Goal: Task Accomplishment & Management: Use online tool/utility

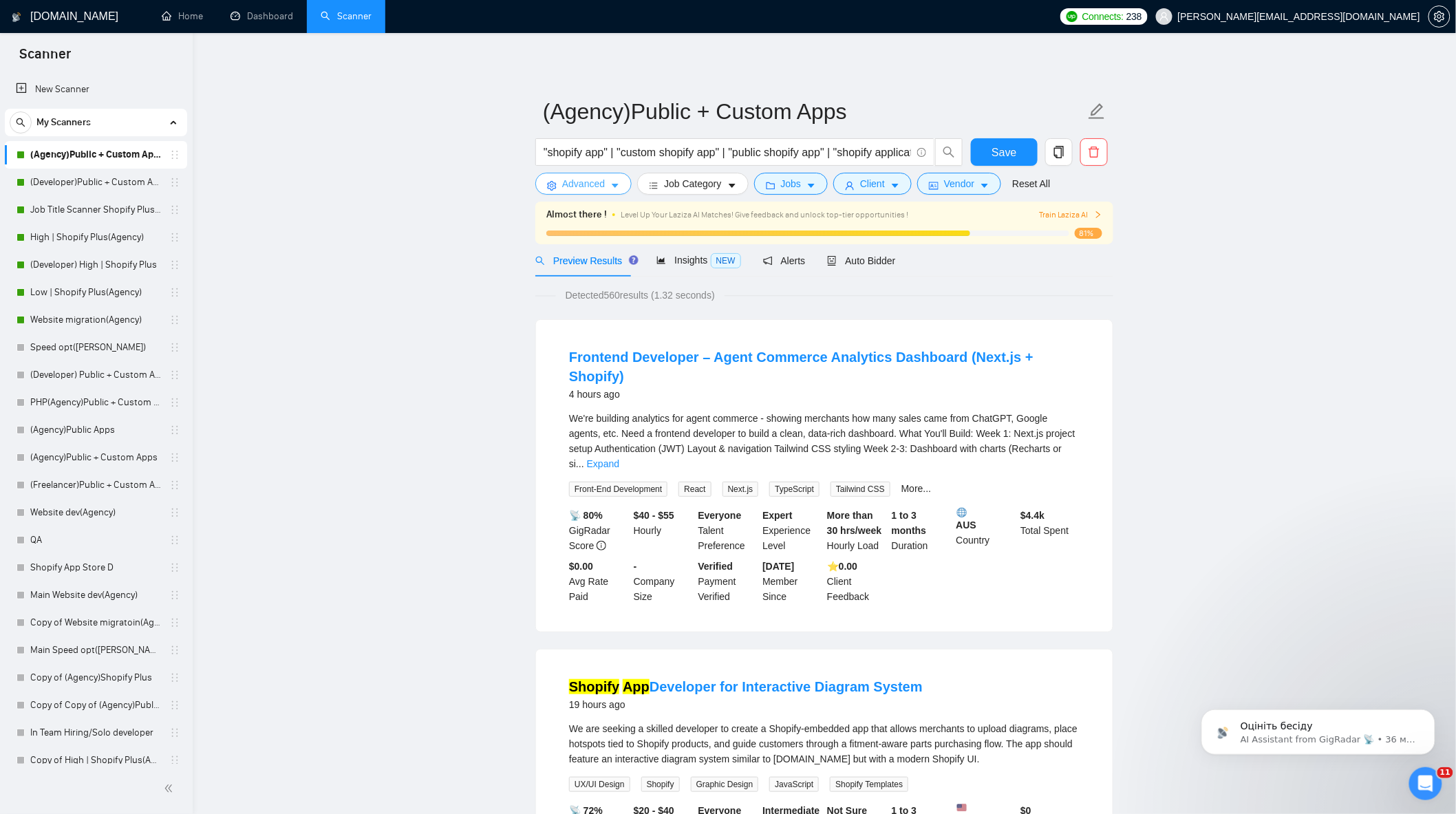
click at [582, 178] on span "Advanced" at bounding box center [583, 183] width 43 height 15
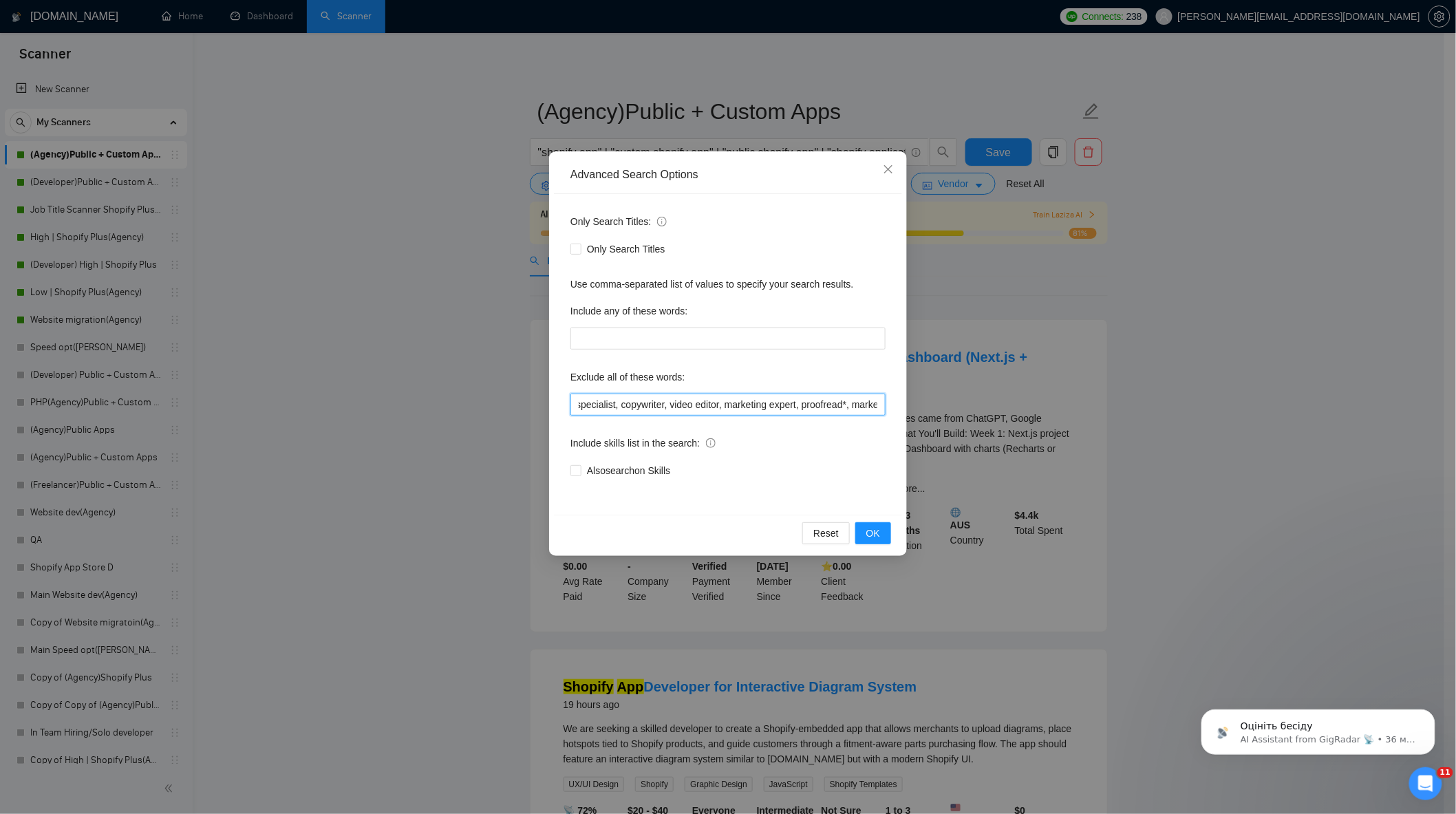
scroll to position [0, 1607]
drag, startPoint x: 698, startPoint y: 408, endPoint x: 1097, endPoint y: 435, distance: 399.9
click at [1097, 435] on div "Advanced Search Options Only Search Titles: Only Search Titles Use comma-separa…" at bounding box center [728, 407] width 1456 height 814
click at [788, 404] on input ""join our team", "only freelancer", optimi*, fix*, audit*, consult*, tutor*, fr…" at bounding box center [728, 405] width 316 height 22
click at [727, 407] on input ""join our team", "only freelancer", optimi*, fix*, audit*, consult*, tutor*, fr…" at bounding box center [728, 405] width 316 height 22
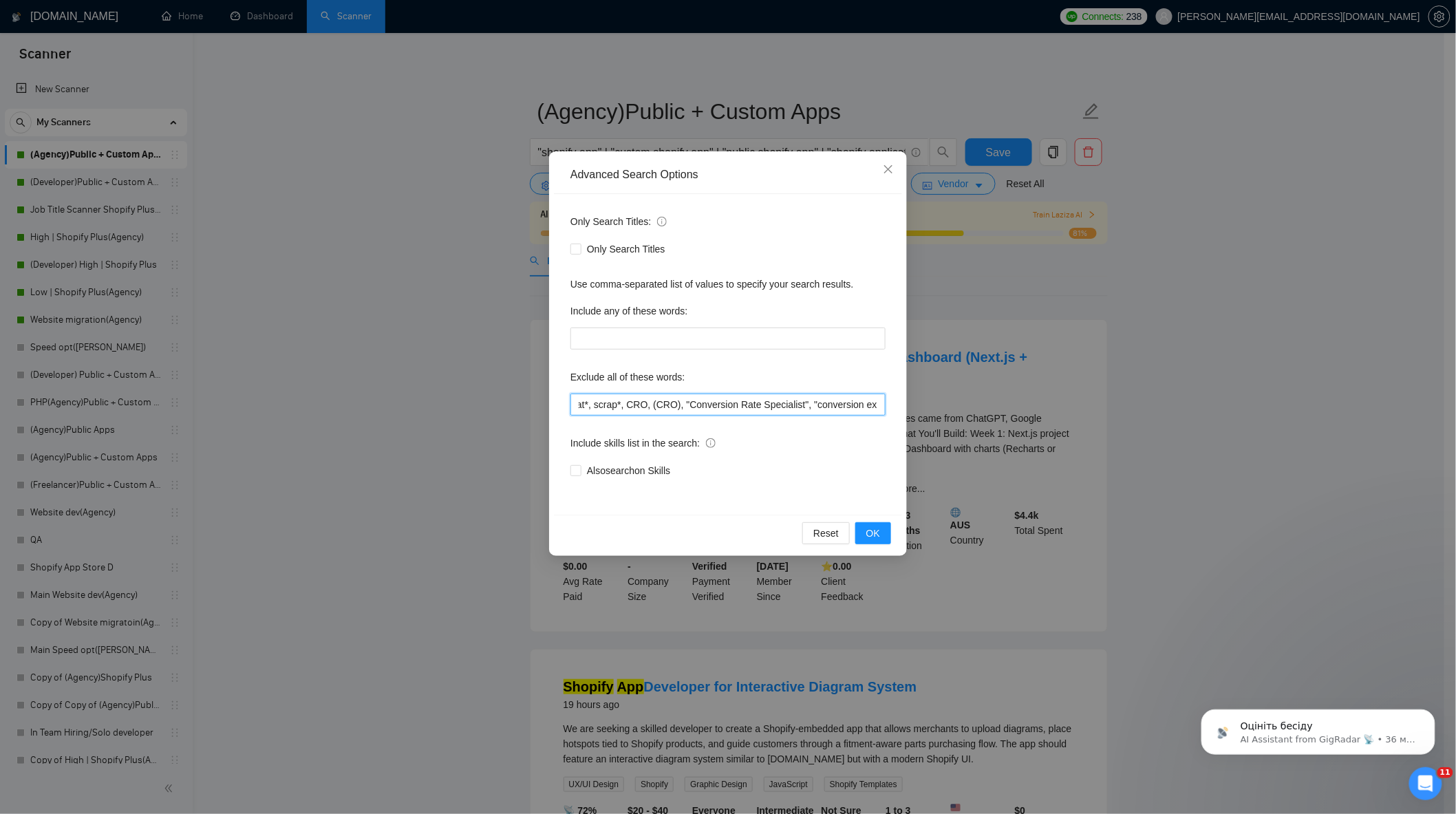
drag, startPoint x: 659, startPoint y: 417, endPoint x: 885, endPoint y: 408, distance: 226.2
click at [885, 408] on div "Only Search Titles: Only Search Titles Use comma-separated list of values to sp…" at bounding box center [728, 355] width 348 height 321
click at [878, 403] on input ""join our team", "only freelancer", optimi*, fix*, audit*, consult*, tutor*, fr…" at bounding box center [728, 405] width 316 height 22
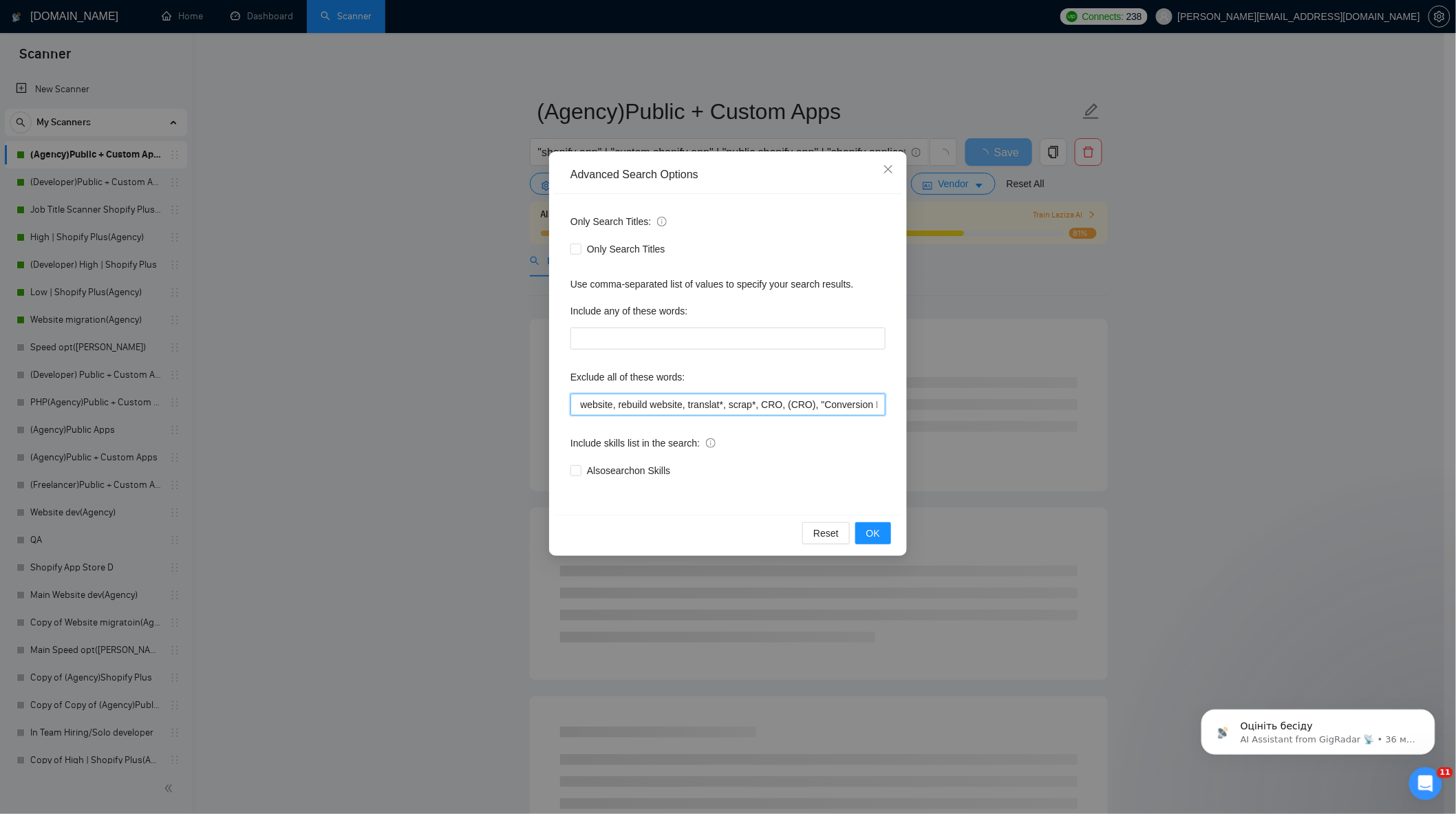
scroll to position [0, 1453]
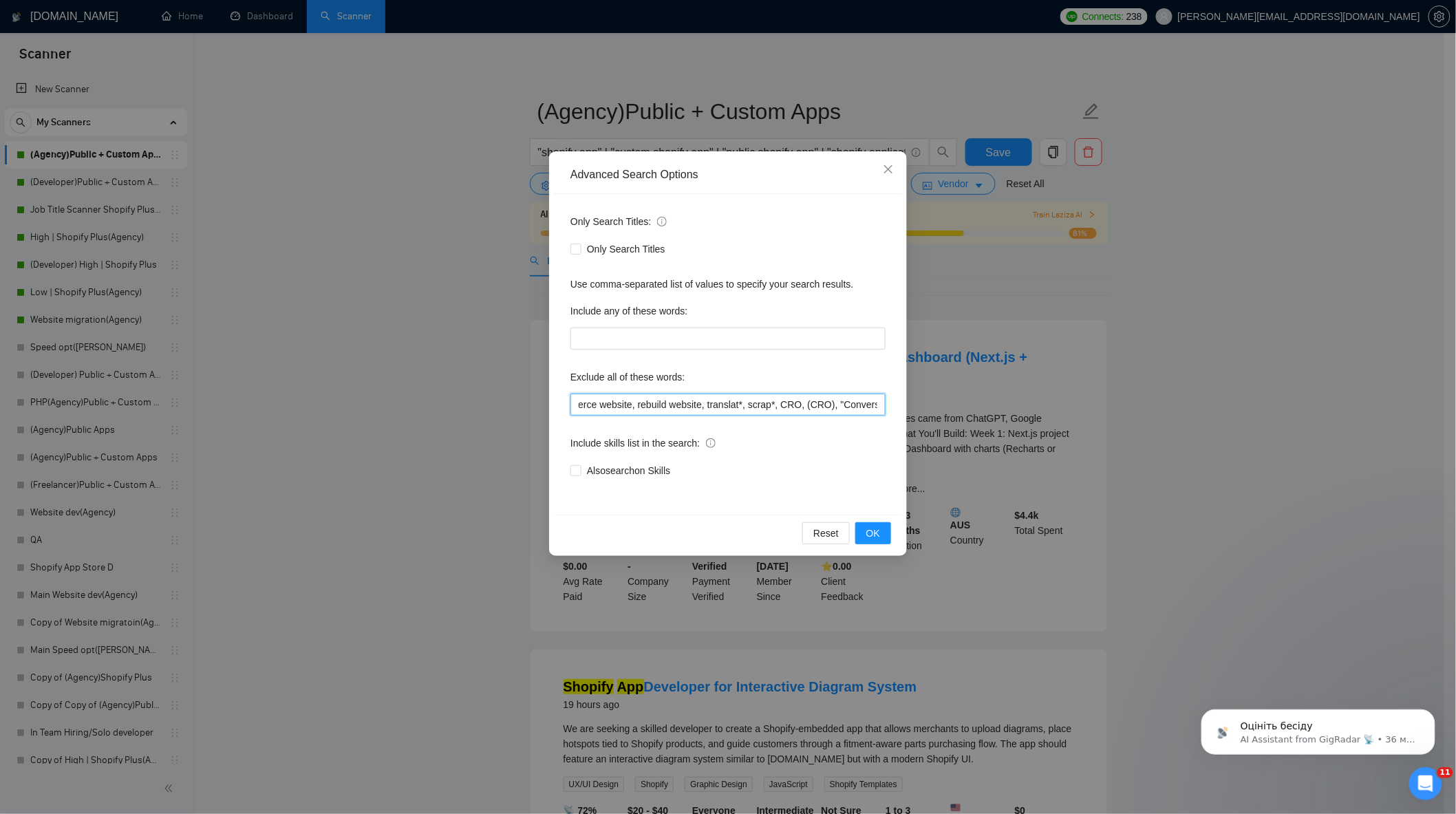
drag, startPoint x: 869, startPoint y: 414, endPoint x: 771, endPoint y: 414, distance: 98.0
click at [771, 414] on input ""join our team", "only freelancer", optimi*, fix*, audit*, consult*, tutor*, fr…" at bounding box center [728, 405] width 316 height 22
type input ""join our team", "only freelancer", optimi*, fix*, audit*, consult*, tutor*, fr…"
click at [876, 536] on span "OK" at bounding box center [874, 533] width 14 height 15
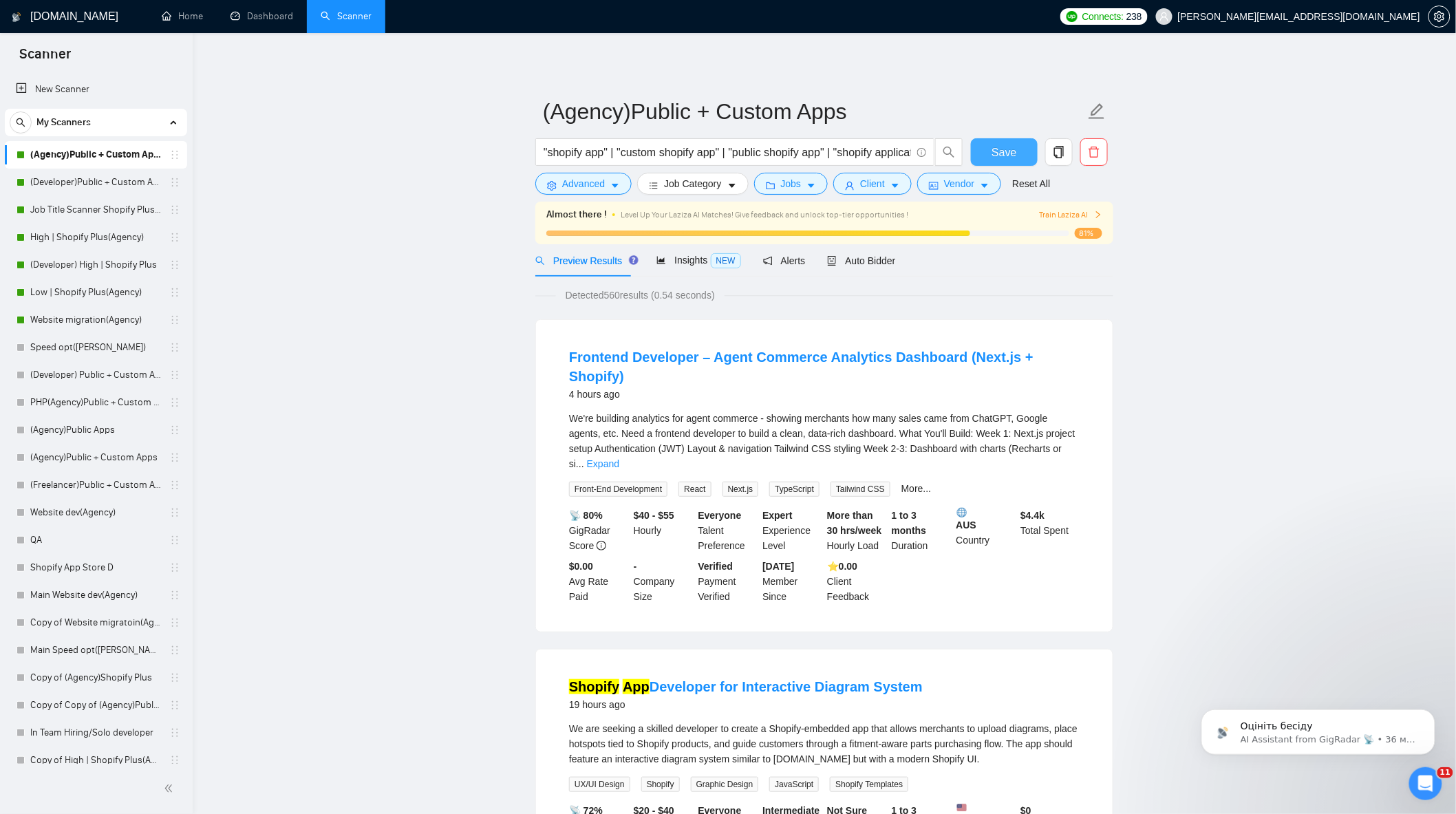
click at [993, 158] on span "Save" at bounding box center [1004, 152] width 24 height 18
click at [620, 458] on link "Expand" at bounding box center [603, 463] width 32 height 11
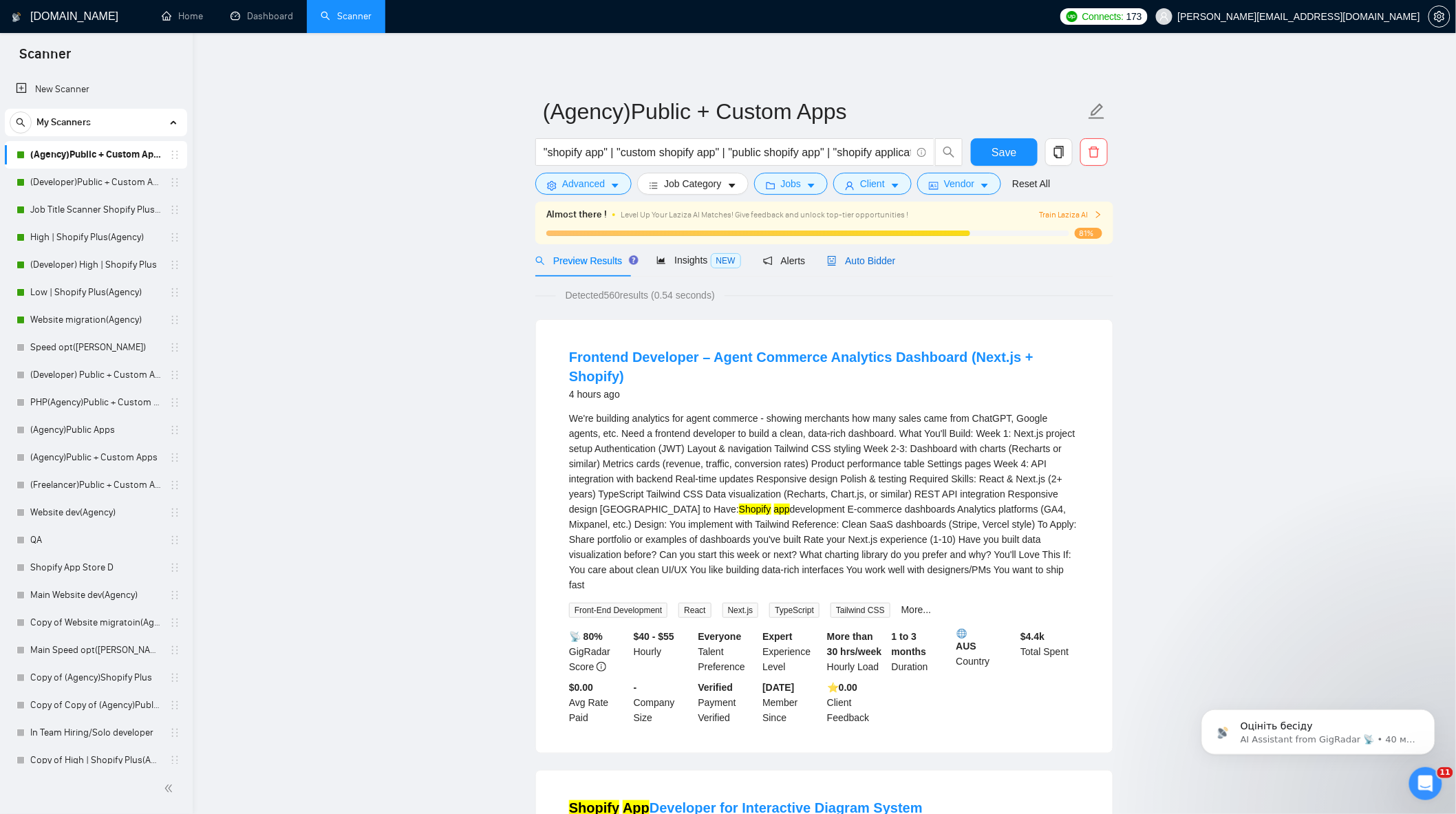
click at [884, 264] on span "Auto Bidder" at bounding box center [861, 260] width 68 height 11
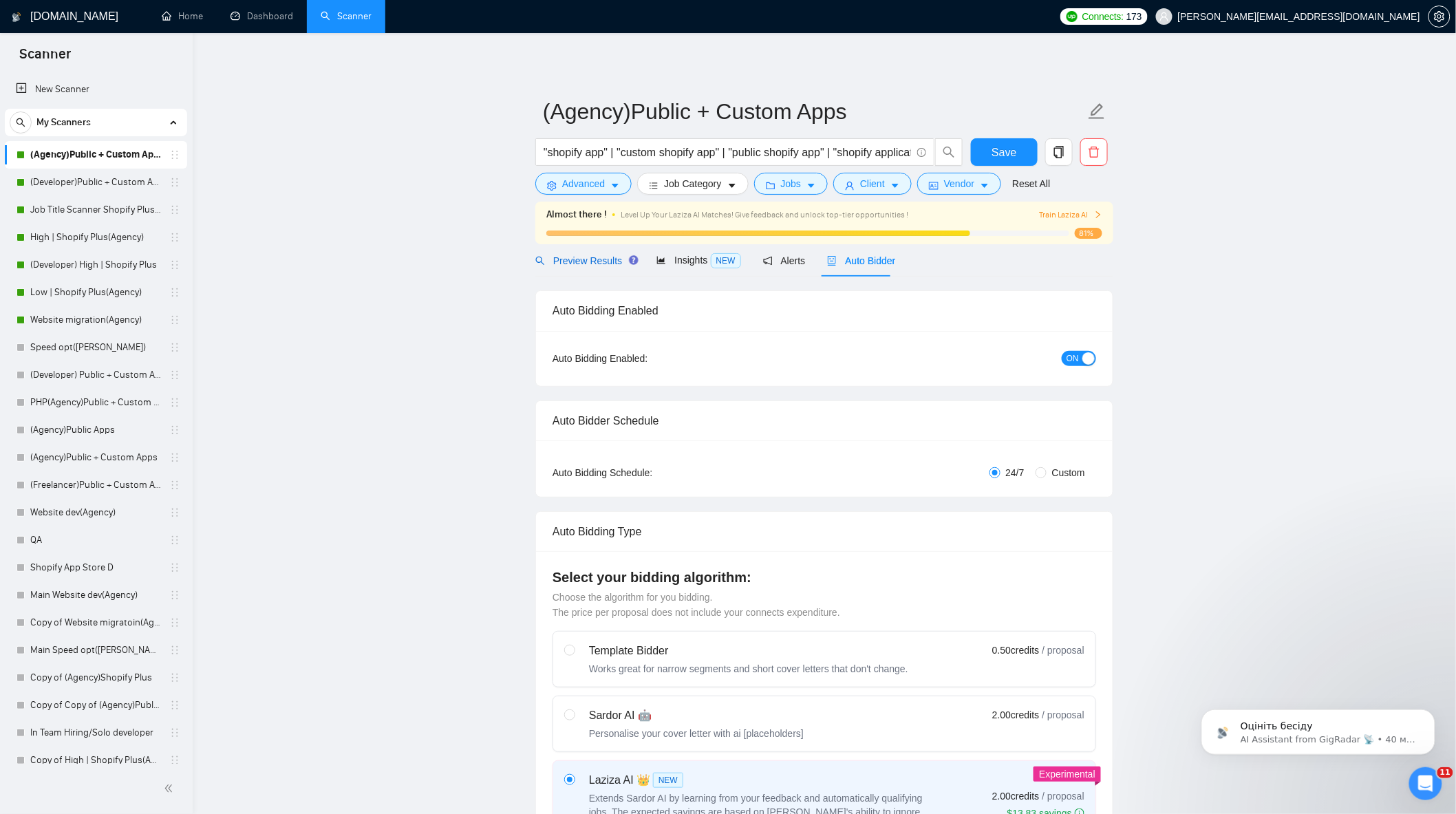
click at [593, 267] on div "Preview Results" at bounding box center [584, 260] width 99 height 15
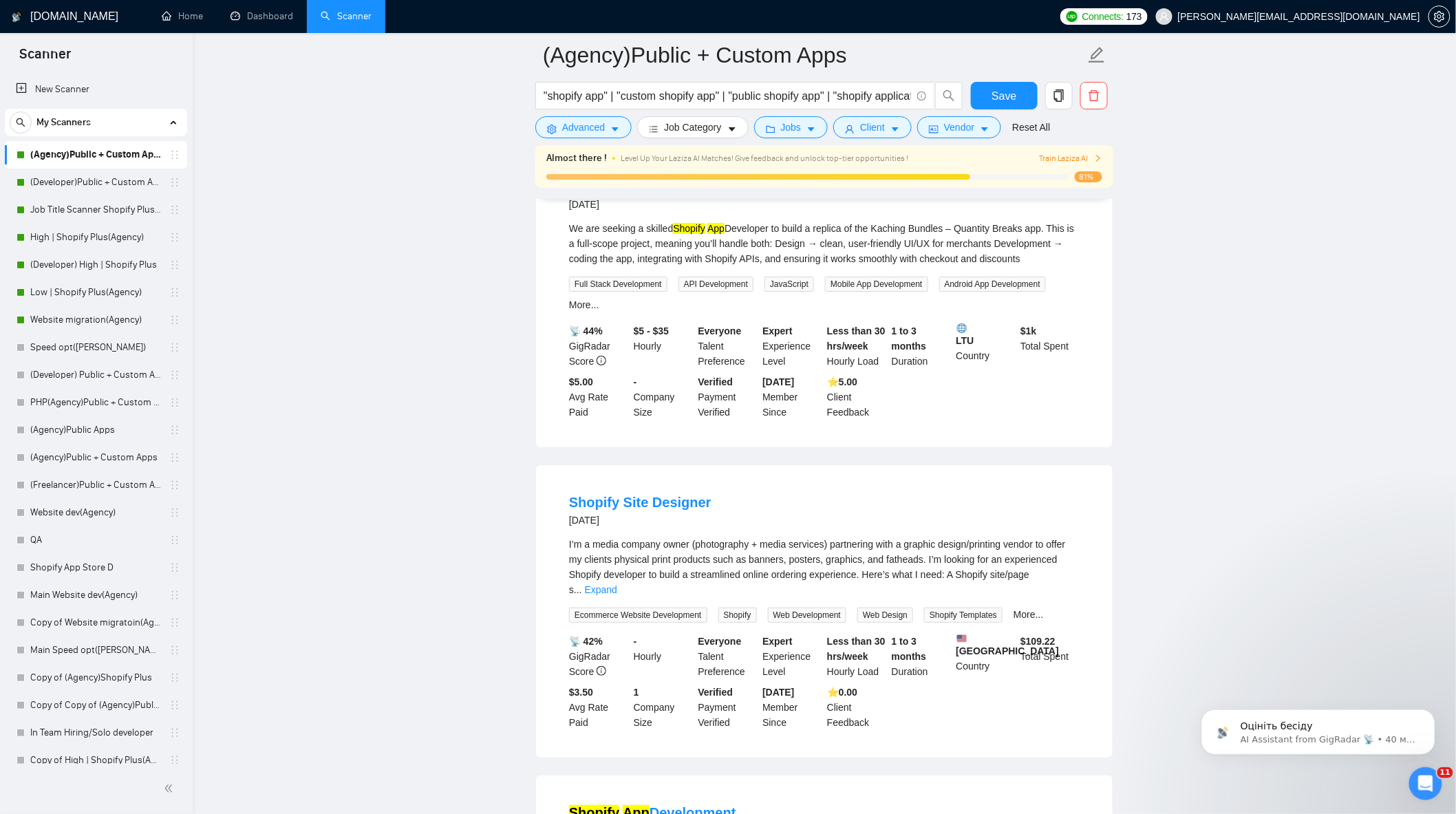
scroll to position [2141, 0]
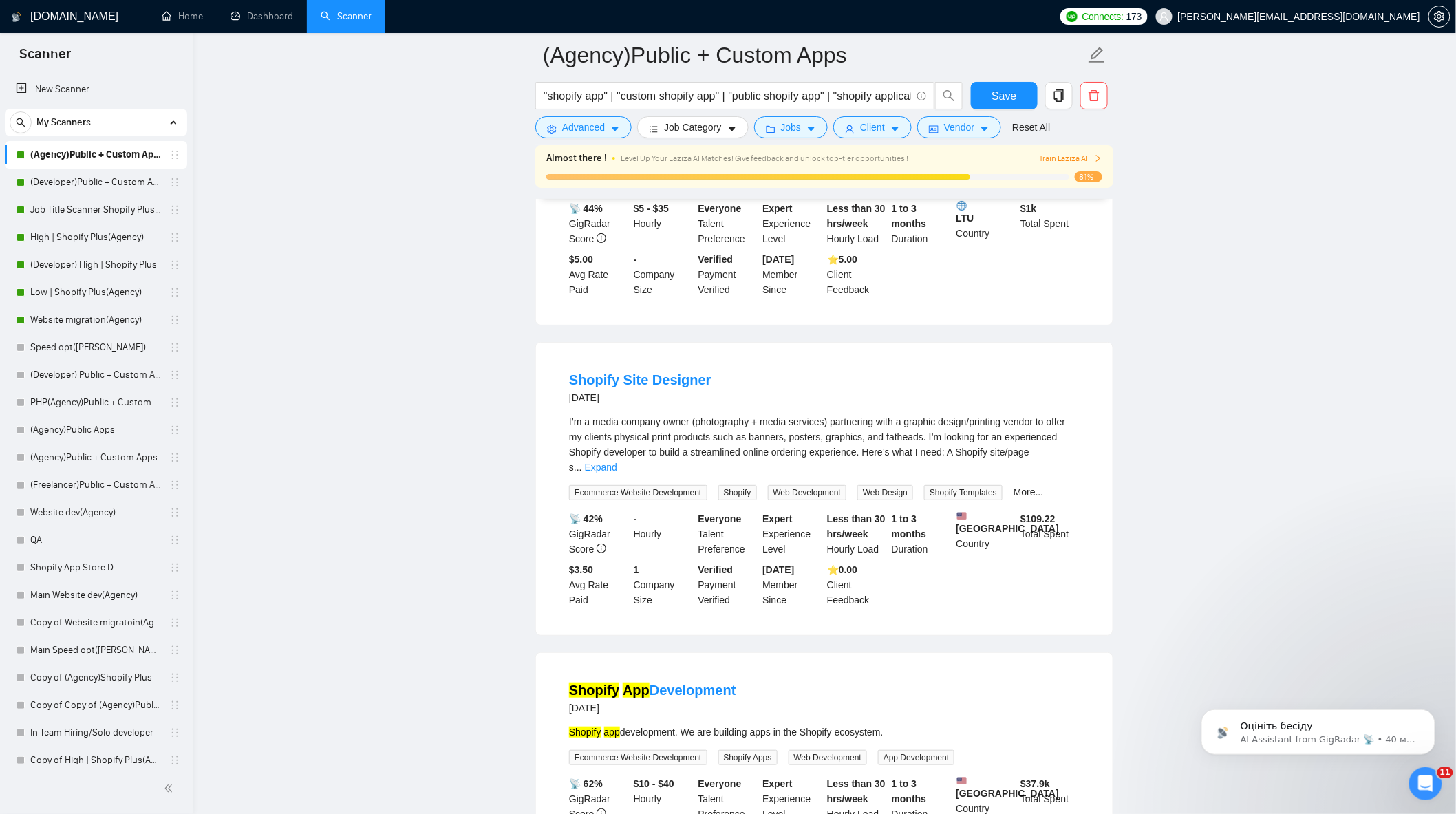
click at [1055, 414] on div "I’m a media company owner (photography + media services) partnering with a grap…" at bounding box center [824, 445] width 511 height 61
click at [618, 462] on link "Expand" at bounding box center [601, 467] width 32 height 11
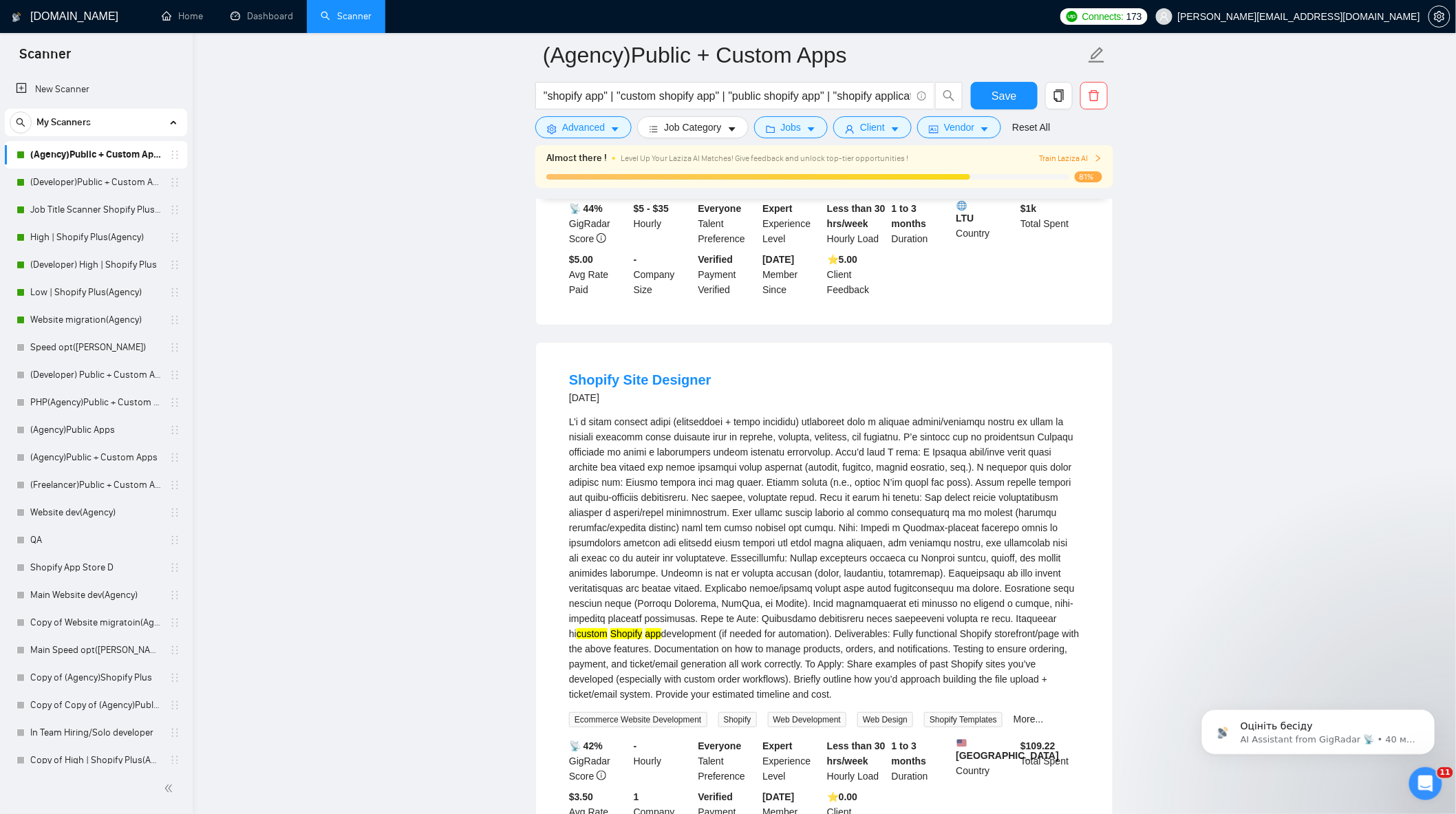
click at [1065, 417] on div "custom Shopify app development (if needed for automation). Deliverables: Fully …" at bounding box center [824, 558] width 511 height 287
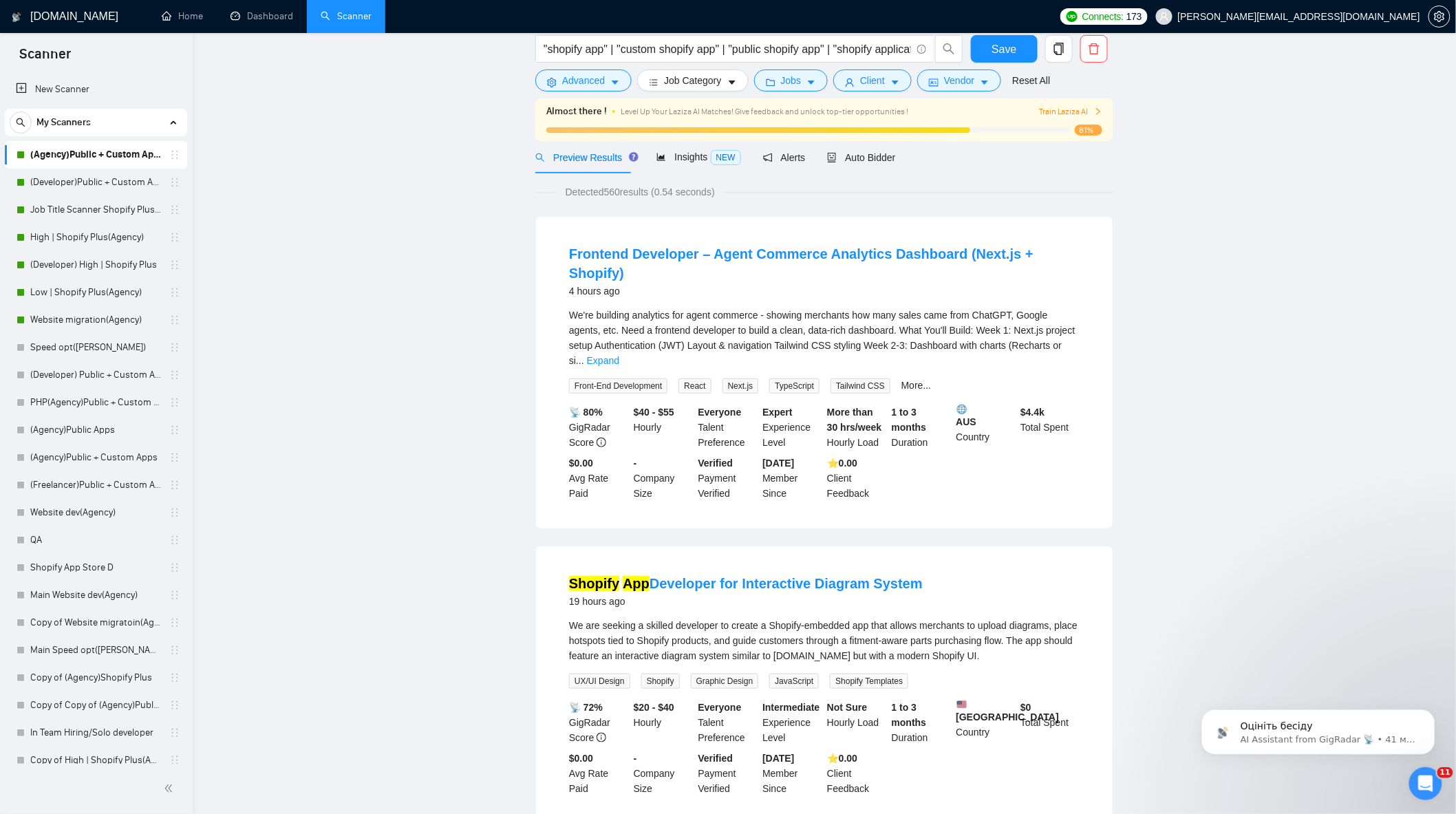
scroll to position [0, 0]
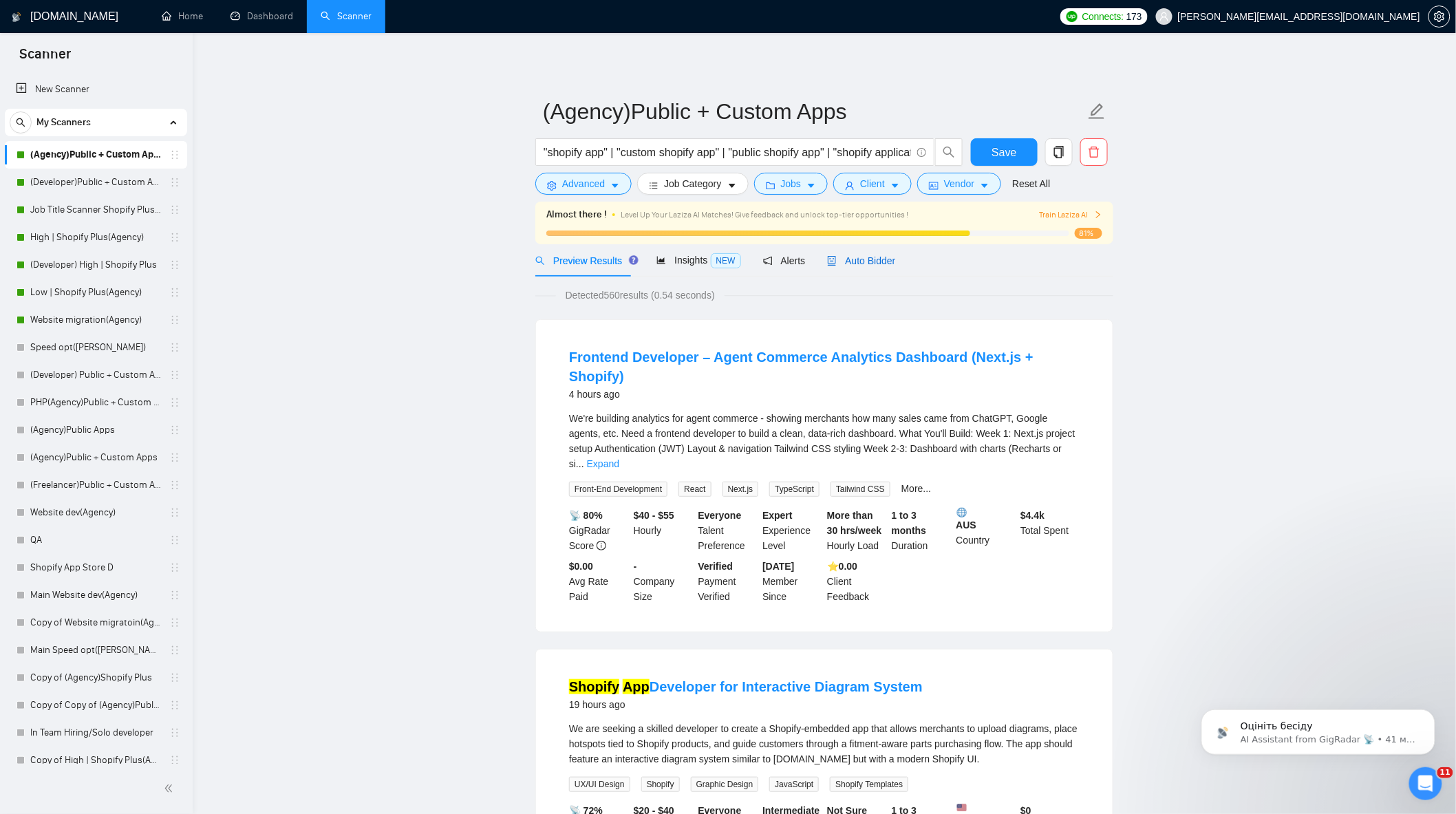
click at [853, 264] on span "Auto Bidder" at bounding box center [861, 260] width 68 height 11
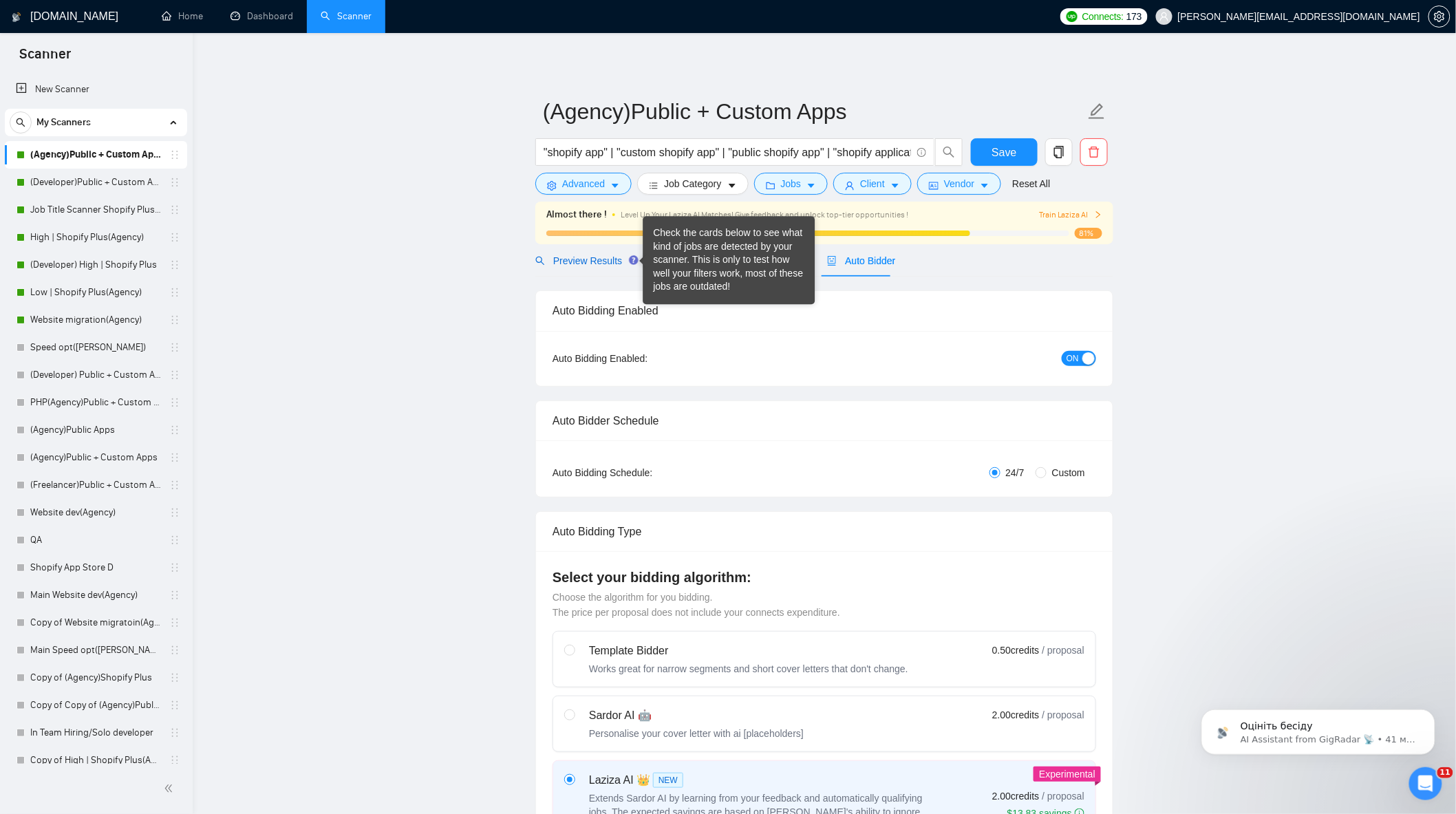
click at [592, 255] on span "Preview Results" at bounding box center [584, 260] width 99 height 11
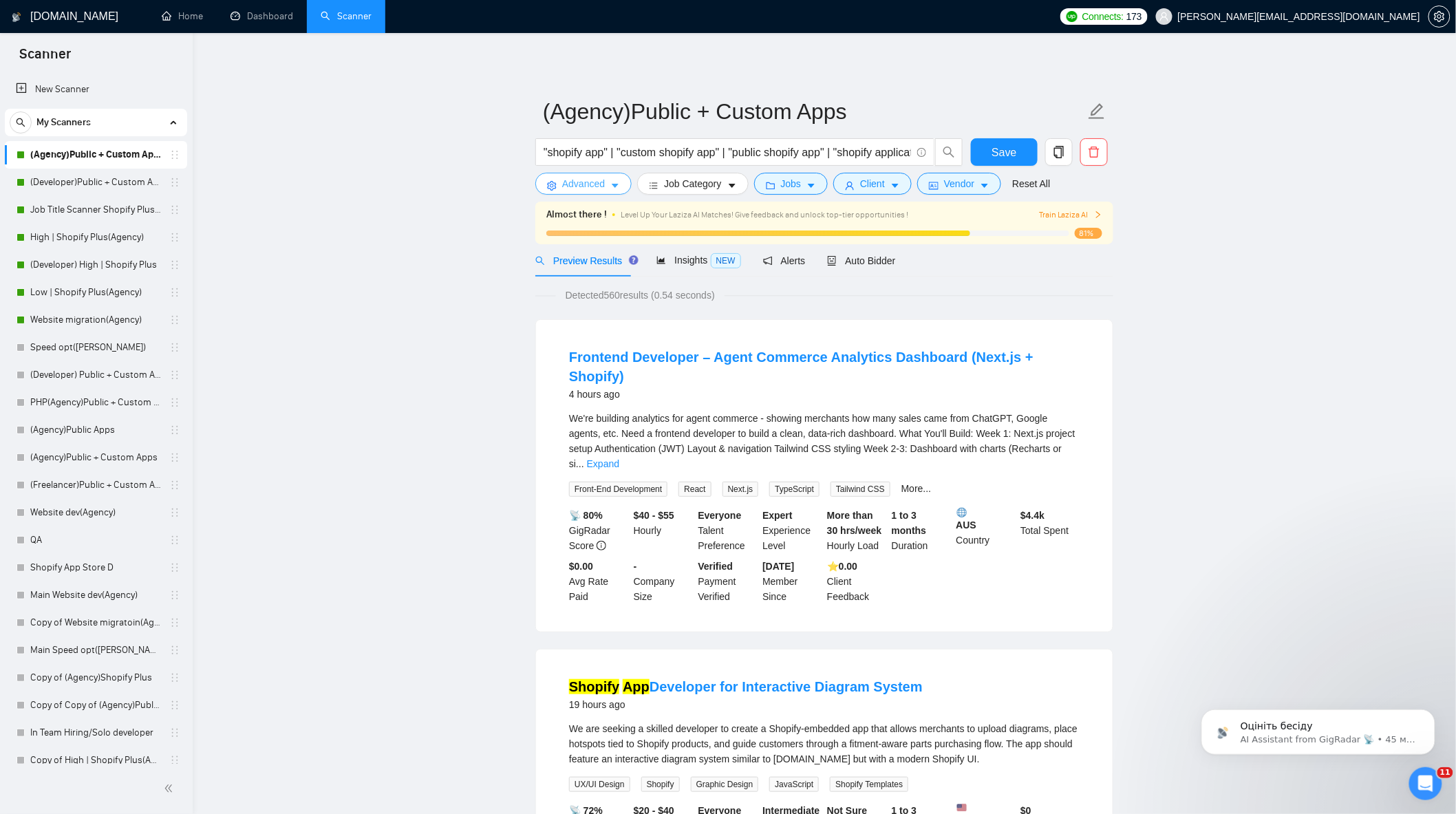
click at [589, 185] on span "Advanced" at bounding box center [583, 183] width 43 height 15
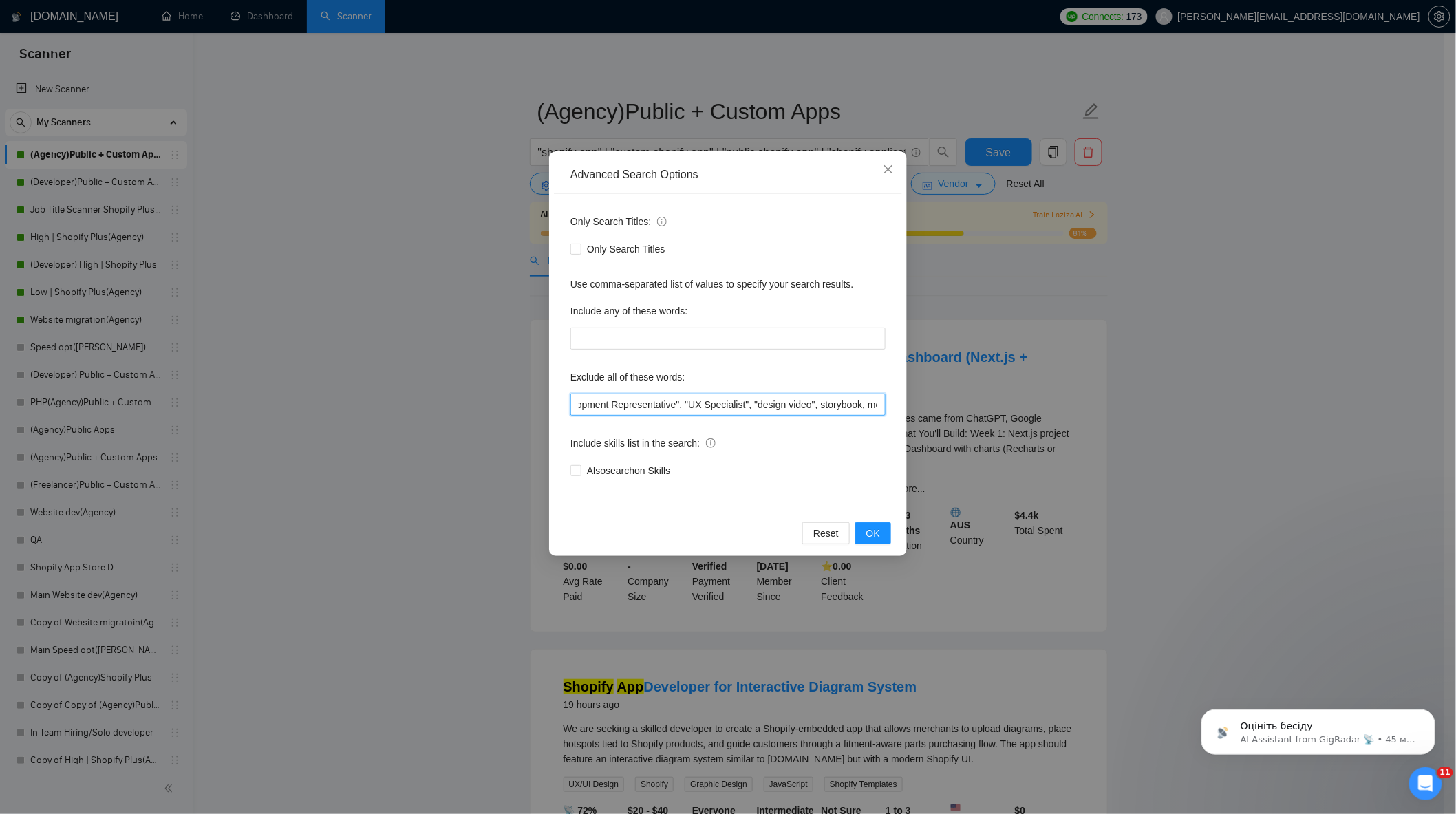
scroll to position [0, 1660]
drag, startPoint x: 754, startPoint y: 401, endPoint x: 1159, endPoint y: 436, distance: 406.5
click at [1165, 436] on div "Advanced Search Options Only Search Titles: Only Search Titles Use comma-separa…" at bounding box center [728, 407] width 1456 height 814
click at [834, 415] on input ""join our team", "only freelancer", optimi*, fix*, audit*, consult*, tutor*, fr…" at bounding box center [728, 405] width 316 height 22
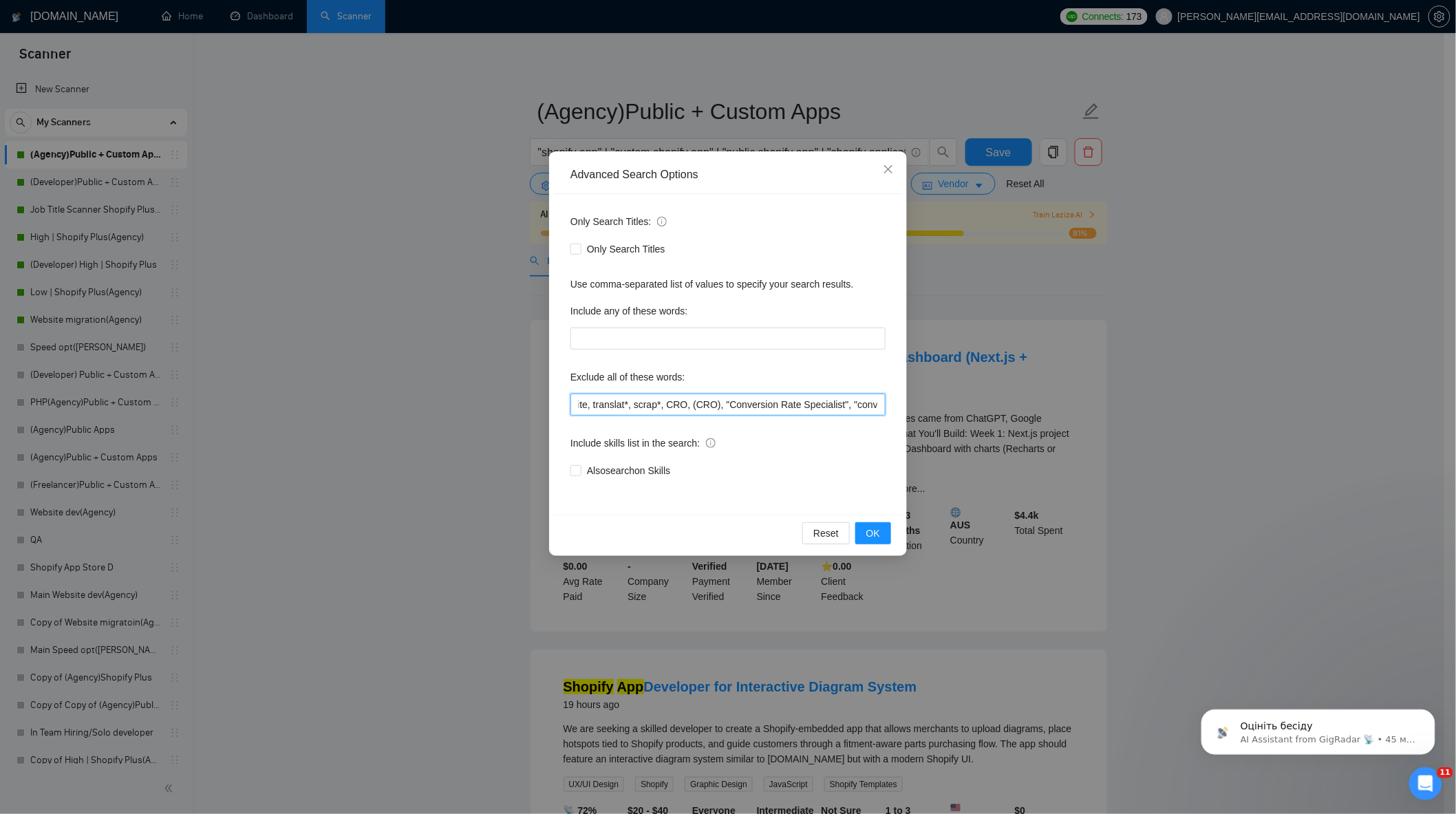
drag, startPoint x: 878, startPoint y: 408, endPoint x: 662, endPoint y: 408, distance: 216.0
click at [662, 408] on input ""join our team", "only freelancer", optimi*, fix*, audit*, consult*, tutor*, fr…" at bounding box center [728, 405] width 316 height 22
drag, startPoint x: 658, startPoint y: 407, endPoint x: 982, endPoint y: 429, distance: 324.7
click at [982, 429] on div "Advanced Search Options Only Search Titles: Only Search Titles Use comma-separa…" at bounding box center [728, 407] width 1456 height 814
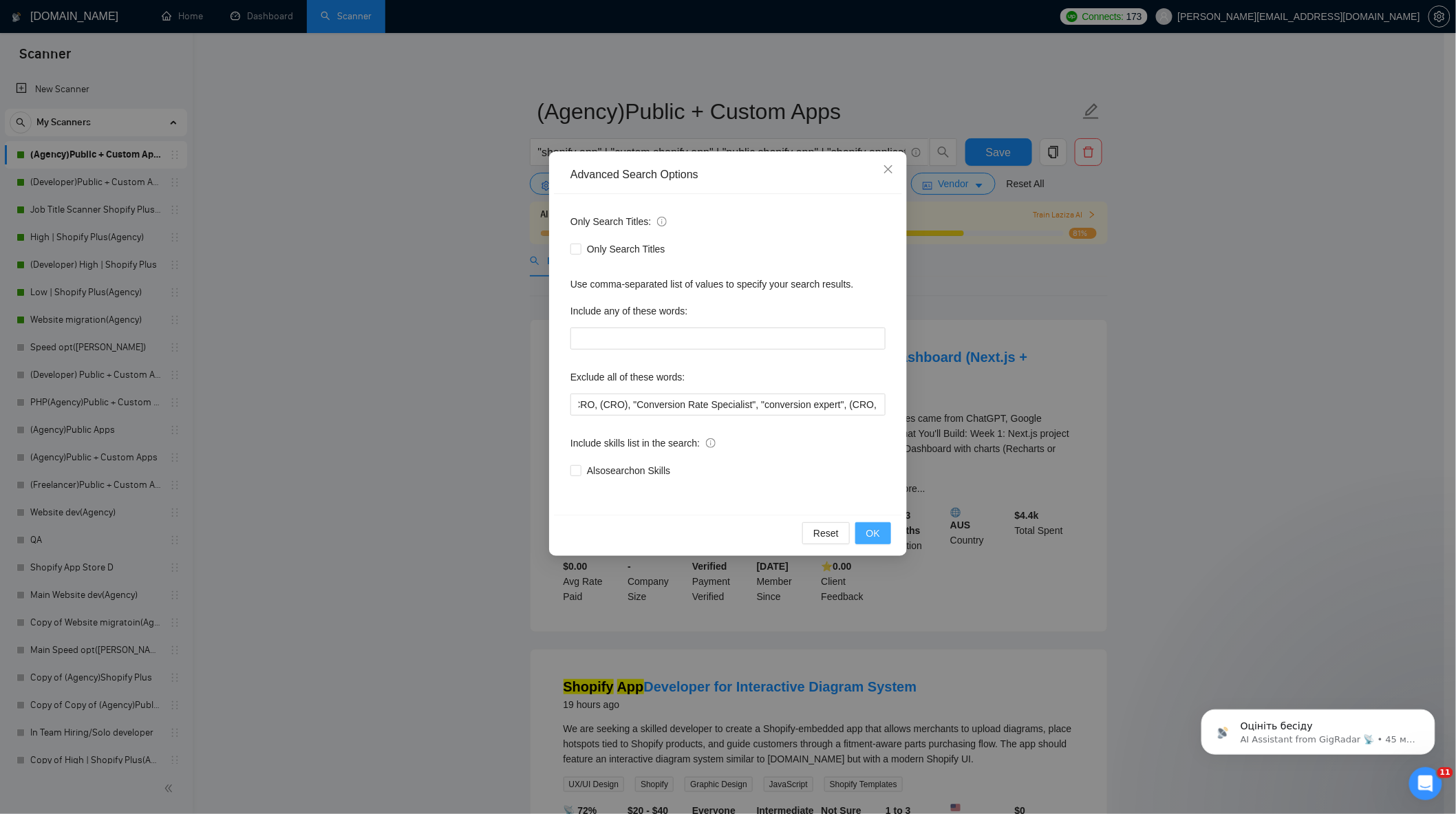
click at [878, 534] on span "OK" at bounding box center [874, 533] width 14 height 15
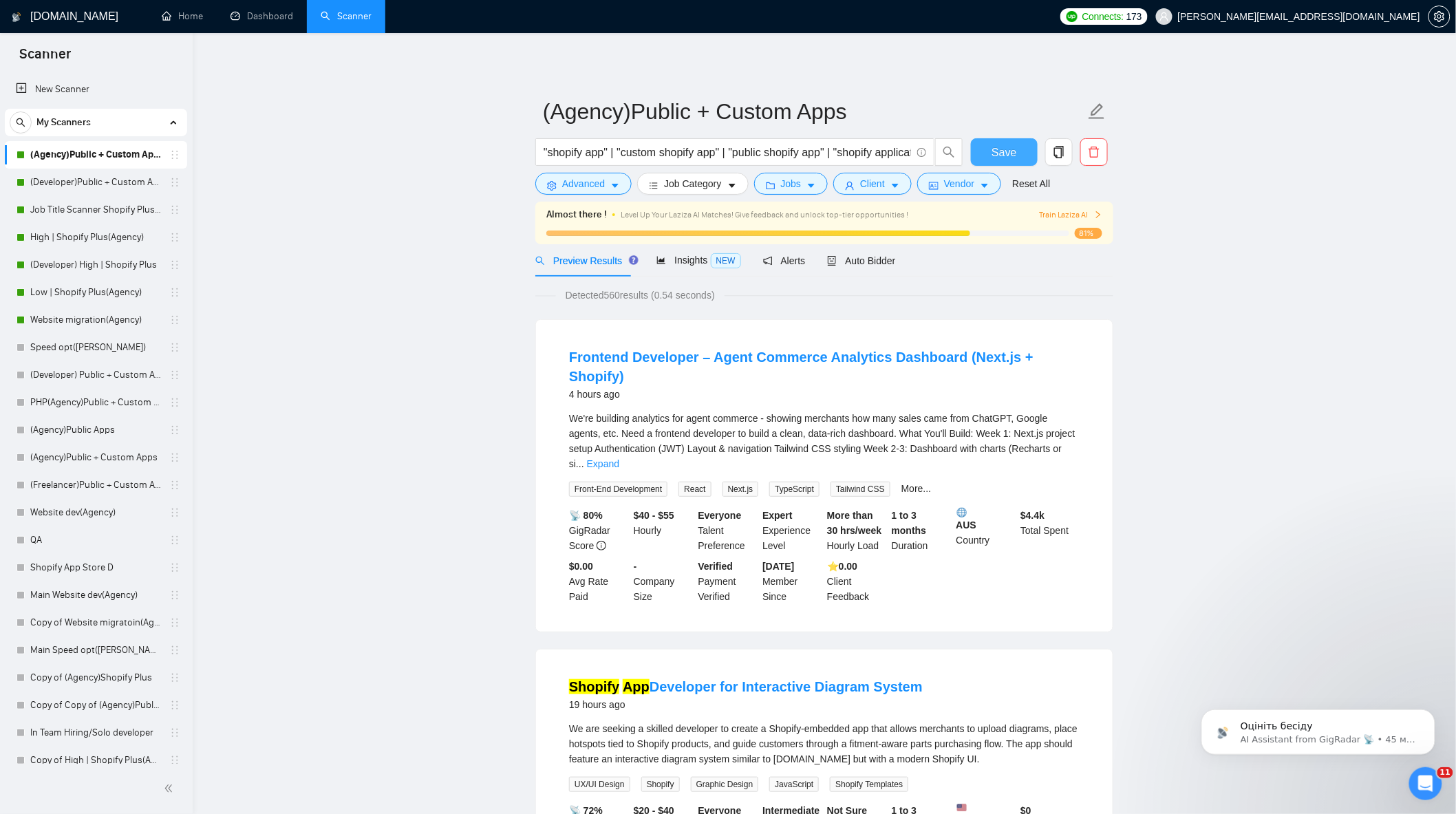
drag, startPoint x: 999, startPoint y: 148, endPoint x: 916, endPoint y: 199, distance: 97.4
click at [999, 148] on span "Save" at bounding box center [1004, 152] width 24 height 18
click at [112, 178] on link "(Developer)Public + Custom Apps" at bounding box center [96, 183] width 131 height 27
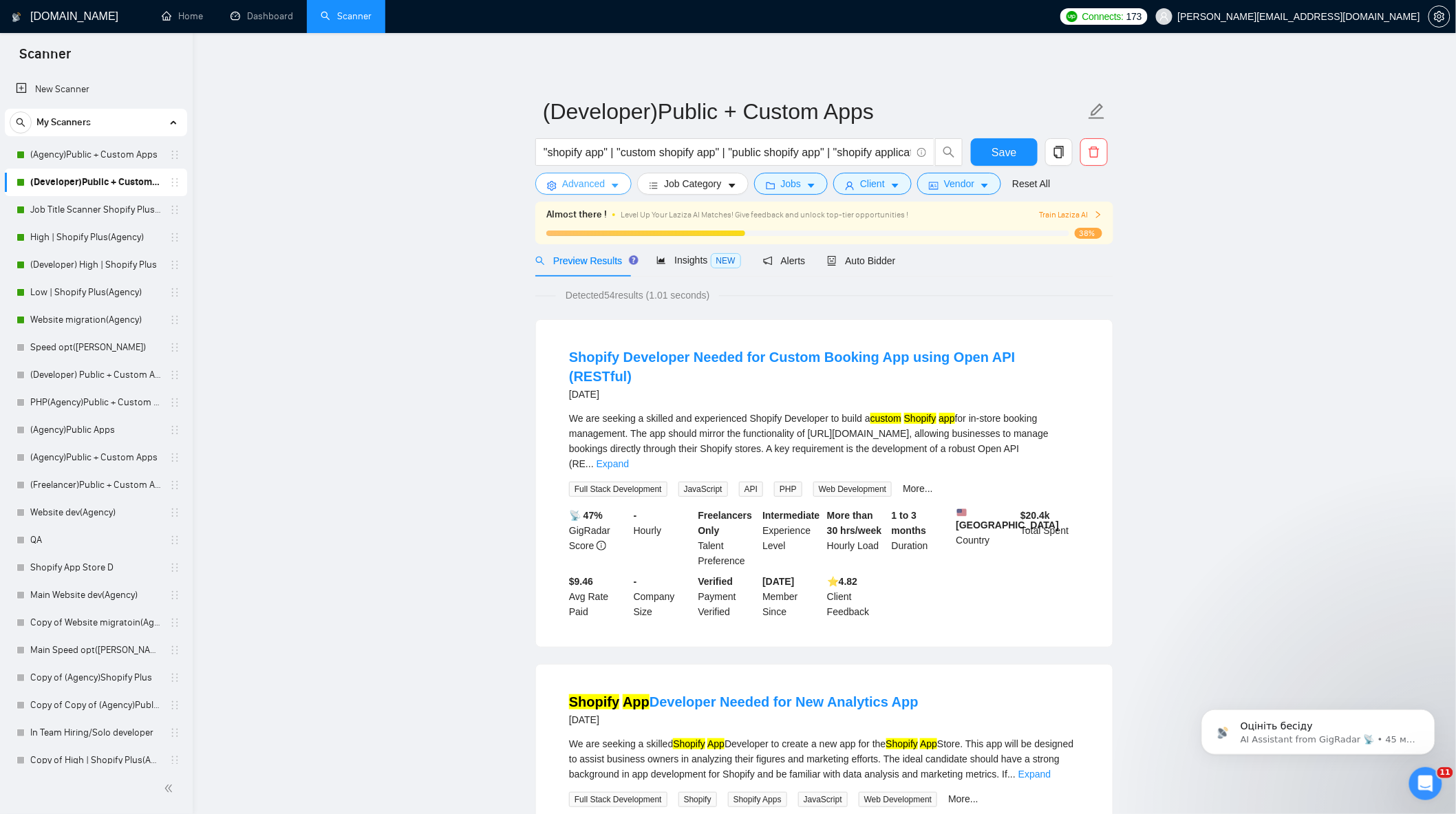
click at [589, 185] on span "Advanced" at bounding box center [583, 183] width 43 height 15
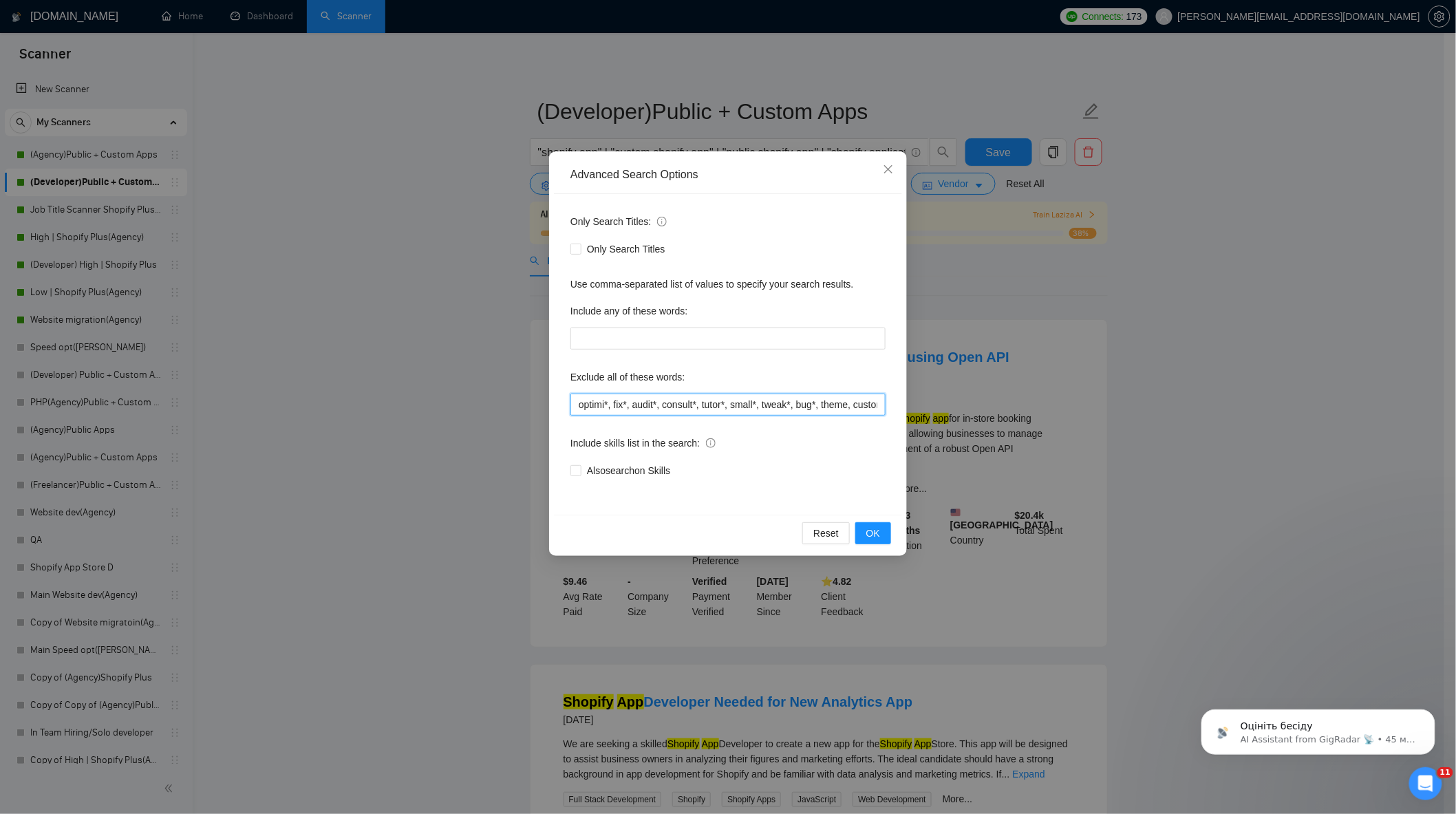
scroll to position [0, 622]
drag, startPoint x: 734, startPoint y: 402, endPoint x: 1194, endPoint y: 450, distance: 462.5
click at [1199, 452] on div "Advanced Search Options Only Search Titles: Only Search Titles Use comma-separa…" at bounding box center [728, 407] width 1456 height 814
click at [864, 399] on input "optimi*, fix*, audit*, consult*, tutor*, small*, tweak*, bug*, theme, customiza…" at bounding box center [728, 405] width 316 height 22
click at [879, 403] on input "optimi*, fix*, audit*, consult*, tutor*, small*, tweak*, bug*, theme, customiza…" at bounding box center [728, 405] width 316 height 22
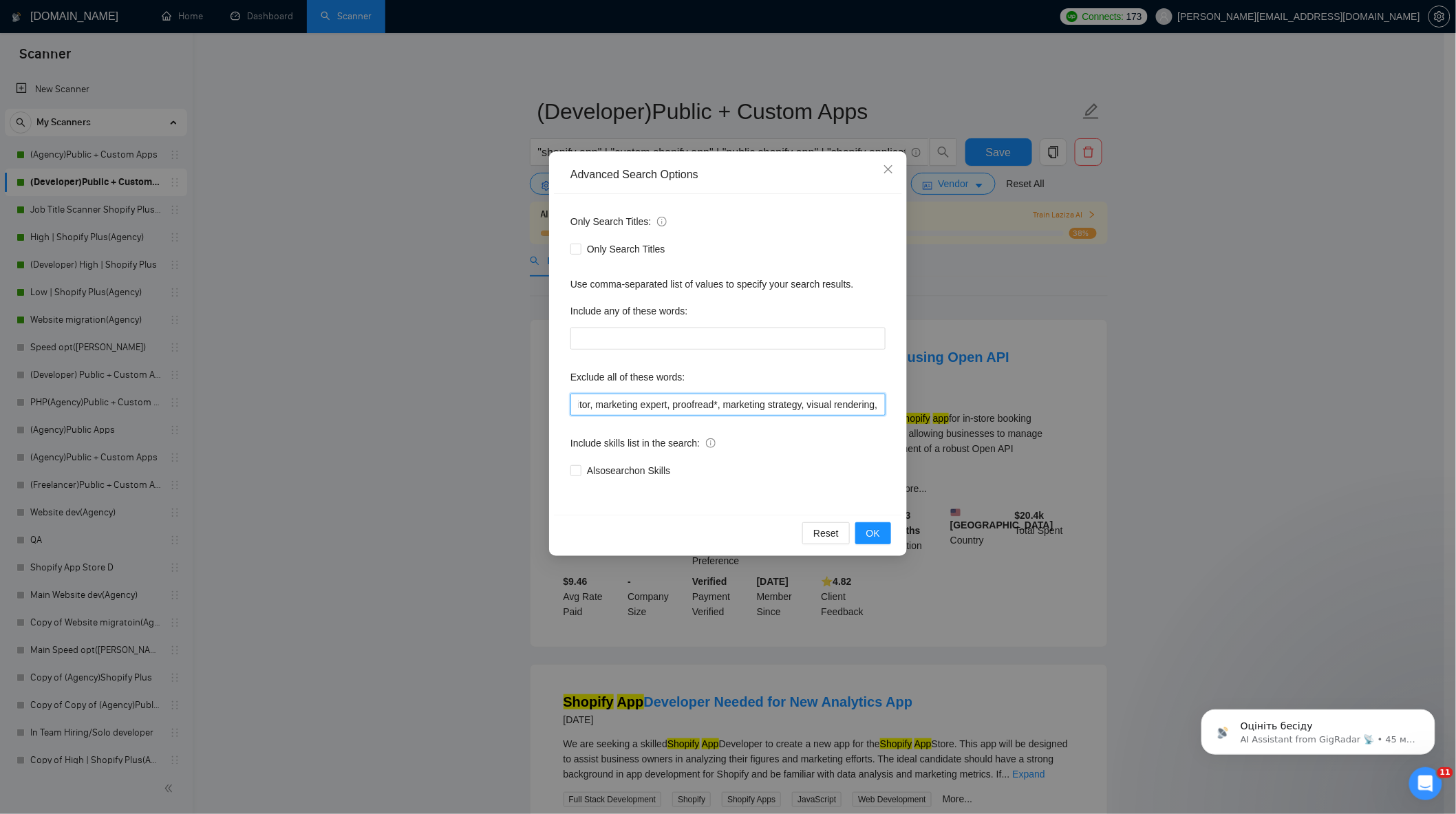
scroll to position [0, 627]
paste input "CRO, (CRO), "Conversion Rate Specialist", "conversion expert", (CRO, CRO)"
type input "optimi*, fix*, audit*, consult*, tutor*, small*, tweak*, bug*, theme, customiza…"
click at [886, 527] on button "OK" at bounding box center [873, 533] width 36 height 22
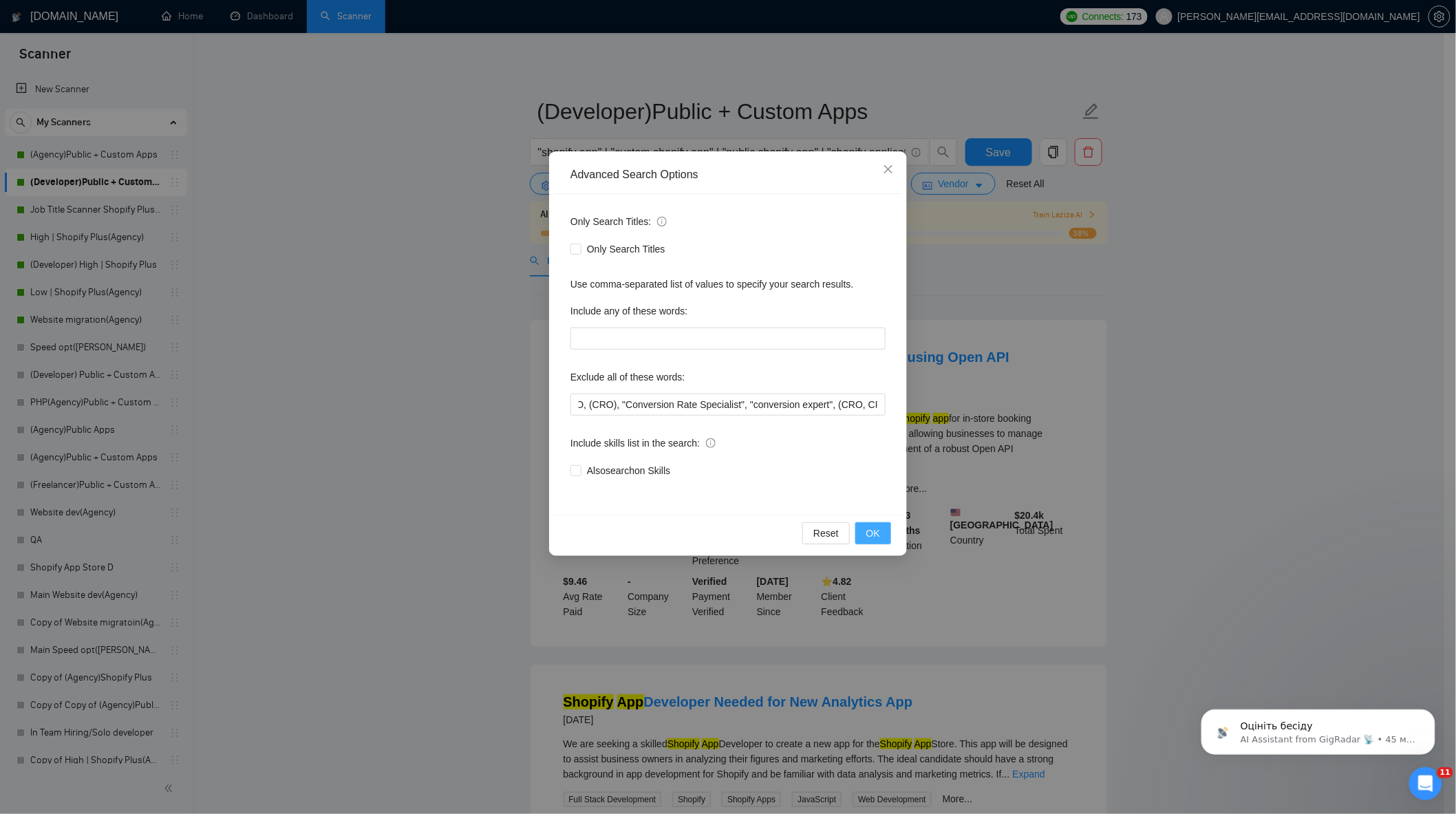
scroll to position [0, 0]
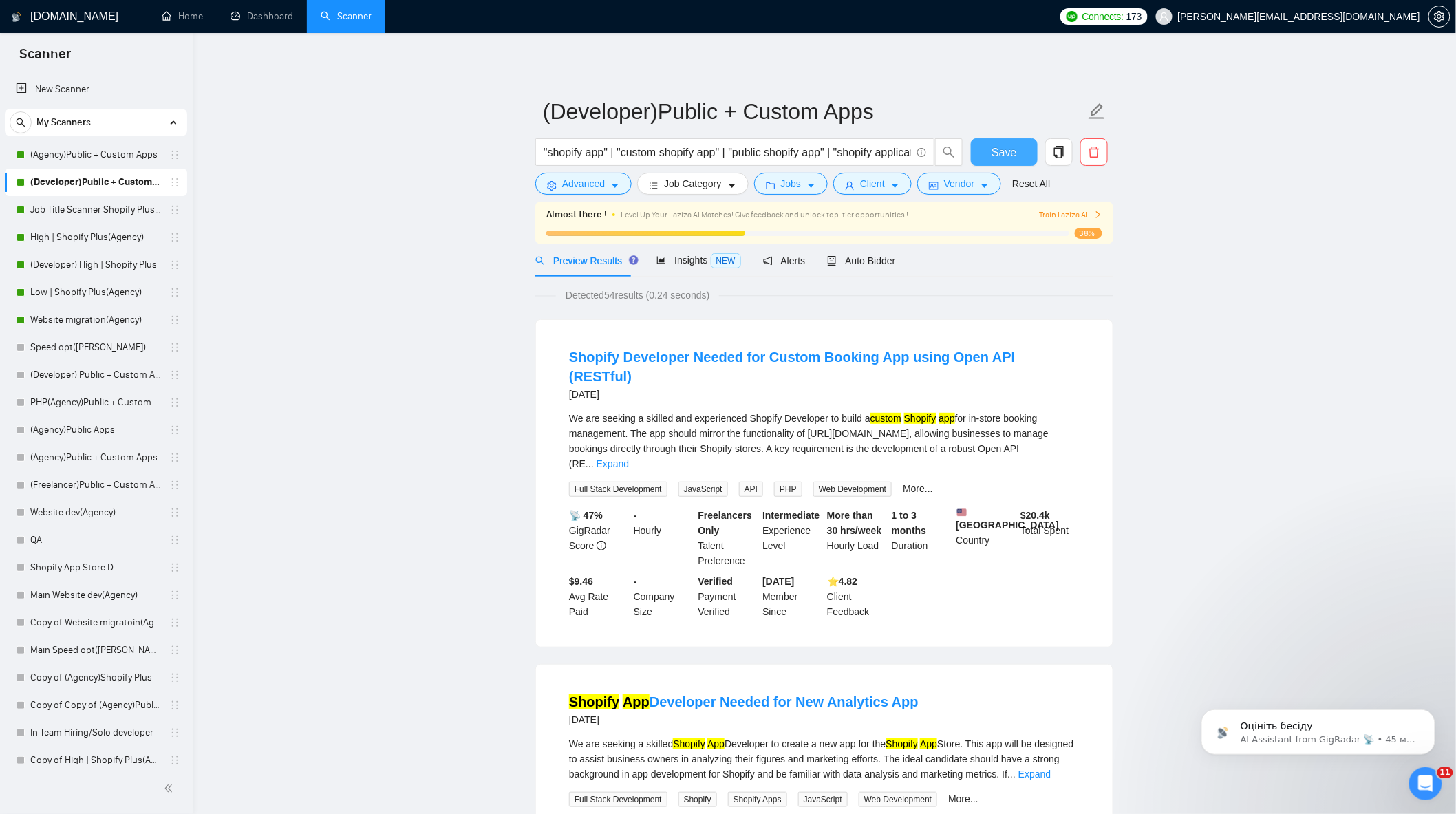
click at [1012, 150] on span "Save" at bounding box center [1004, 152] width 24 height 18
drag, startPoint x: 97, startPoint y: 203, endPoint x: 550, endPoint y: 280, distance: 459.5
click at [97, 203] on link "Job Title Scanner Shopify Plus(Agency)" at bounding box center [96, 210] width 131 height 27
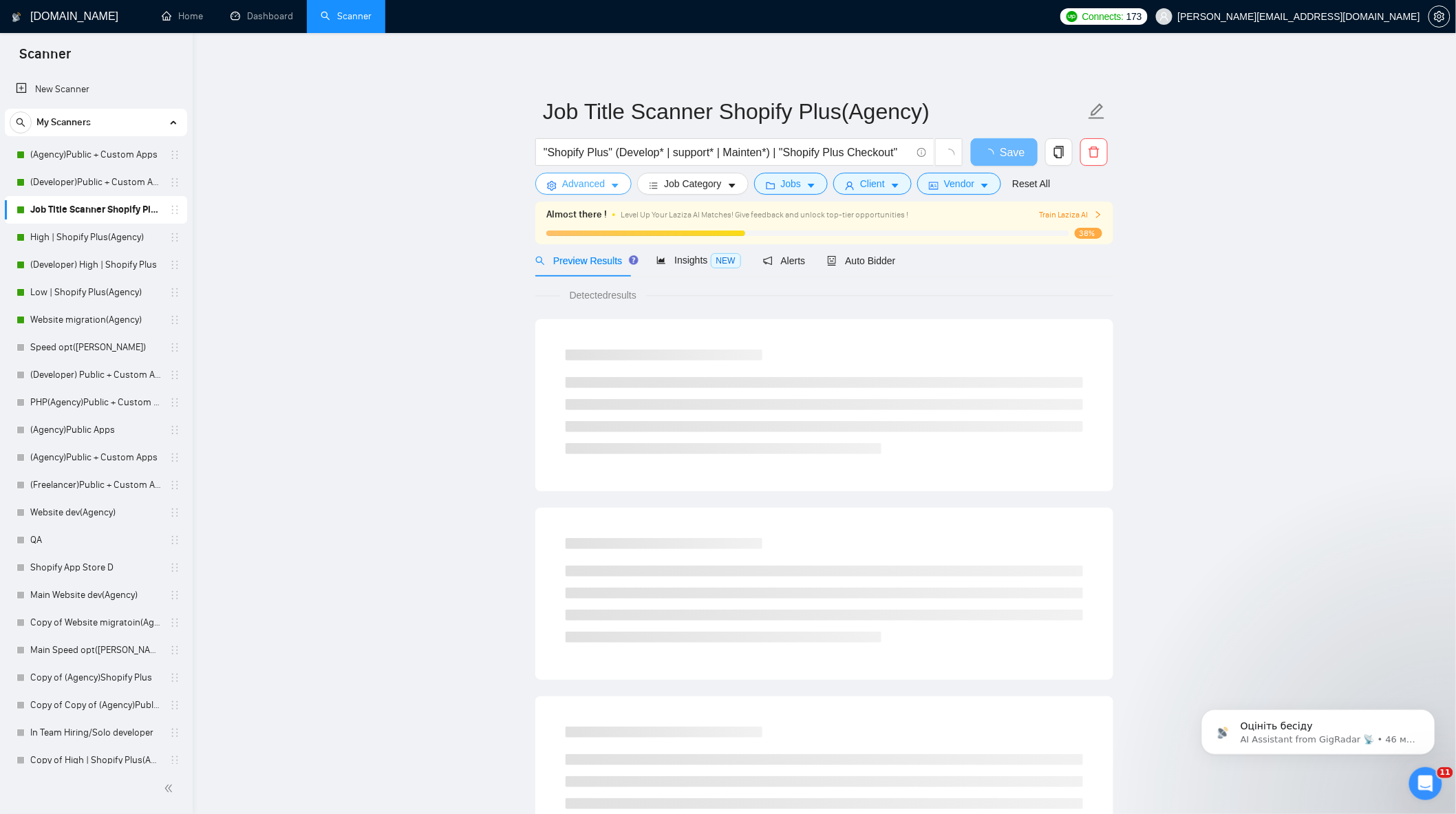
click at [597, 188] on span "Advanced" at bounding box center [583, 183] width 43 height 15
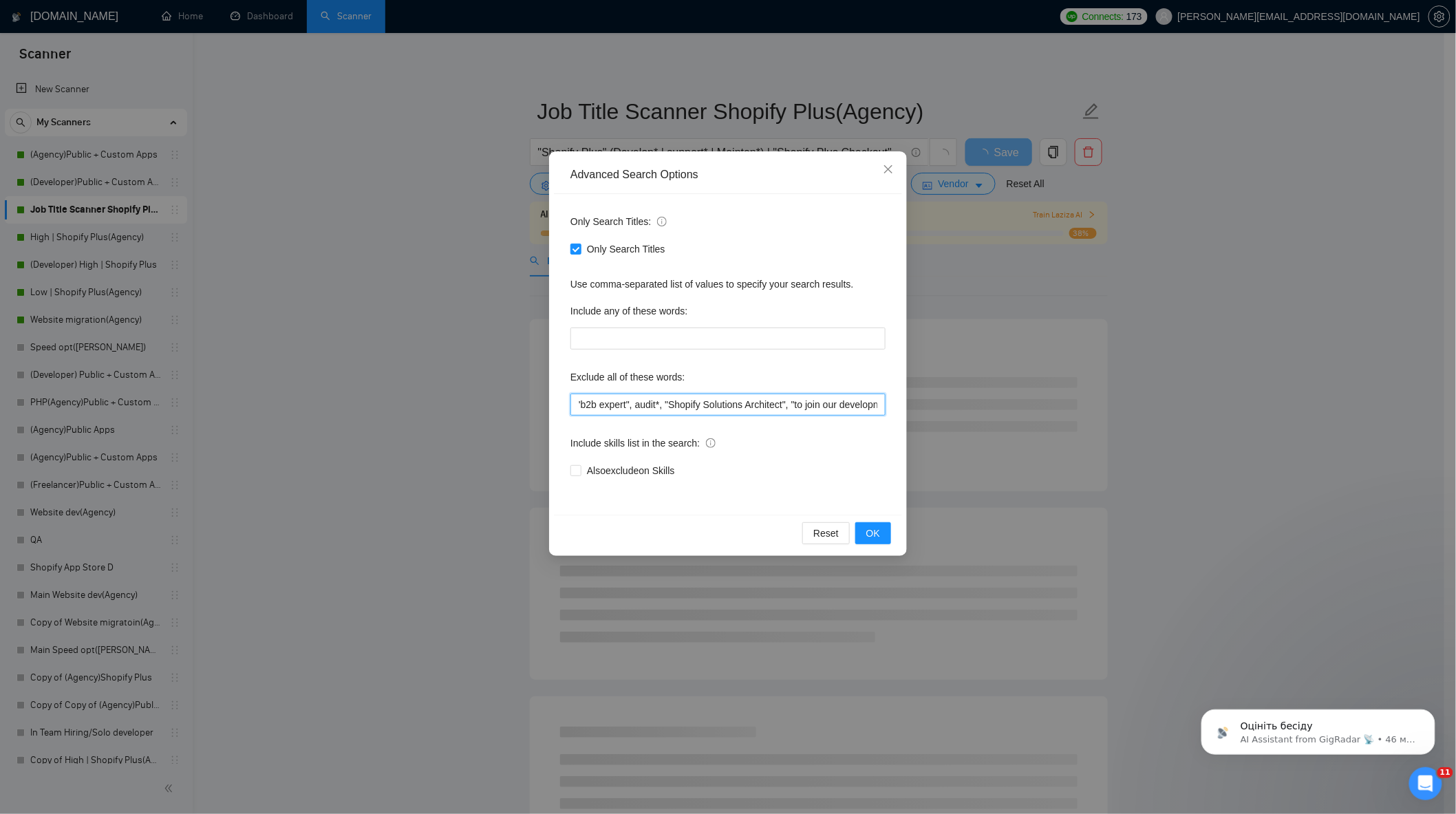
scroll to position [0, 2128]
drag, startPoint x: 790, startPoint y: 401, endPoint x: 856, endPoint y: 407, distance: 66.3
click at [1122, 415] on div "Advanced Search Options Only Search Titles: Only Search Titles Use comma-separa…" at bounding box center [728, 407] width 1456 height 814
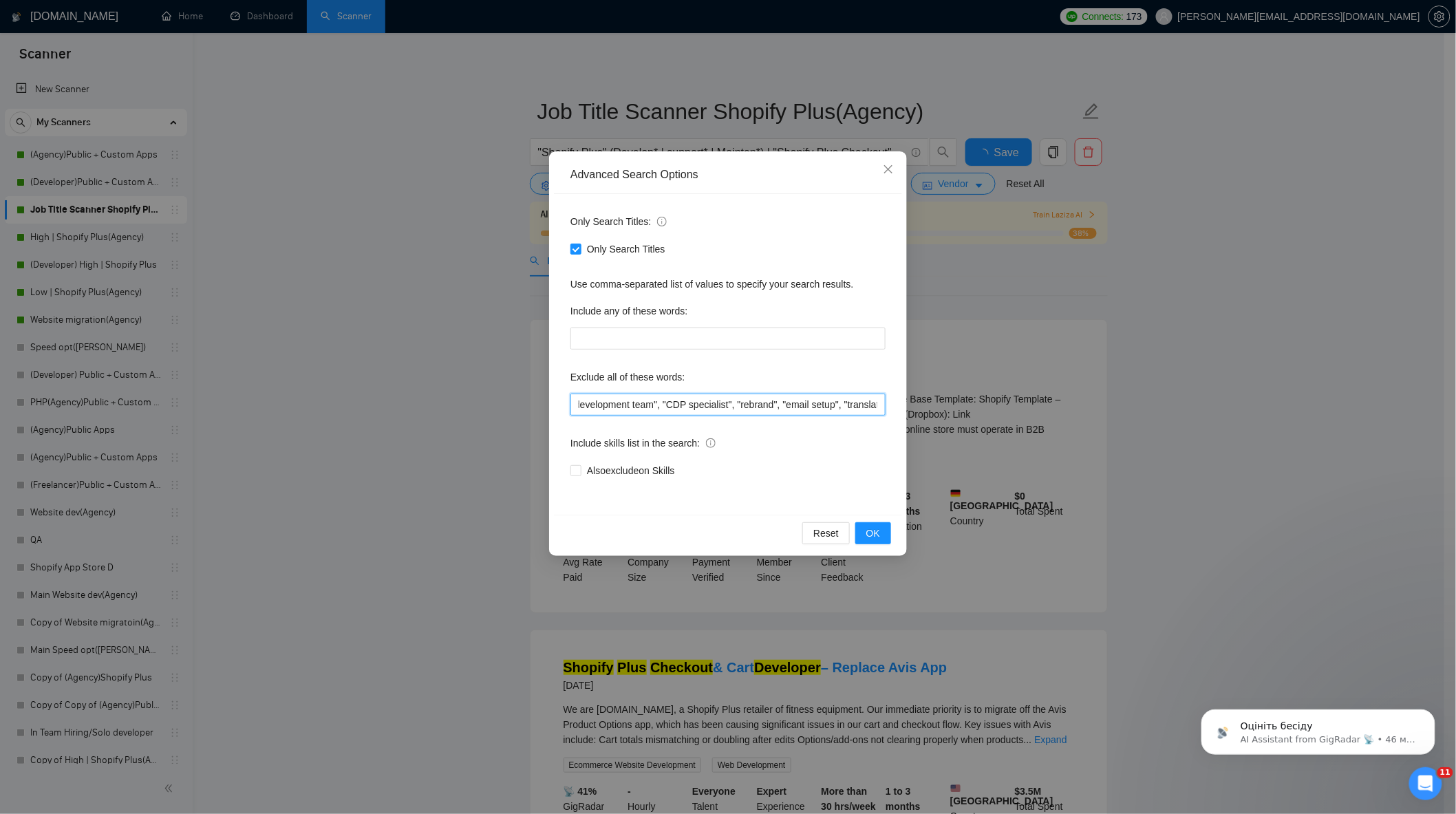
click at [856, 407] on input ""no agency", "Join our team", "only freelancer", "to join our remote-first team…" at bounding box center [728, 405] width 316 height 22
click at [877, 407] on input ""no agency", "Join our team", "only freelancer", "to join our remote-first team…" at bounding box center [728, 405] width 316 height 22
paste input "CRO, (CRO), "Conversion Rate Specialist", "conversion expert", (CRO, CRO)"
type input ""no agency", "Join our team", "only freelancer", "to join our remote-first team…"
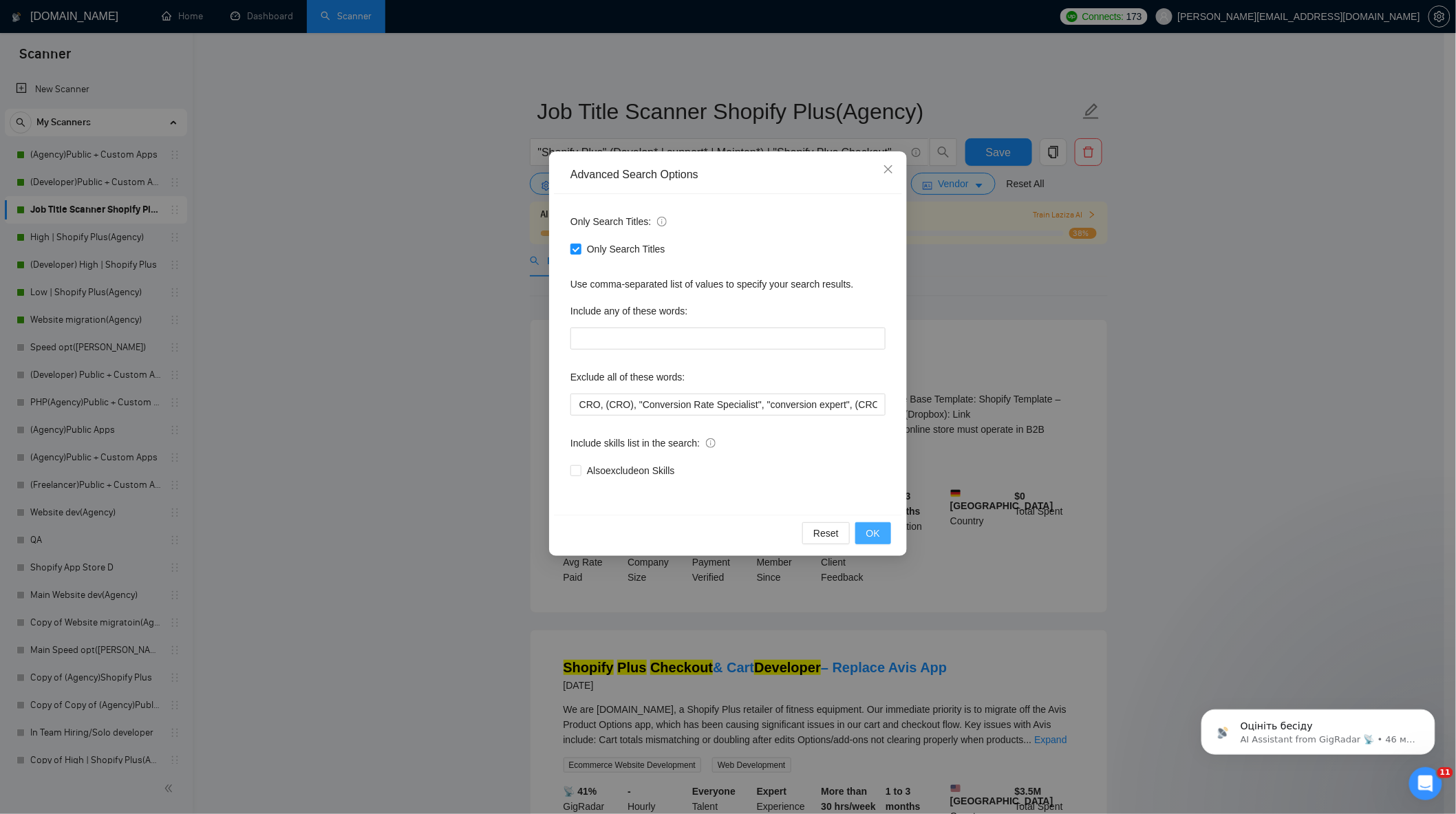
click at [879, 534] on span "OK" at bounding box center [874, 533] width 14 height 15
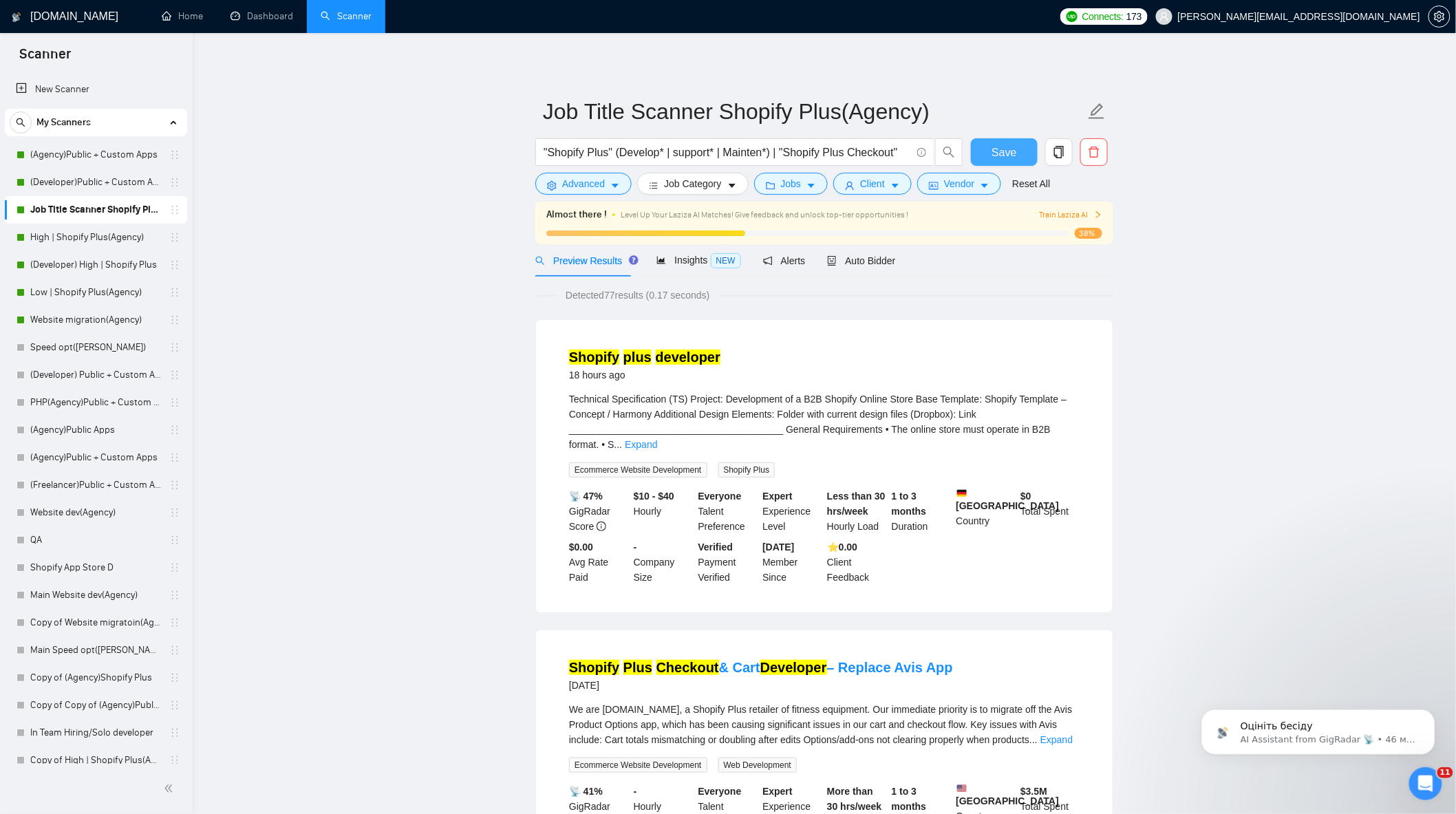
click at [997, 158] on span "Save" at bounding box center [1004, 152] width 24 height 18
drag, startPoint x: 97, startPoint y: 235, endPoint x: 408, endPoint y: 251, distance: 311.4
click at [97, 235] on link "High | Shopify Plus(Agency)" at bounding box center [96, 237] width 131 height 27
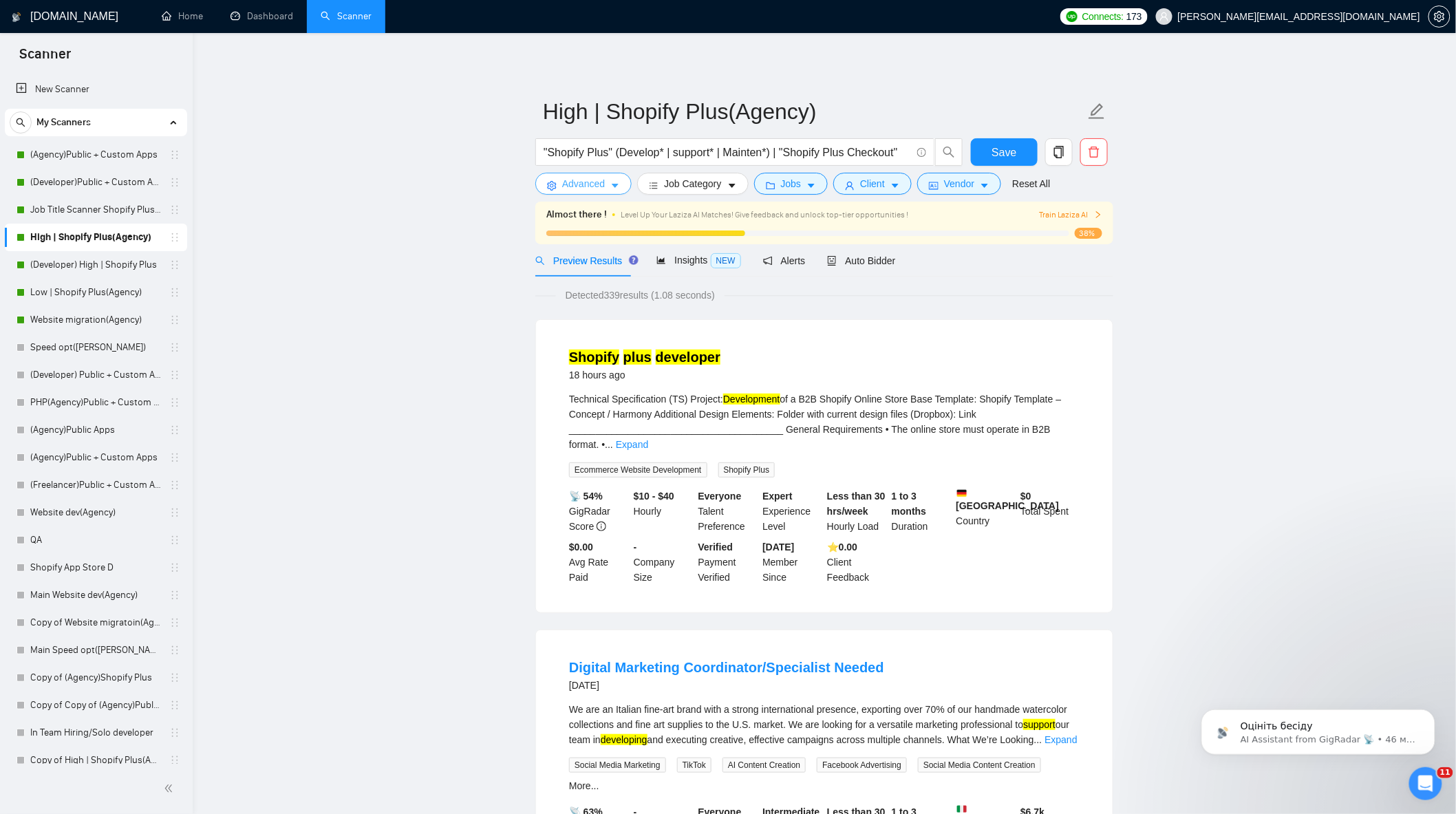
click at [613, 187] on icon "caret-down" at bounding box center [616, 186] width 10 height 10
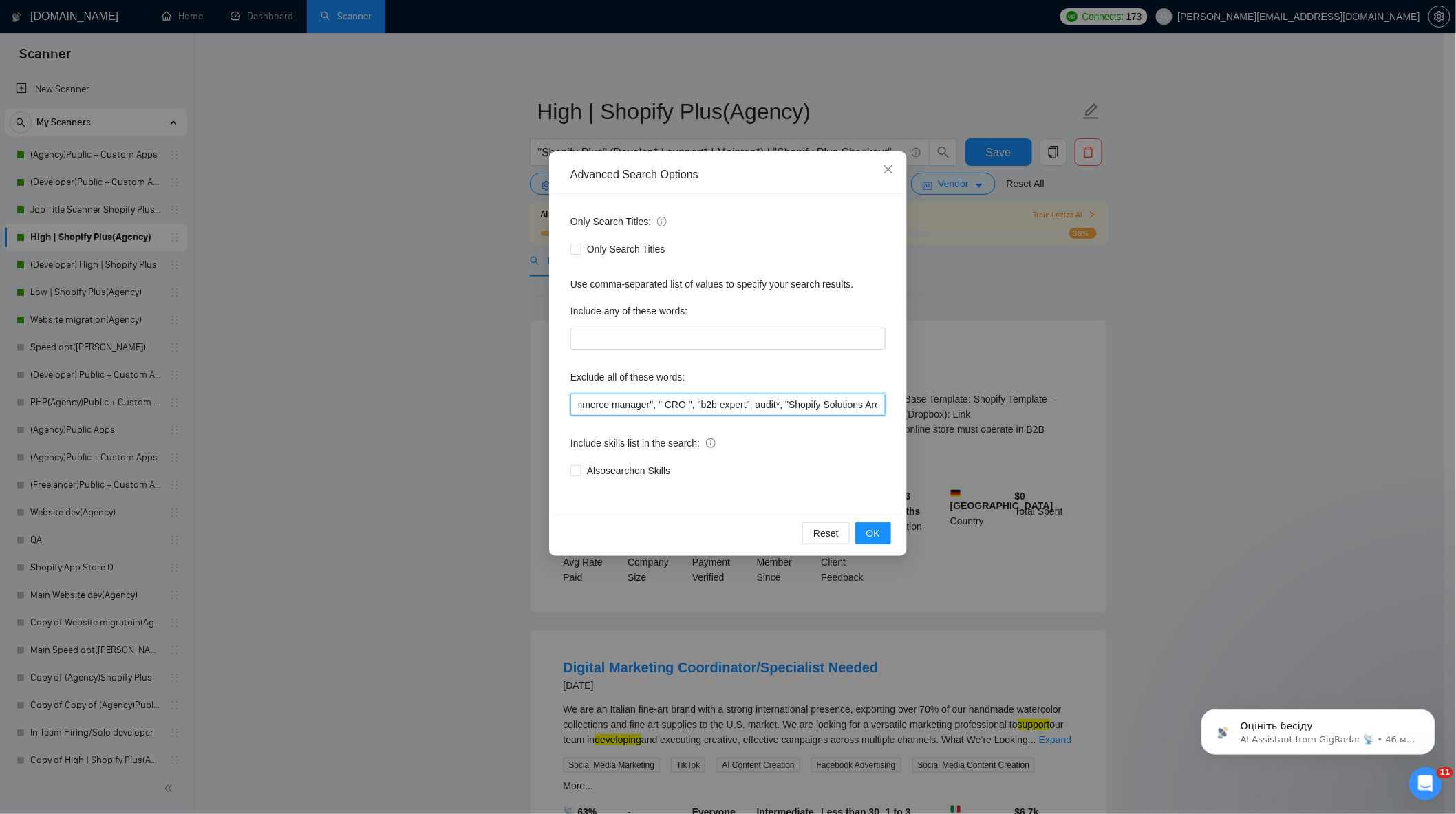
scroll to position [0, 2128]
drag, startPoint x: 766, startPoint y: 397, endPoint x: 1186, endPoint y: 418, distance: 420.5
click at [1188, 420] on div "Advanced Search Options Only Search Titles: Only Search Titles Use comma-separa…" at bounding box center [728, 407] width 1456 height 814
click at [852, 398] on input ""no agency", "Join our team", "only freelancer", "to join our remote-first team…" at bounding box center [728, 405] width 316 height 22
click at [877, 405] on input ""no agency", "Join our team", "only freelancer", "to join our remote-first team…" at bounding box center [728, 405] width 316 height 22
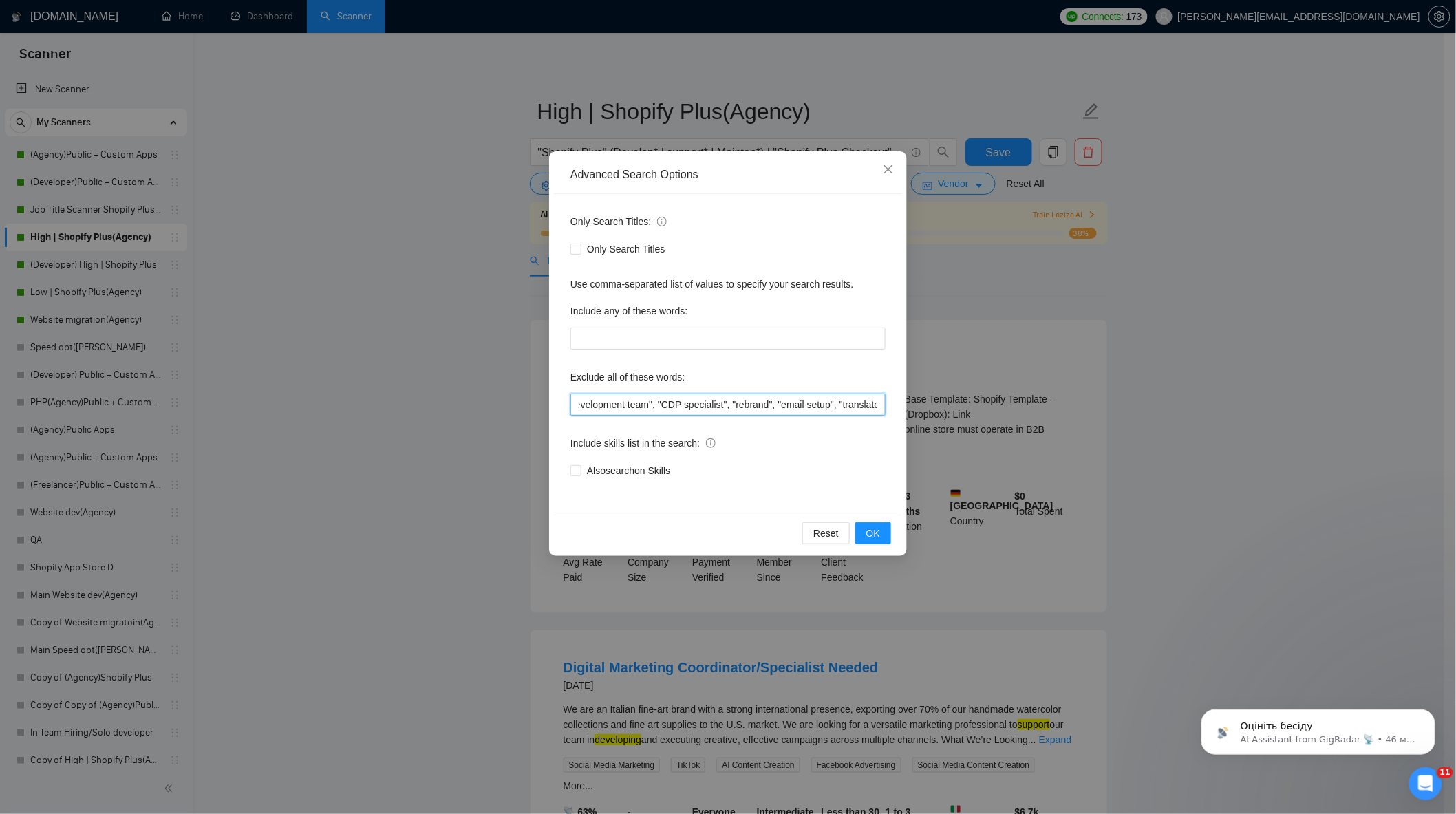
paste input "CRO, (CRO), "Conversion Rate Specialist", "conversion expert", (CRO, CRO)"
click at [871, 533] on span "OK" at bounding box center [874, 533] width 14 height 15
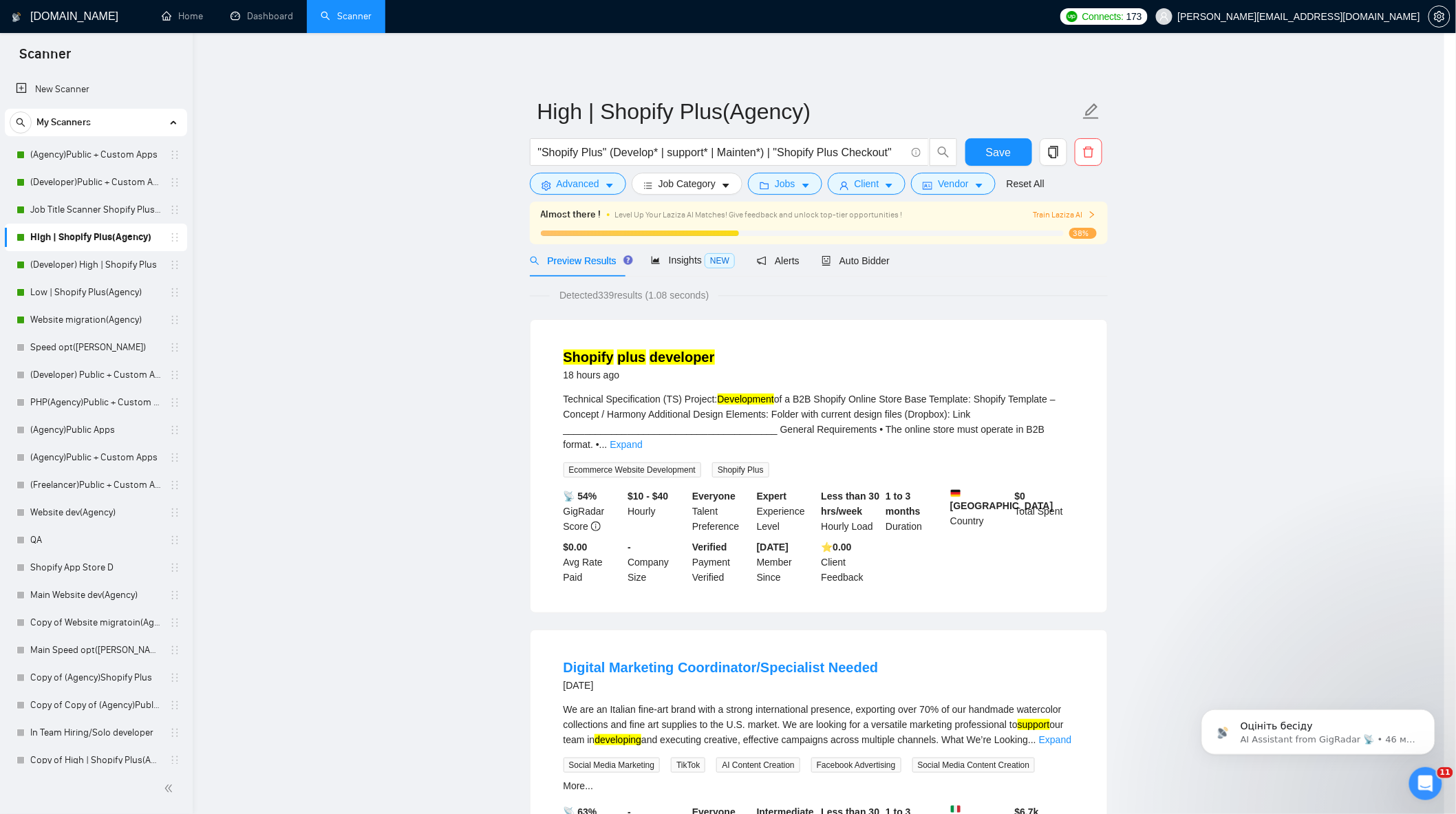
scroll to position [0, 0]
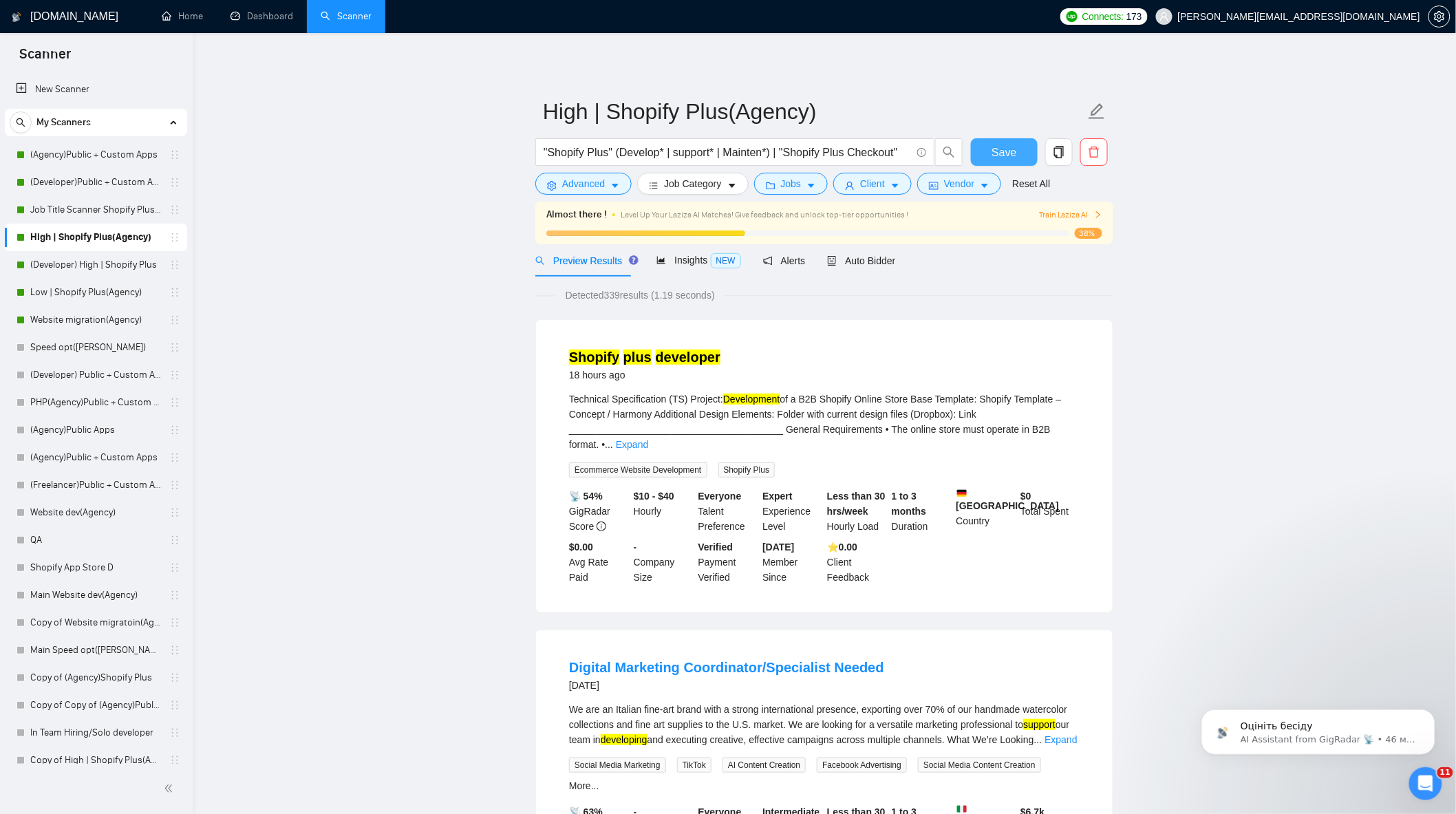
click at [999, 158] on span "Save" at bounding box center [1004, 152] width 24 height 18
click at [588, 180] on span "Advanced" at bounding box center [583, 183] width 43 height 15
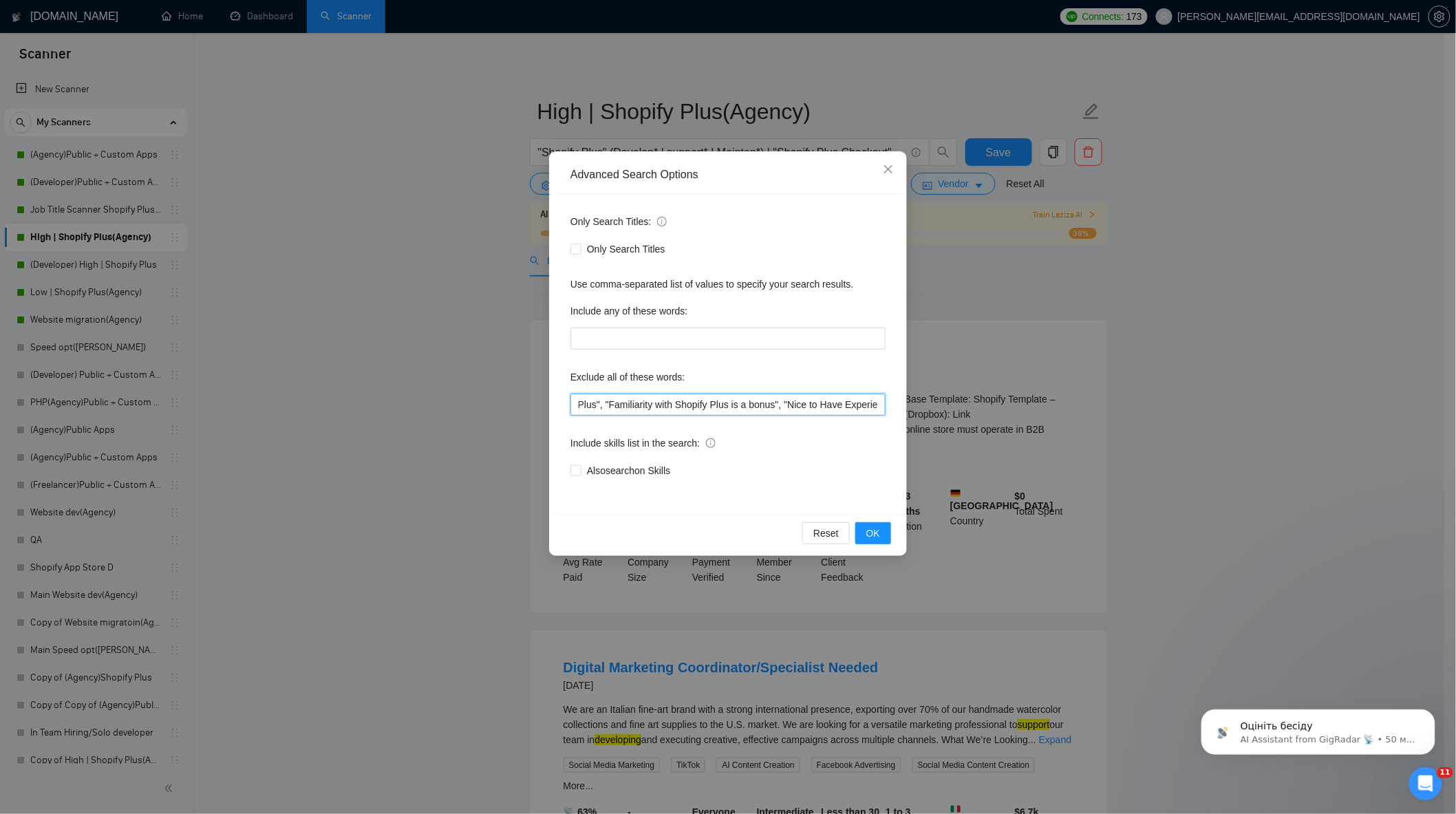
scroll to position [0, 2446]
drag, startPoint x: 772, startPoint y: 410, endPoint x: 1123, endPoint y: 425, distance: 351.3
click at [1123, 425] on div "Advanced Search Options Only Search Titles: Only Search Titles Use comma-separa…" at bounding box center [728, 407] width 1456 height 814
click at [862, 404] on input ""no agency", "Join our team", "only freelancer", "to join our remote-first team…" at bounding box center [728, 405] width 316 height 22
click at [883, 406] on input ""no agency", "Join our team", "only freelancer", "to join our remote-first team…" at bounding box center [728, 405] width 316 height 22
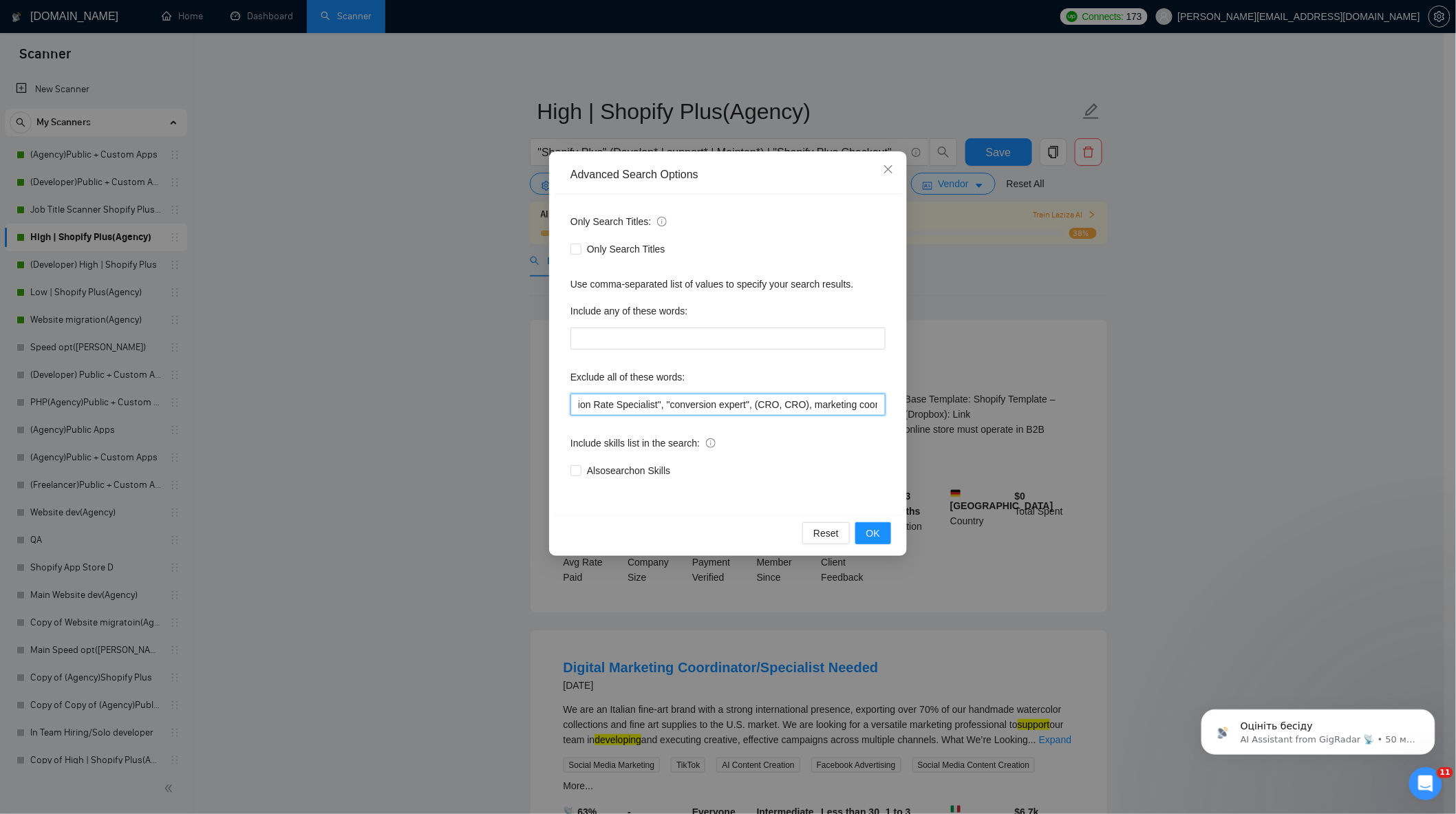
scroll to position [0, 2549]
click at [781, 407] on input ""no agency", "Join our team", "only freelancer", "to join our remote-first team…" at bounding box center [728, 405] width 316 height 22
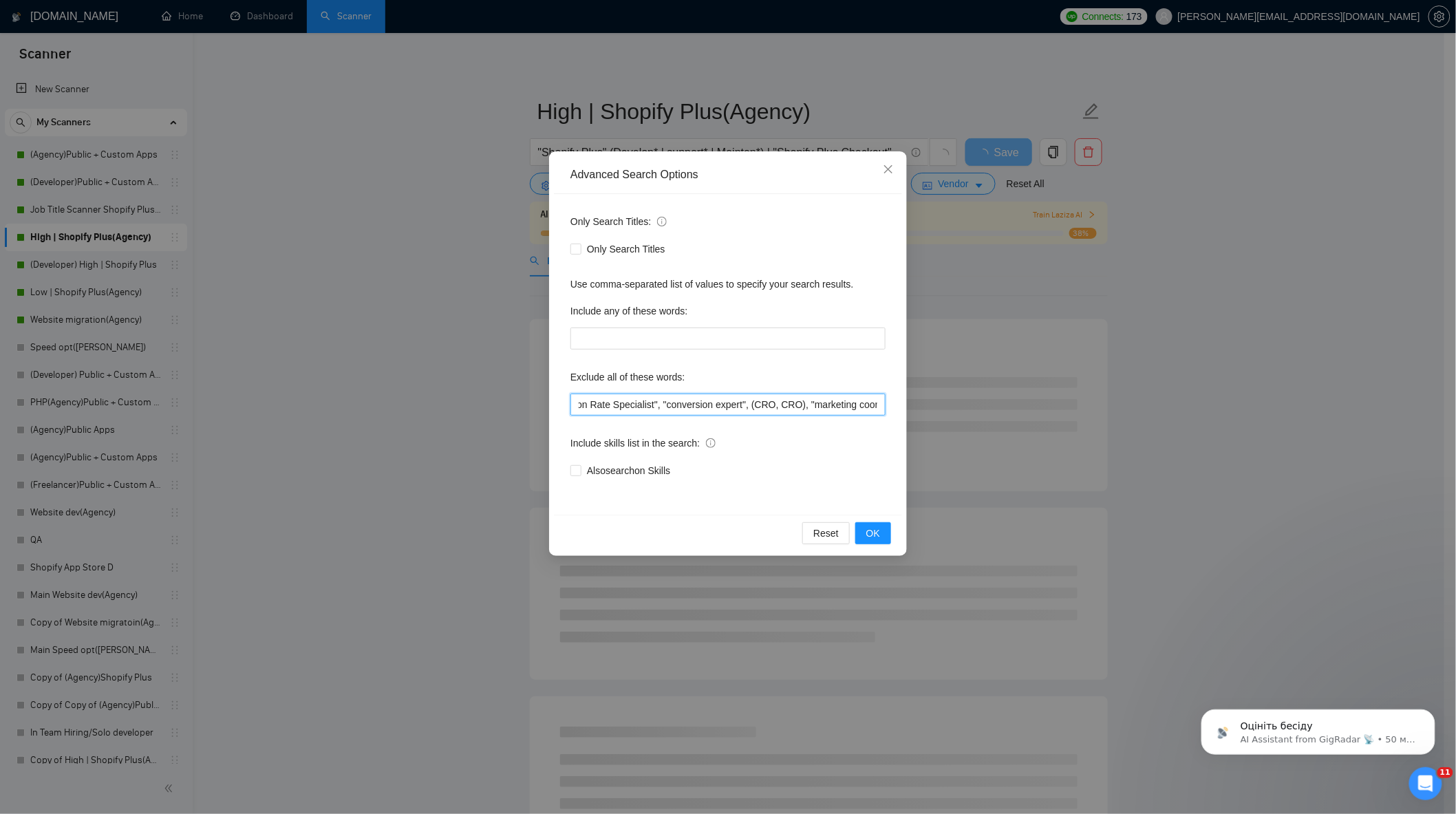
scroll to position [0, 2554]
drag, startPoint x: 869, startPoint y: 405, endPoint x: 1011, endPoint y: 420, distance: 142.8
click at [1011, 420] on div "Advanced Search Options Only Search Titles: Only Search Titles Use comma-separa…" at bounding box center [728, 407] width 1456 height 814
click at [878, 406] on input ""no agency", "Join our team", "only freelancer", "to join our remote-first team…" at bounding box center [728, 405] width 316 height 22
click at [868, 536] on span "OK" at bounding box center [874, 533] width 14 height 15
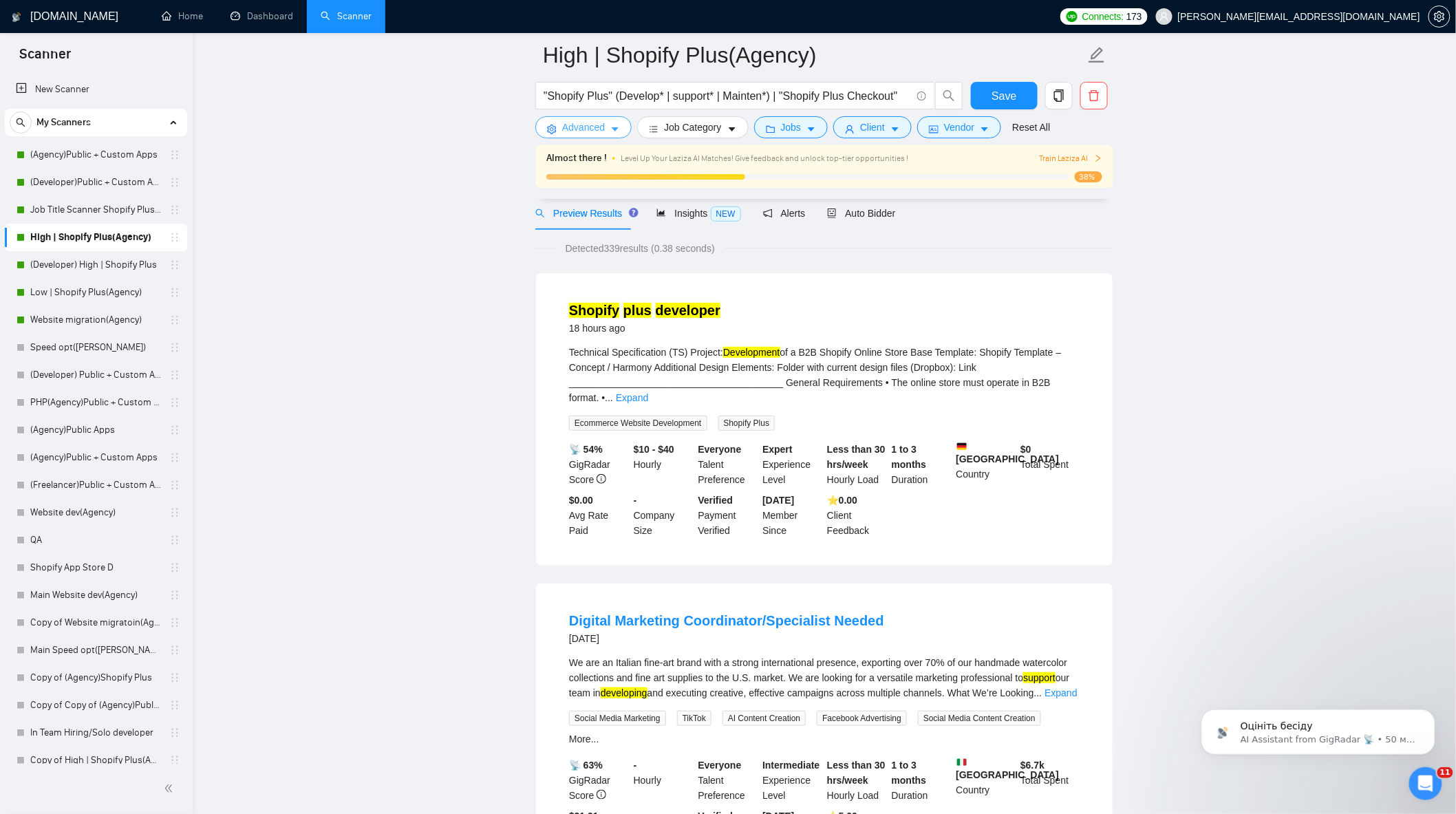
scroll to position [306, 0]
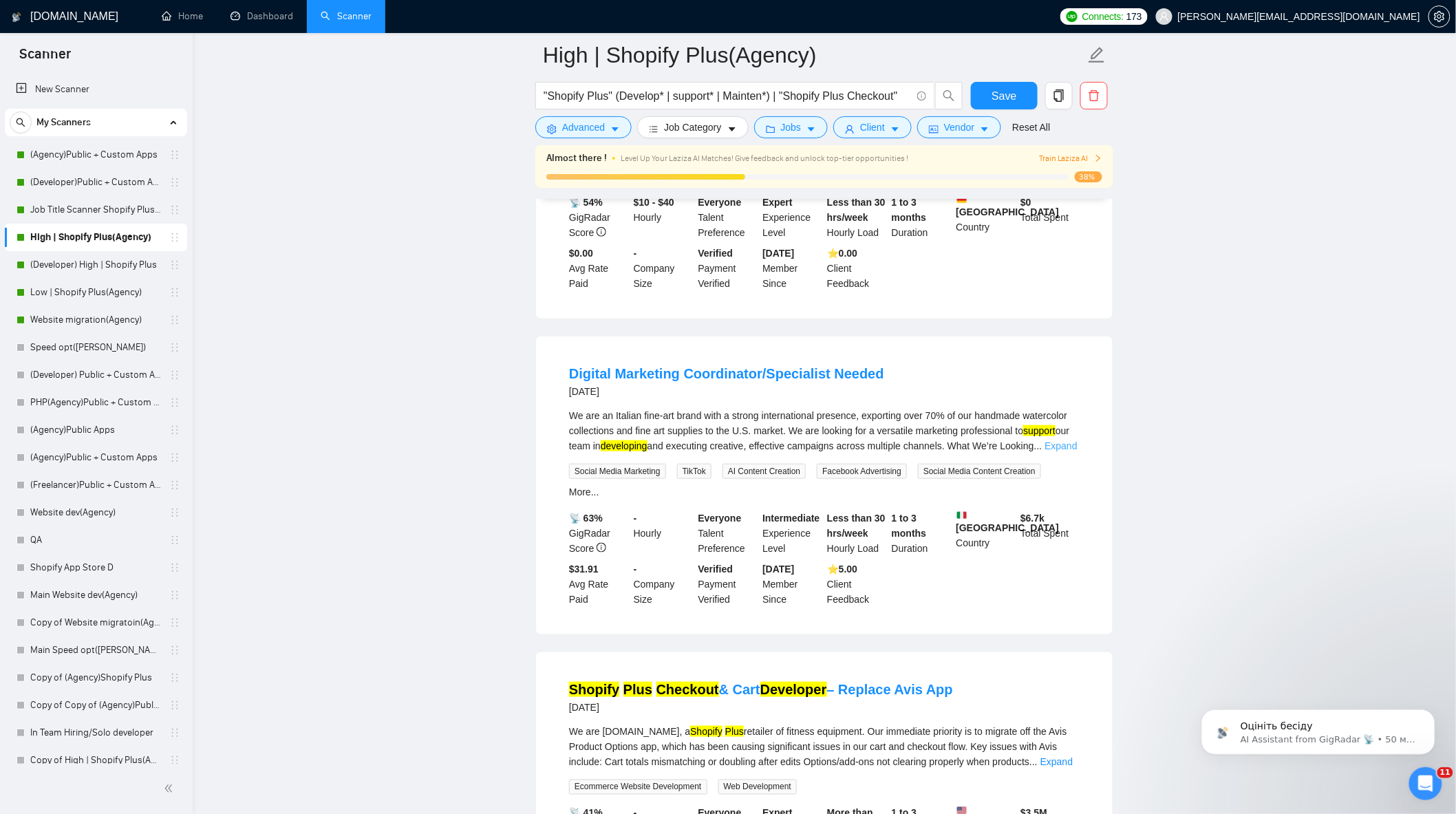
click at [1052, 441] on link "Expand" at bounding box center [1060, 446] width 32 height 11
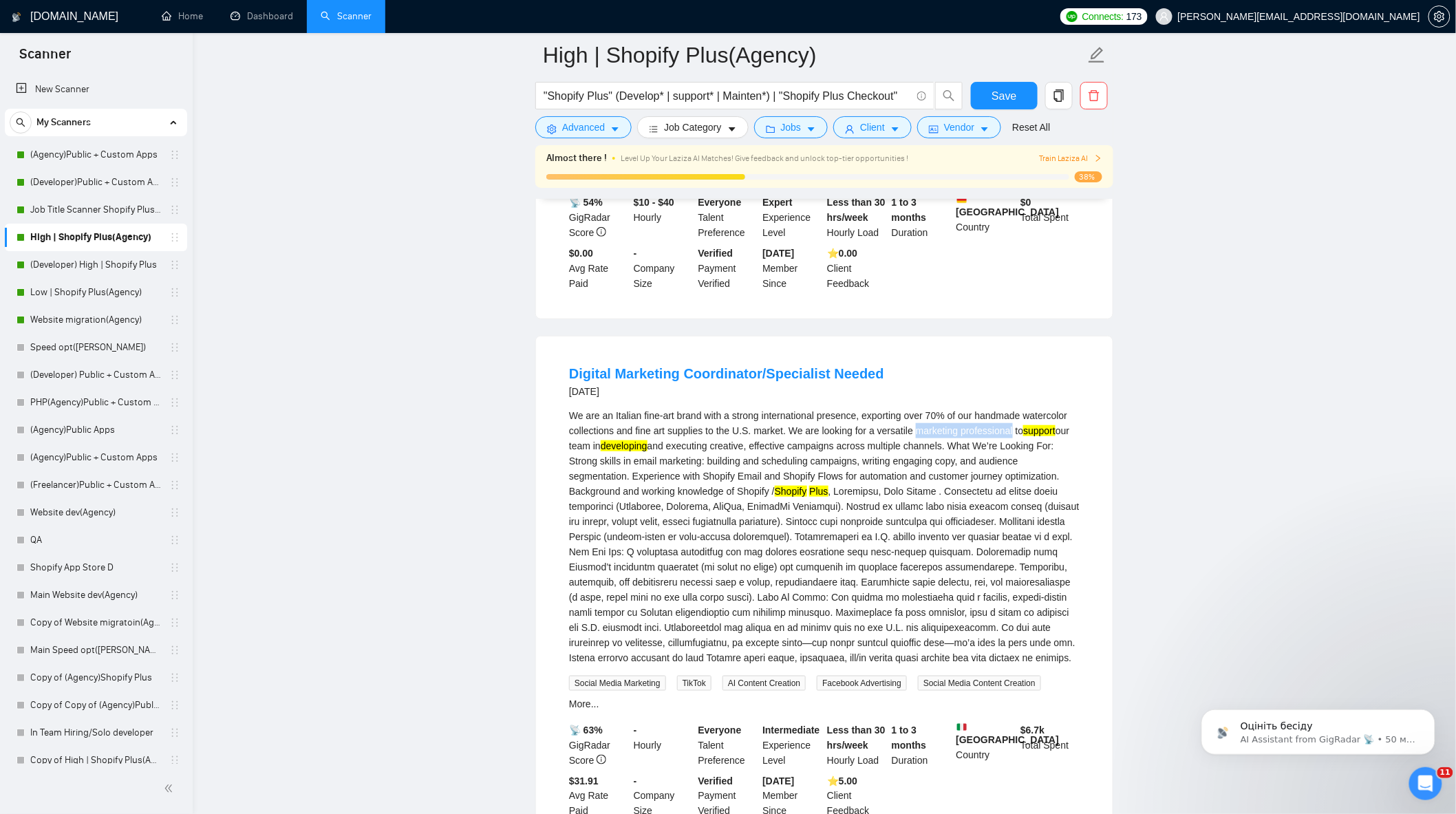
drag, startPoint x: 913, startPoint y: 417, endPoint x: 1008, endPoint y: 420, distance: 95.0
click at [1008, 420] on div "We are an Italian fine-art brand with a strong international presence, exportin…" at bounding box center [824, 536] width 511 height 257
copy div "marketing professional"
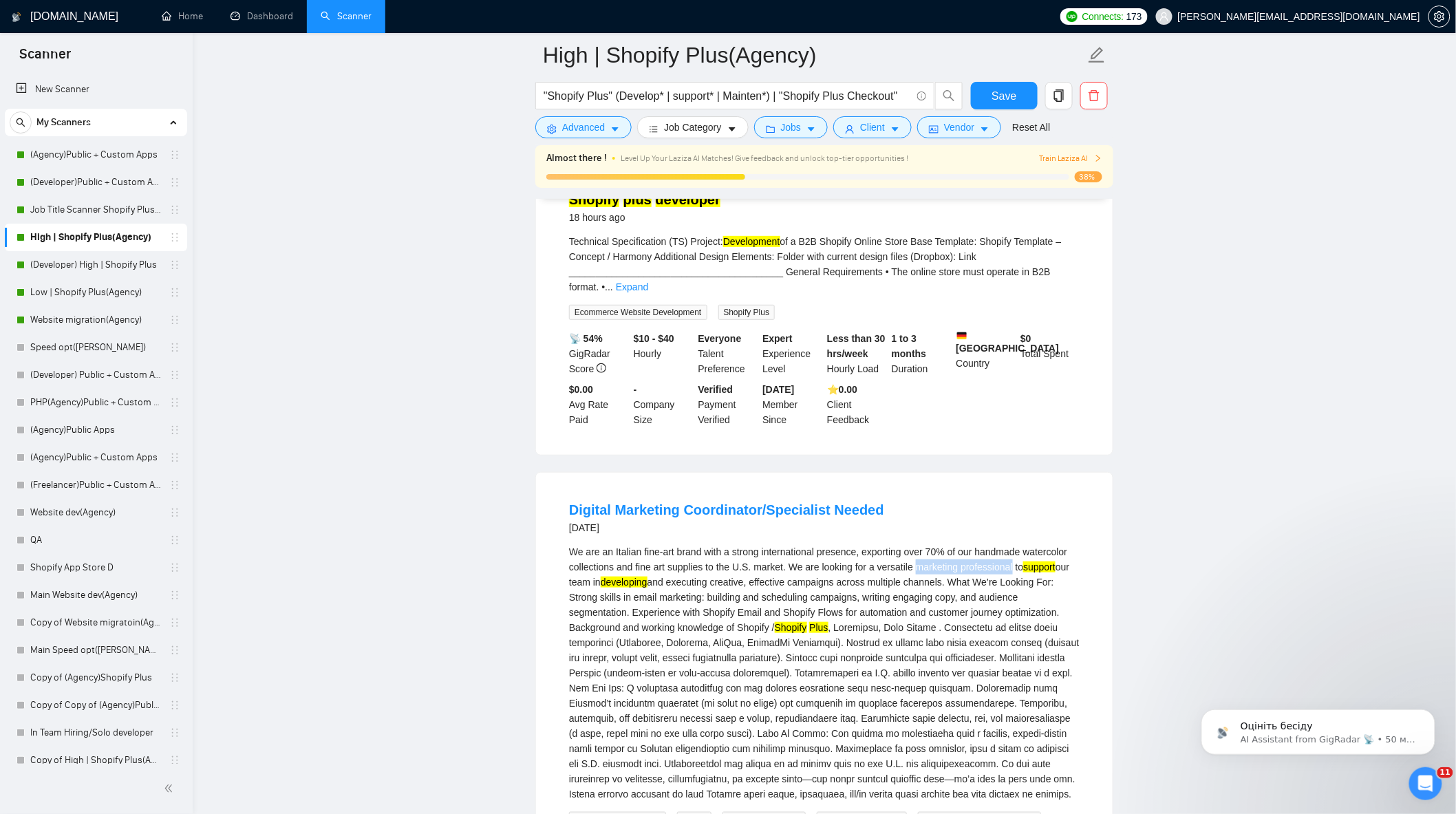
scroll to position [0, 0]
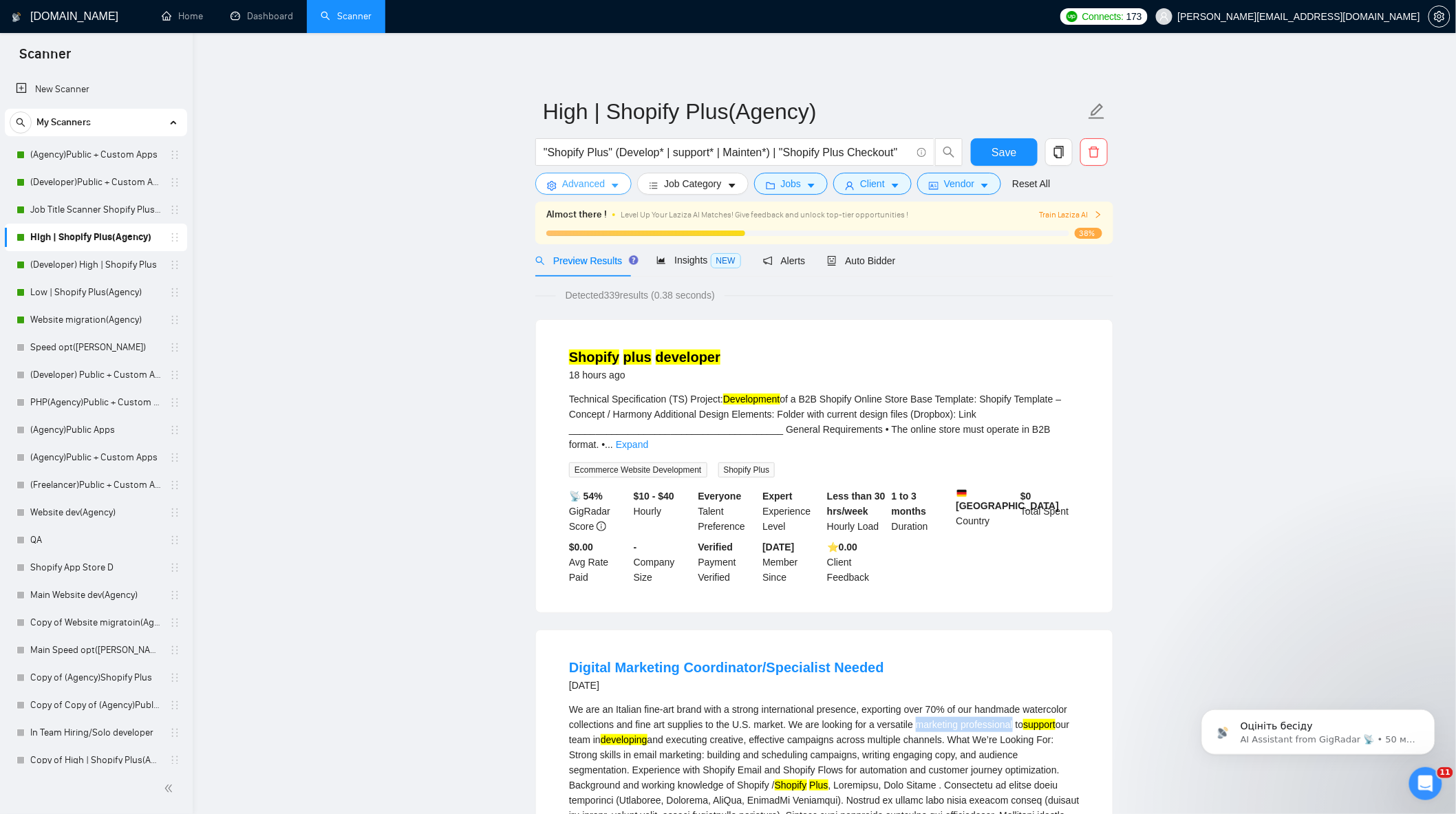
drag, startPoint x: 599, startPoint y: 176, endPoint x: 600, endPoint y: 184, distance: 8.1
click at [599, 176] on button "Advanced" at bounding box center [583, 184] width 97 height 22
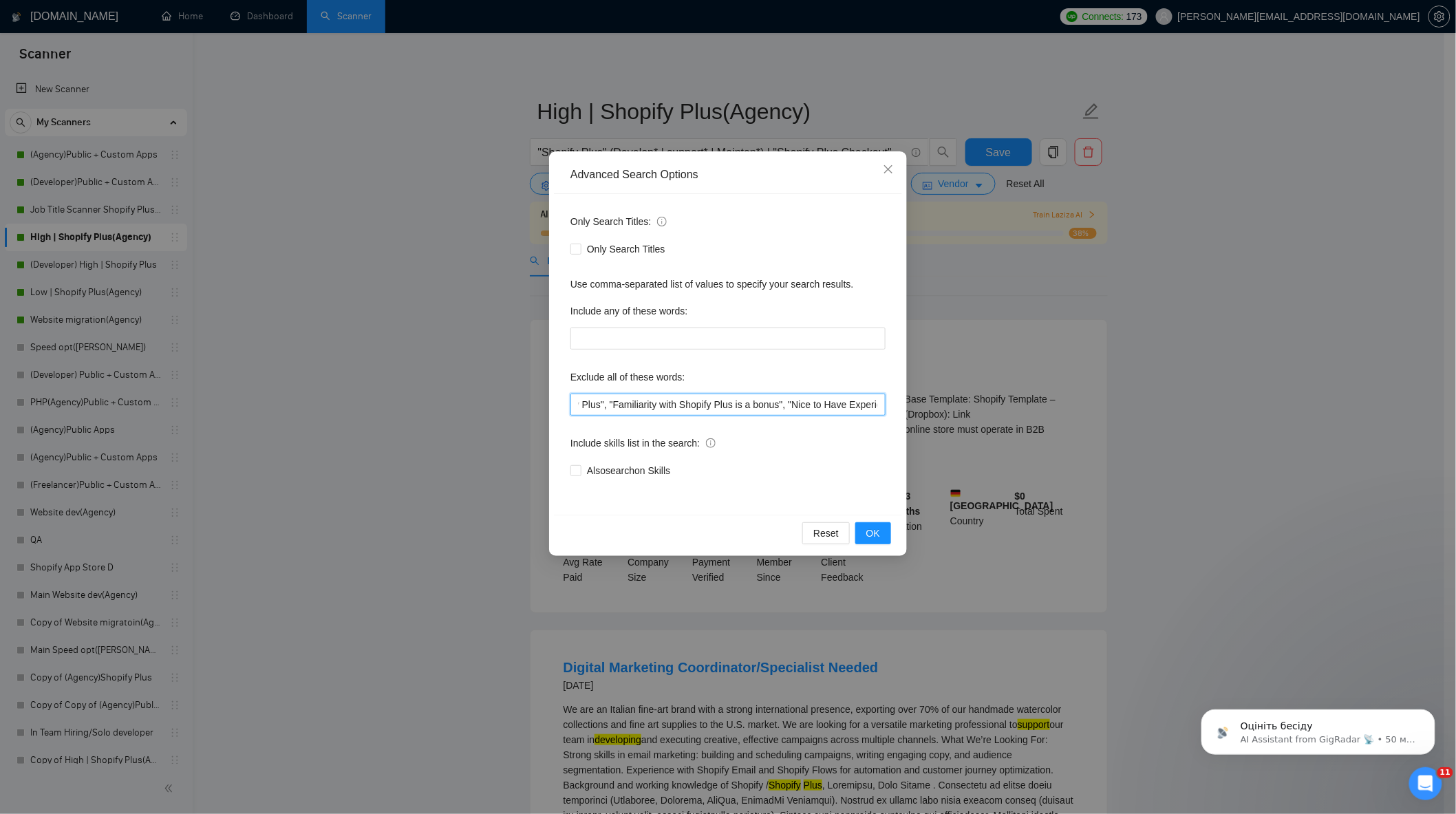
scroll to position [0, 2554]
drag, startPoint x: 918, startPoint y: 409, endPoint x: 1145, endPoint y: 418, distance: 227.2
click at [1145, 418] on div "Advanced Search Options Only Search Titles: Only Search Titles Use comma-separa…" at bounding box center [728, 407] width 1456 height 814
click at [865, 397] on input ""no agency", "Join our team", "only freelancer", "to join our remote-first team…" at bounding box center [728, 405] width 316 height 22
click at [880, 403] on input ""no agency", "Join our team", "only freelancer", "to join our remote-first team…" at bounding box center [728, 405] width 316 height 22
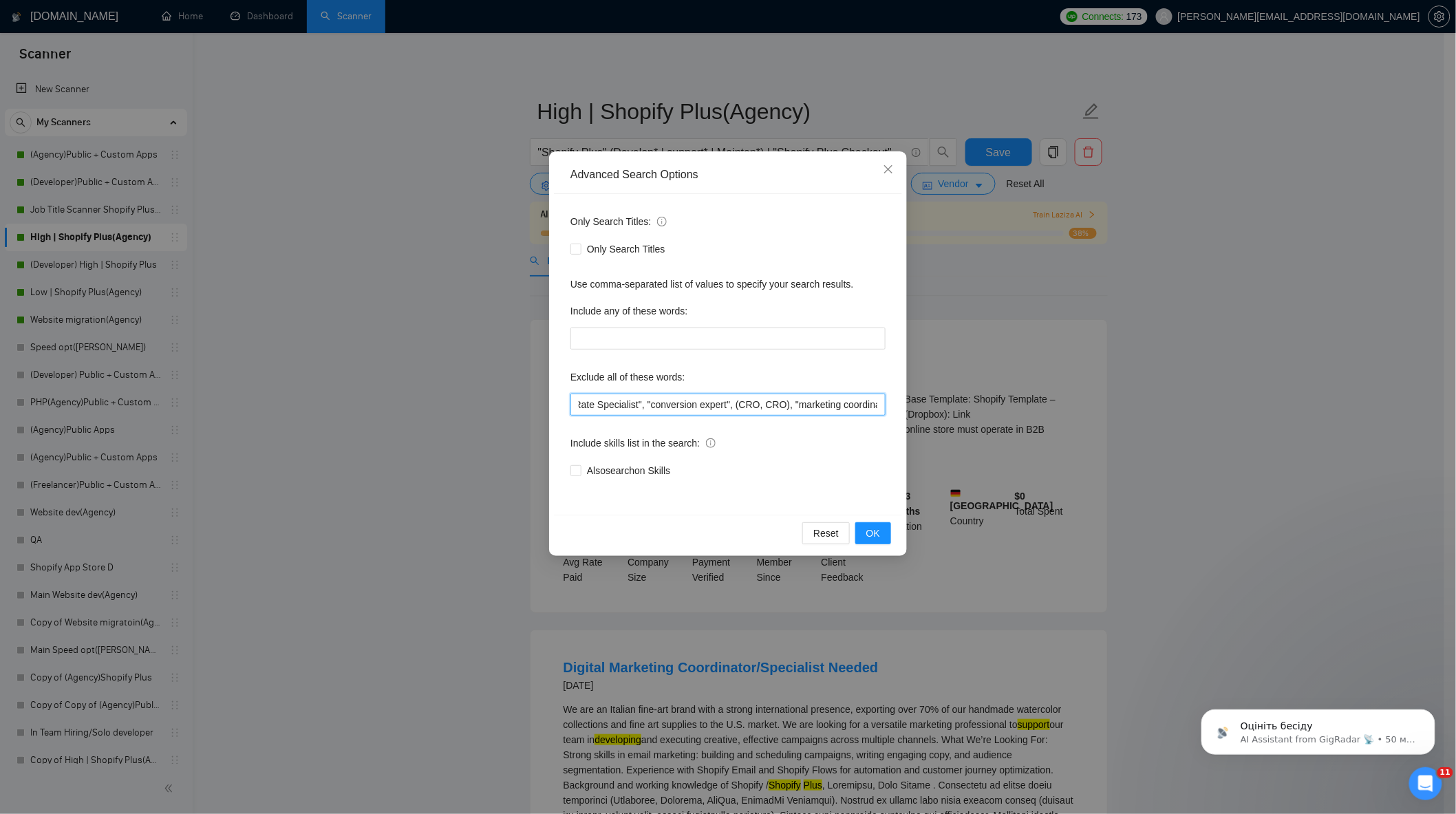
paste input "marketing professional"
click at [869, 540] on button "OK" at bounding box center [873, 533] width 36 height 22
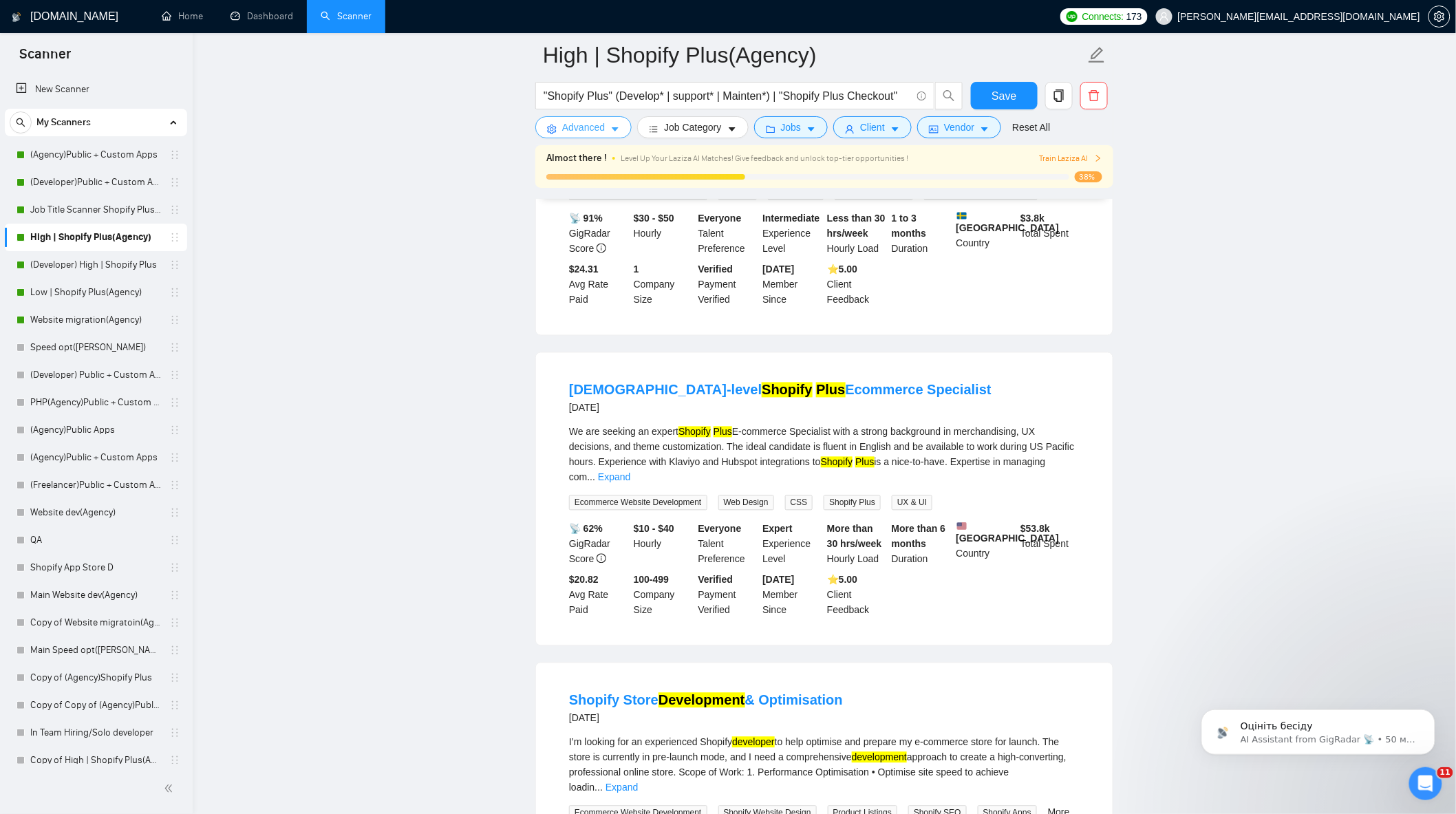
scroll to position [918, 0]
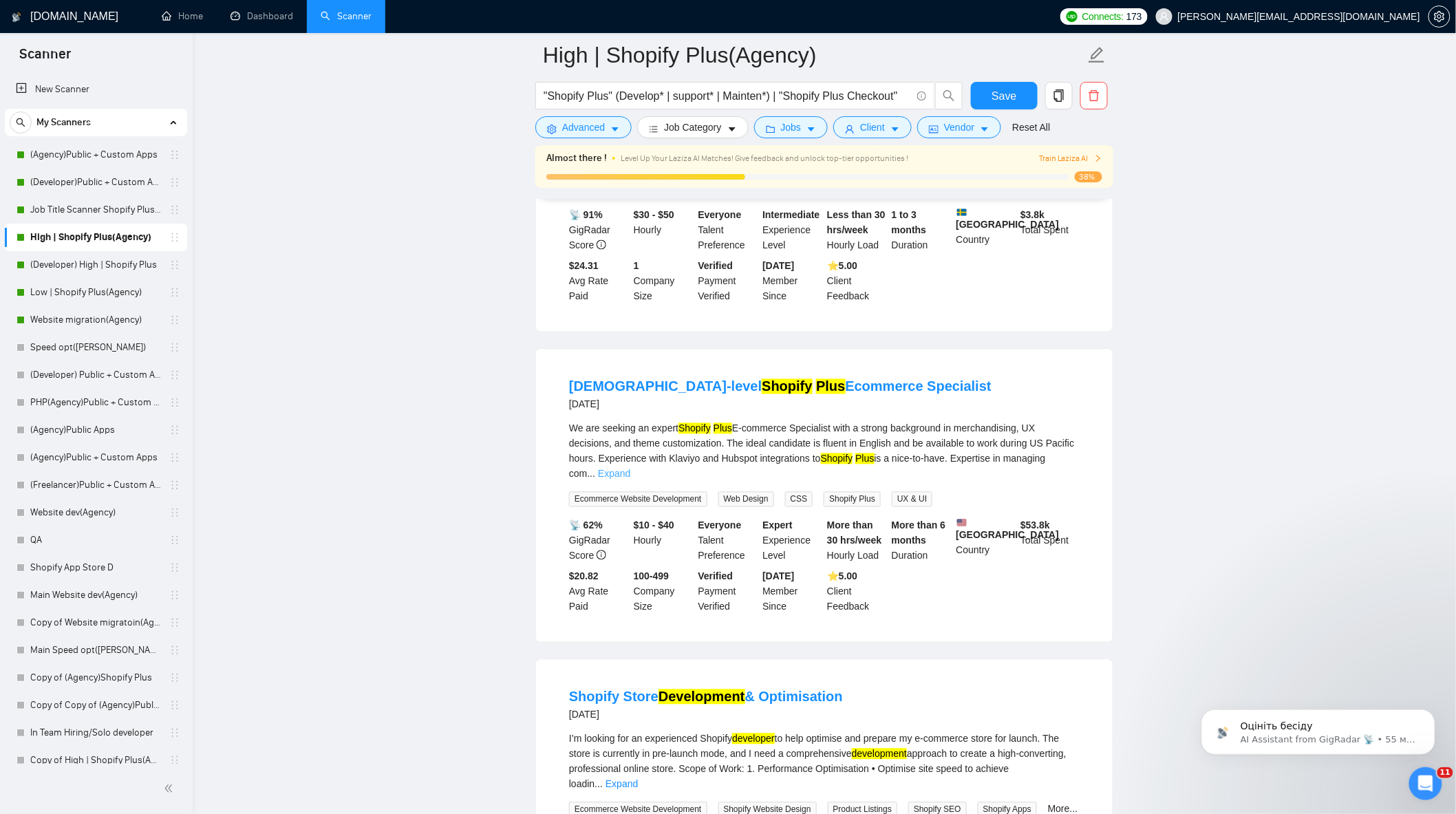
click at [630, 469] on link "Expand" at bounding box center [614, 474] width 32 height 11
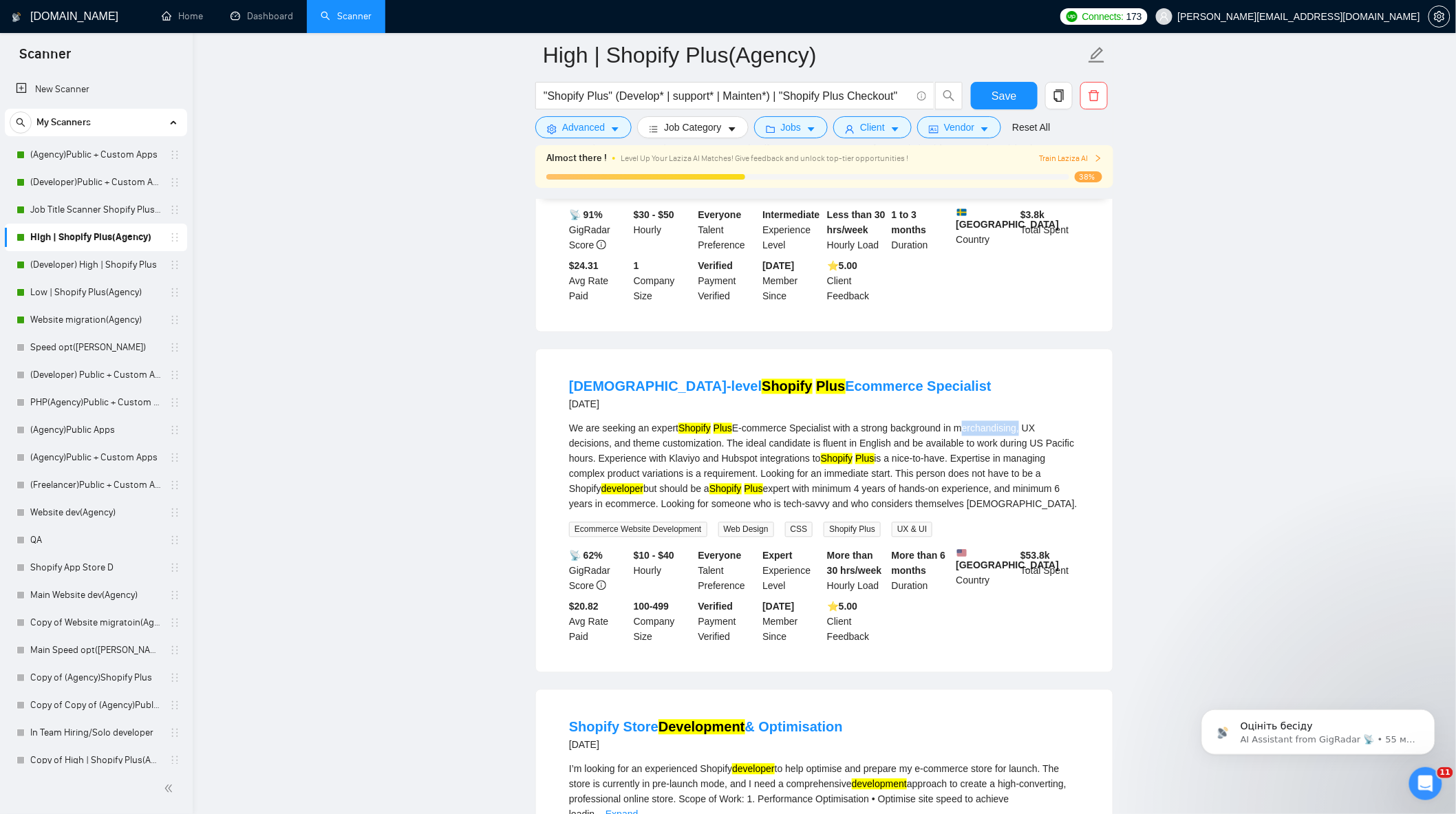
drag, startPoint x: 955, startPoint y: 407, endPoint x: 1057, endPoint y: 441, distance: 107.5
click at [1014, 421] on div "We are seeking an expert Shopify Plus E-commerce Specialist with a strong backg…" at bounding box center [824, 466] width 511 height 91
copy div "merchandising"
click at [580, 124] on span "Advanced" at bounding box center [583, 127] width 43 height 15
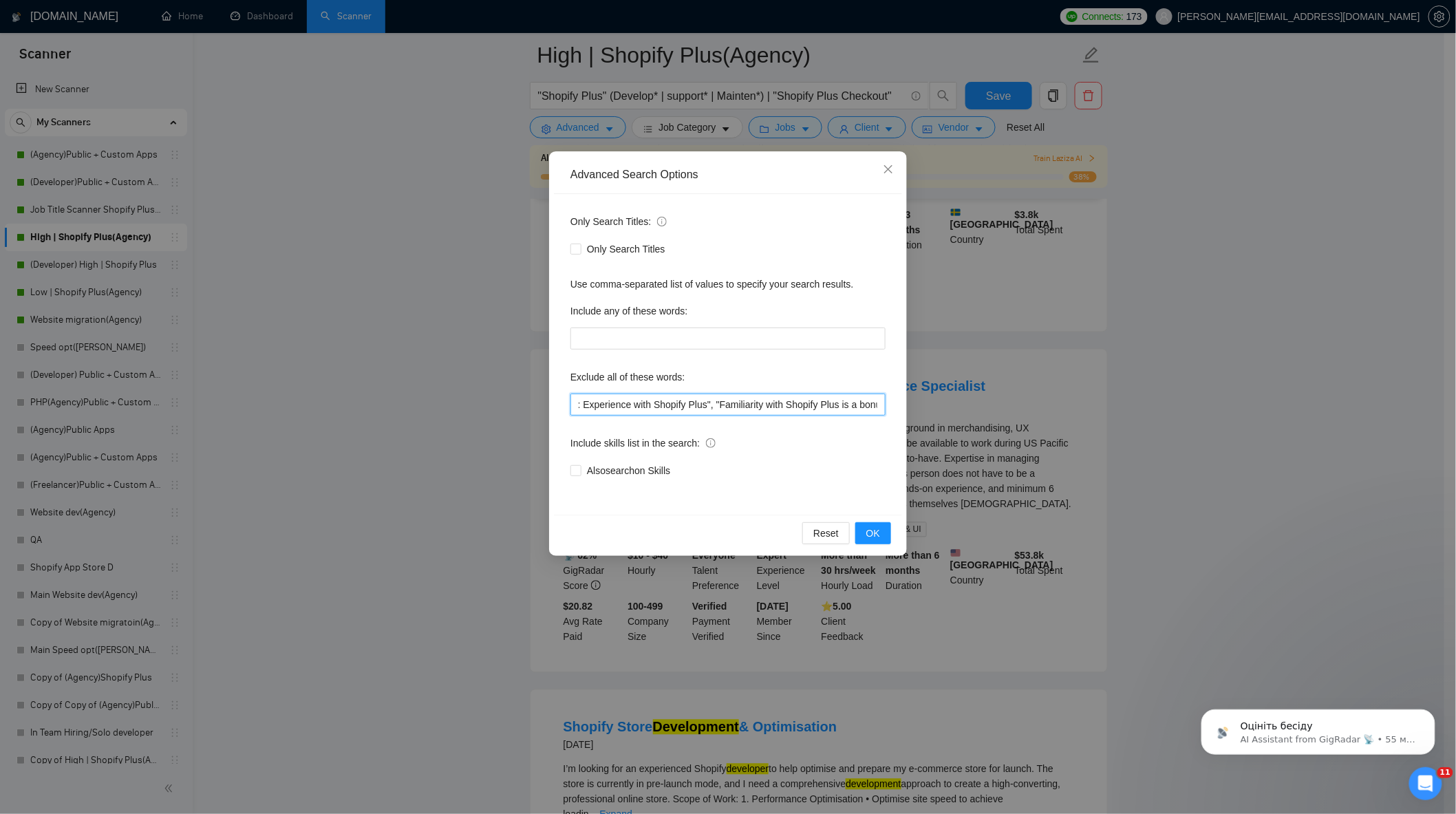
scroll to position [0, 2664]
drag, startPoint x: 820, startPoint y: 407, endPoint x: 1158, endPoint y: 422, distance: 338.3
click at [1167, 422] on div "Advanced Search Options Only Search Titles: Only Search Titles Use comma-separa…" at bounding box center [728, 407] width 1456 height 814
drag, startPoint x: 866, startPoint y: 407, endPoint x: 877, endPoint y: 407, distance: 11.0
click at [865, 407] on input ""no agency", "Join our team", "only freelancer", "to join our remote-first team…" at bounding box center [728, 405] width 316 height 22
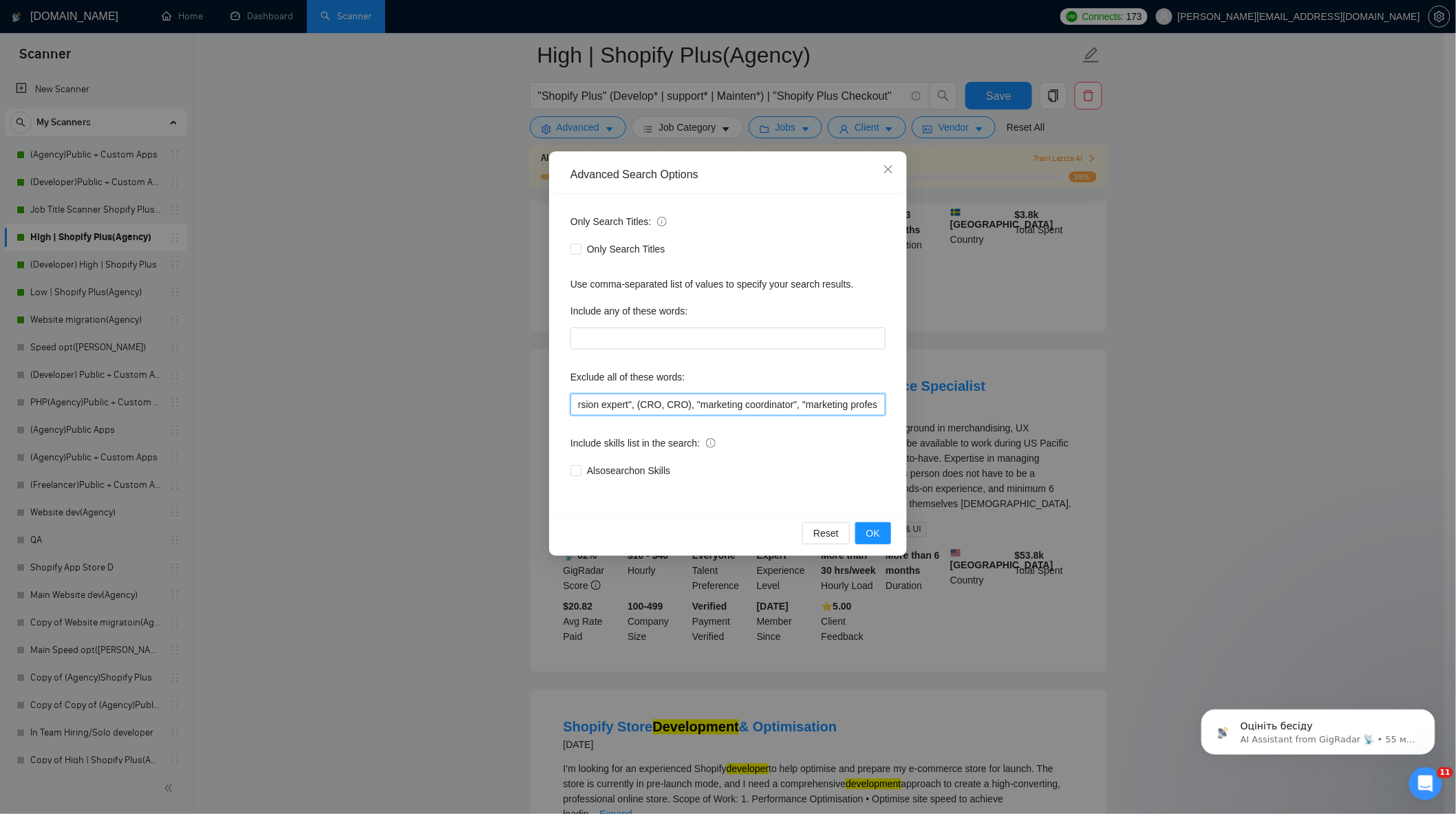
click at [880, 405] on input ""no agency", "Join our team", "only freelancer", "to join our remote-first team…" at bounding box center [728, 405] width 316 height 22
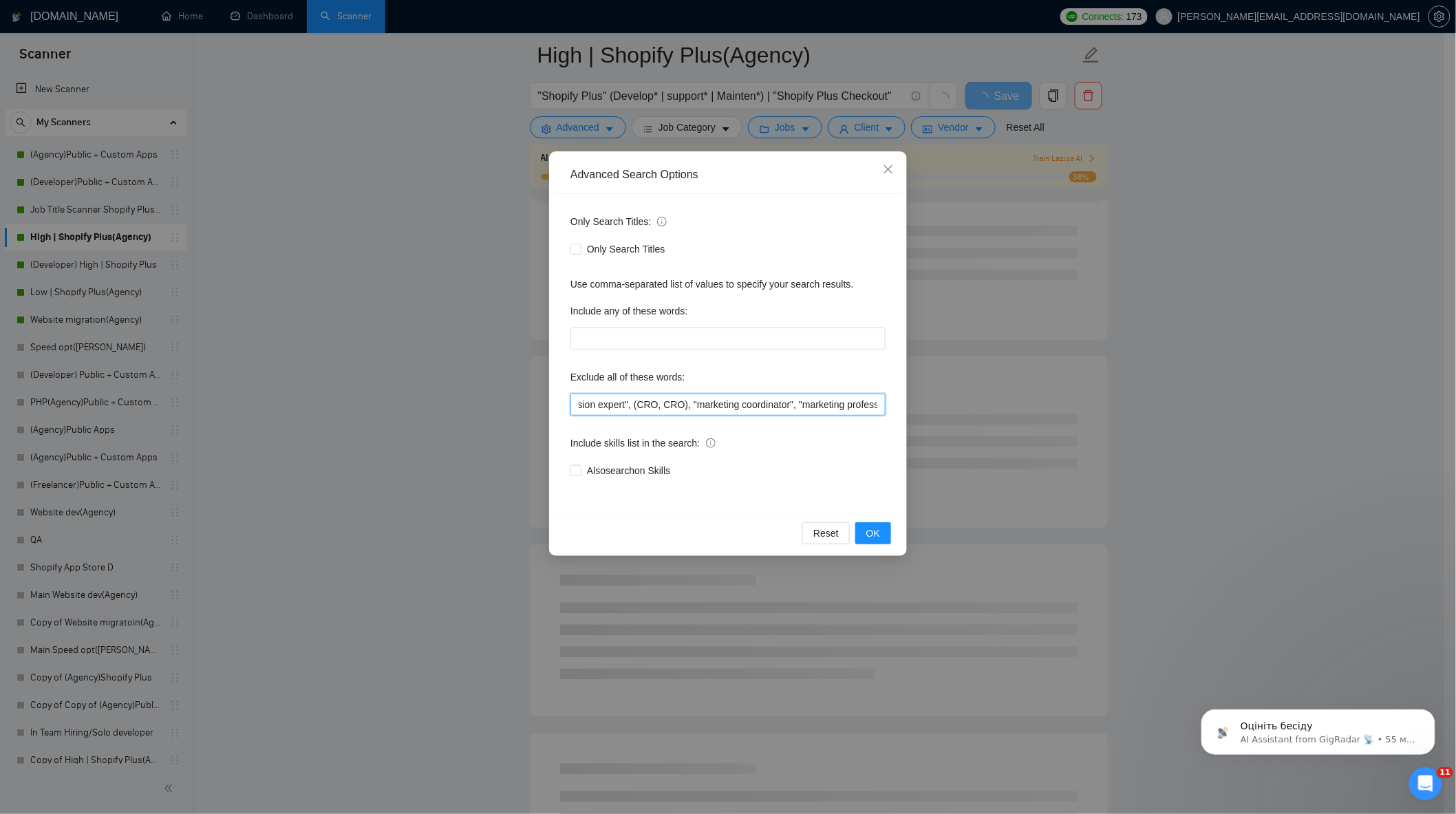
paste input "merchandising"
drag, startPoint x: 827, startPoint y: 411, endPoint x: 857, endPoint y: 397, distance: 33.1
click at [962, 413] on div "Advanced Search Options Only Search Titles: Only Search Titles Use comma-separa…" at bounding box center [728, 407] width 1456 height 814
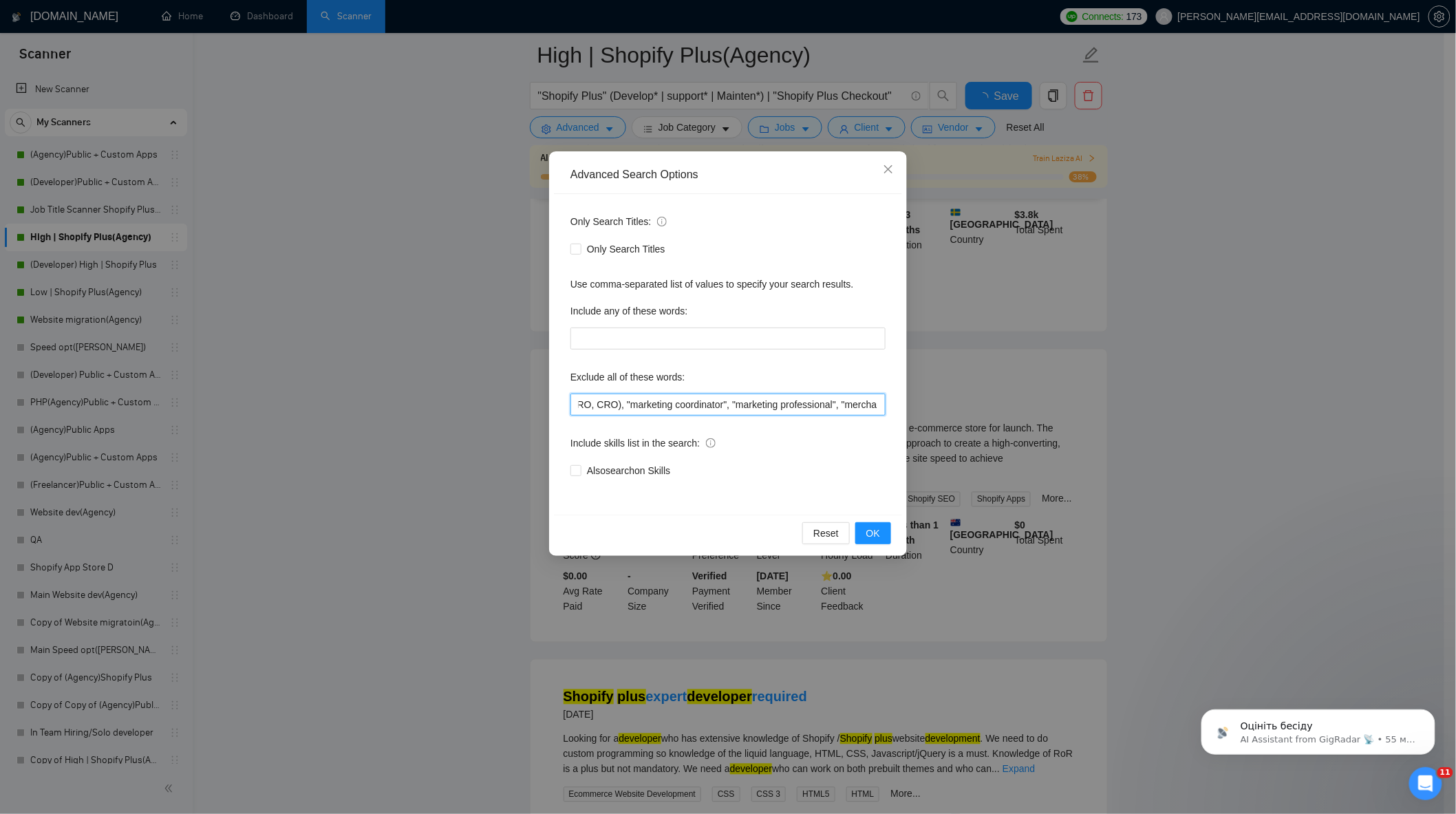
click at [882, 408] on input ""no agency", "Join our team", "only freelancer", "to join our remote-first team…" at bounding box center [728, 405] width 316 height 22
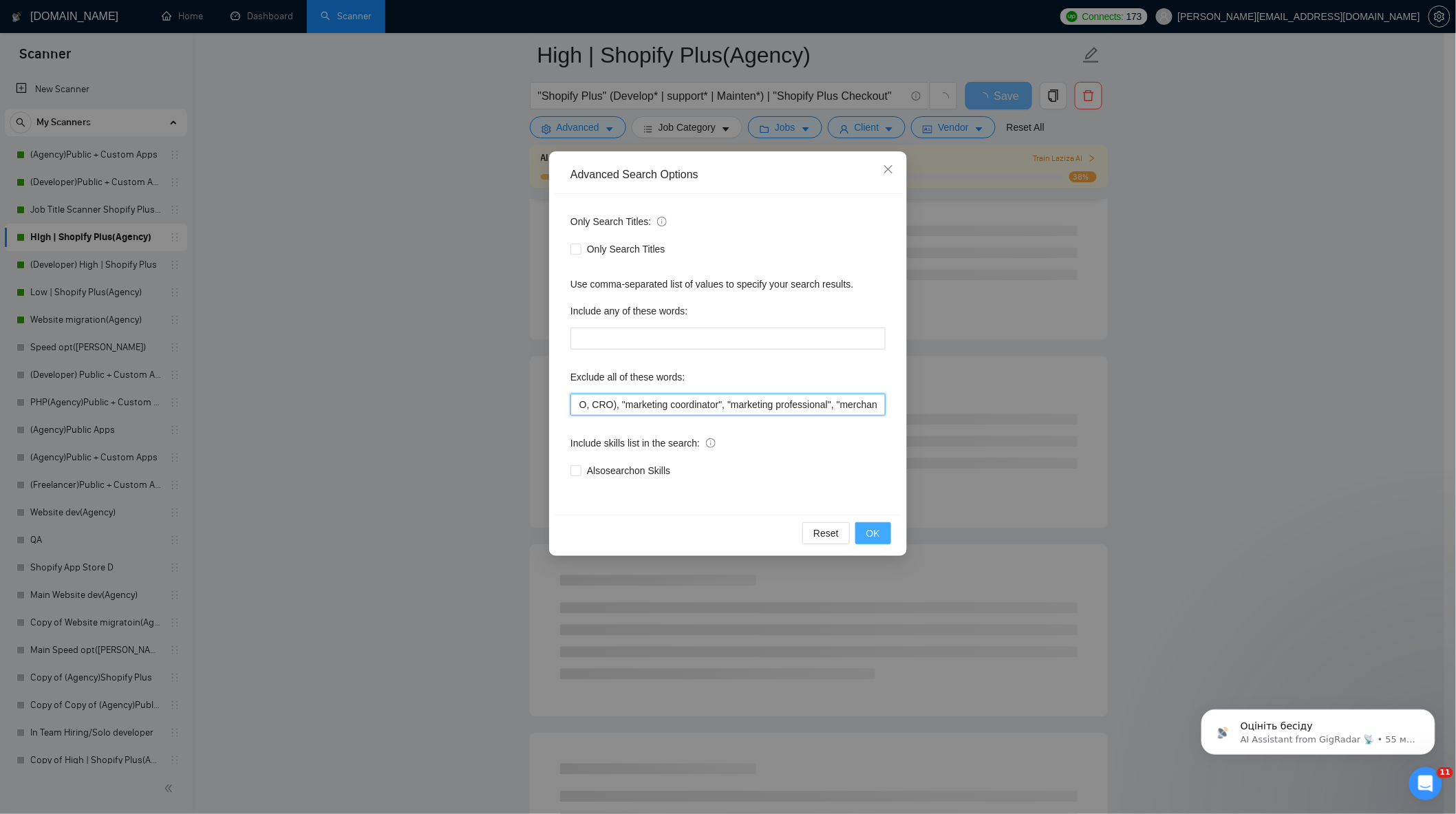
type input ""no agency", "Join our team", "only freelancer", "to join our remote-first team…"
click at [872, 532] on span "OK" at bounding box center [874, 533] width 14 height 15
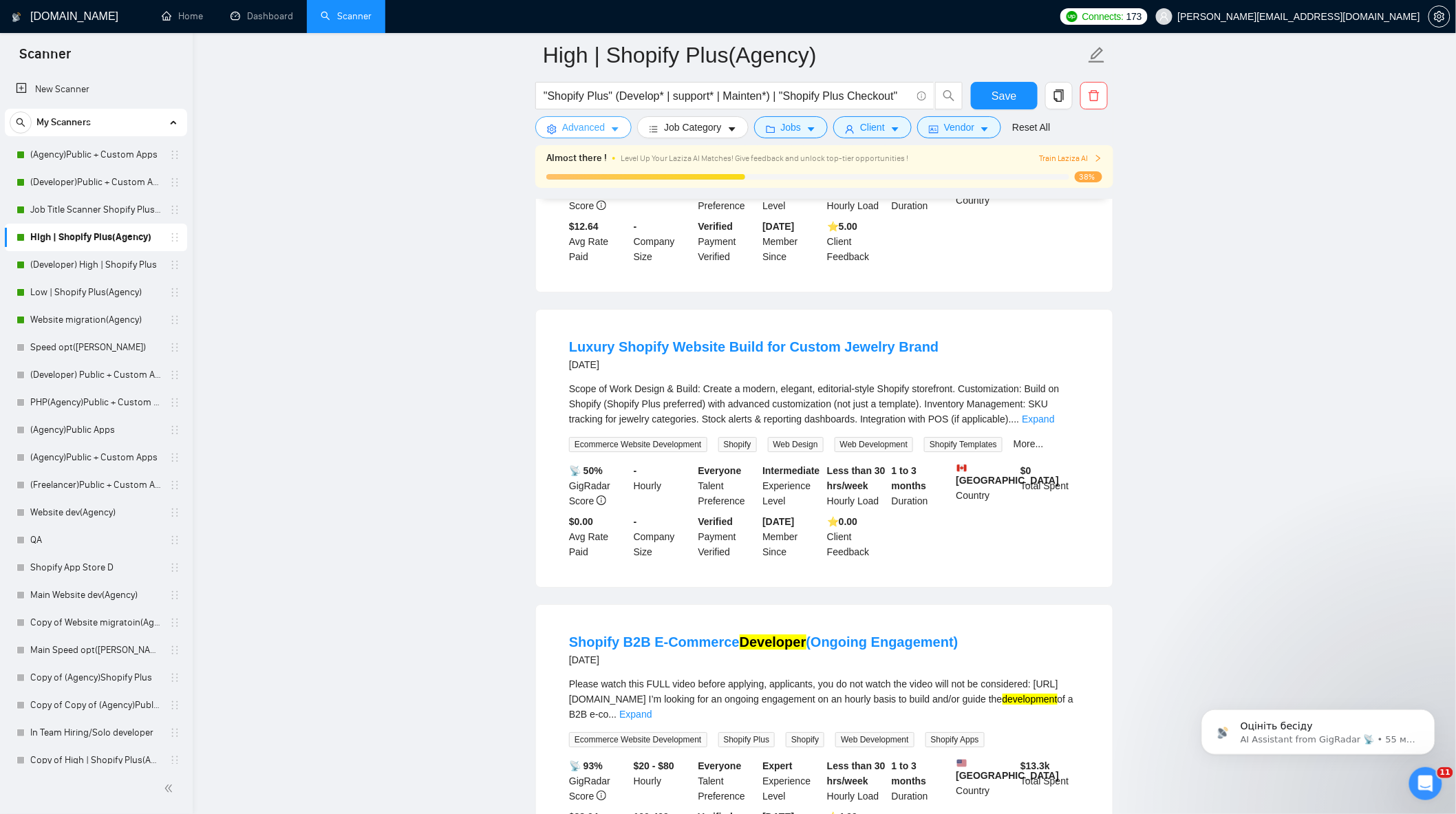
scroll to position [1682, 0]
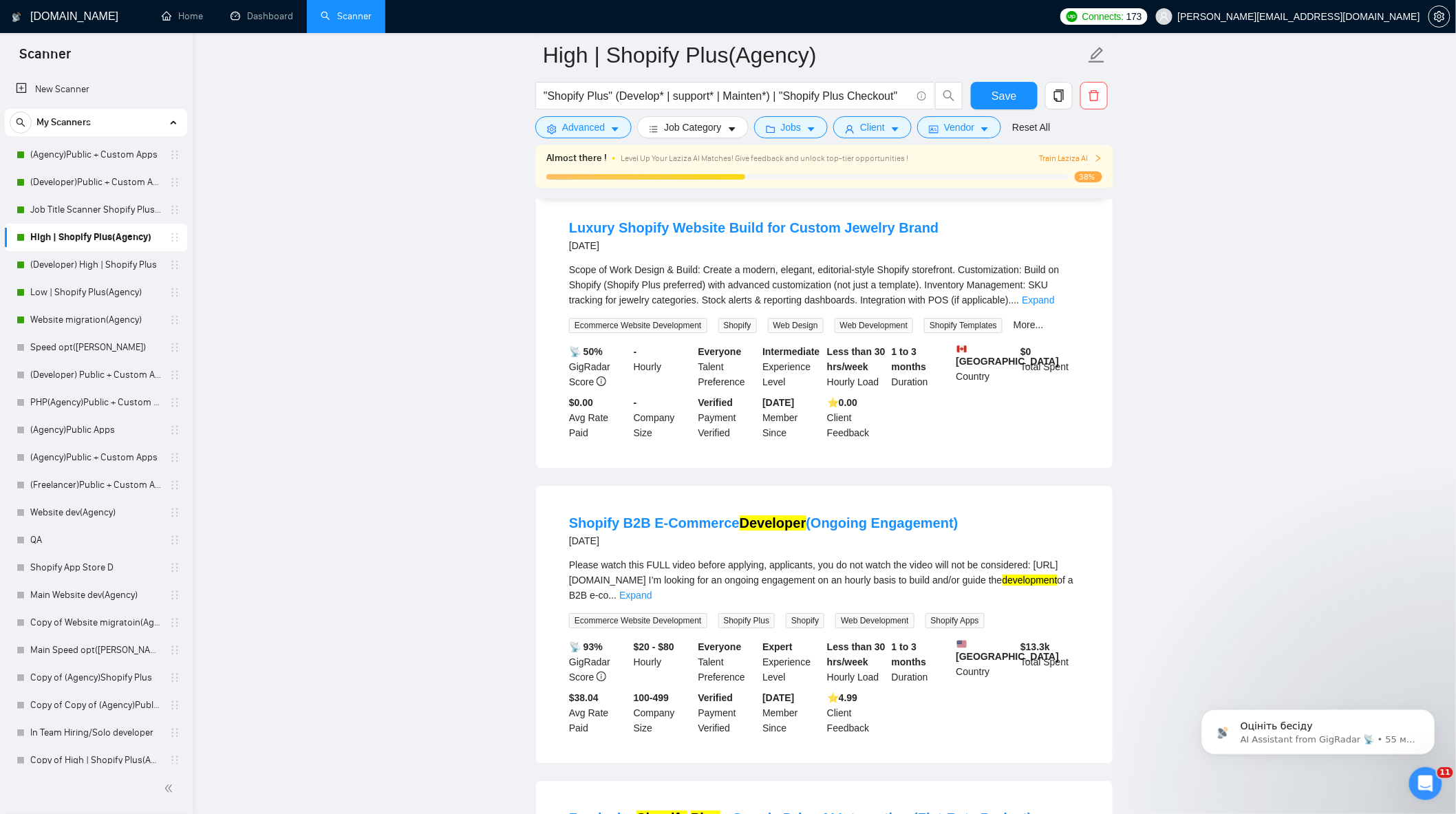
click at [1034, 282] on div "Scope of Work Design & Build: Create a modern, elegant, editorial-style Shopify…" at bounding box center [824, 297] width 511 height 71
click at [1034, 294] on link "Expand" at bounding box center [1038, 299] width 32 height 11
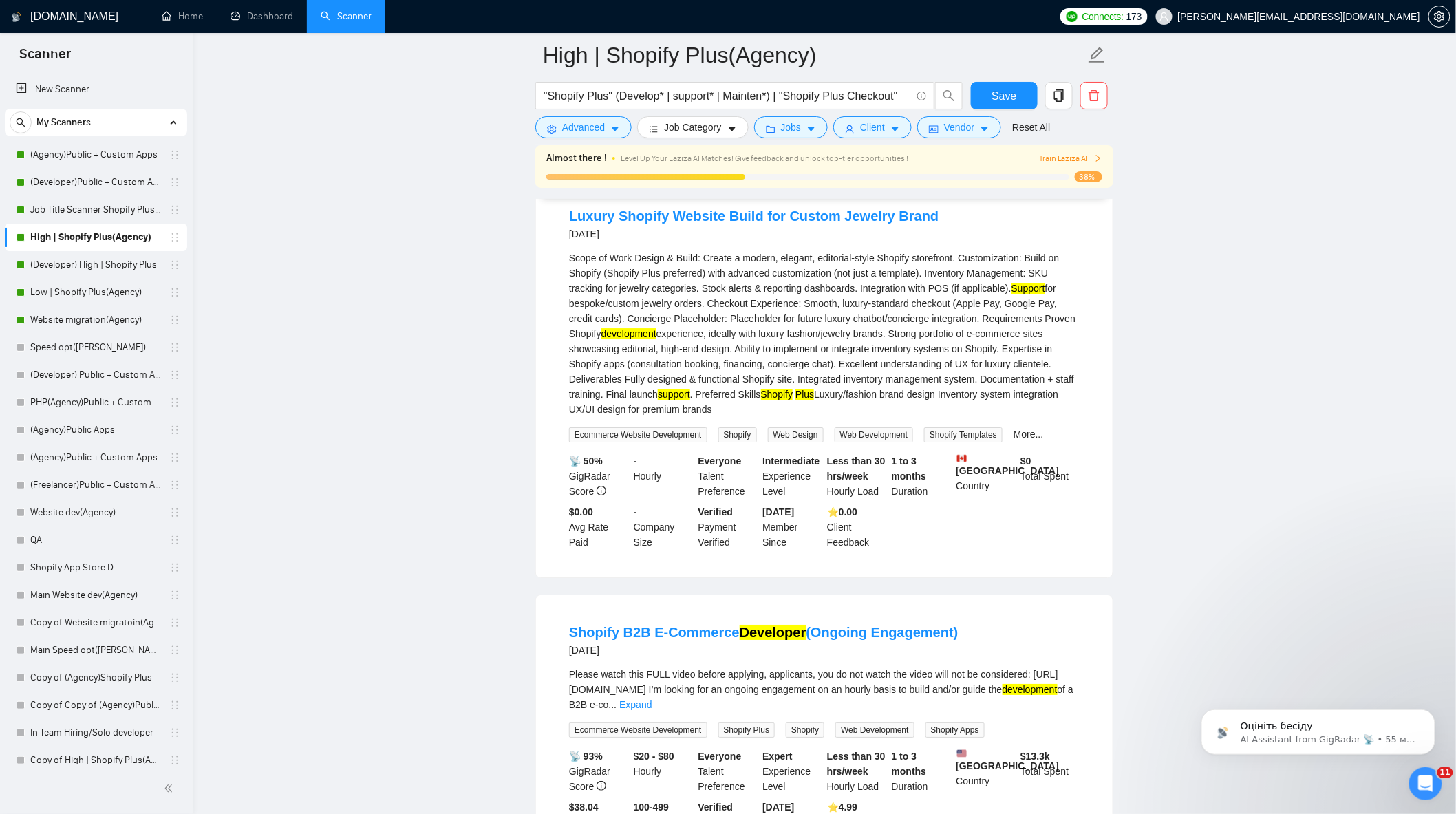
scroll to position [1911, 0]
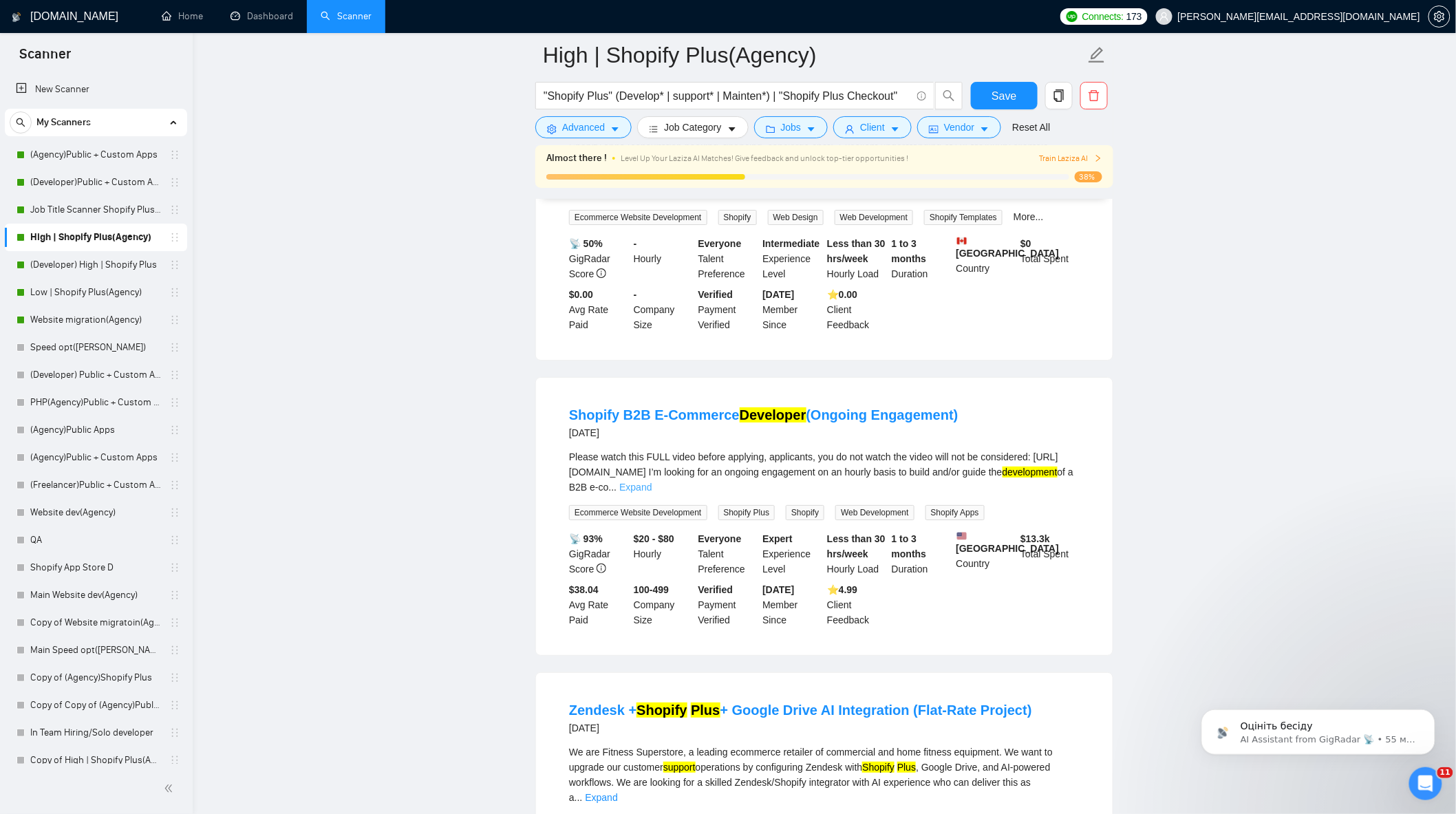
click at [652, 482] on link "Expand" at bounding box center [635, 487] width 32 height 11
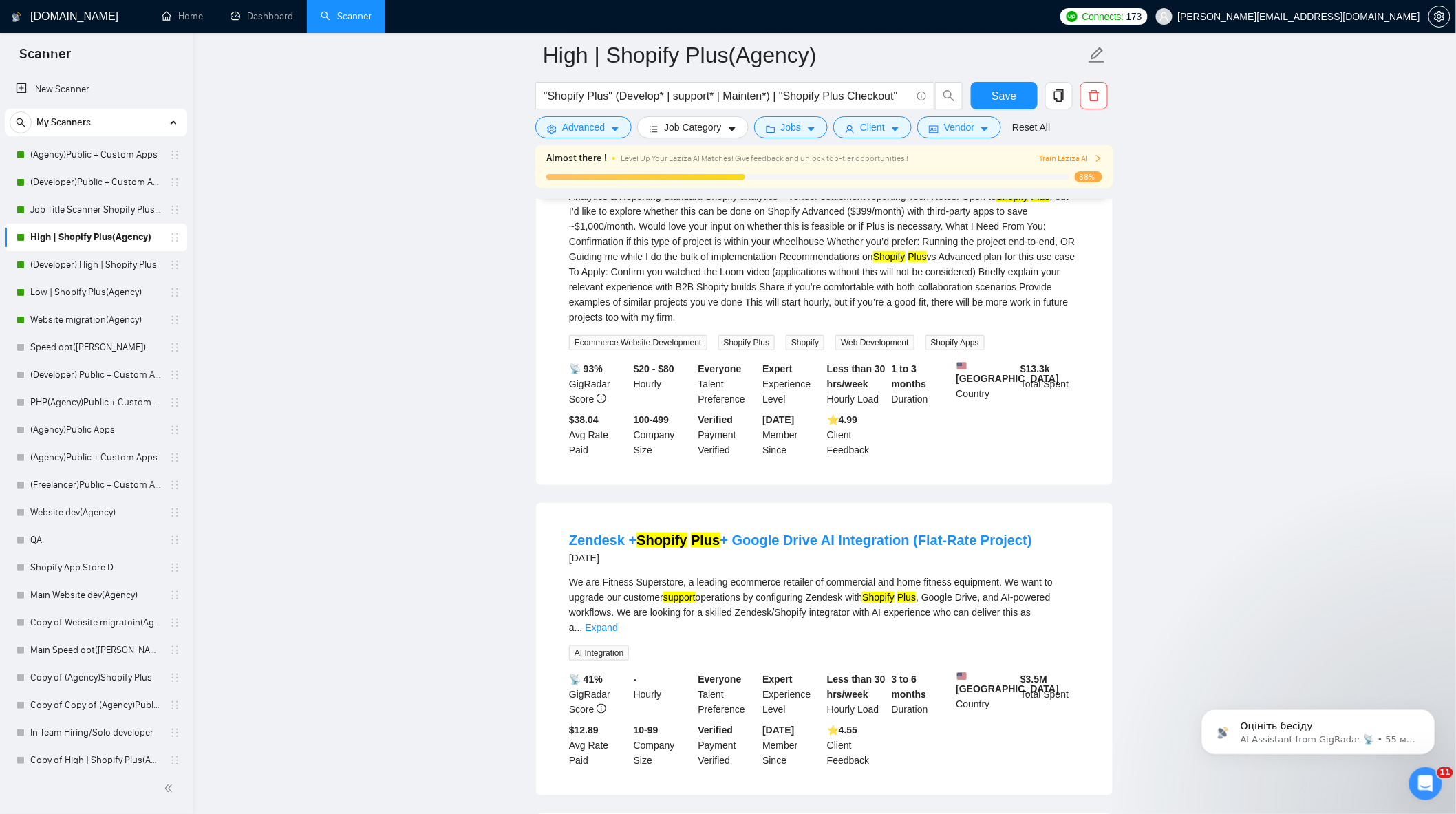
scroll to position [2141, 0]
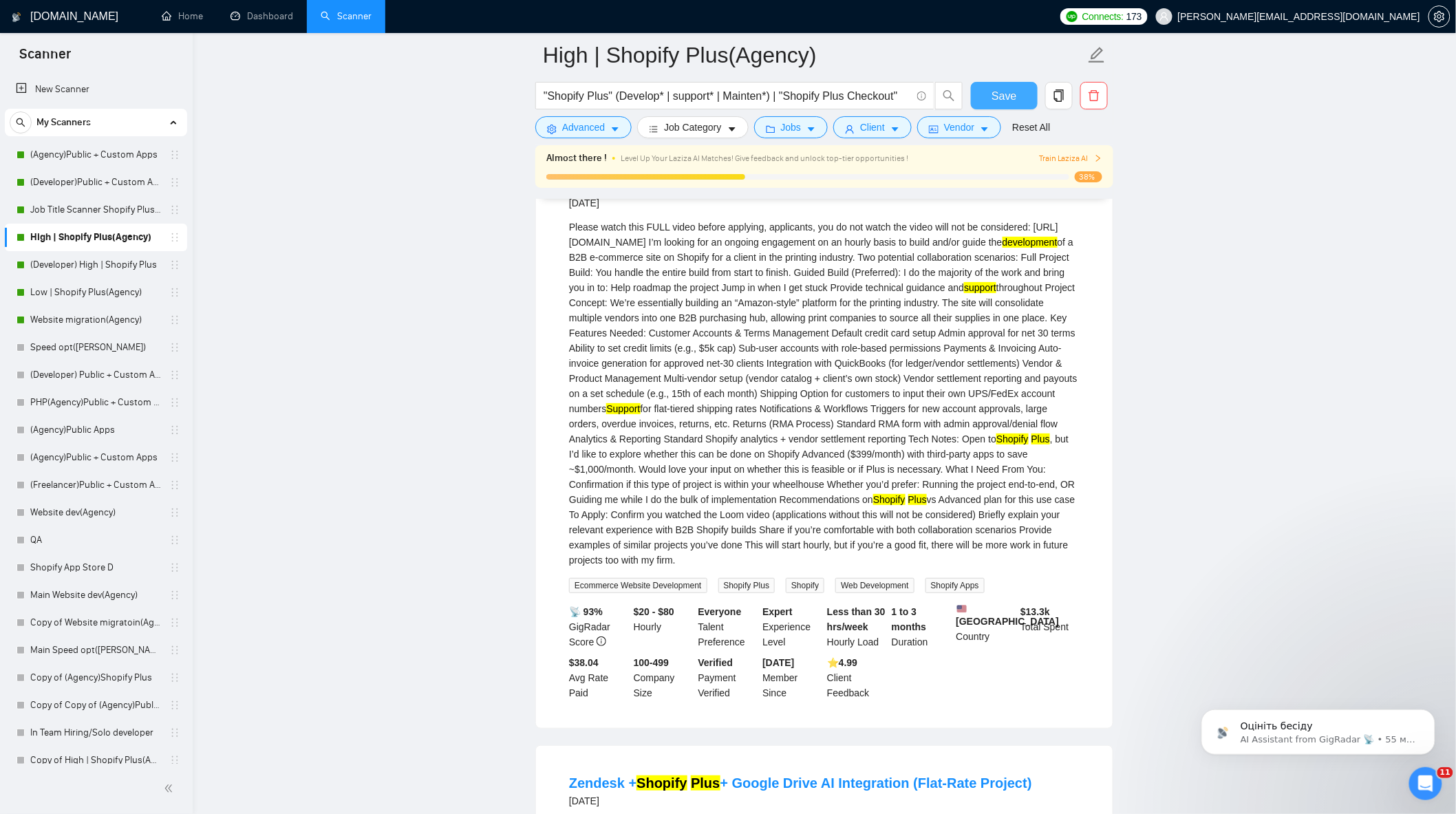
click at [986, 95] on button "Save" at bounding box center [1005, 96] width 66 height 27
click at [579, 129] on span "Advanced" at bounding box center [583, 127] width 43 height 15
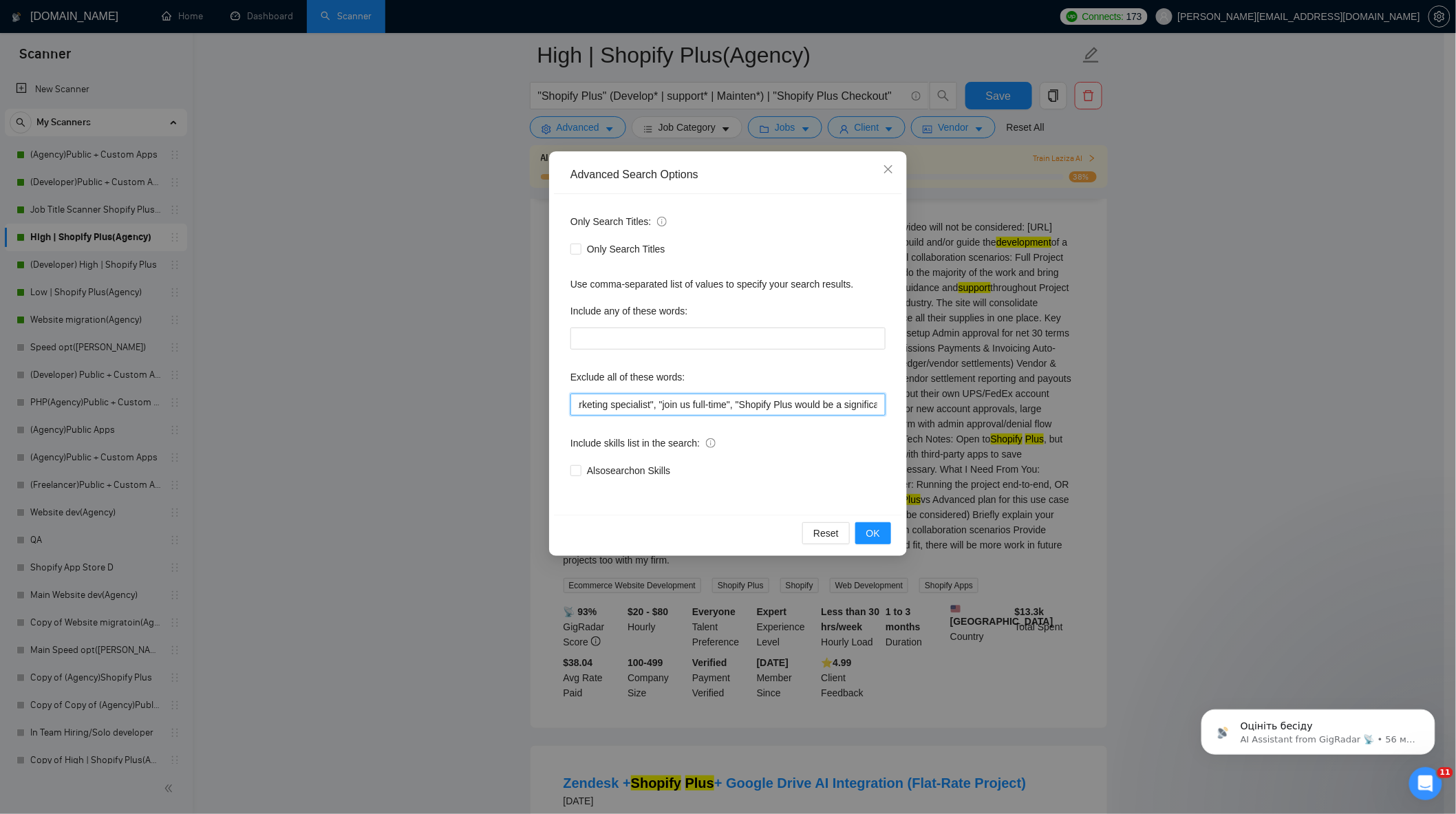
scroll to position [0, 2739]
drag, startPoint x: 679, startPoint y: 406, endPoint x: 1140, endPoint y: 449, distance: 463.0
click at [1140, 449] on div "Advanced Search Options Only Search Titles: Only Search Titles Use comma-separa…" at bounding box center [728, 407] width 1456 height 814
click at [762, 413] on input ""no agency", "Join our team", "only freelancer", "to join our remote-first team…" at bounding box center [728, 405] width 316 height 22
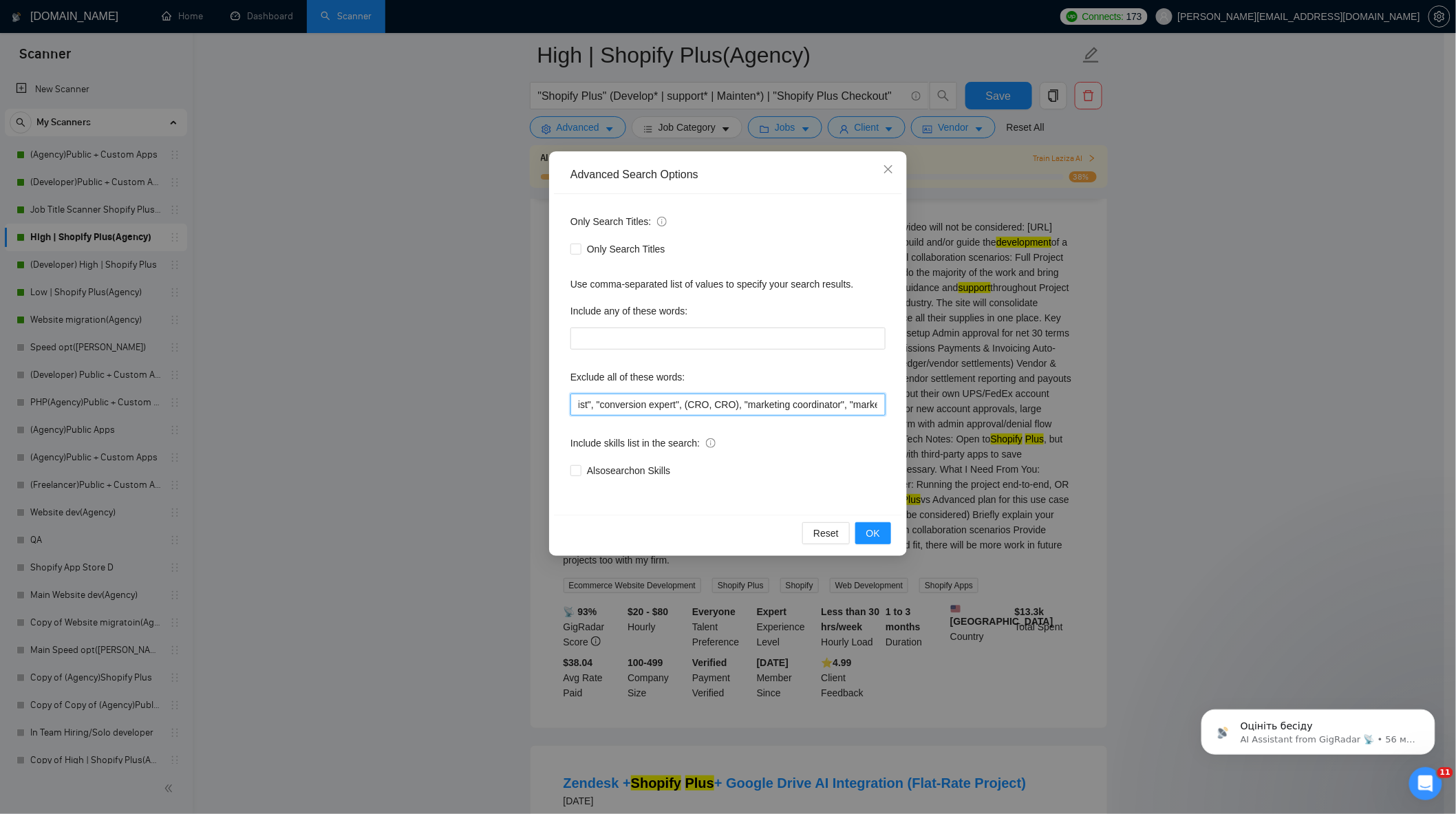
drag, startPoint x: 773, startPoint y: 407, endPoint x: 608, endPoint y: 410, distance: 165.0
click at [608, 410] on input ""no agency", "Join our team", "only freelancer", "to join our remote-first team…" at bounding box center [728, 405] width 316 height 22
click at [767, 415] on div "Only Search Titles: Only Search Titles Use comma-separated list of values to sp…" at bounding box center [728, 355] width 348 height 321
drag, startPoint x: 876, startPoint y: 409, endPoint x: 922, endPoint y: 410, distance: 46.0
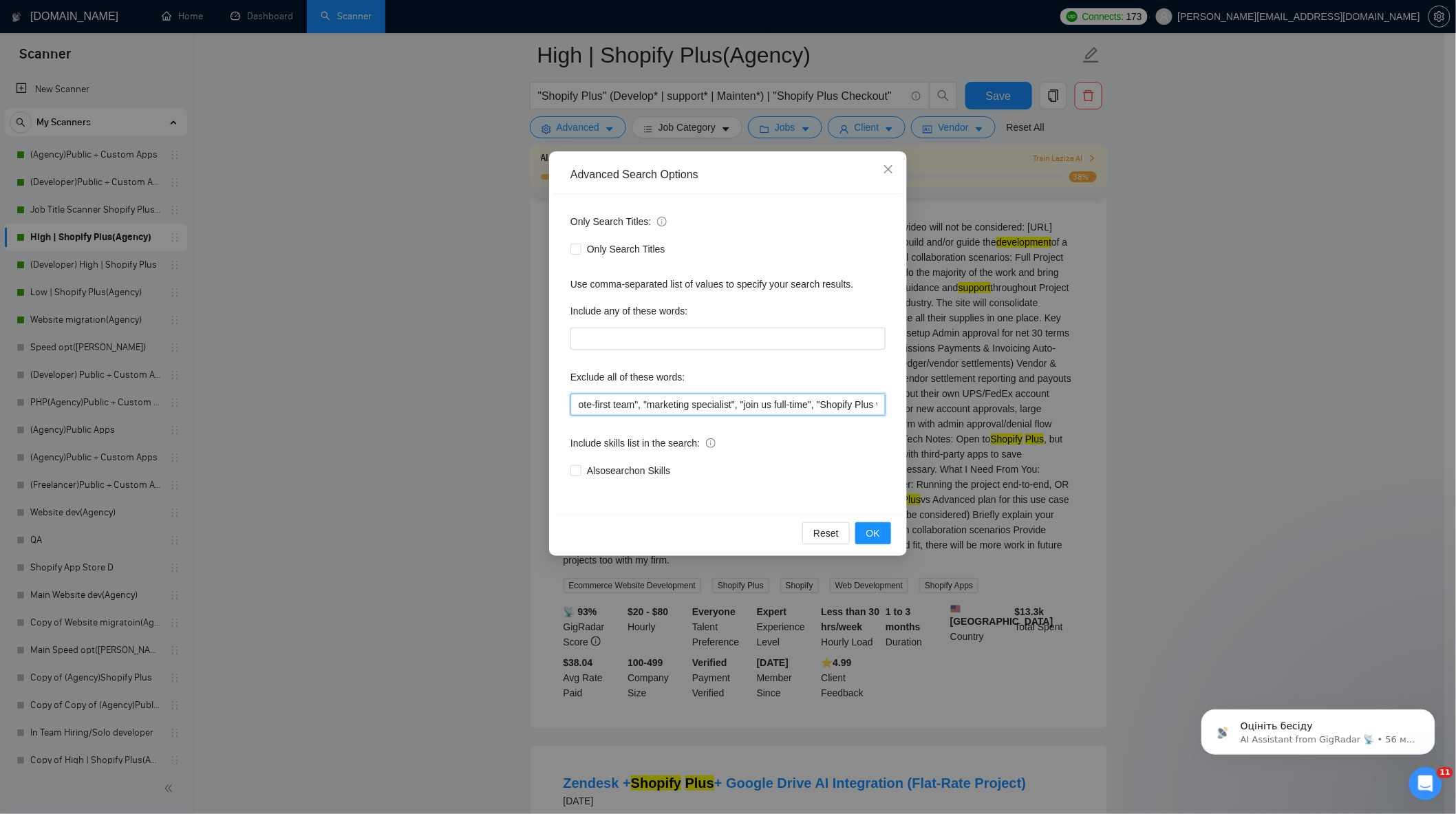
click at [924, 411] on div "Advanced Search Options Only Search Titles: Only Search Titles Use comma-separa…" at bounding box center [728, 407] width 1456 height 814
click at [835, 405] on input ""no agency", "Join our team", "only freelancer", "to join our remote-first team…" at bounding box center [728, 405] width 316 height 22
click at [834, 407] on input ""no agency", "Join our team", "only freelancer", "to join our remote-first team…" at bounding box center [728, 405] width 316 height 22
drag, startPoint x: 793, startPoint y: 407, endPoint x: 864, endPoint y: 405, distance: 71.0
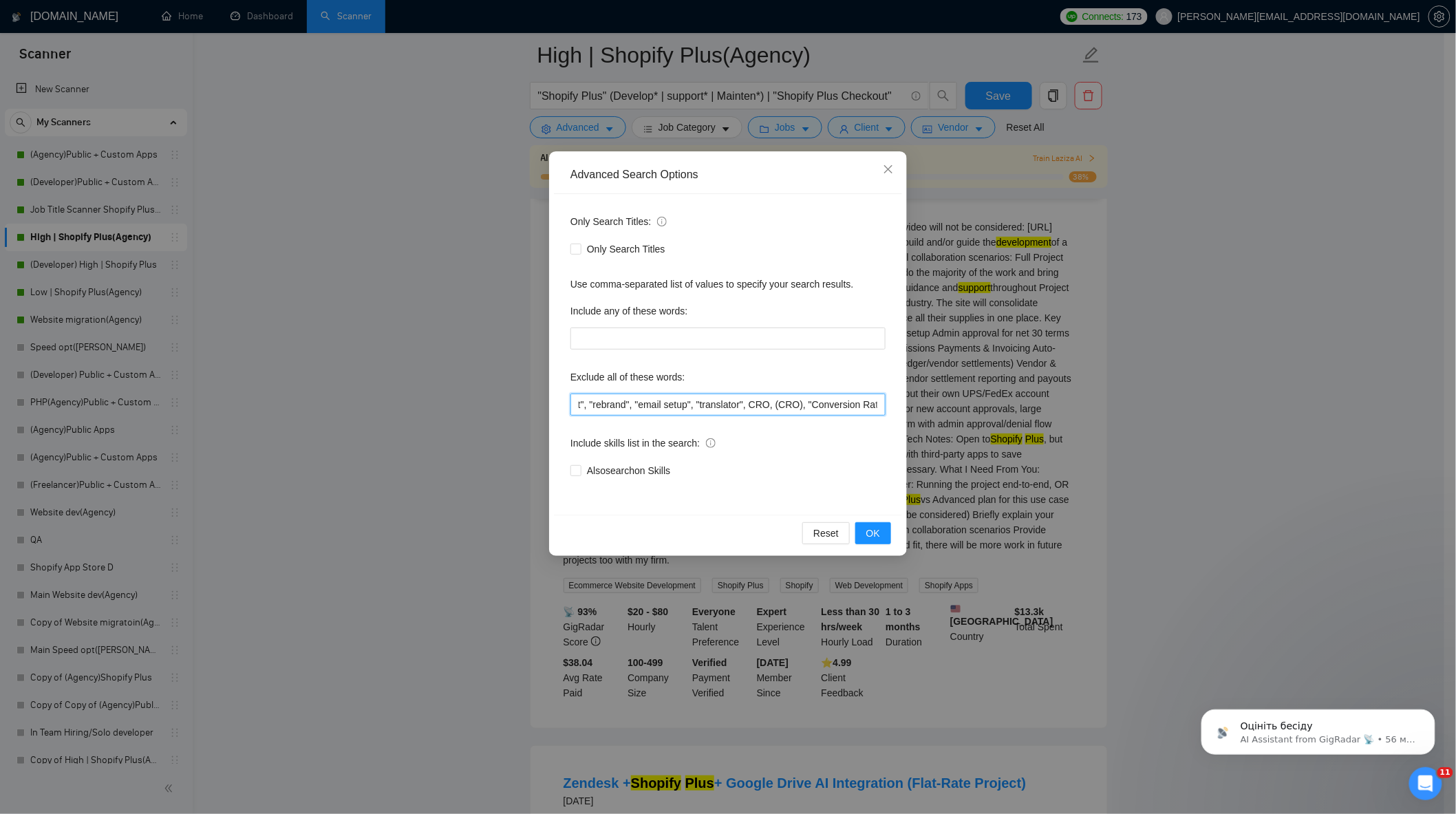
click at [864, 405] on input ""no agency", "Join our team", "only freelancer", "to join our remote-first team…" at bounding box center [728, 405] width 316 height 22
click at [707, 404] on input ""no agency", "Join our team", "only freelancer", "to join our remote-first team…" at bounding box center [728, 405] width 316 height 22
drag, startPoint x: 729, startPoint y: 405, endPoint x: 829, endPoint y: 408, distance: 100.0
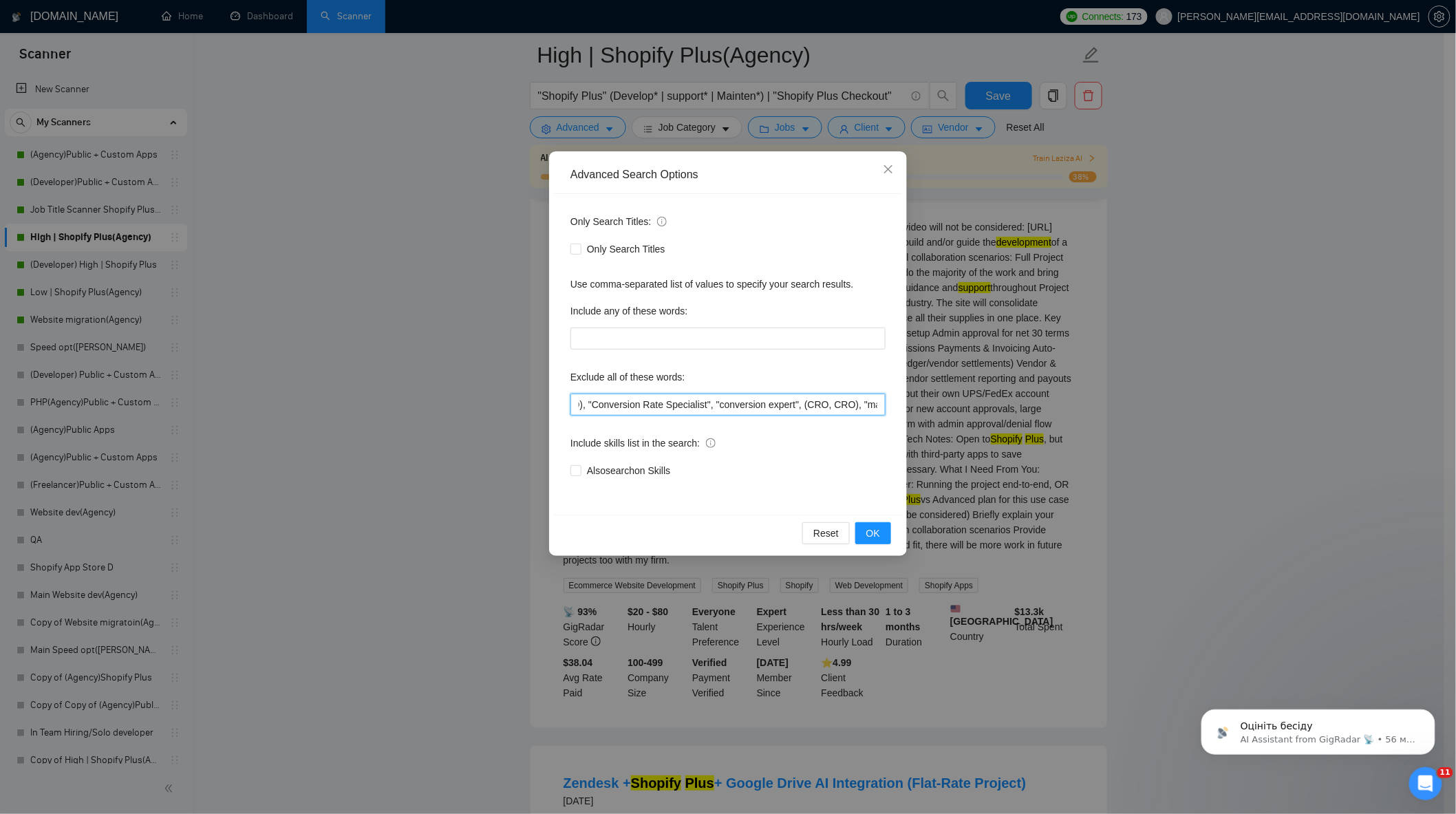
click at [829, 408] on input ""no agency", "Join our team", "only freelancer", "to join our remote-first team…" at bounding box center [728, 405] width 316 height 22
click at [868, 531] on span "OK" at bounding box center [874, 533] width 14 height 15
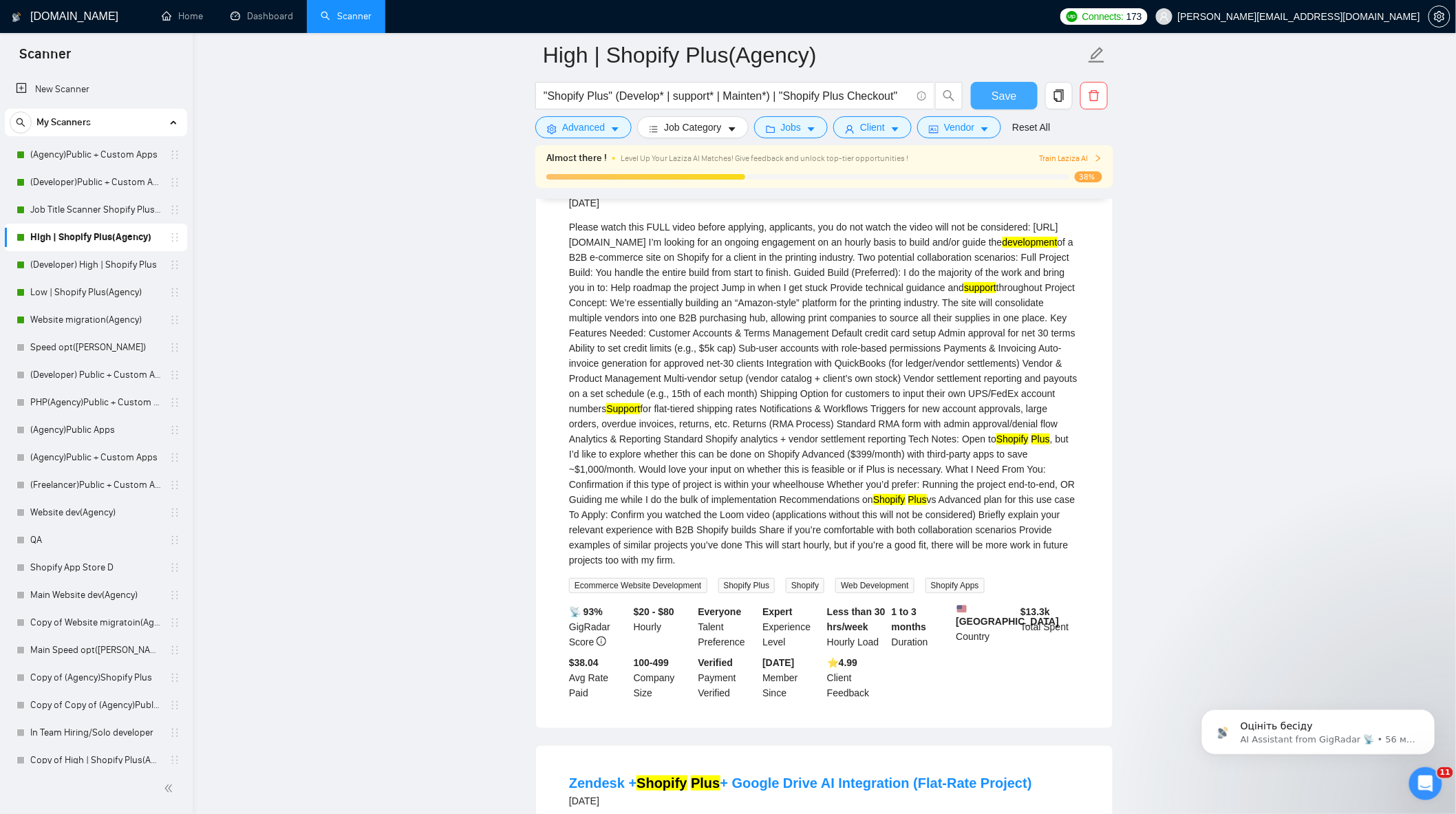
drag, startPoint x: 999, startPoint y: 90, endPoint x: 930, endPoint y: 216, distance: 143.7
click at [999, 90] on span "Save" at bounding box center [1004, 96] width 24 height 18
click at [100, 264] on link "(Developer) High | Shopify Plus" at bounding box center [96, 265] width 131 height 27
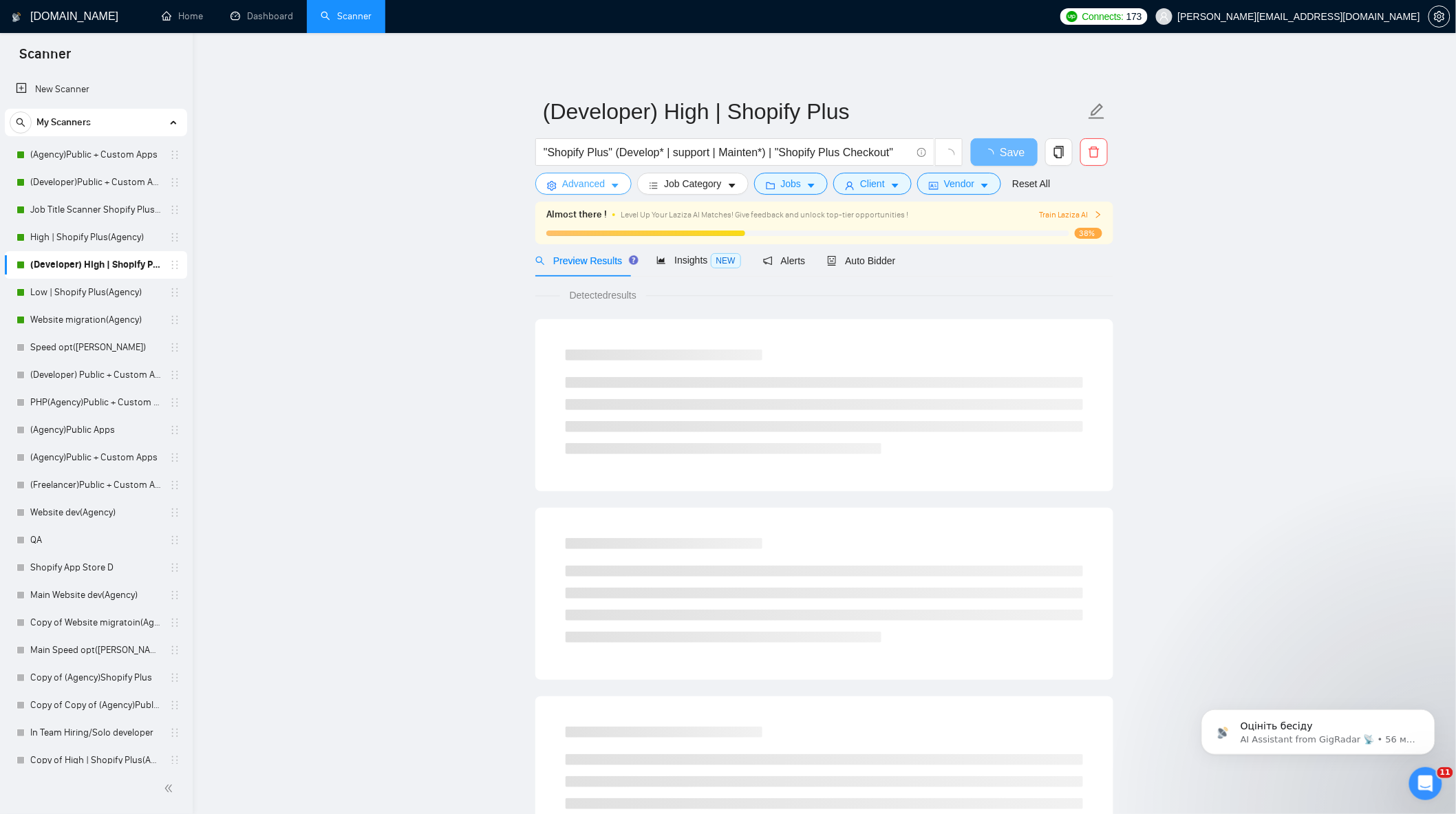
click at [576, 182] on span "Advanced" at bounding box center [583, 183] width 43 height 15
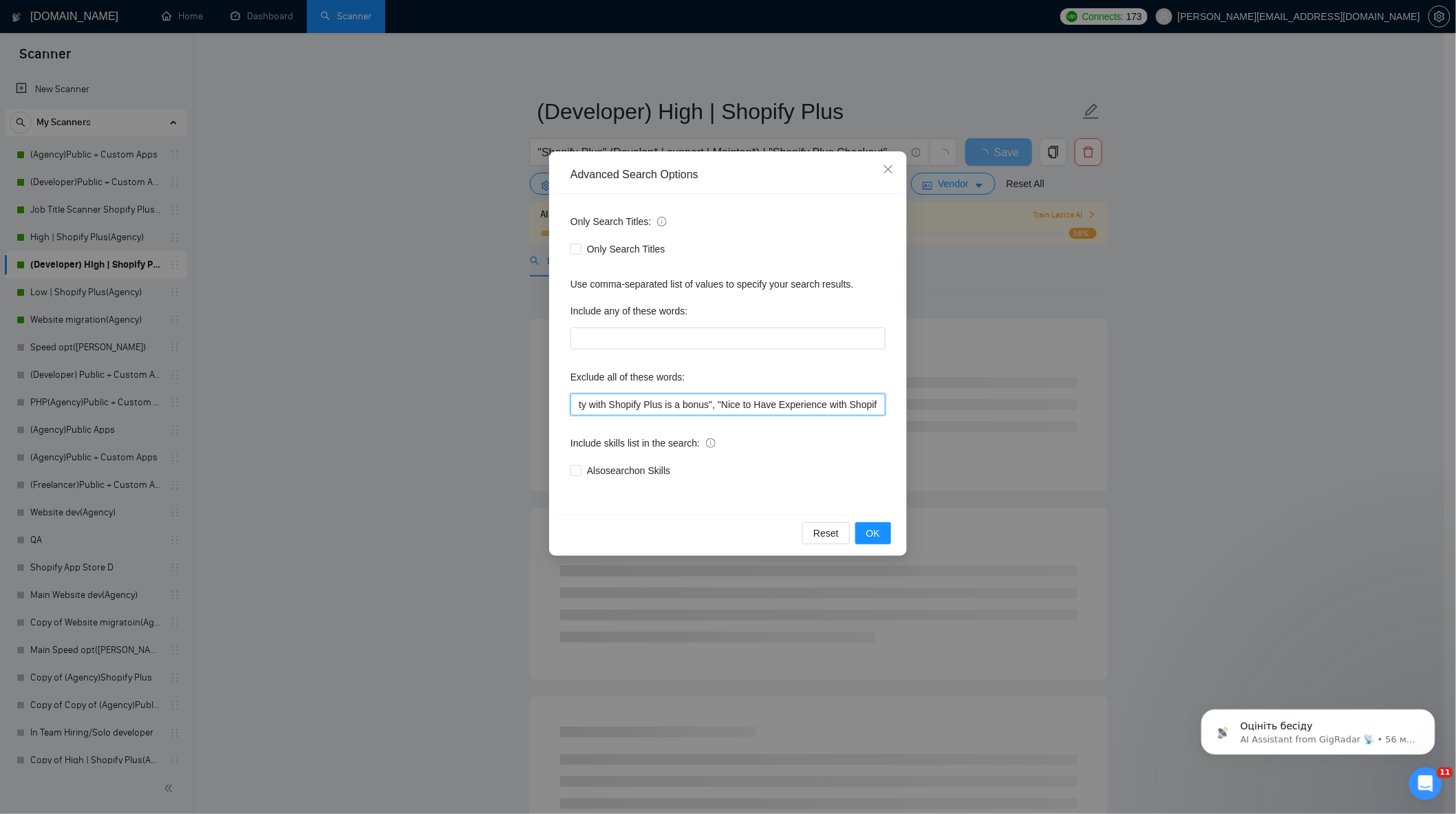
scroll to position [0, 2377]
drag, startPoint x: 764, startPoint y: 413, endPoint x: 1149, endPoint y: 439, distance: 385.9
click at [1152, 439] on div "Advanced Search Options Only Search Titles: Only Search Titles Use comma-separa…" at bounding box center [728, 407] width 1456 height 814
click at [843, 413] on input ""marketing specialist", "Shopify Plus would be a significant asset", "Nice to H…" at bounding box center [728, 405] width 316 height 22
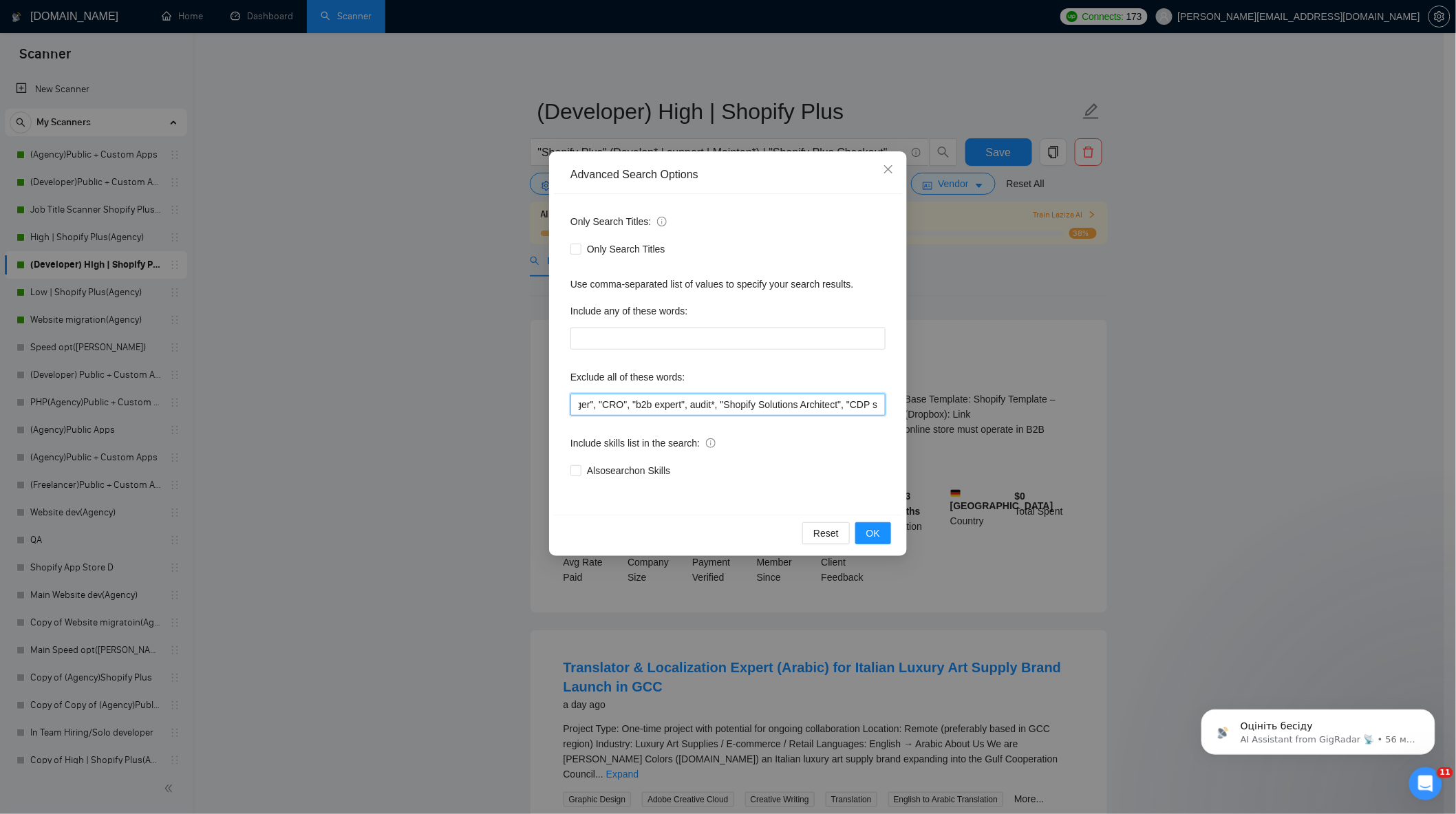
click at [878, 404] on input ""marketing specialist", "Shopify Plus would be a significant asset", "Nice to H…" at bounding box center [728, 405] width 316 height 22
paste input "CRO, (CRO), "Conversion Rate Specialist", "conversion expert", (CRO, CRO),"
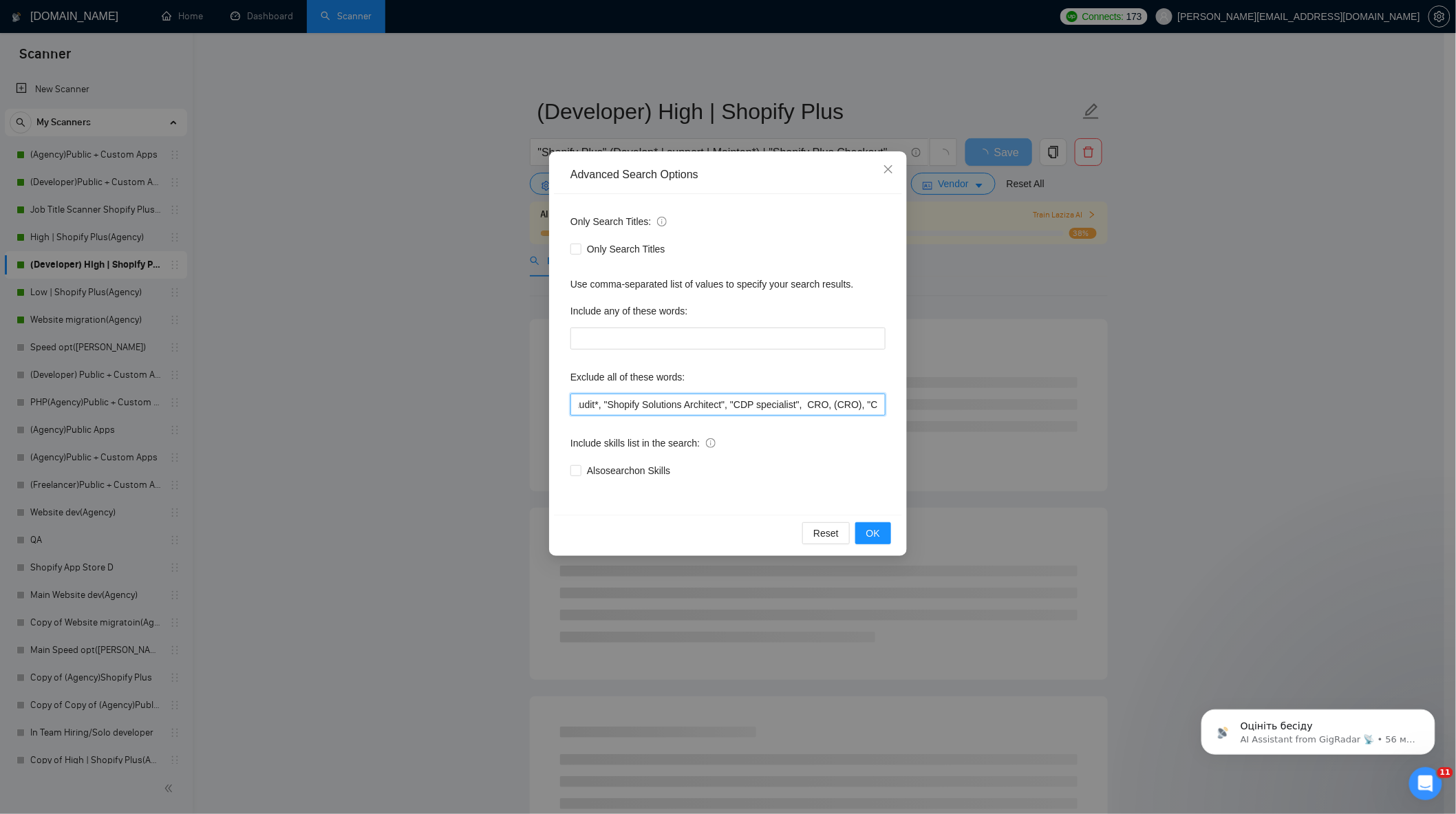
scroll to position [0, 2416]
drag, startPoint x: 705, startPoint y: 404, endPoint x: 680, endPoint y: 405, distance: 25.0
click at [680, 405] on input ""marketing specialist", "Shopify Plus would be a significant asset", "Nice to H…" at bounding box center [728, 405] width 316 height 22
click at [878, 410] on input ""marketing specialist", "Shopify Plus would be a significant asset", "Nice to H…" at bounding box center [728, 405] width 316 height 22
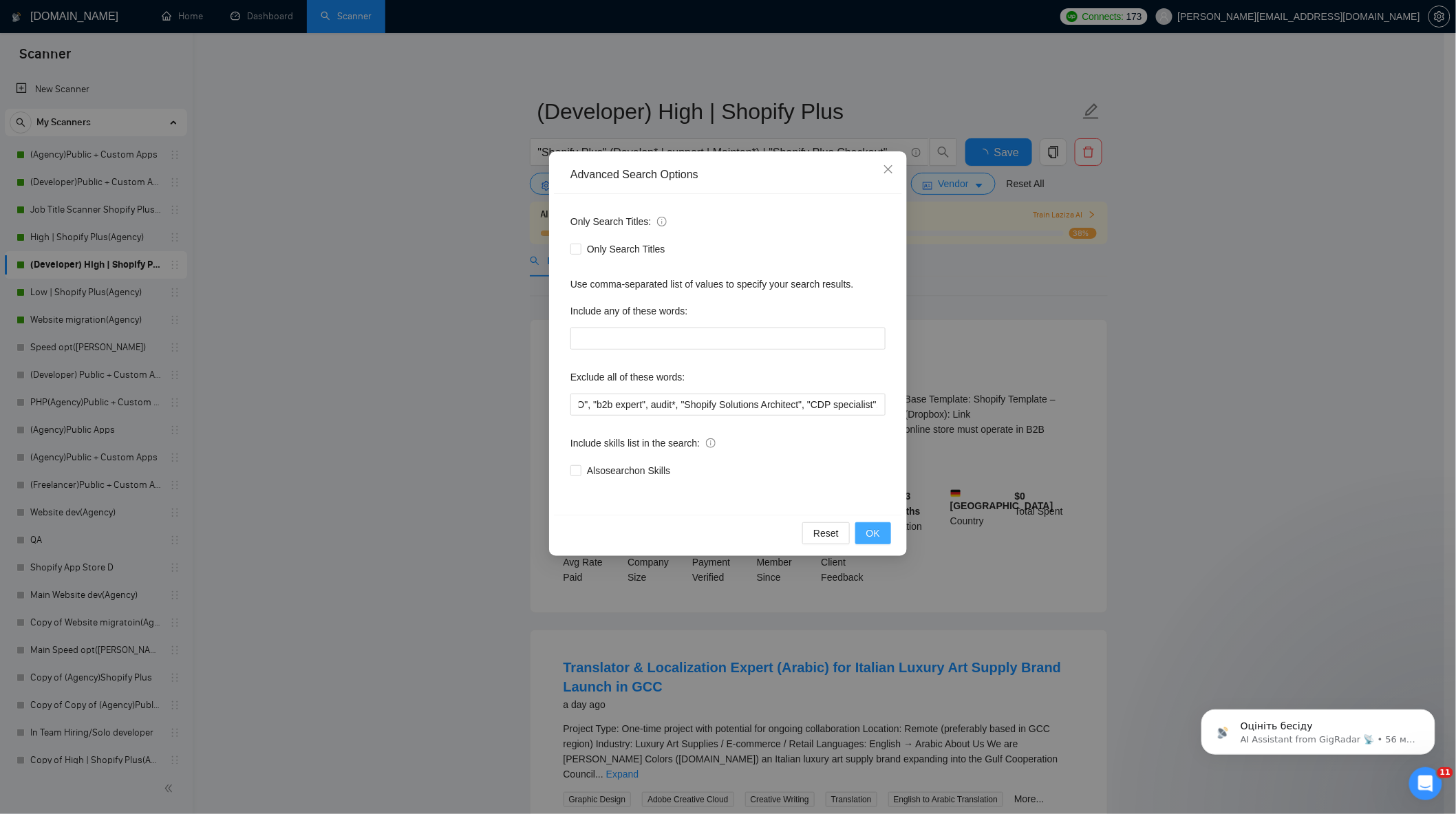
click at [874, 534] on span "OK" at bounding box center [874, 533] width 14 height 15
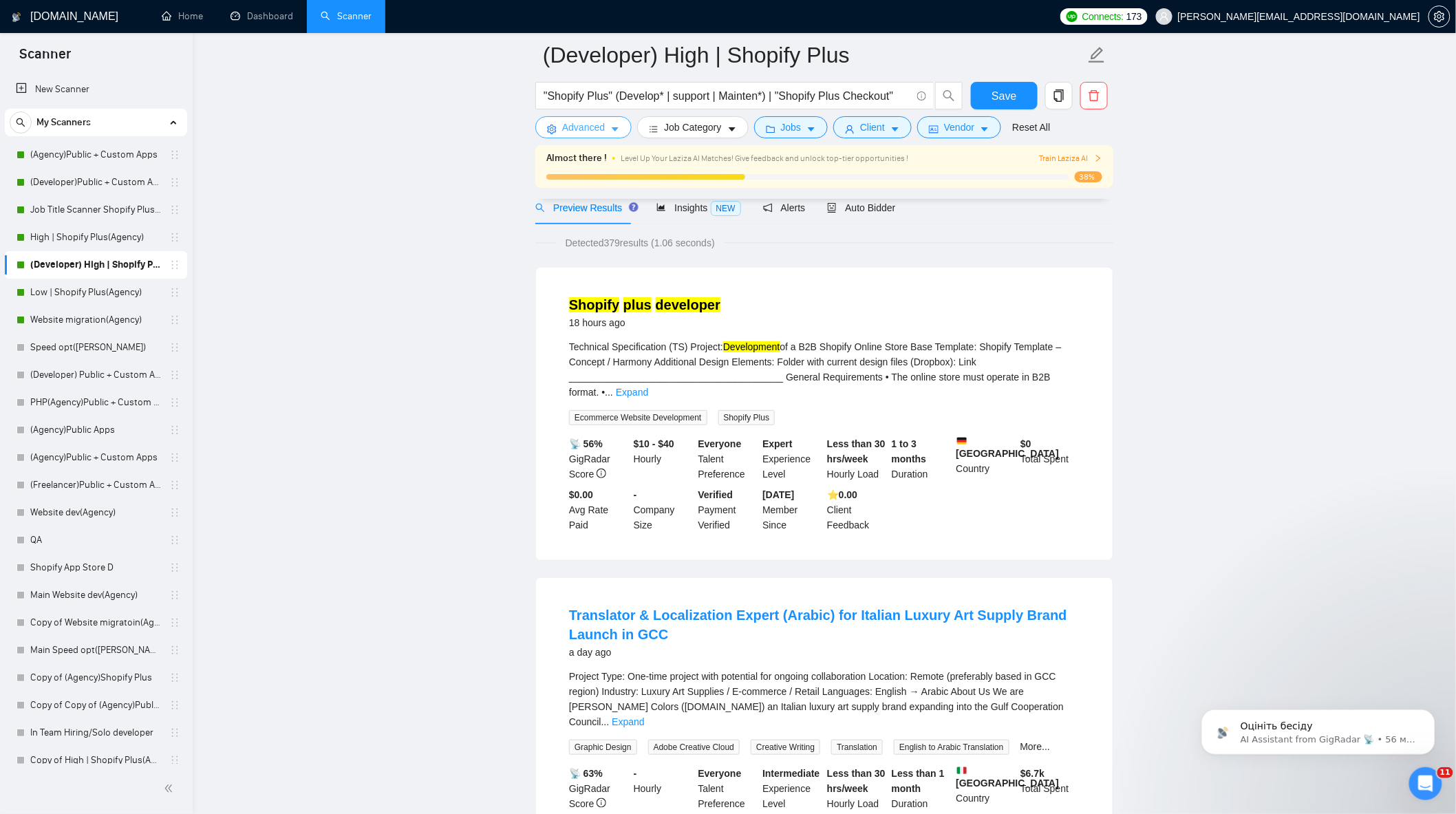
scroll to position [76, 0]
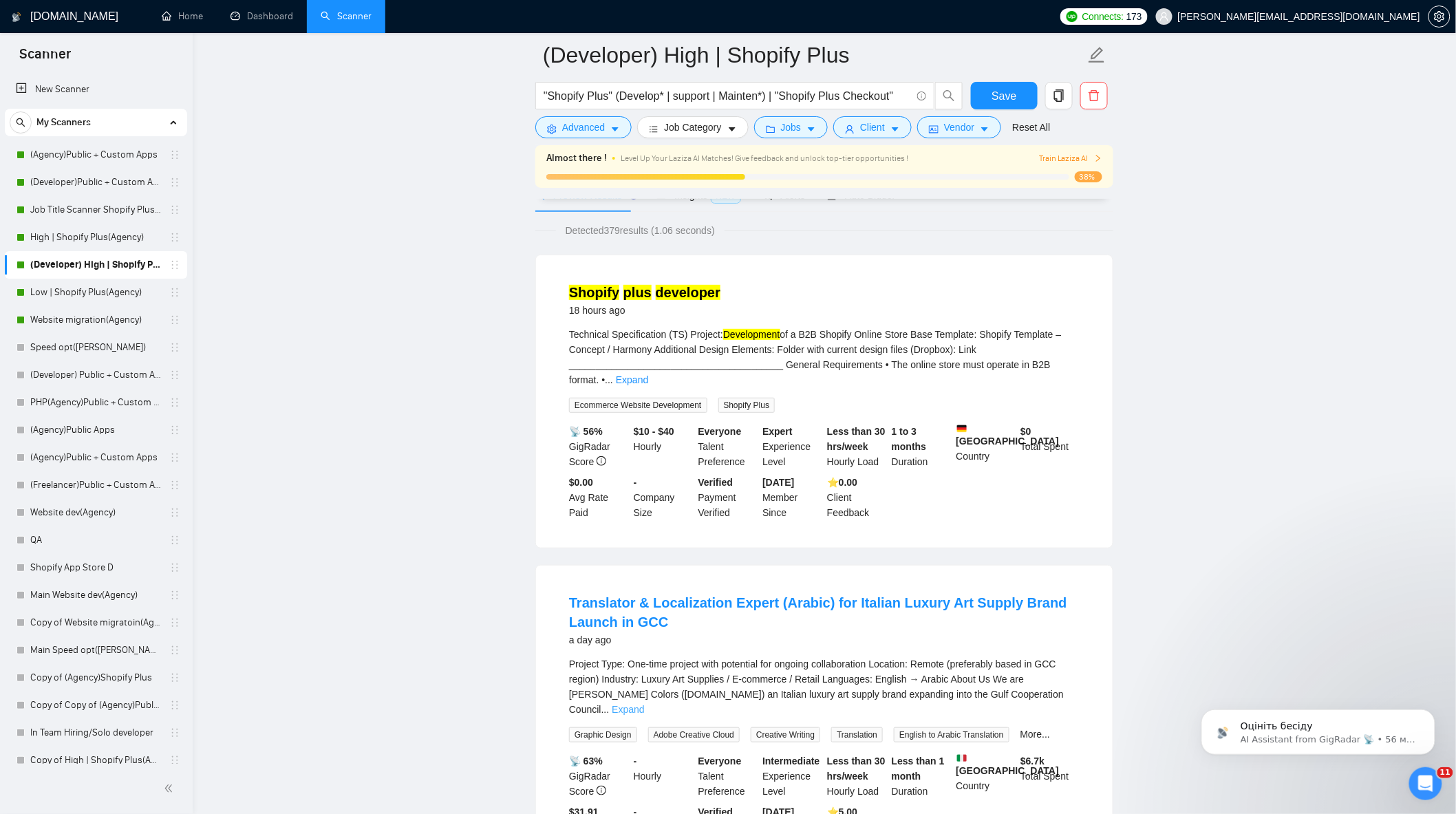
click at [644, 704] on link "Expand" at bounding box center [627, 708] width 32 height 11
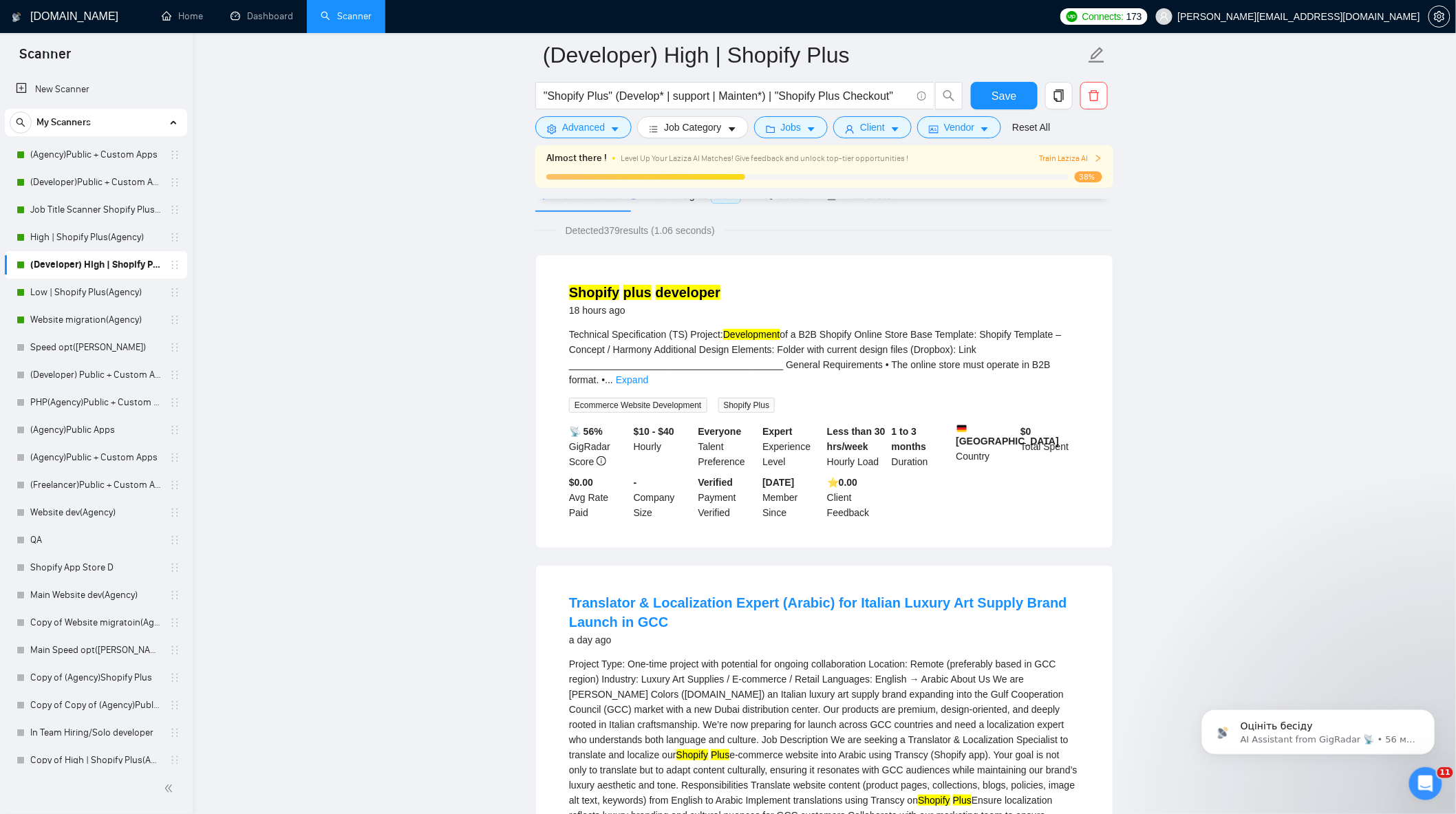
scroll to position [152, 0]
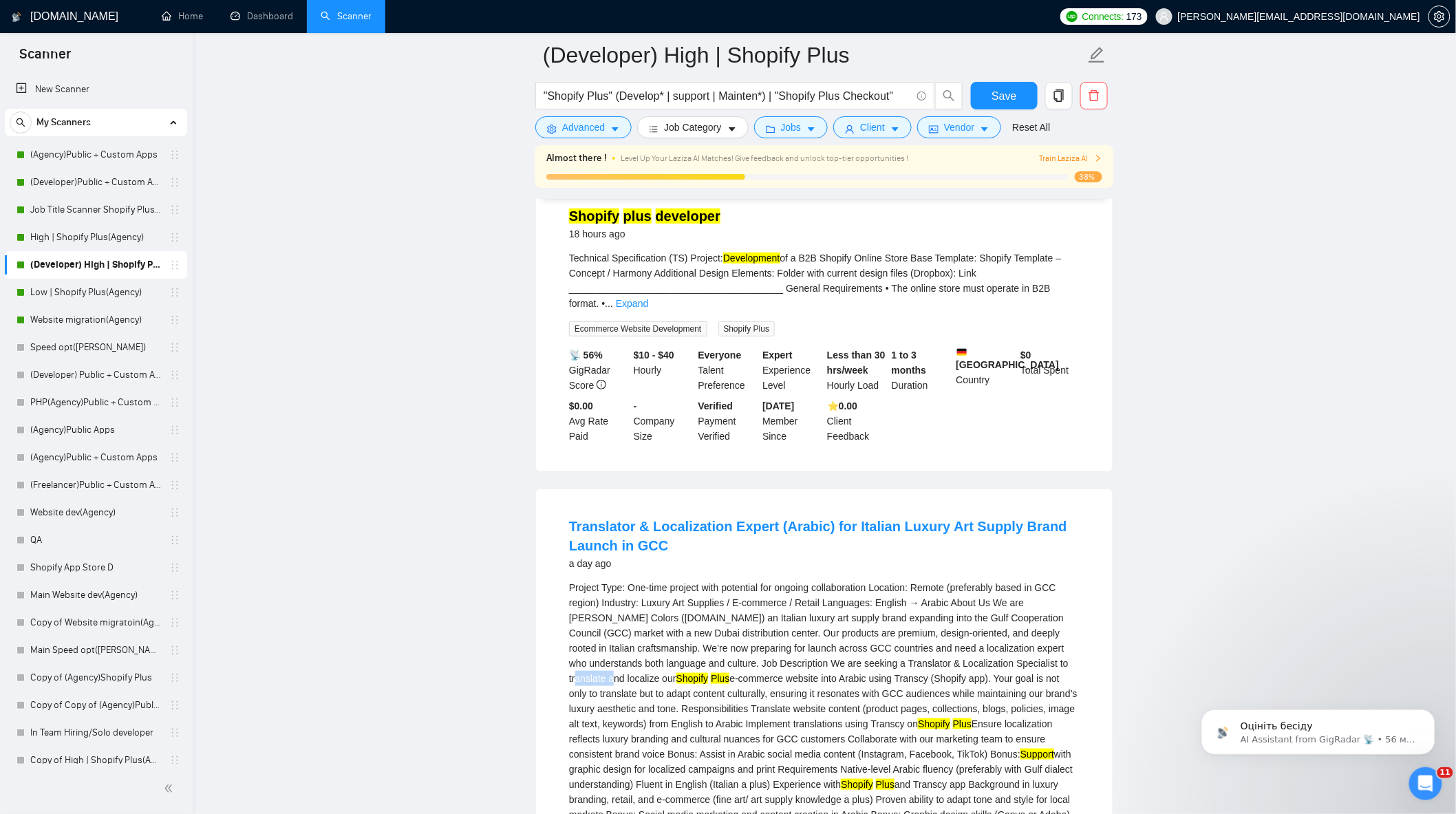
drag, startPoint x: 992, startPoint y: 650, endPoint x: 1027, endPoint y: 650, distance: 35.0
click at [1027, 650] on div "Project Type: One-time project with potential for ongoing collaboration Locatio…" at bounding box center [824, 754] width 511 height 348
copy div "translate"
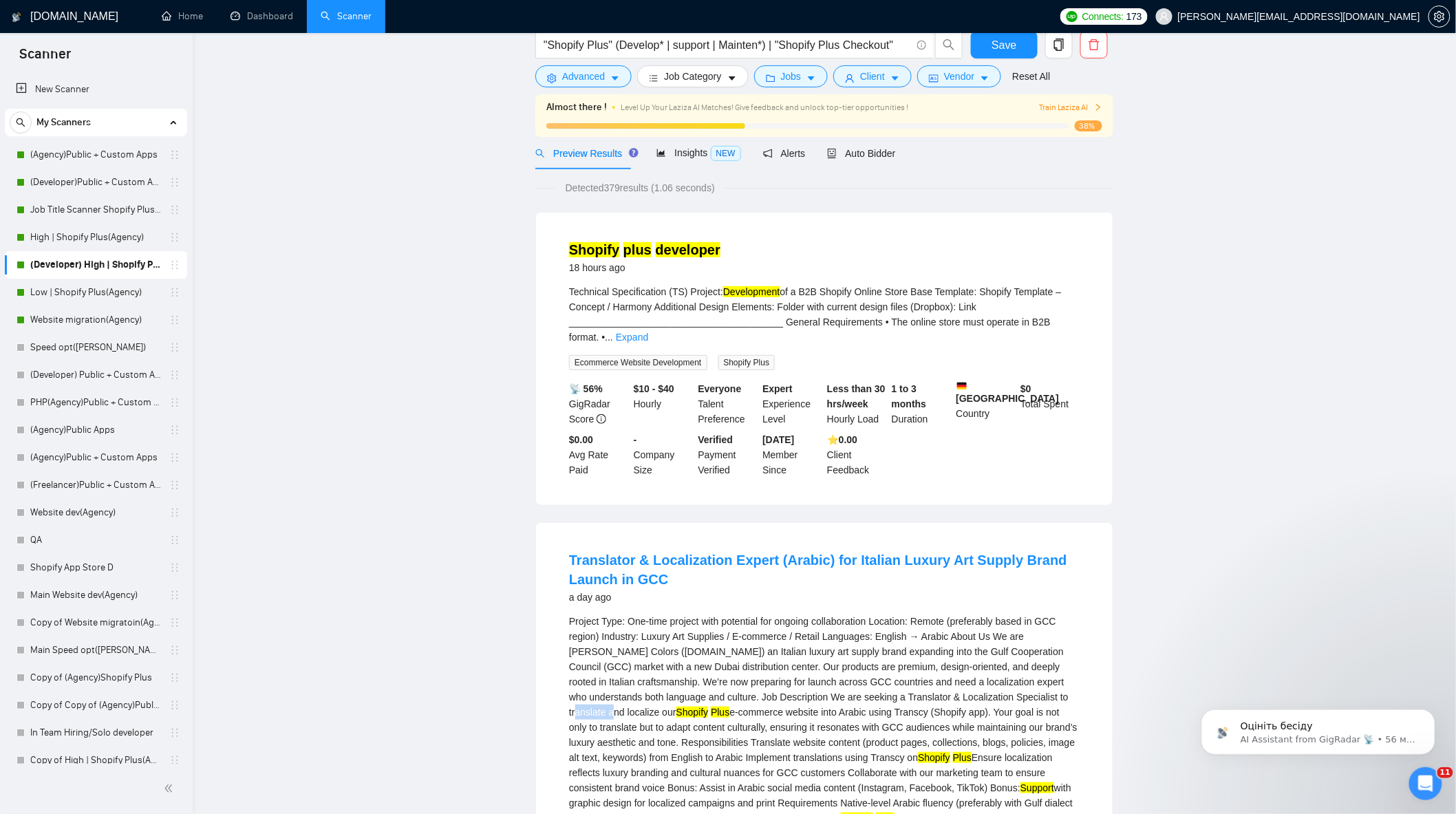
scroll to position [0, 0]
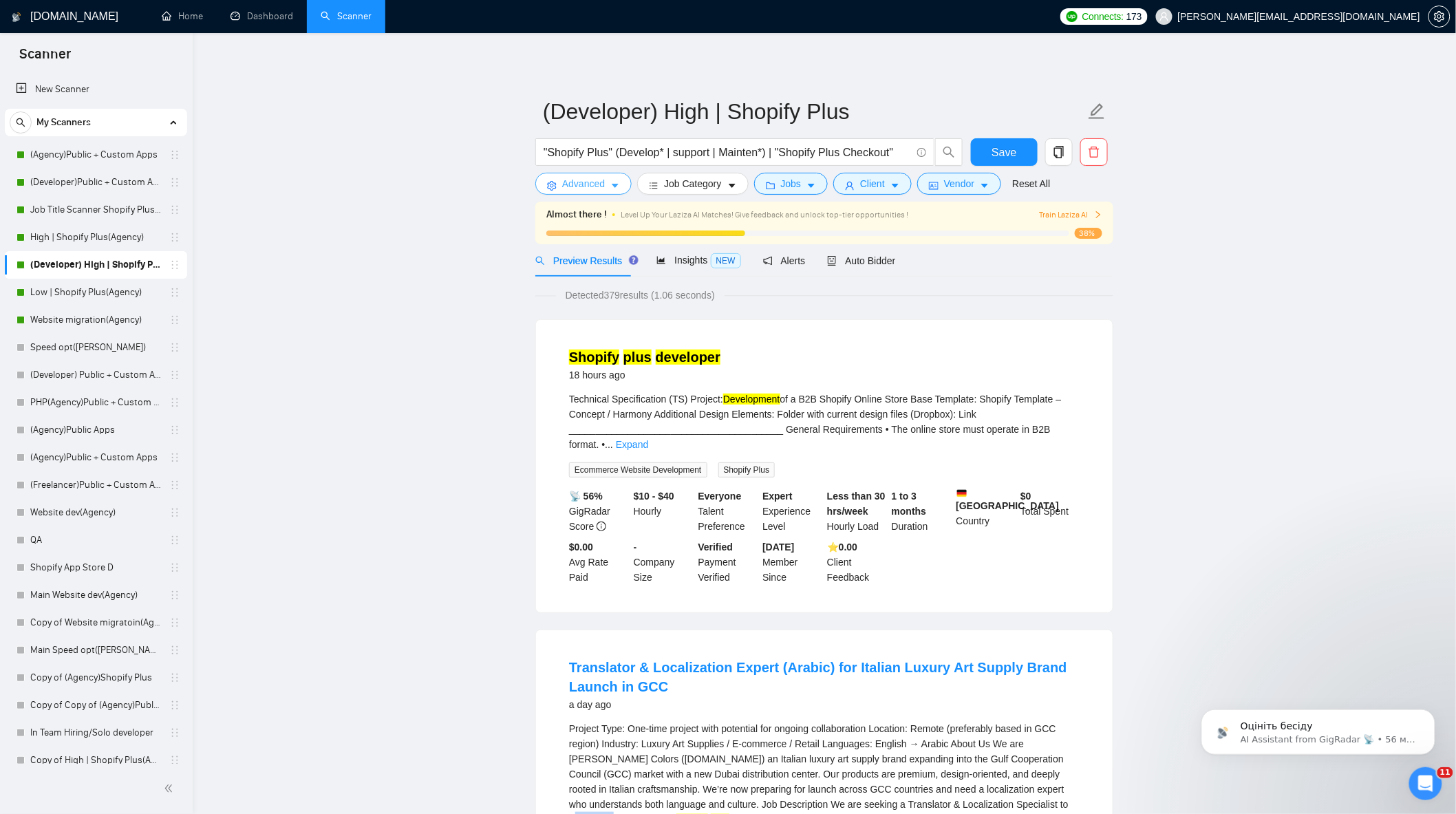
click at [576, 188] on span "Advanced" at bounding box center [583, 183] width 43 height 15
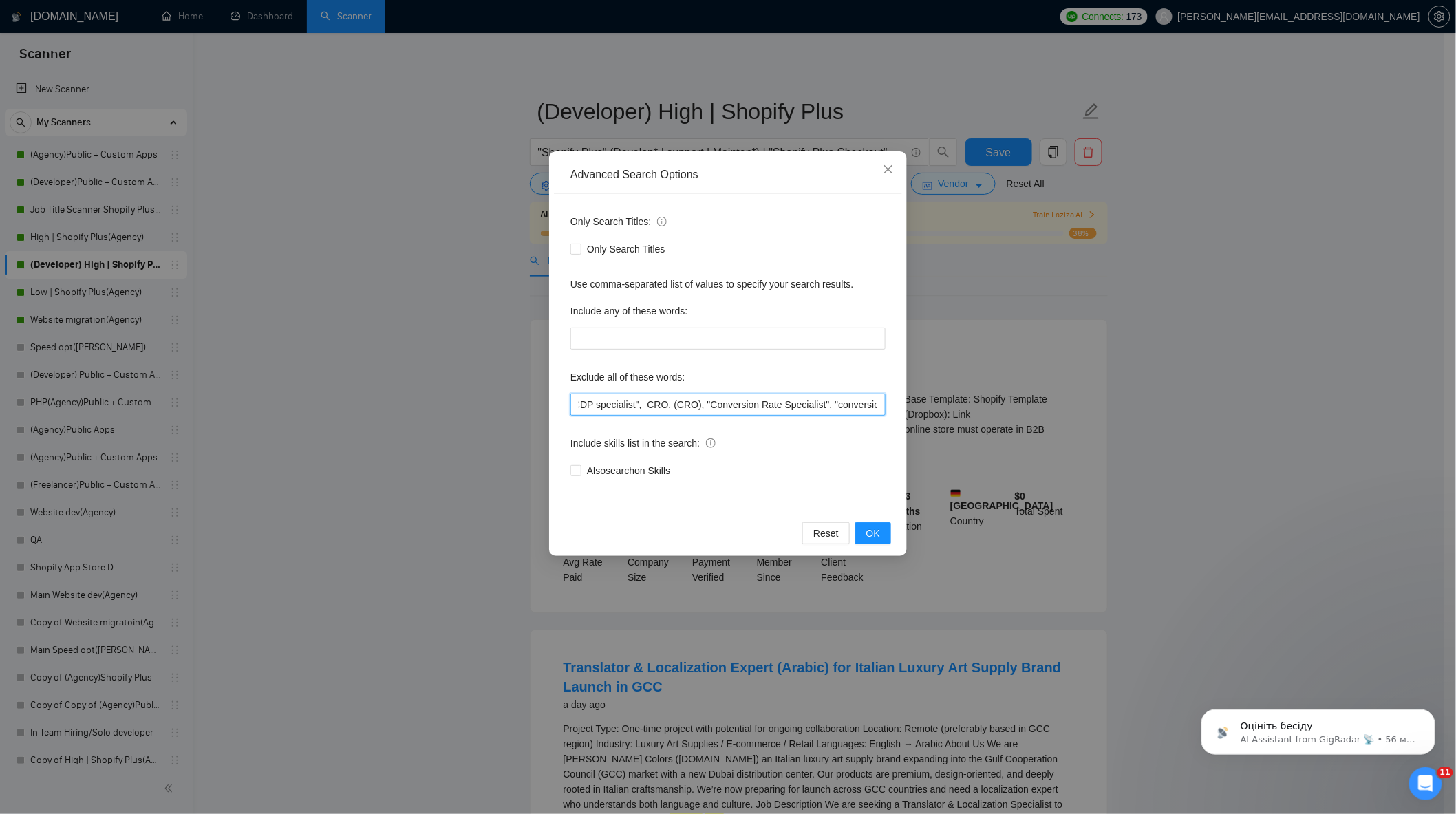
scroll to position [0, 2699]
drag, startPoint x: 744, startPoint y: 407, endPoint x: 1198, endPoint y: 439, distance: 455.1
click at [1198, 439] on div "Advanced Search Options Only Search Titles: Only Search Titles Use comma-separa…" at bounding box center [728, 407] width 1456 height 814
click at [872, 407] on input ""marketing specialist", "Shopify Plus would be a significant asset", "Nice to H…" at bounding box center [728, 405] width 316 height 22
click at [878, 404] on input ""marketing specialist", "Shopify Plus would be a significant asset", "Nice to H…" at bounding box center [728, 405] width 316 height 22
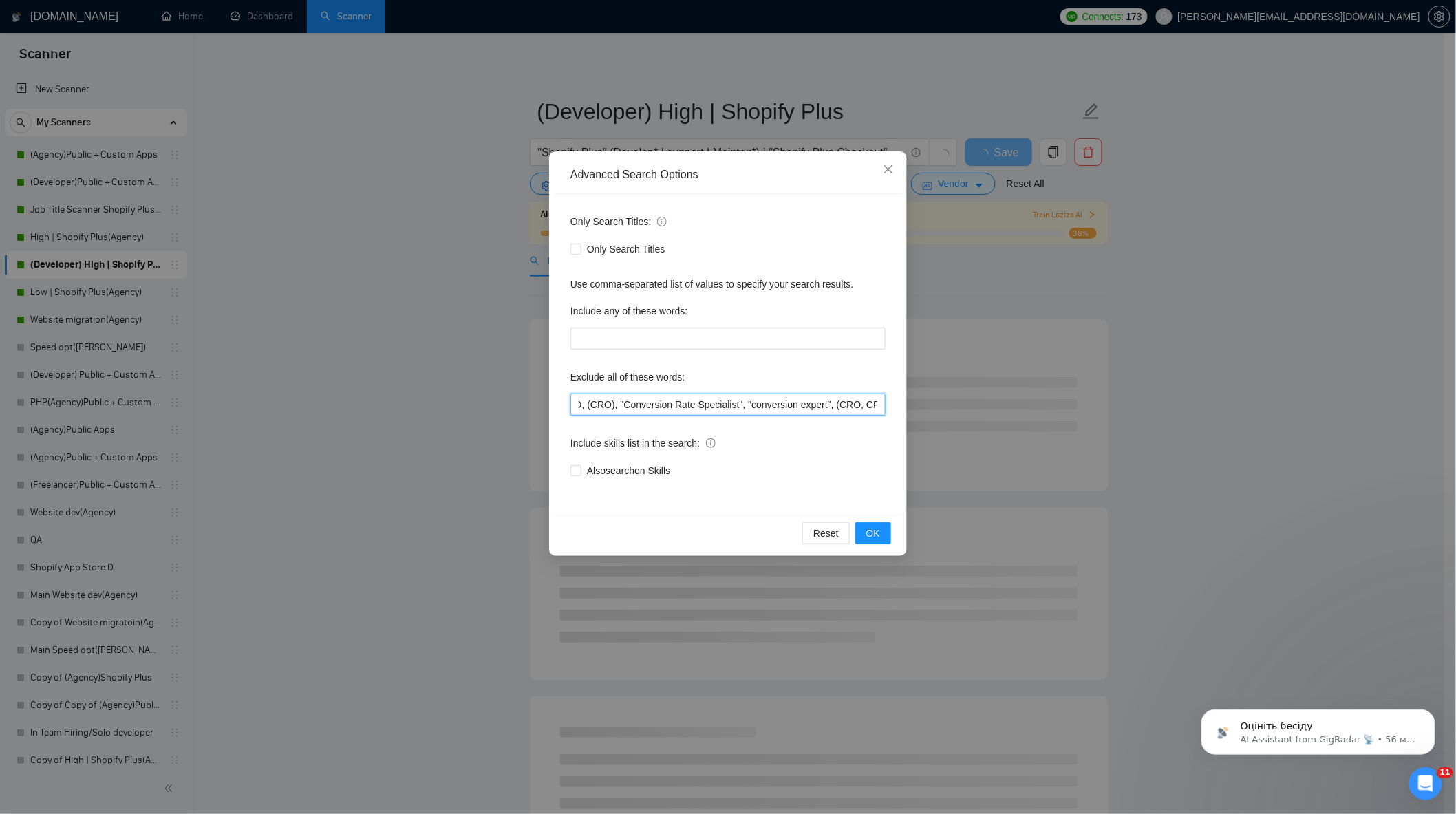
scroll to position [0, 2737]
click at [878, 526] on span "OK" at bounding box center [874, 533] width 14 height 15
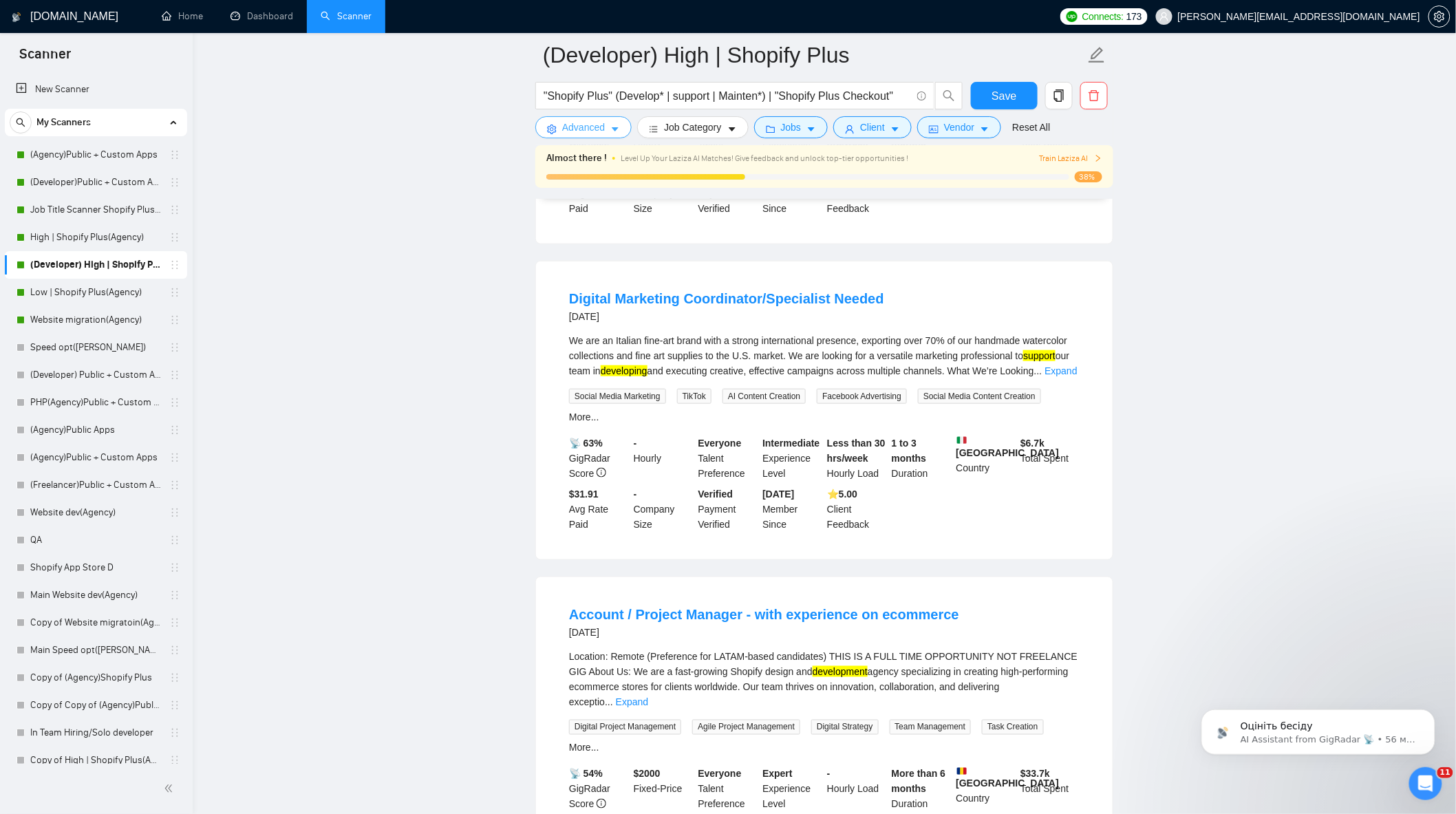
scroll to position [306, 0]
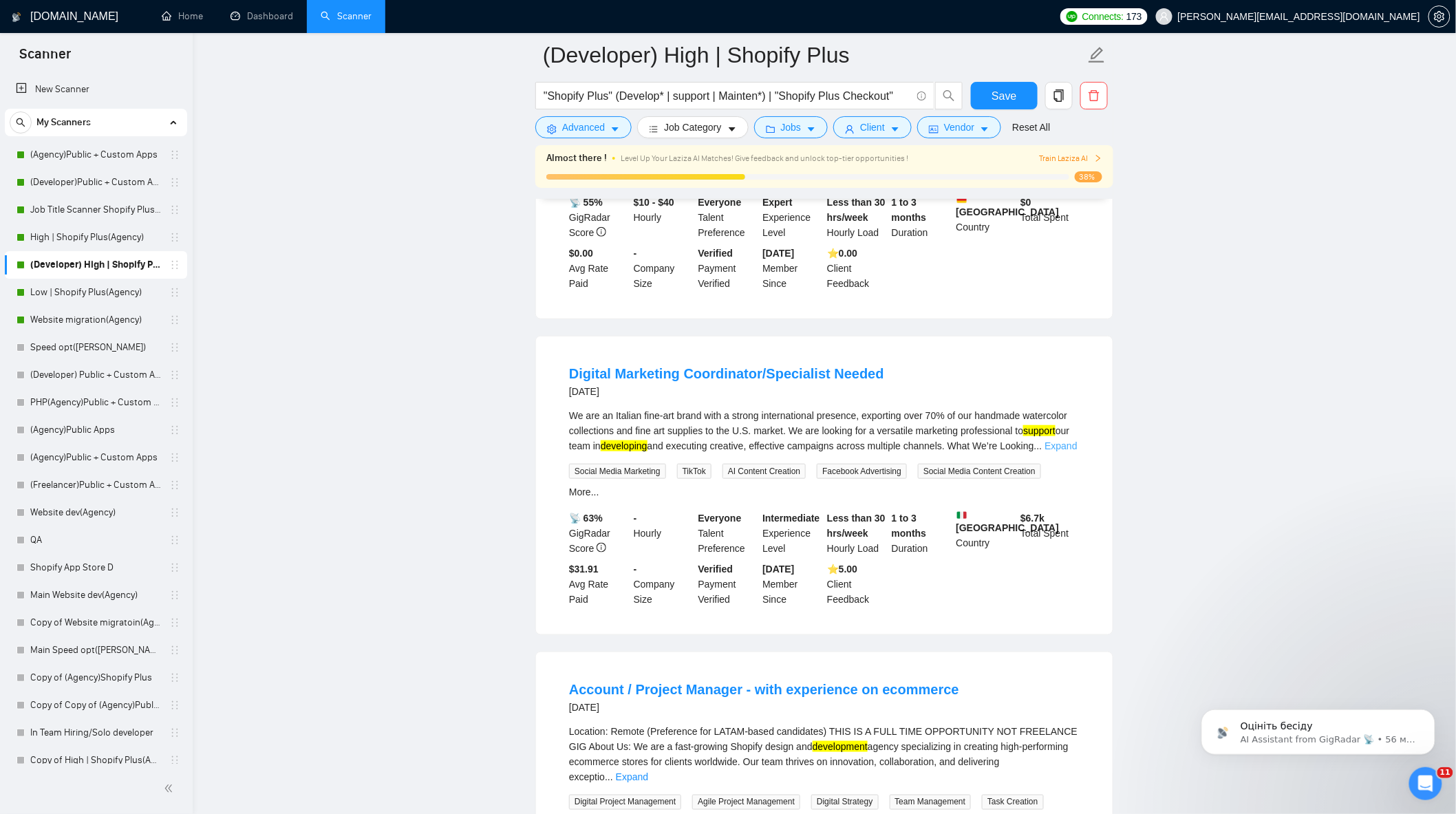
click at [1057, 441] on link "Expand" at bounding box center [1060, 446] width 32 height 11
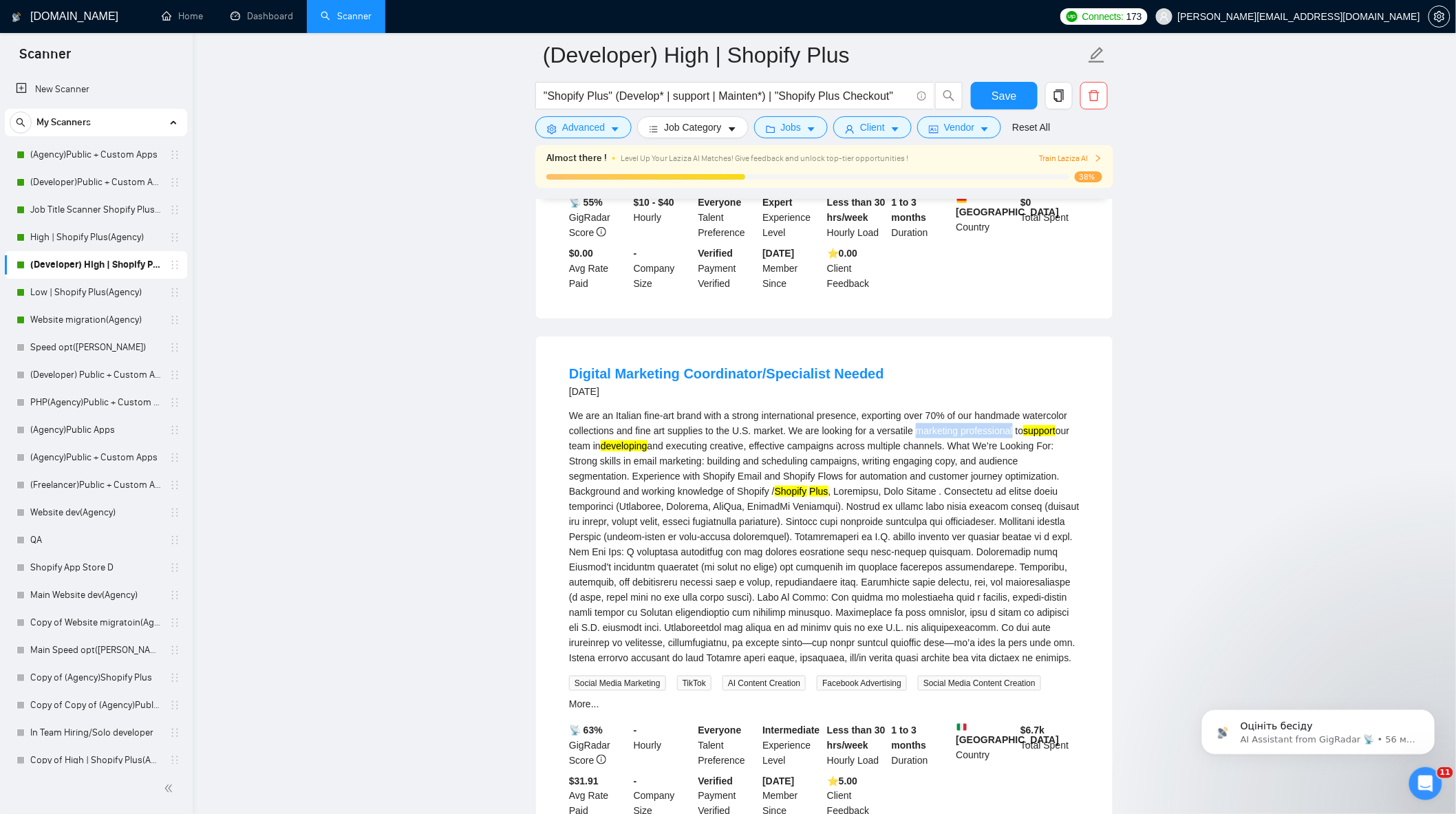
drag, startPoint x: 922, startPoint y: 415, endPoint x: 1007, endPoint y: 414, distance: 85.0
click at [1008, 414] on div "We are an Italian fine-art brand with a strong international presence, exportin…" at bounding box center [824, 536] width 511 height 257
copy div "marketing professional"
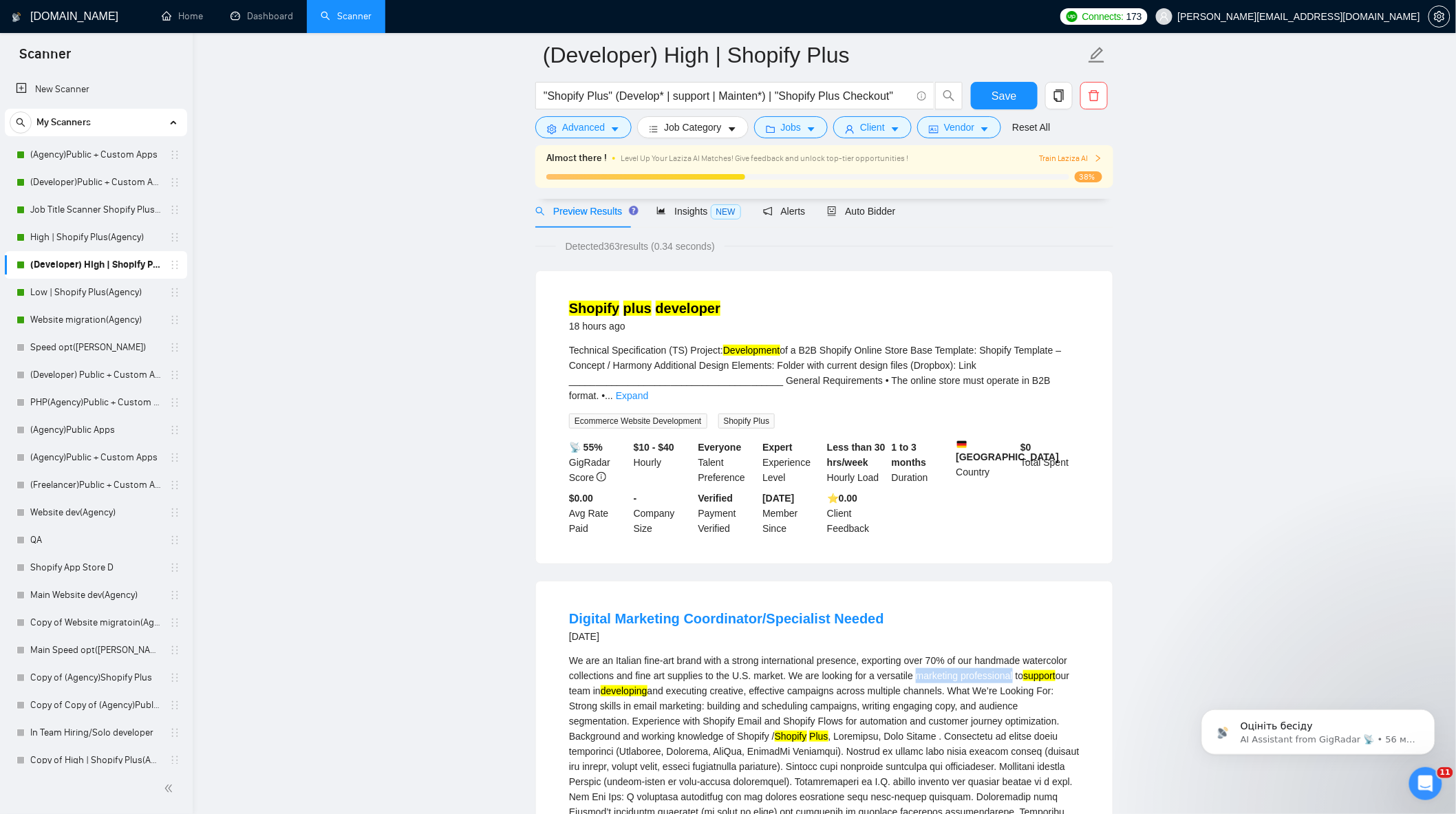
scroll to position [0, 0]
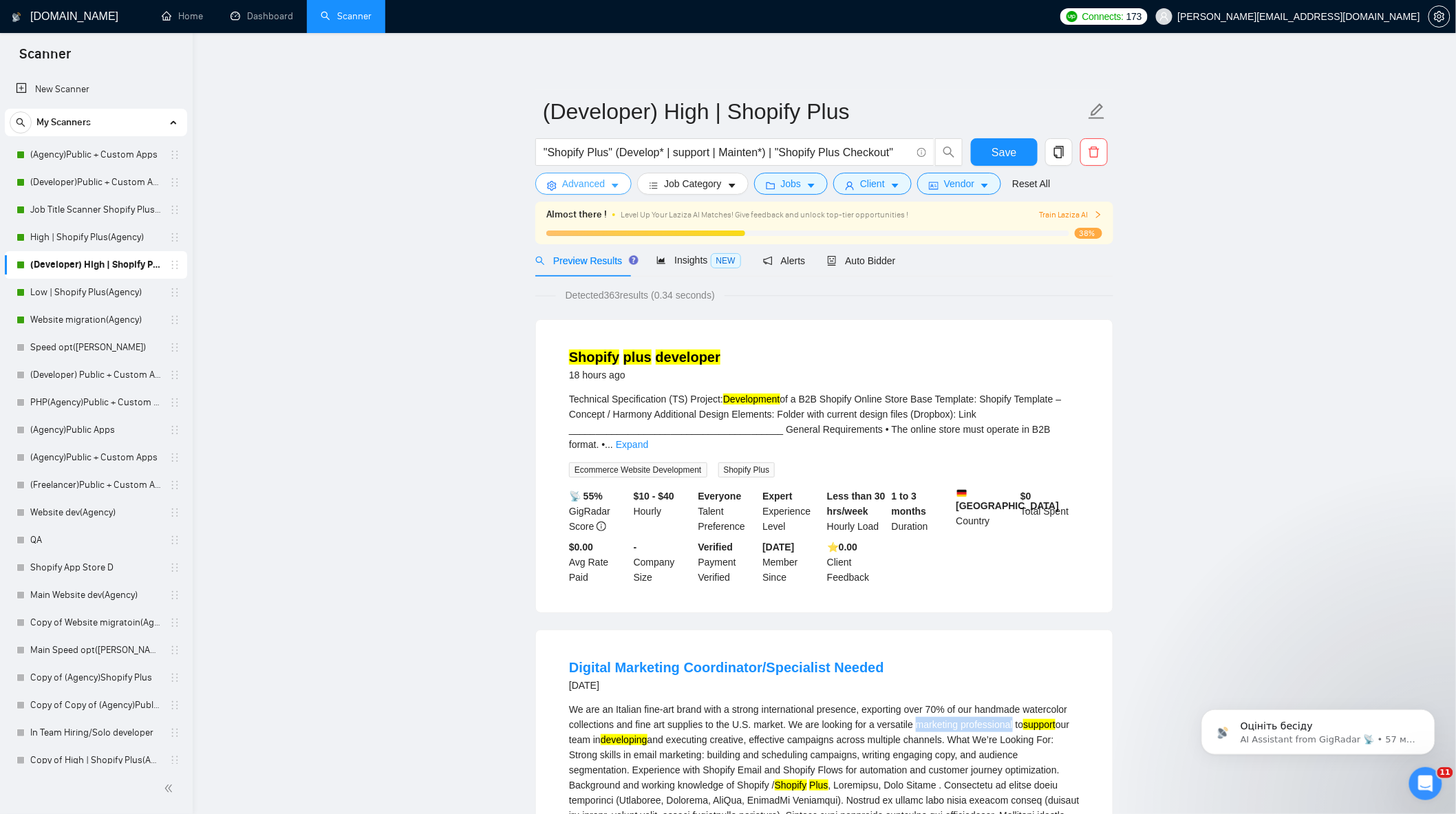
click at [585, 192] on button "Advanced" at bounding box center [583, 184] width 97 height 22
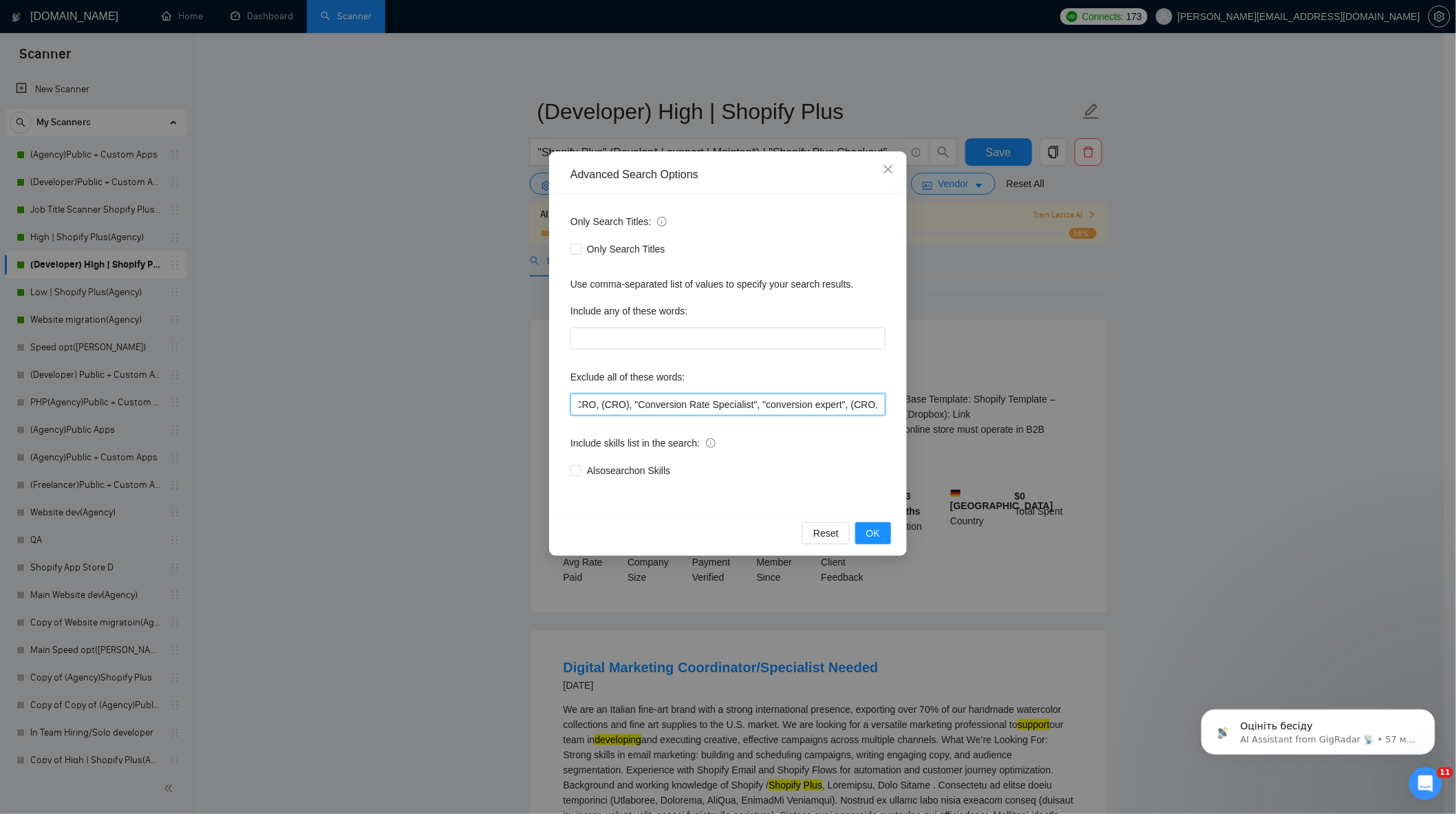
scroll to position [0, 2737]
drag, startPoint x: 806, startPoint y: 401, endPoint x: 1224, endPoint y: 436, distance: 419.5
click at [1225, 437] on div "Advanced Search Options Only Search Titles: Only Search Titles Use comma-separa…" at bounding box center [728, 407] width 1456 height 814
click at [872, 394] on input ""marketing specialist", "Shopify Plus would be a significant asset", "Nice to H…" at bounding box center [728, 405] width 316 height 22
click at [878, 401] on input ""marketing specialist", "Shopify Plus would be a significant asset", "Nice to H…" at bounding box center [728, 405] width 316 height 22
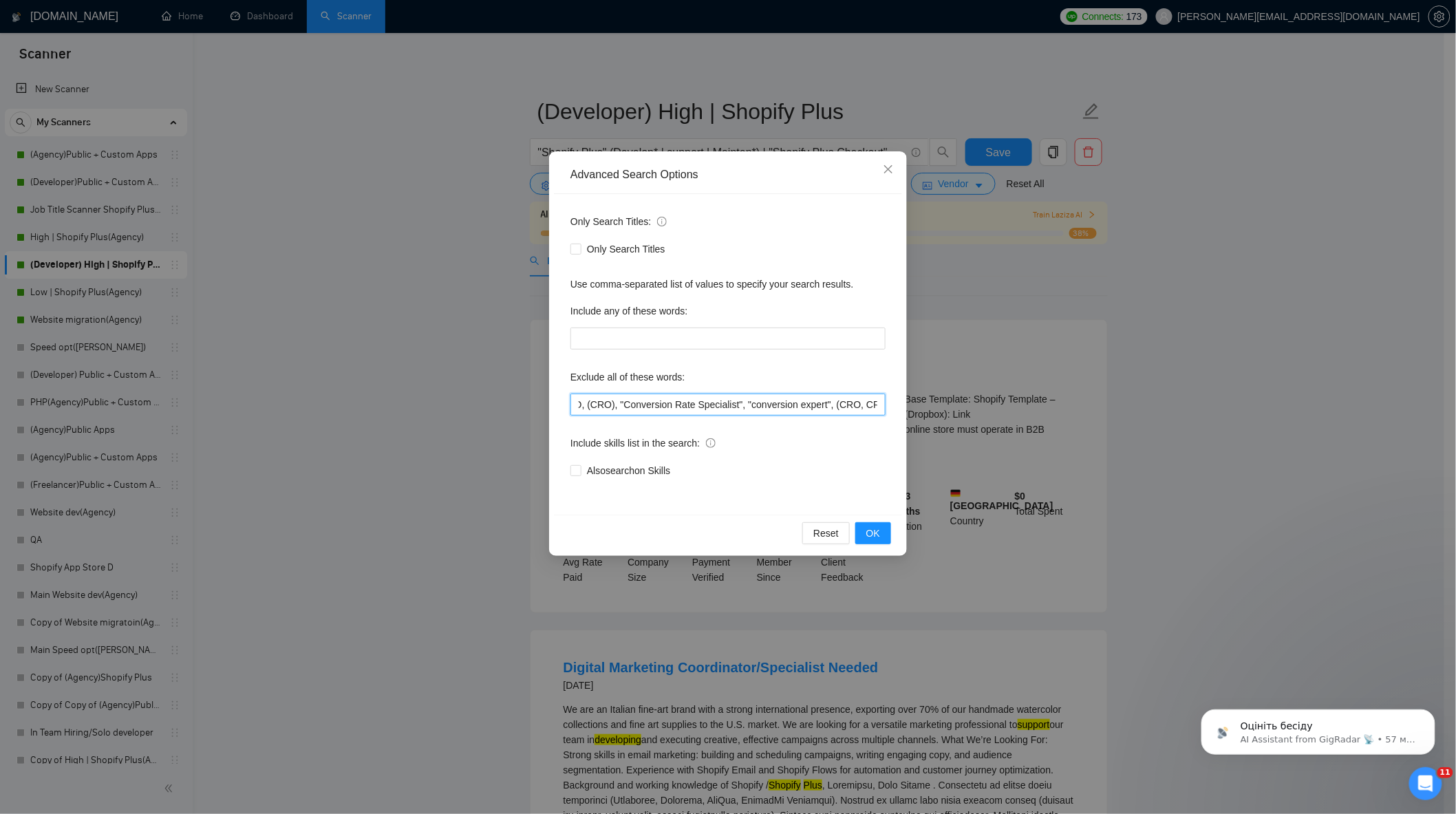
scroll to position [0, 2742]
paste input "marketing professional"
type input ""marketing specialist", "Shopify Plus would be a significant asset", "Nice to H…"
click at [876, 535] on span "OK" at bounding box center [874, 533] width 14 height 15
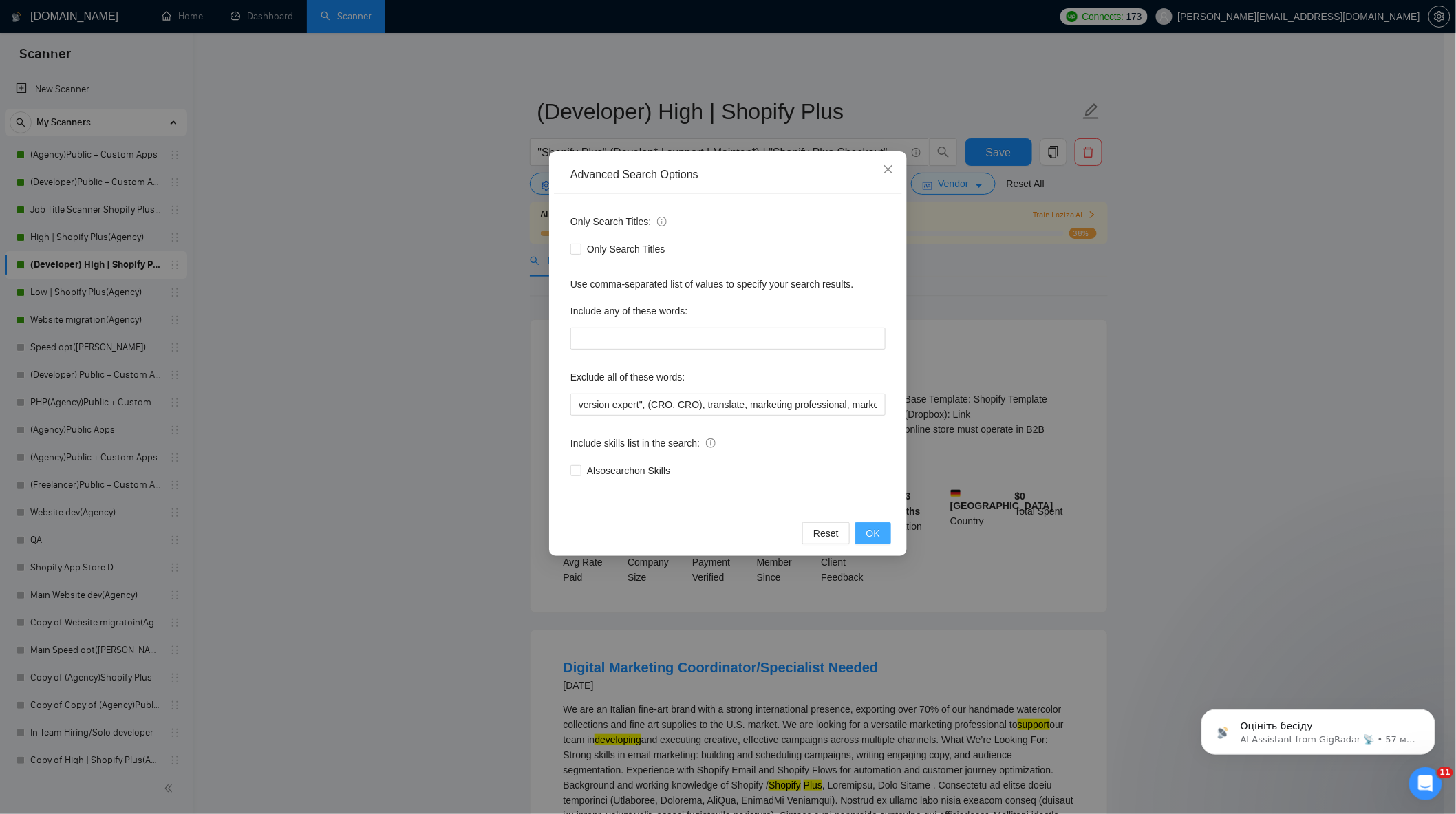
scroll to position [0, 0]
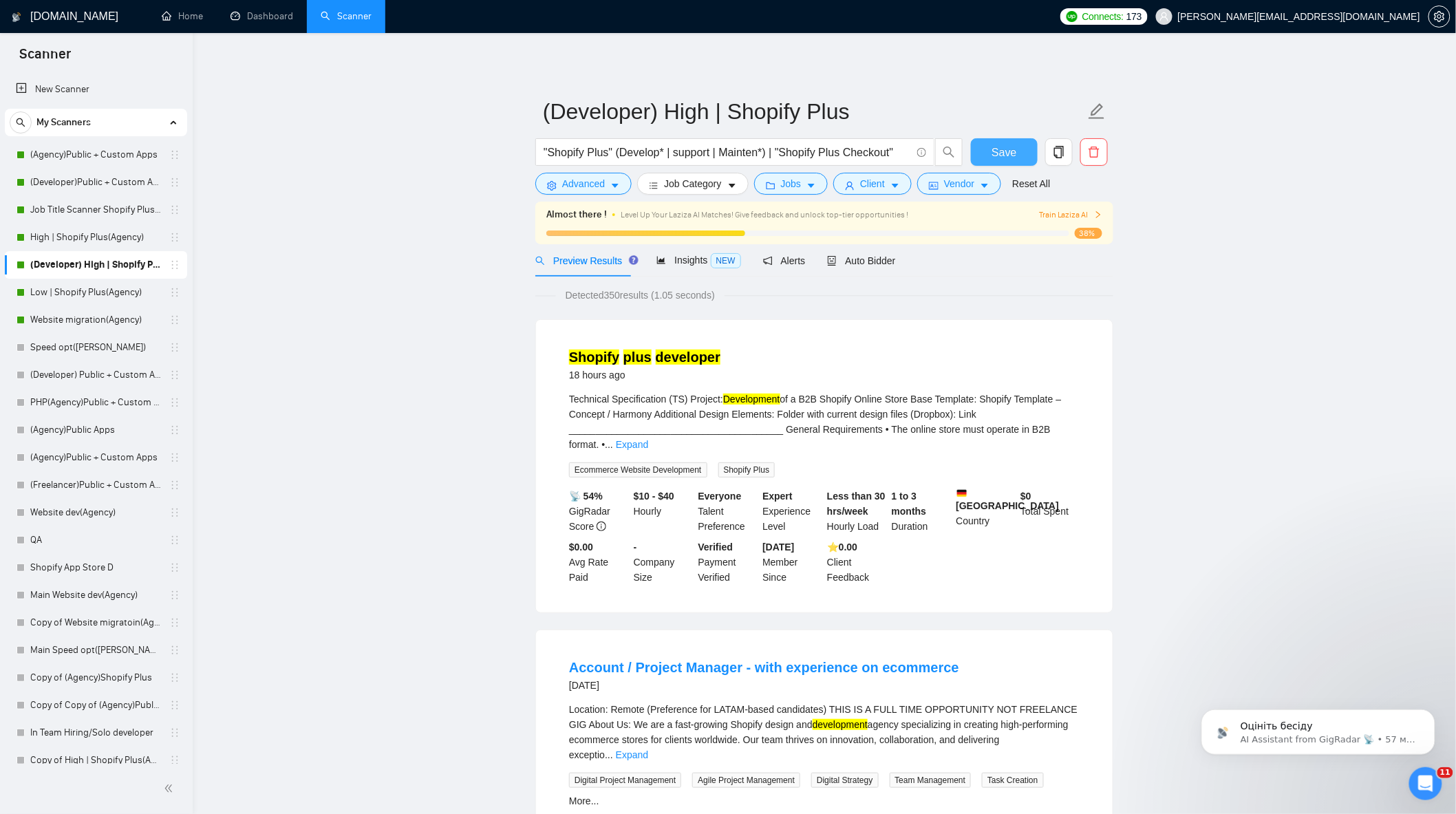
click at [1012, 150] on span "Save" at bounding box center [1004, 152] width 24 height 18
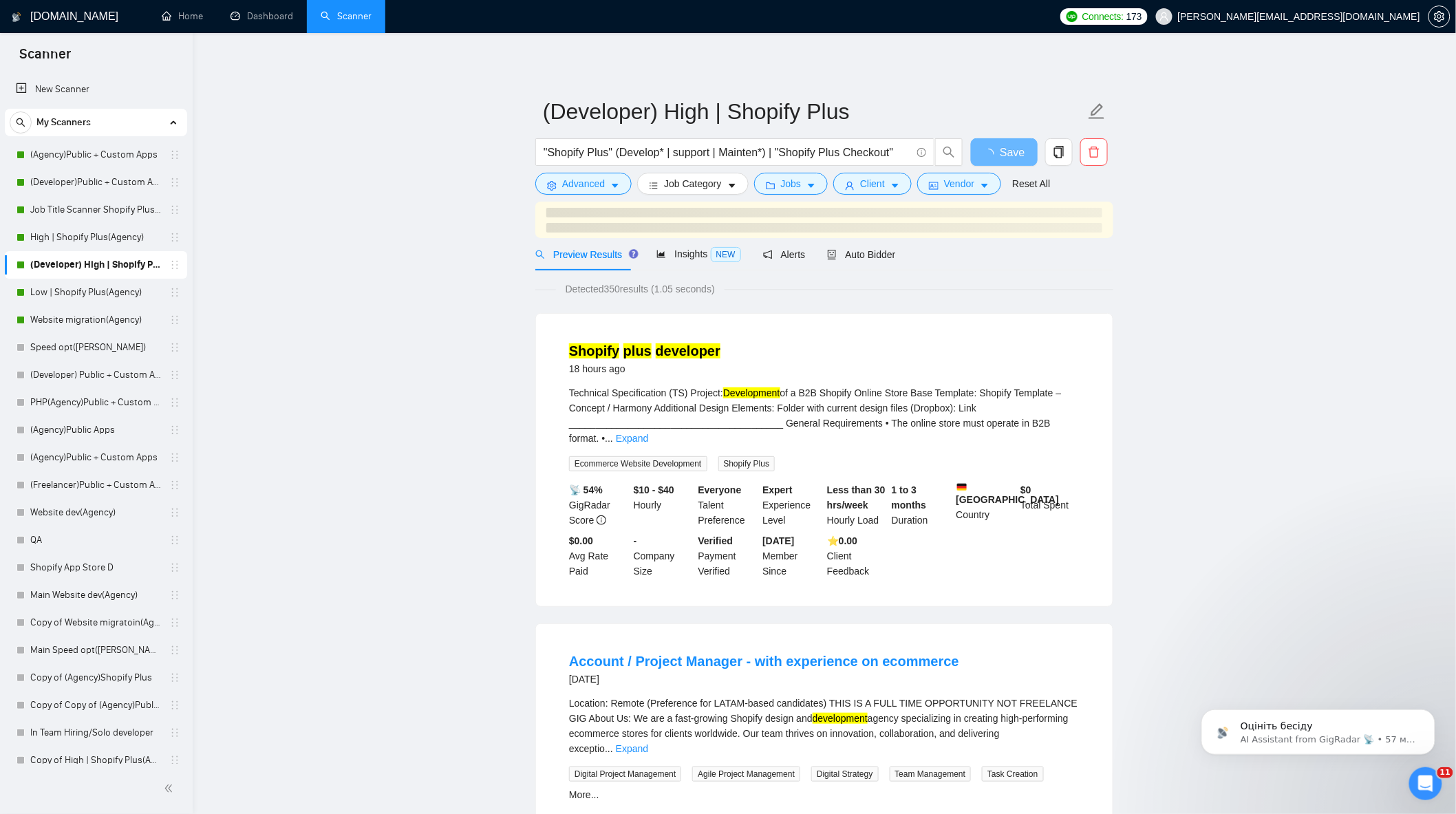
click at [648, 744] on link "Expand" at bounding box center [631, 749] width 32 height 11
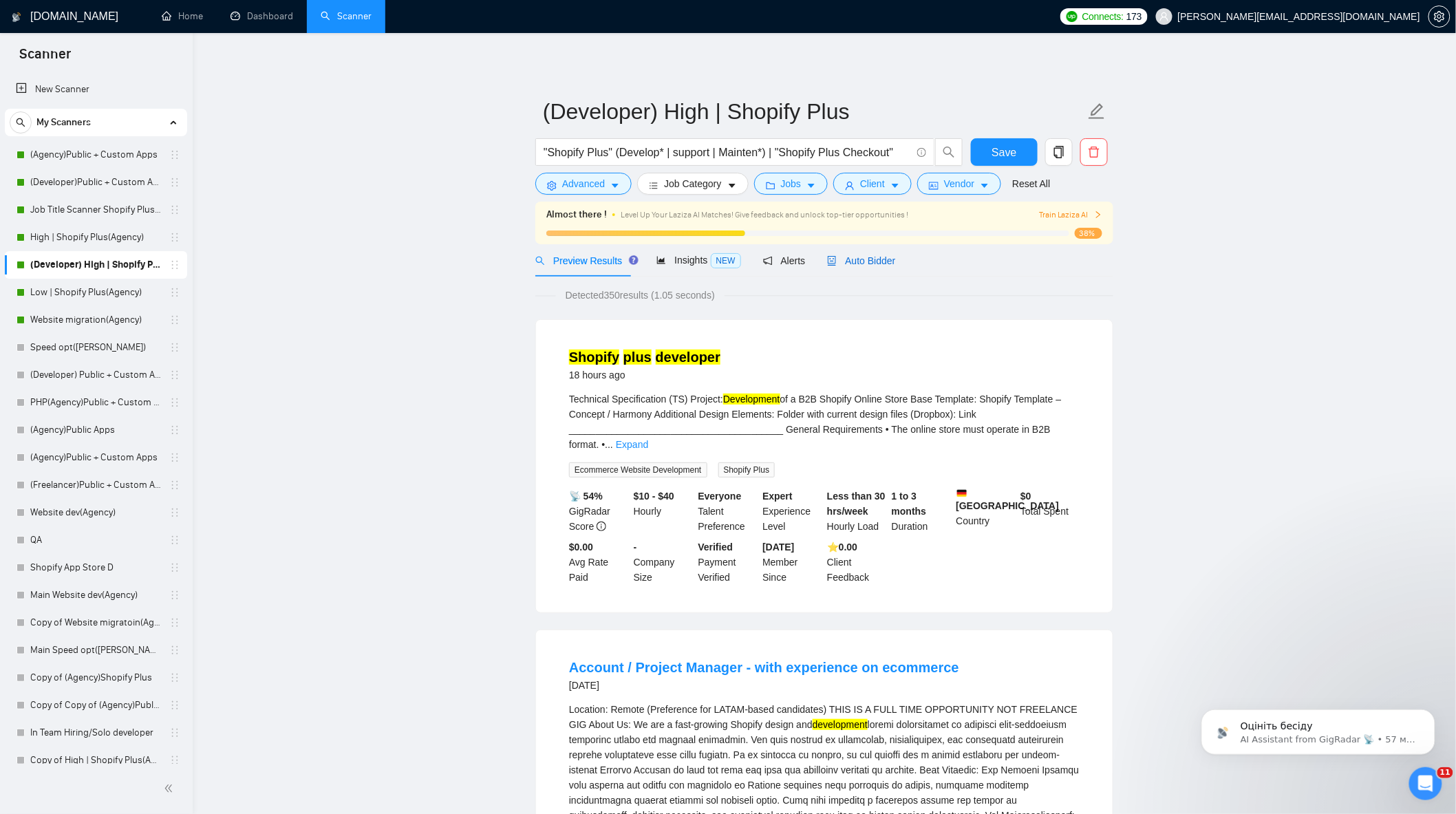
drag, startPoint x: 850, startPoint y: 262, endPoint x: 1181, endPoint y: 327, distance: 337.3
click at [850, 262] on span "Auto Bidder" at bounding box center [861, 260] width 68 height 11
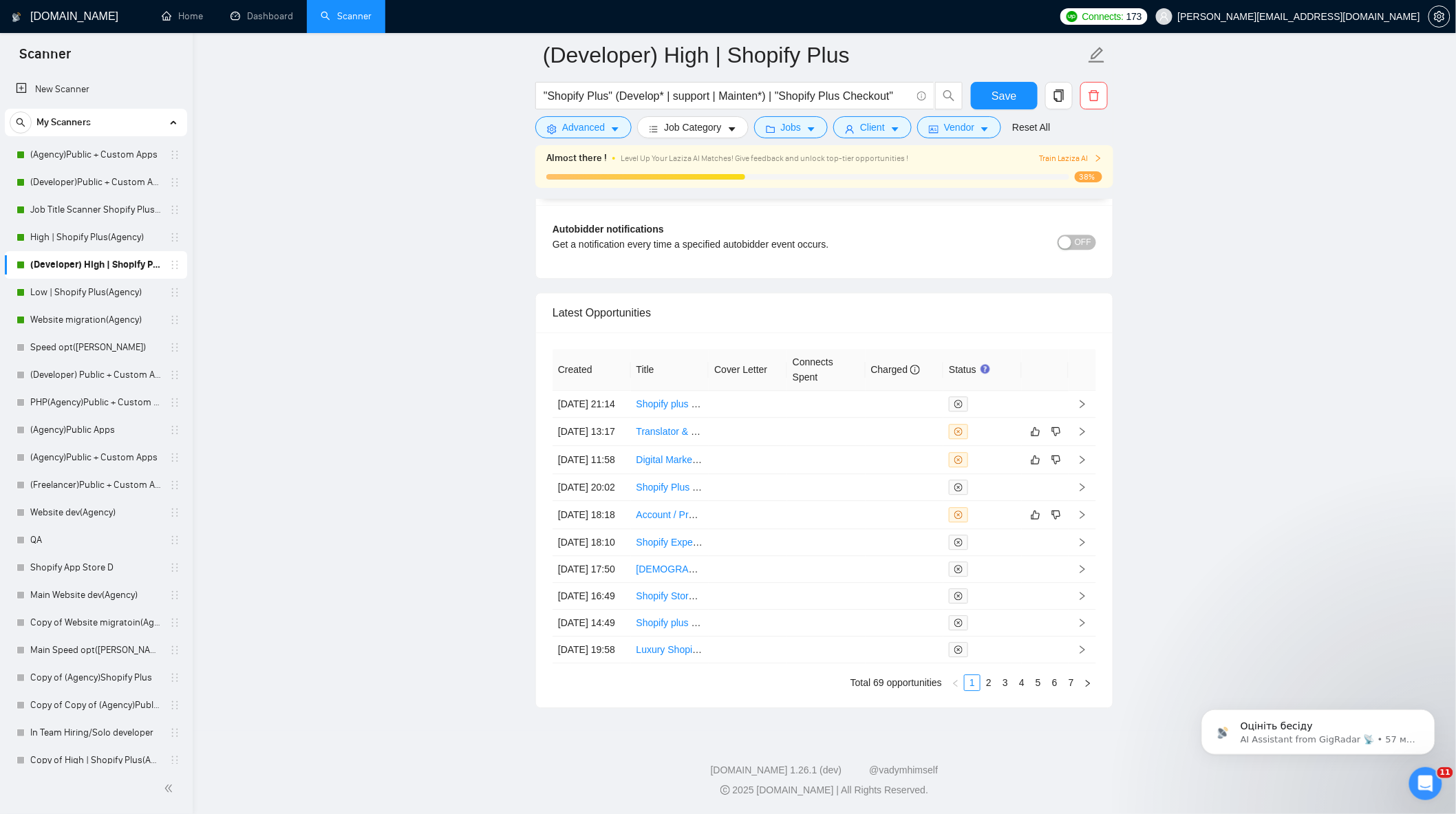
scroll to position [3539, 0]
click at [1037, 509] on icon "like" at bounding box center [1036, 514] width 10 height 11
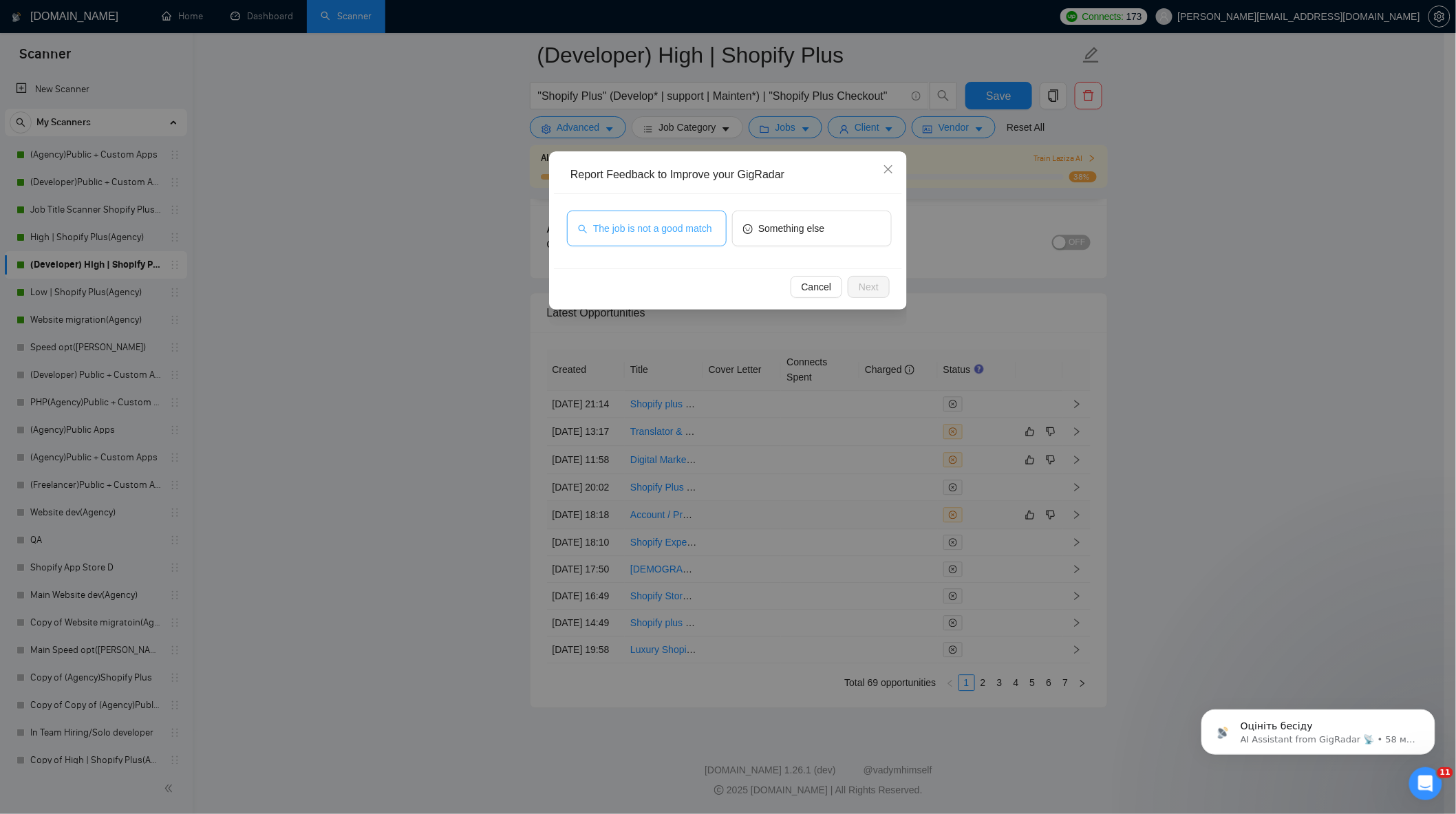
click at [636, 232] on span "The job is not a good match" at bounding box center [653, 228] width 119 height 15
click at [854, 287] on button "Next" at bounding box center [869, 286] width 42 height 22
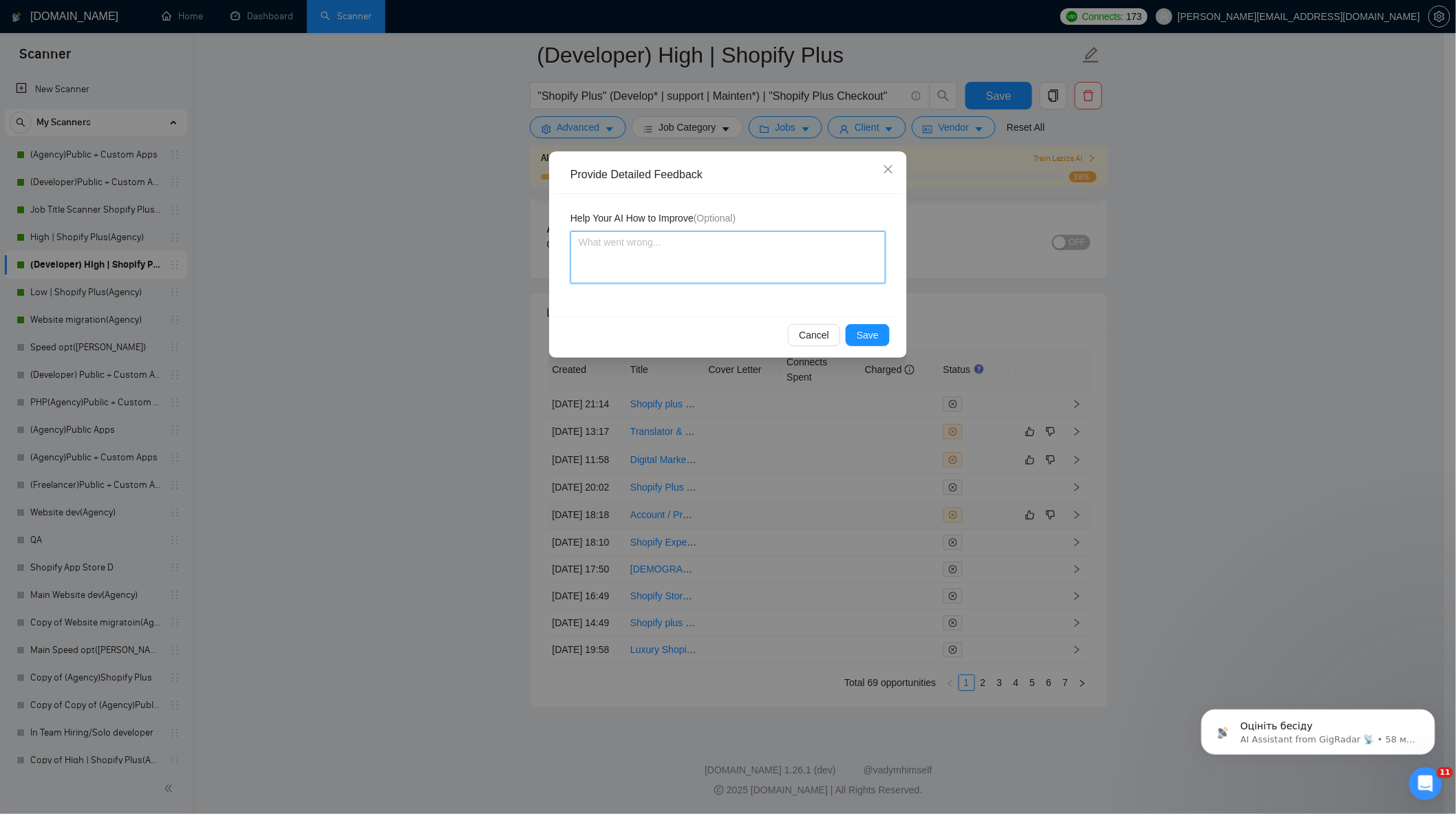
click at [742, 253] on textarea at bounding box center [728, 258] width 316 height 53
type textarea "t"
type textarea "f"
type textarea "fR"
type textarea "fRE"
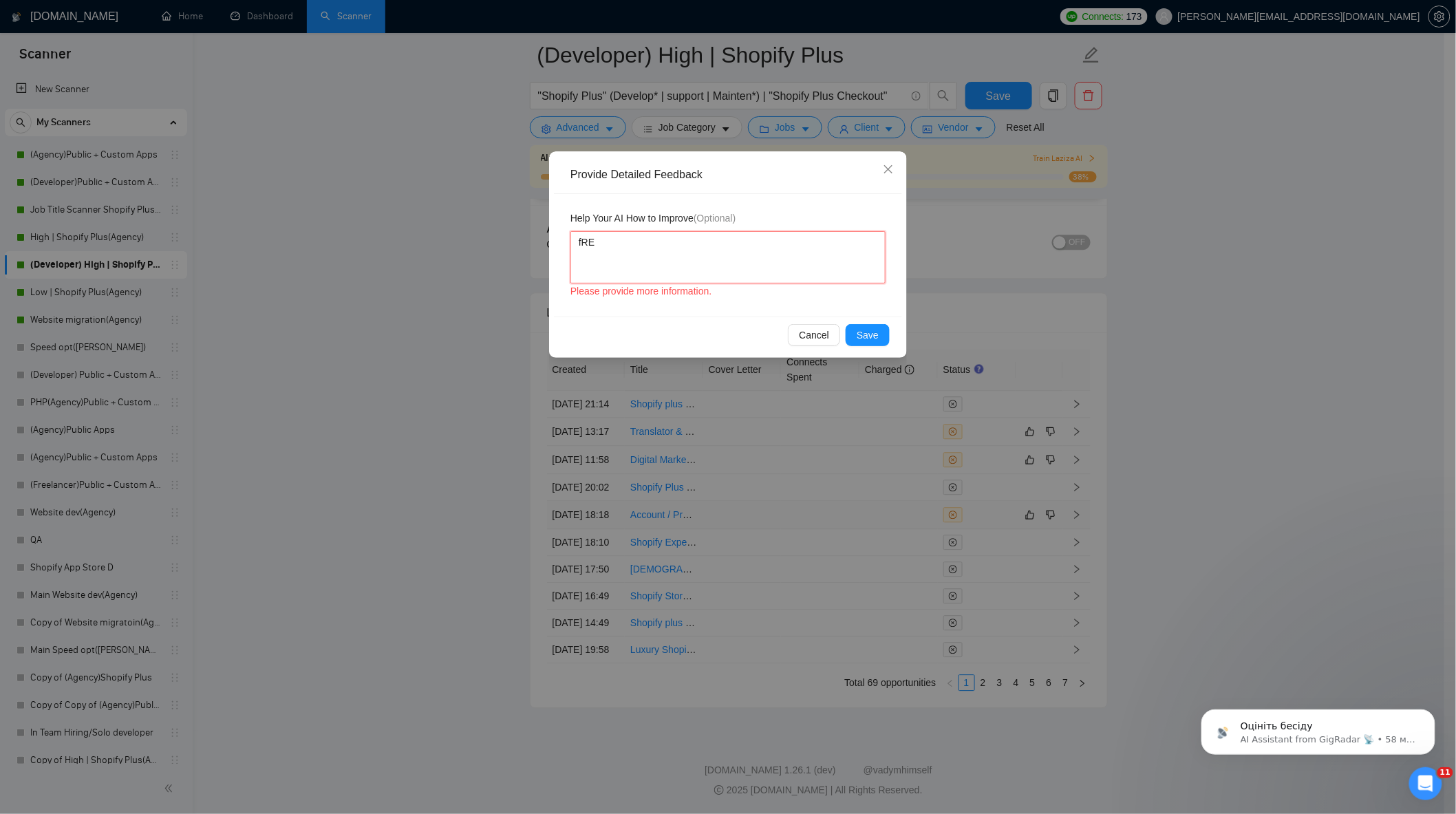
type textarea "fREE"
type textarea "fRE"
type textarea "fR"
type textarea "f"
type textarea "F"
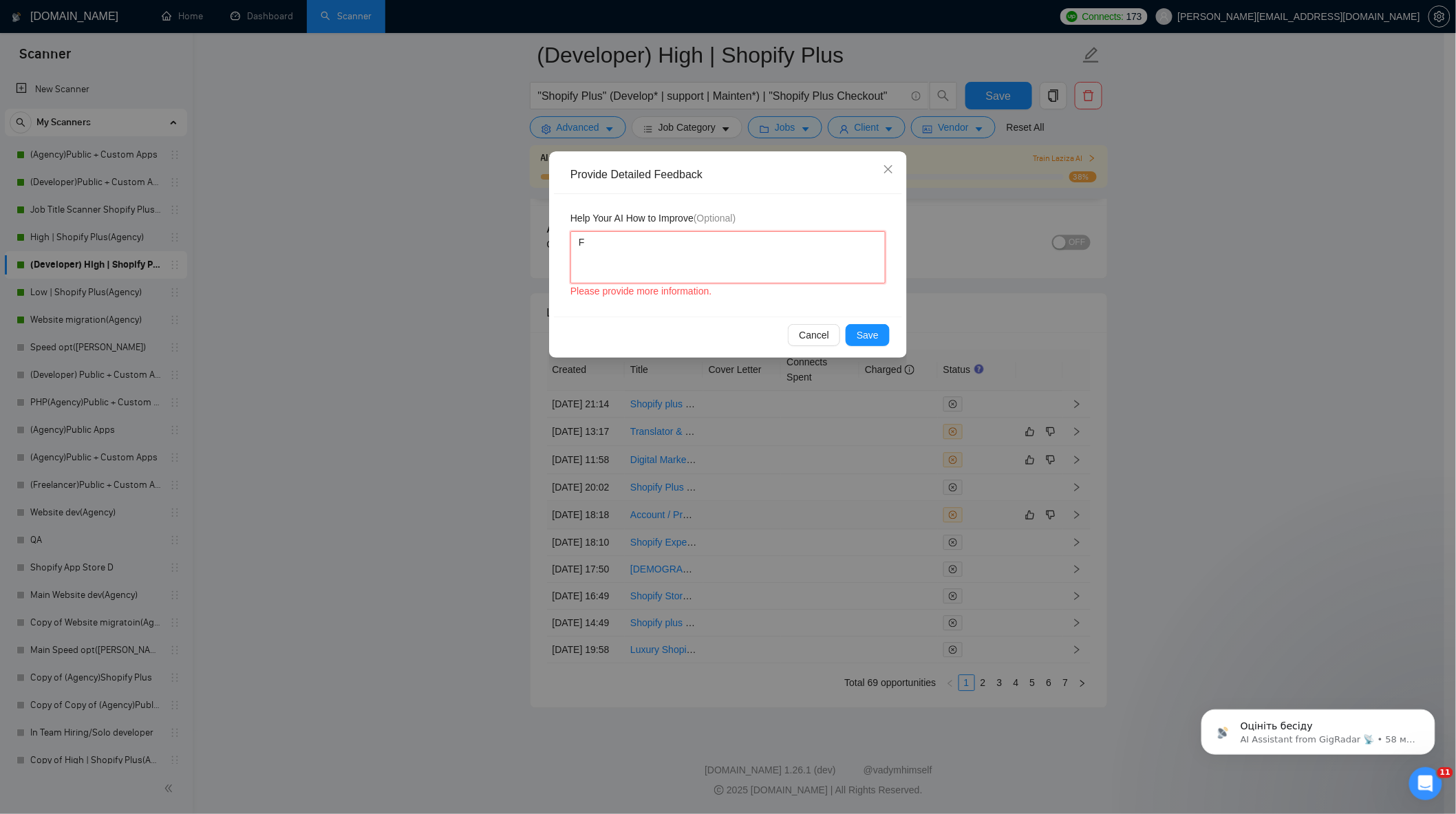
type textarea "Fr"
type textarea "Fre"
type textarea "Free"
type textarea "[PERSON_NAME]"
type textarea "Freelc"
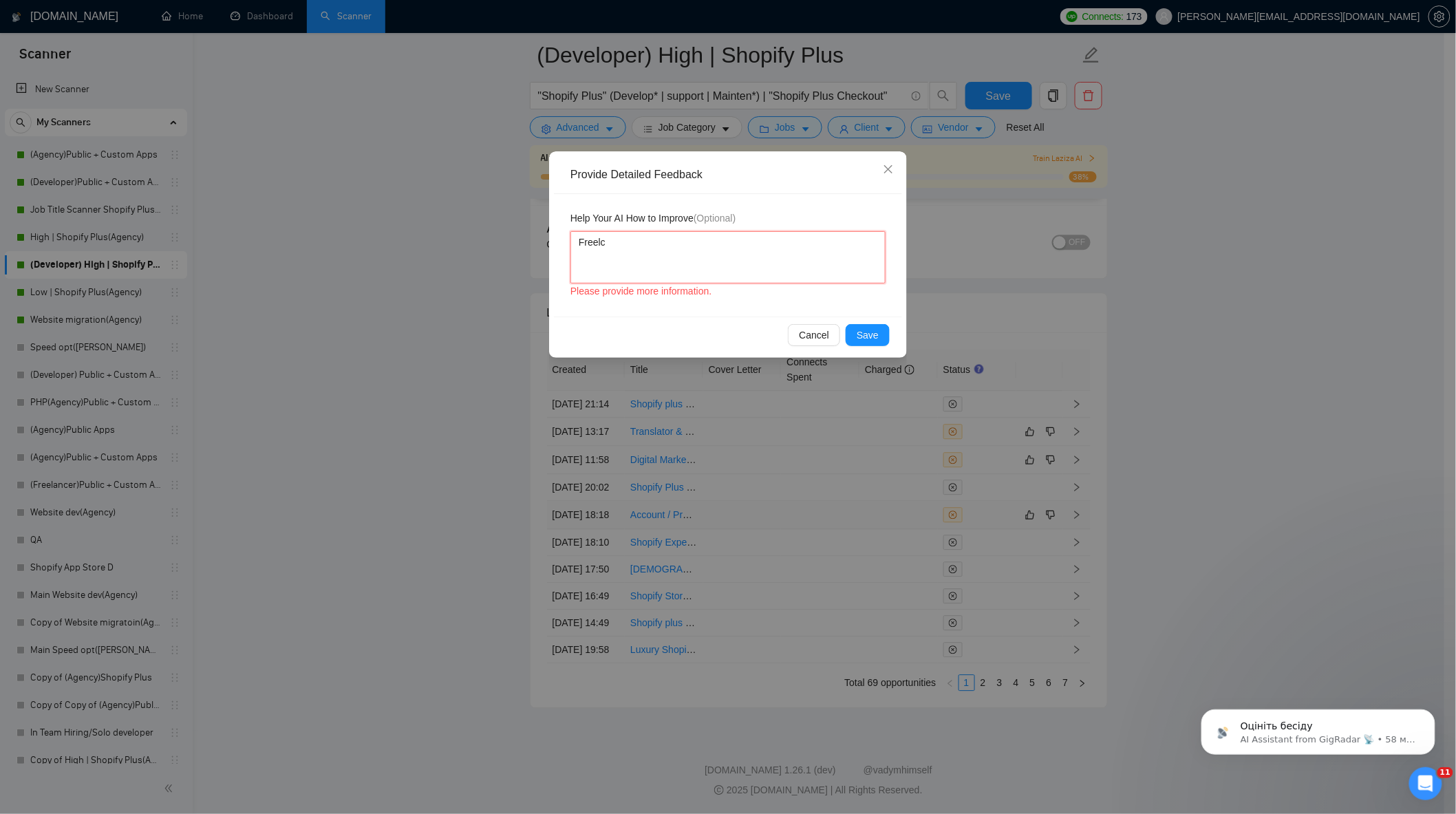
type textarea "Freelca"
type textarea "Freelc"
type textarea "[PERSON_NAME]"
type textarea "Freela"
type textarea "Freelan"
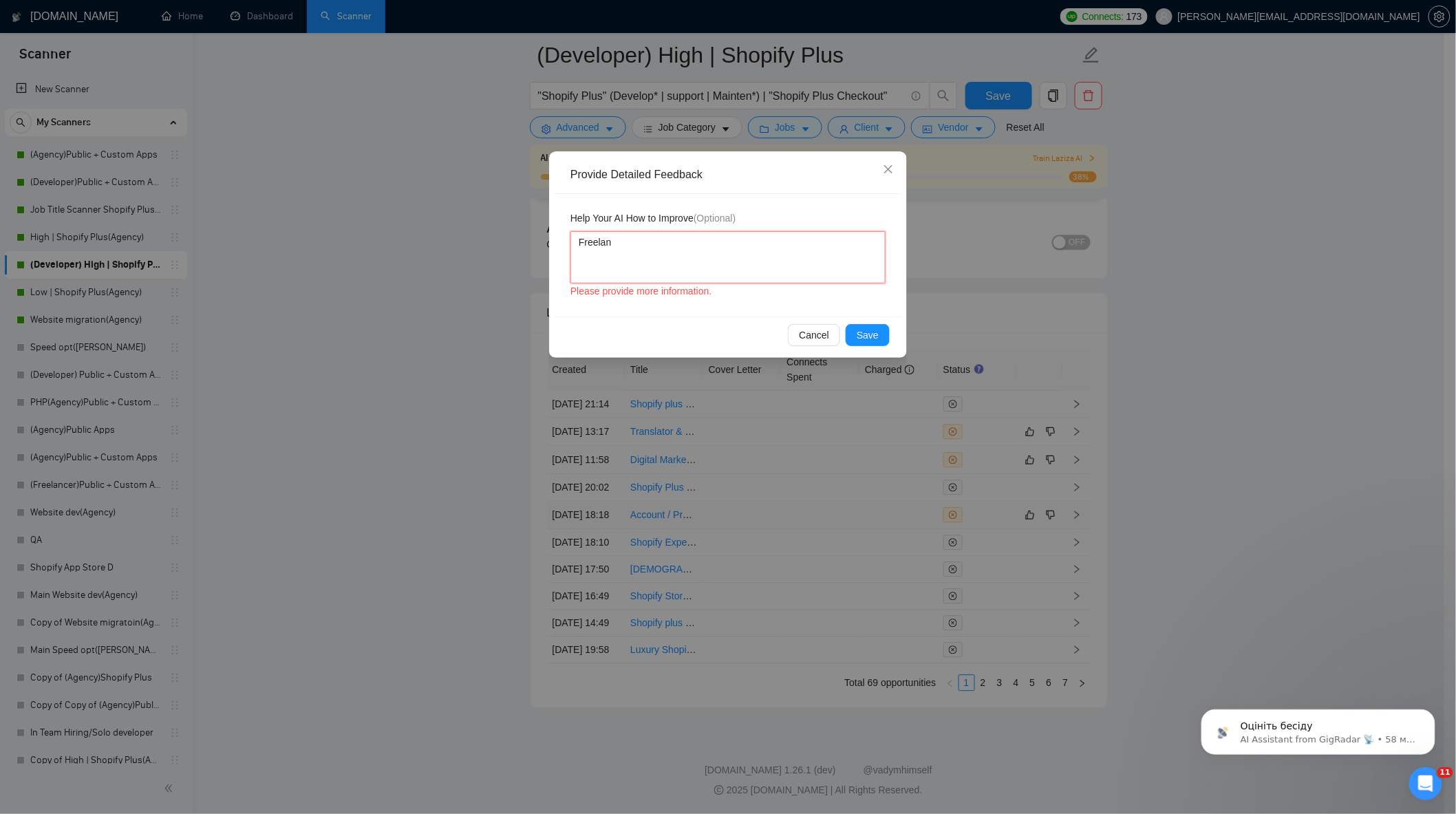
type textarea "Freelanc"
type textarea "Freelance"
type textarea "Freelancer"
type textarea "Freelancer do"
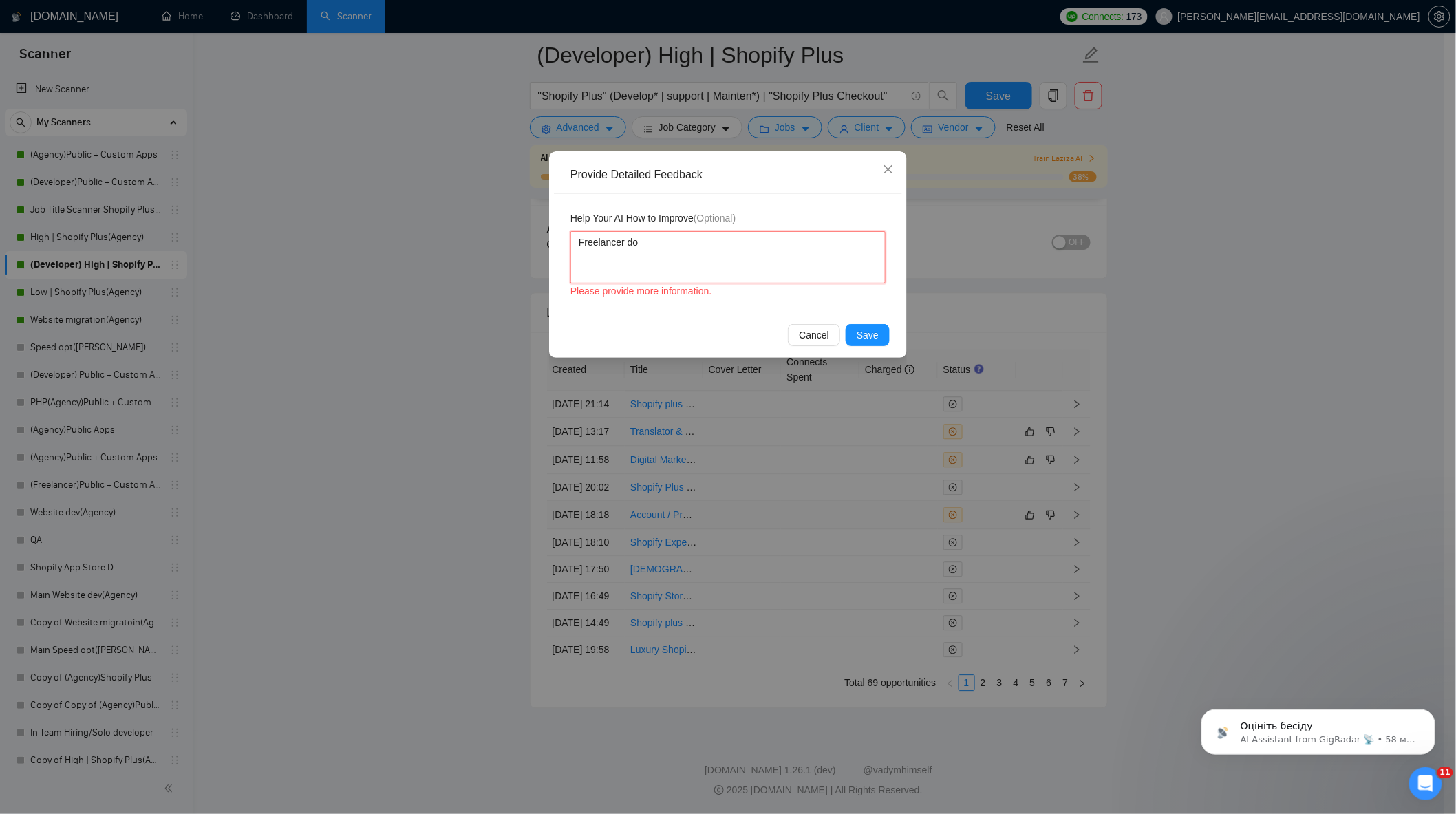
type textarea "Freelancer doe"
type textarea "Freelancer does"
type textarea "Freelancer doesn"
type textarea "Freelancer doesn't"
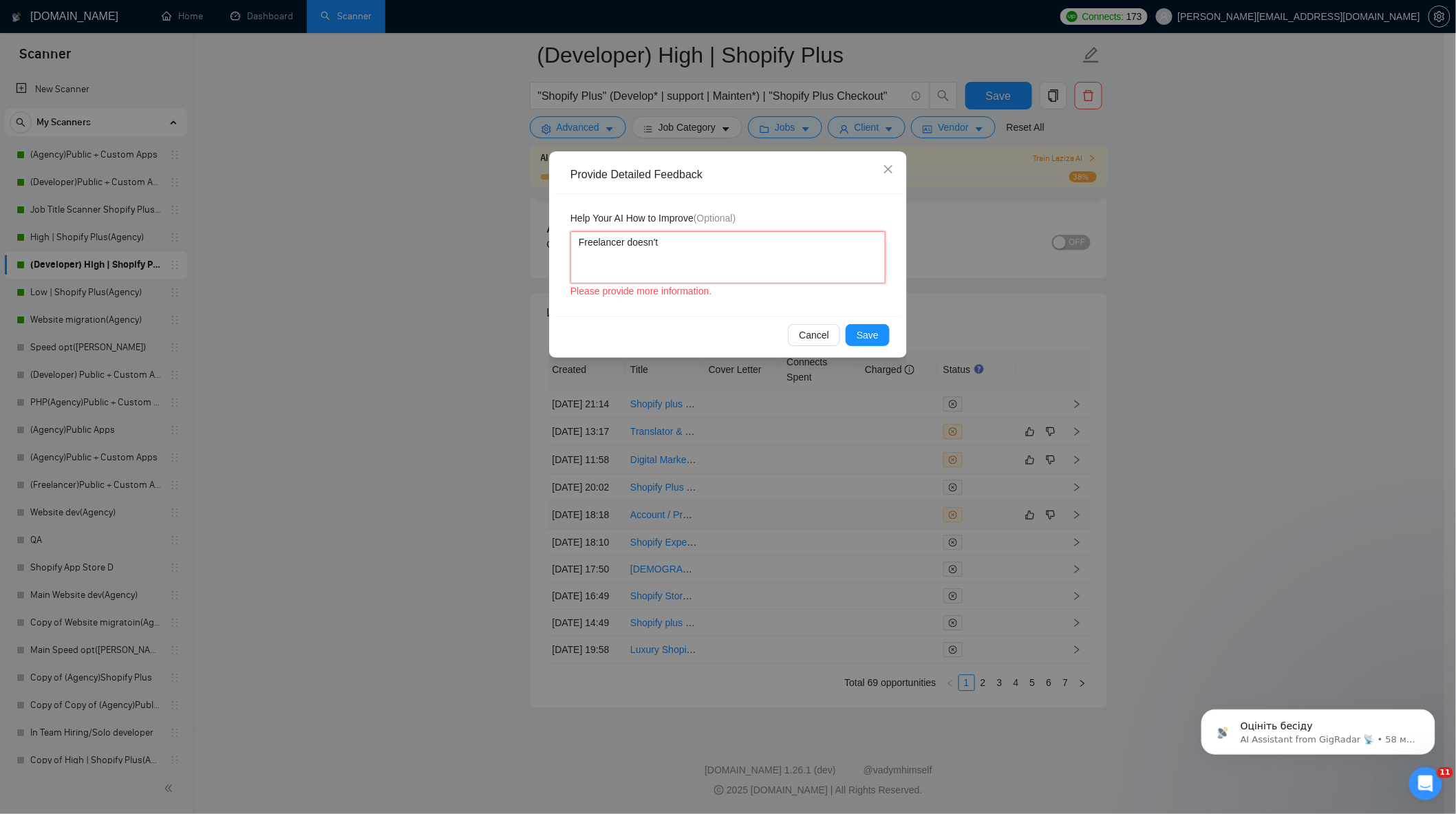
type textarea "Freelancer doesn't h"
type textarea "Freelancer doesn't ha"
type textarea "Freelancer doesn't hav"
type textarea "Freelancer doesn't have"
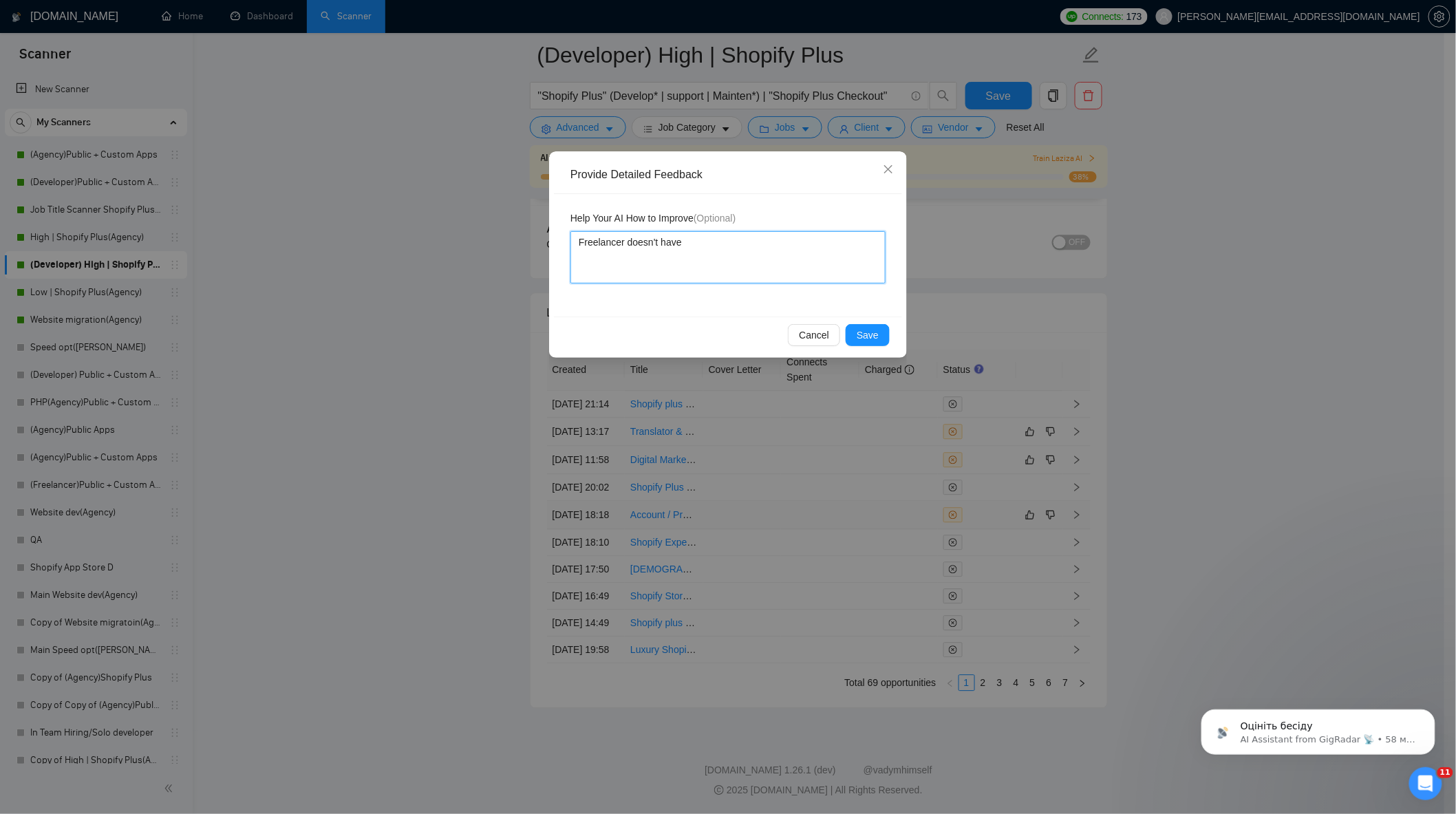
type textarea "Freelancer doesn't have s"
type textarea "Freelancer doesn't have sk"
type textarea "Freelancer doesn't have ski"
type textarea "Freelancer doesn't have skil"
type textarea "Freelancer doesn't have skill"
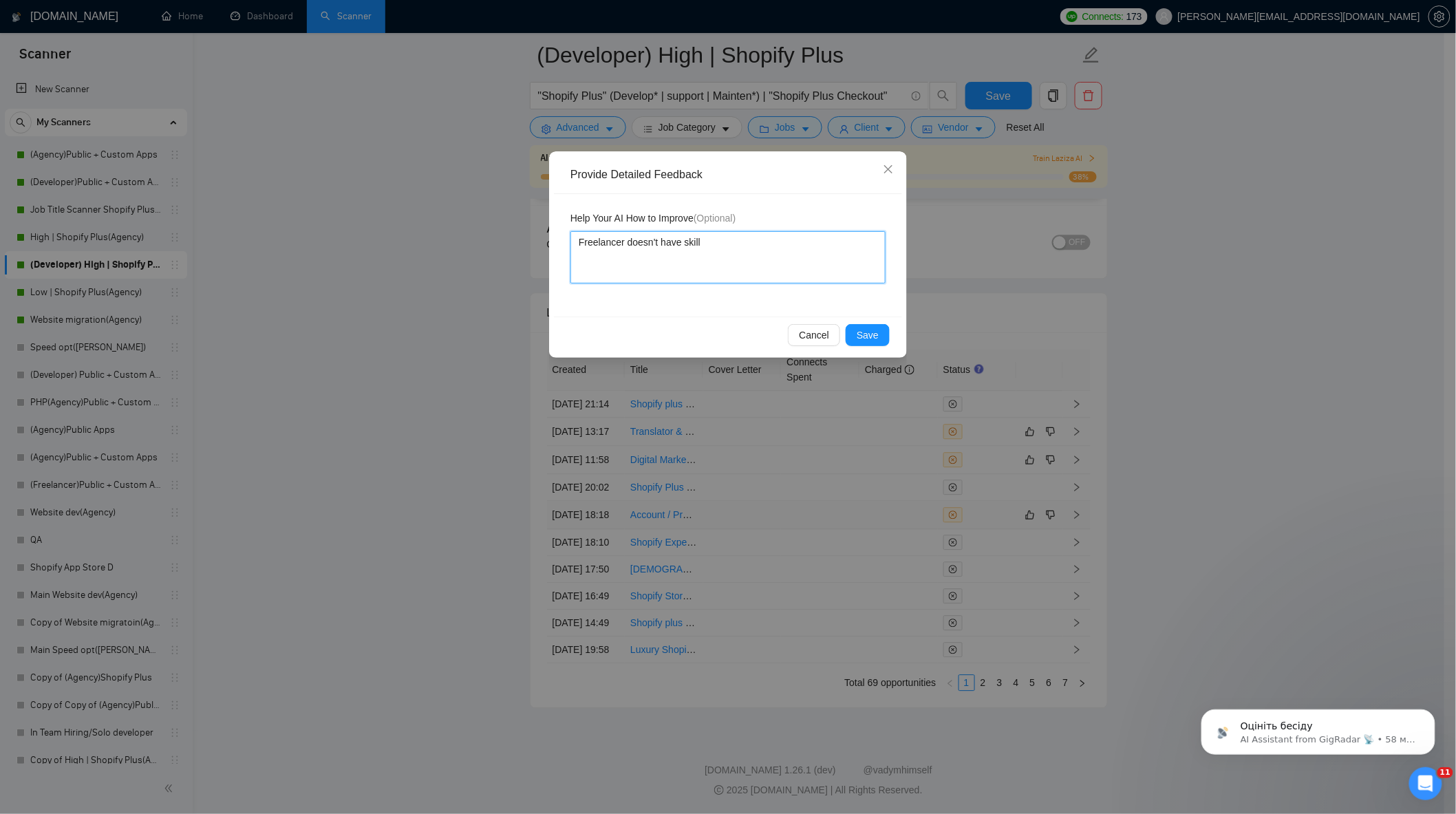
type textarea "Freelancer doesn't have skill"
type textarea "Freelancer doesn't have skill o"
type textarea "Freelancer doesn't have skill of"
type textarea "Freelancer doesn't have skill of P"
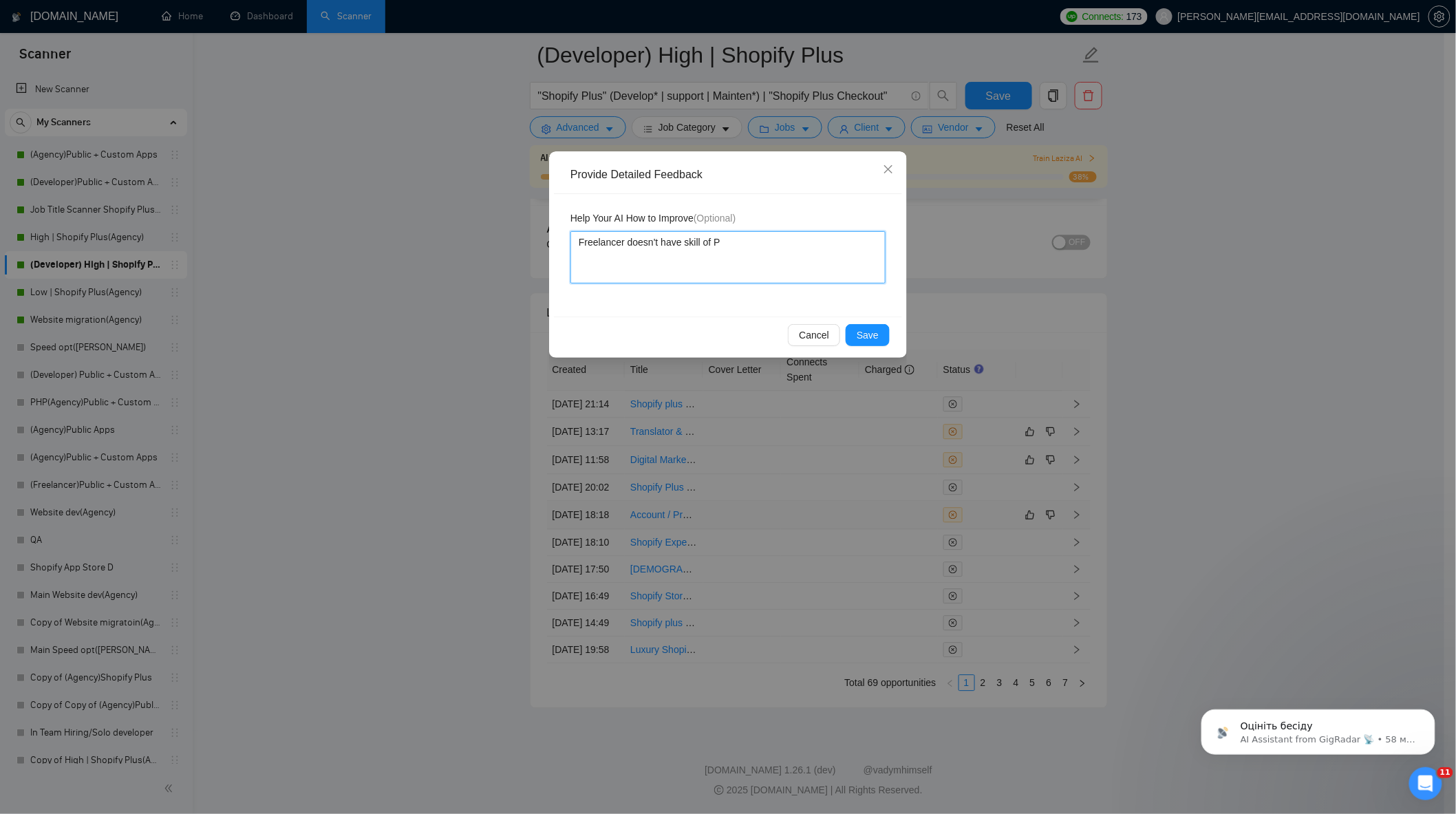
type textarea "Freelancer doesn't have skill of Pr"
type textarea "Freelancer doesn't have skill of Pro"
type textarea "Freelancer doesn't have skill of Proj"
type textarea "Freelancer doesn't have skill of Proje"
type textarea "Freelancer doesn't have skill of Projec"
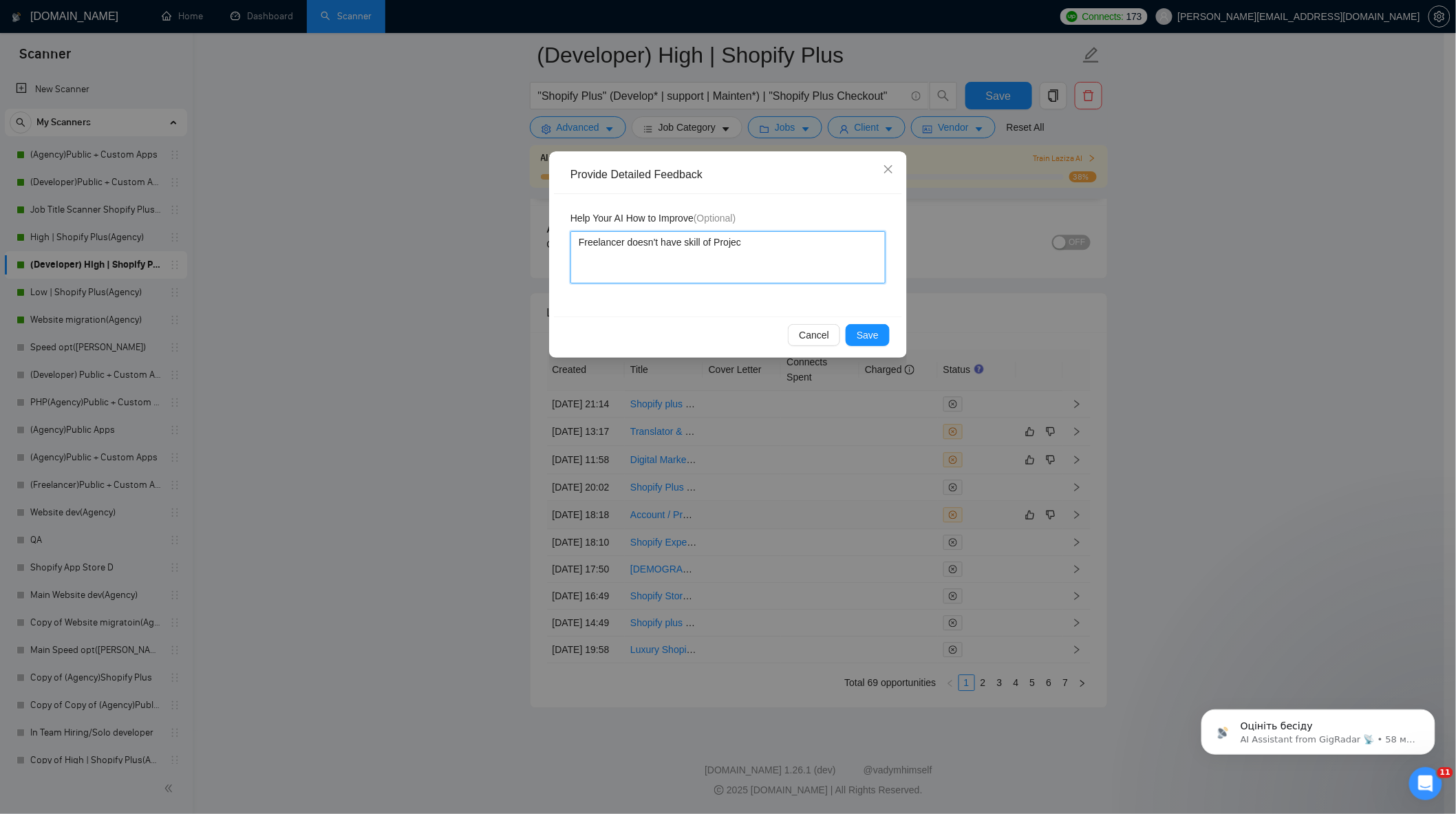
type textarea "Freelancer doesn't have skill of Project"
type textarea "Freelancer doesn't have skill of Project M"
type textarea "Freelancer doesn't have skill of Project Ma"
type textarea "Freelancer doesn't have skill of Project Man"
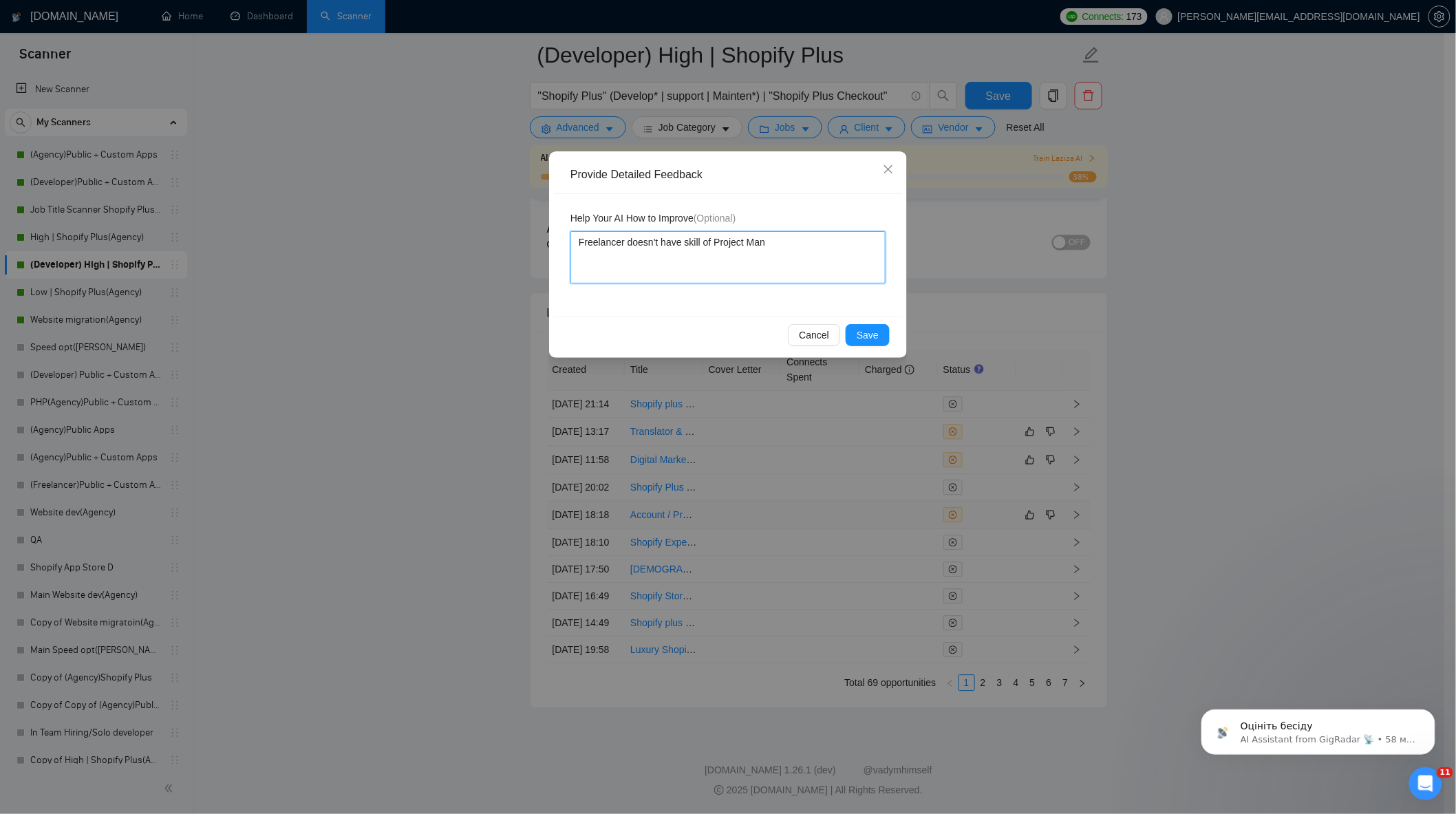
type textarea "Freelancer doesn't have skill of Project Mana"
type textarea "Freelancer doesn't have skill of Project Manag"
type textarea "Freelancer doesn't have skill of Project Manage"
type textarea "Freelancer doesn't have skill of Project Manager."
type textarea "Freelancer doesn't have skill of Project Manager.."
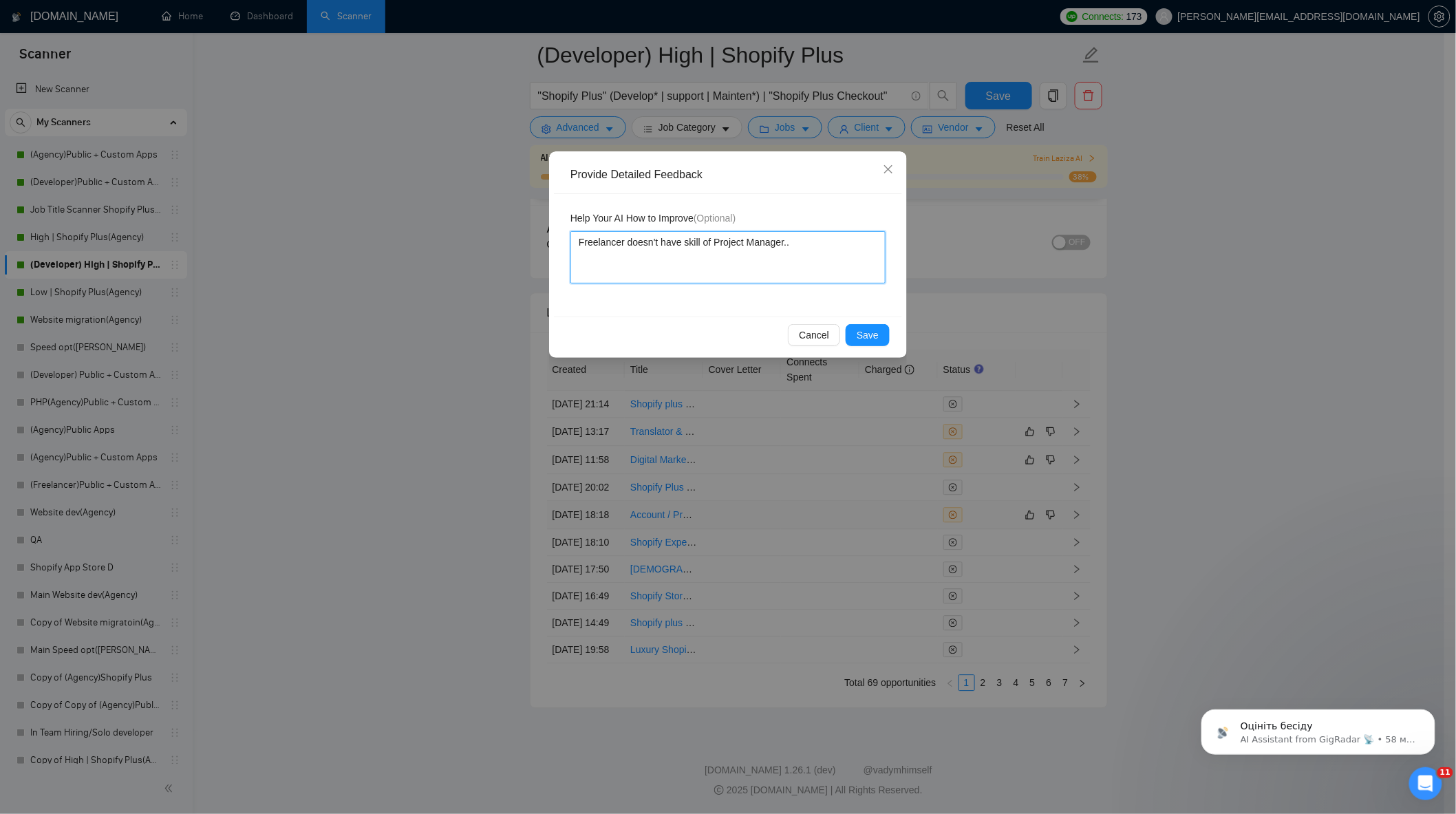
type textarea "Freelancer doesn't have skill of Project Manager.."
type textarea "Freelancer doesn't have skill of Project Manager."
type textarea "Freelancer doesn't have skill of Project Manager. A"
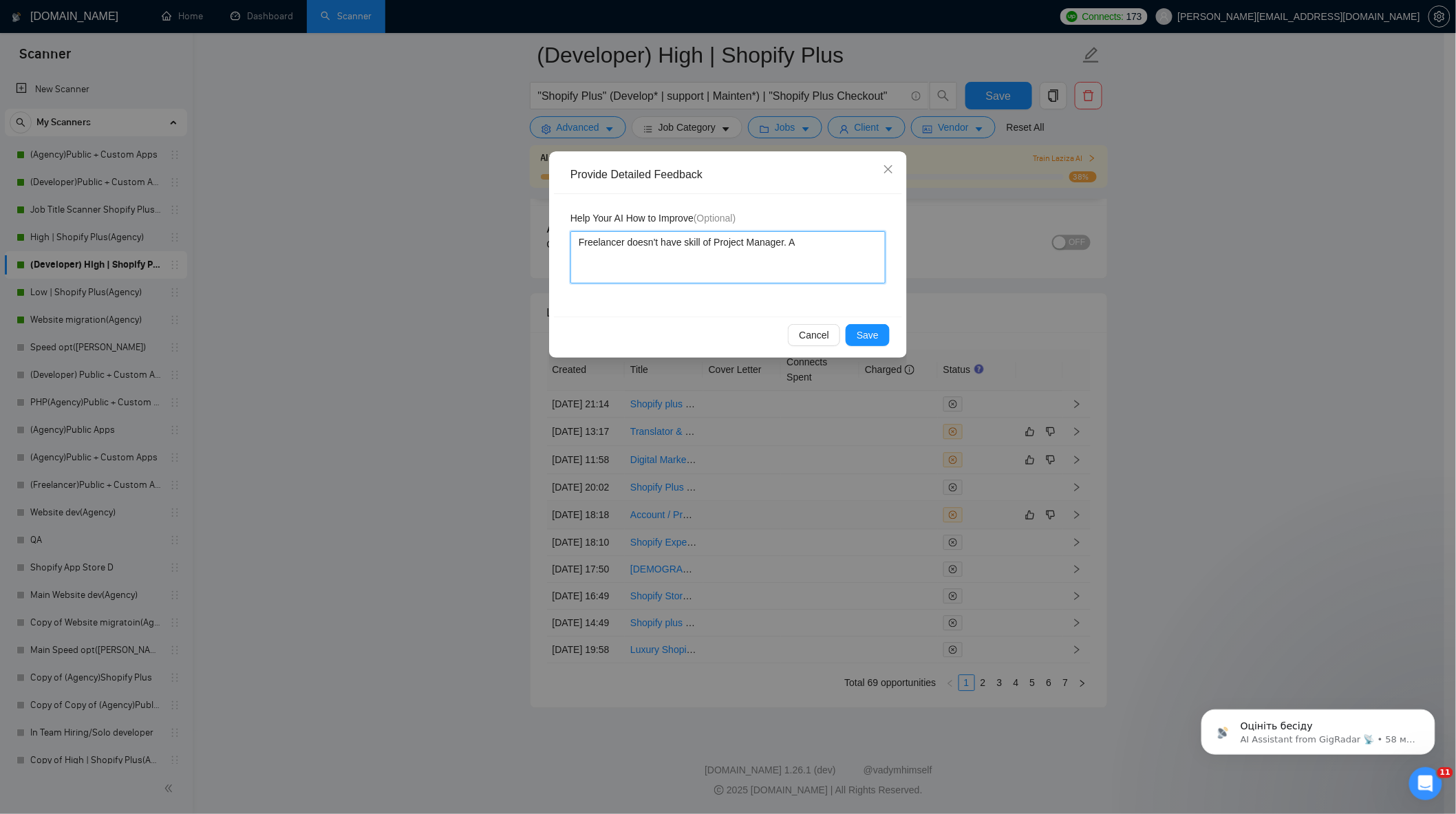
type textarea "Freelancer doesn't have skill of Project Manager. Al"
type textarea "Freelancer doesn't have skill of Project Manager. Als"
type textarea "Freelancer doesn't have skill of Project Manager. Also"
type textarea "Freelancer doesn't have skill of Project Manager. Also th"
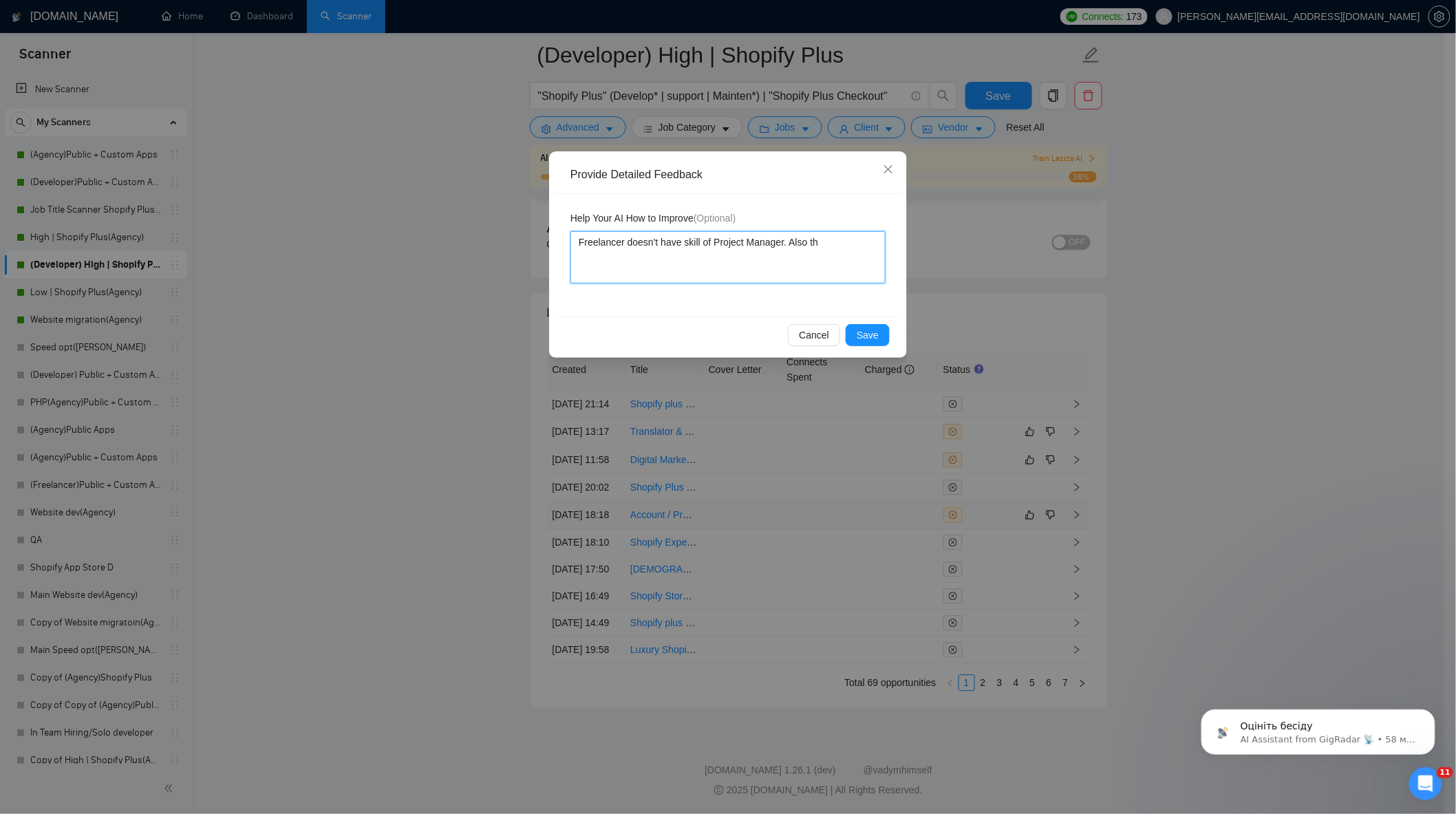
type textarea "Freelancer doesn't have skill of Project Manager. Also thi"
type textarea "Freelancer doesn't have skill of Project Manager. Also this"
type textarea "Freelancer doesn't have skill of Project Manager. Also this s"
type textarea "Freelancer doesn't have skill of Project Manager. Also this sc"
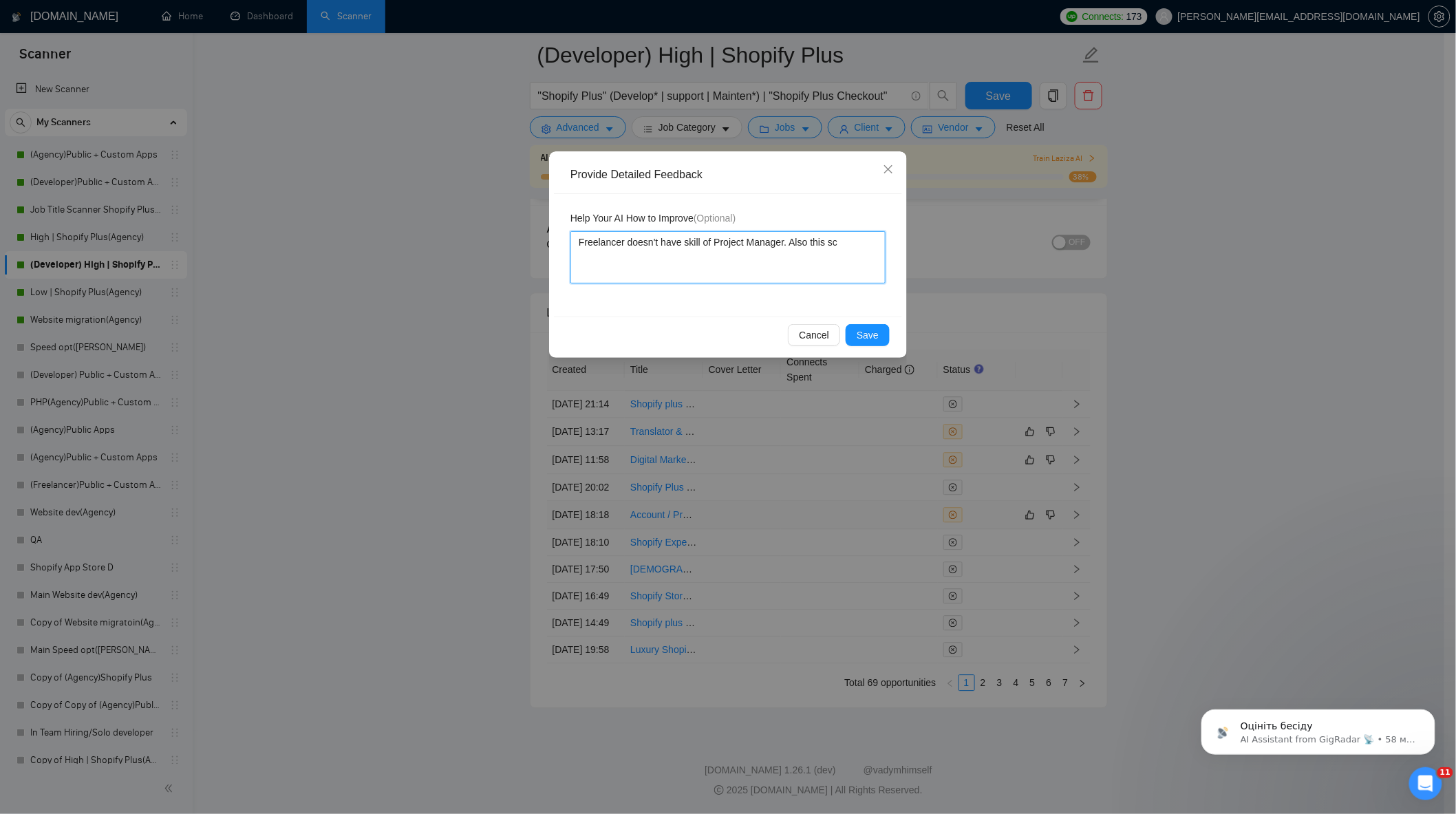
type textarea "Freelancer doesn't have skill of Project Manager. Also this sca"
type textarea "Freelancer doesn't have skill of Project Manager. Also this scan"
type textarea "Freelancer doesn't have skill of Project Manager. Also this scann"
type textarea "Freelancer doesn't have skill of Project Manager. Also this scanne"
type textarea "Freelancer doesn't have skill of Project Manager. Also this scanner"
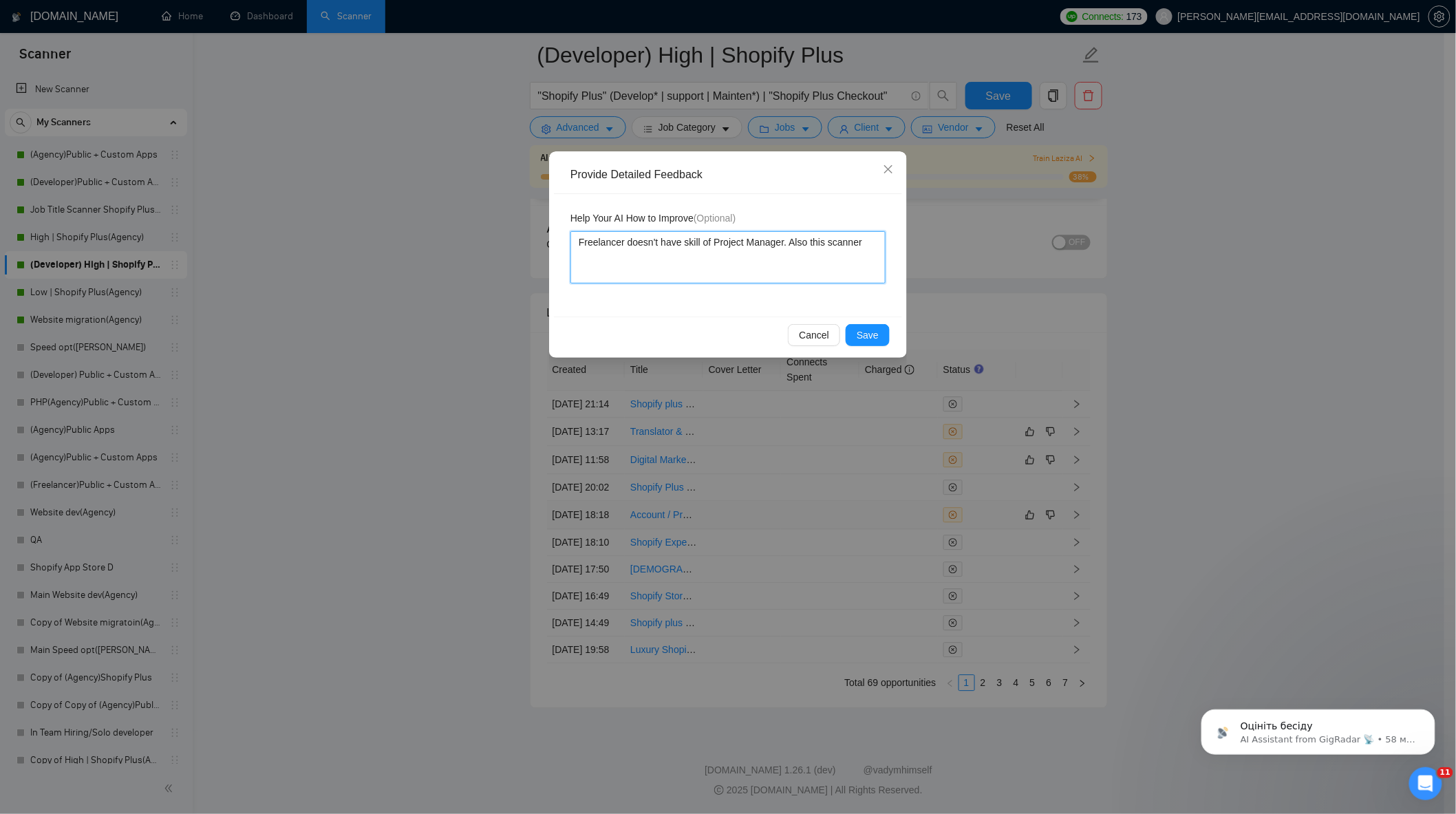
type textarea "Freelancer doesn't have skill of Project Manager. Also this scanner b"
type textarea "Freelancer doesn't have skill of Project Manager. Also this scanner bu"
type textarea "Freelancer doesn't have skill of Project Manager. Also this scanner [PERSON_NAM…"
type textarea "Freelancer doesn't have skill of Project Manager. Also this scanner build"
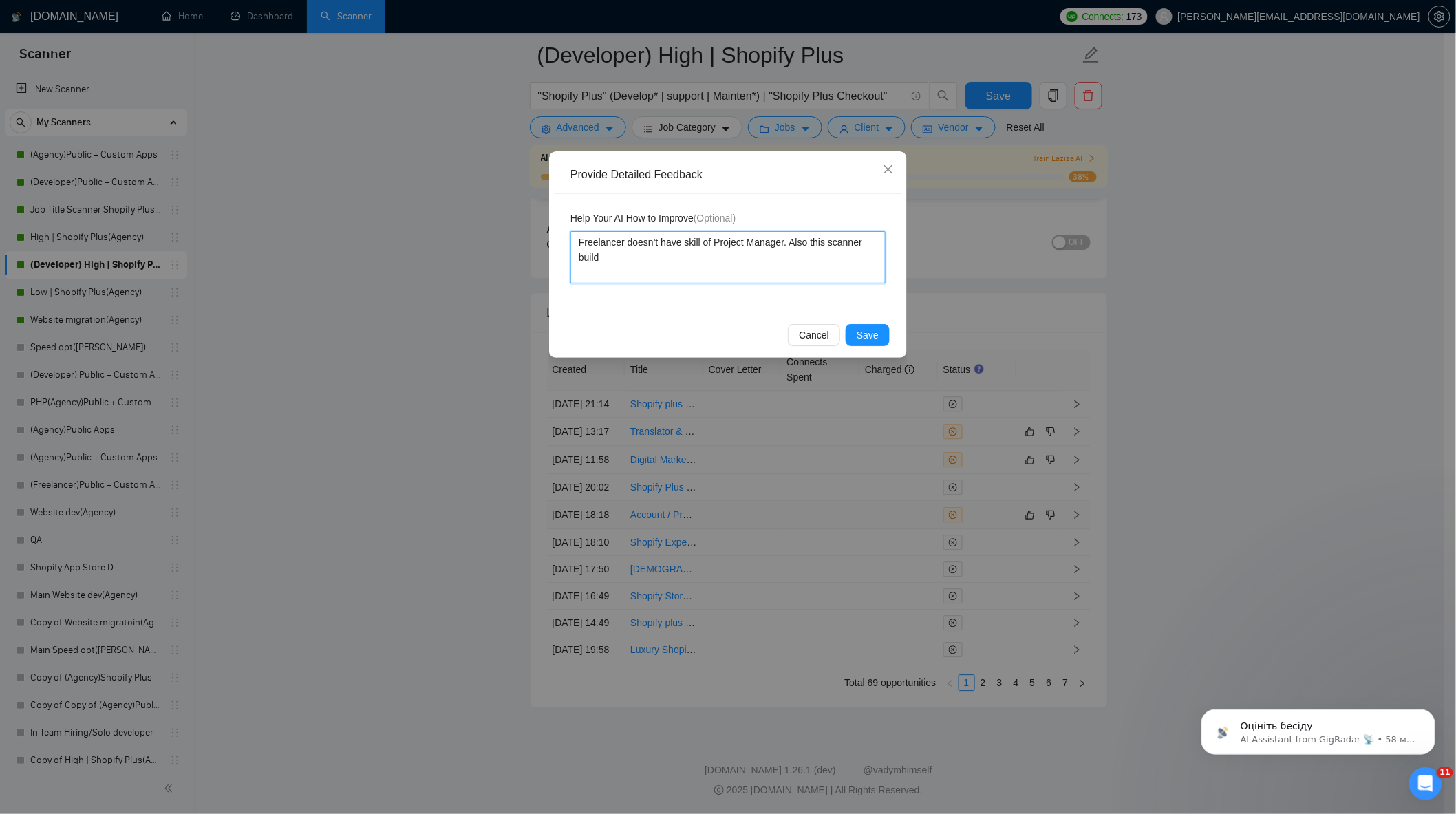
type textarea "Freelancer doesn't have skill of Project Manager. Also this scanner build f"
type textarea "Freelancer doesn't have skill of Project Manager. Also this scanner build fo"
type textarea "Freelancer doesn't have skill of Project Manager. Also this scanner build for"
type textarea "Freelancer doesn't have skill of Project Manager. Also this scanner build for S"
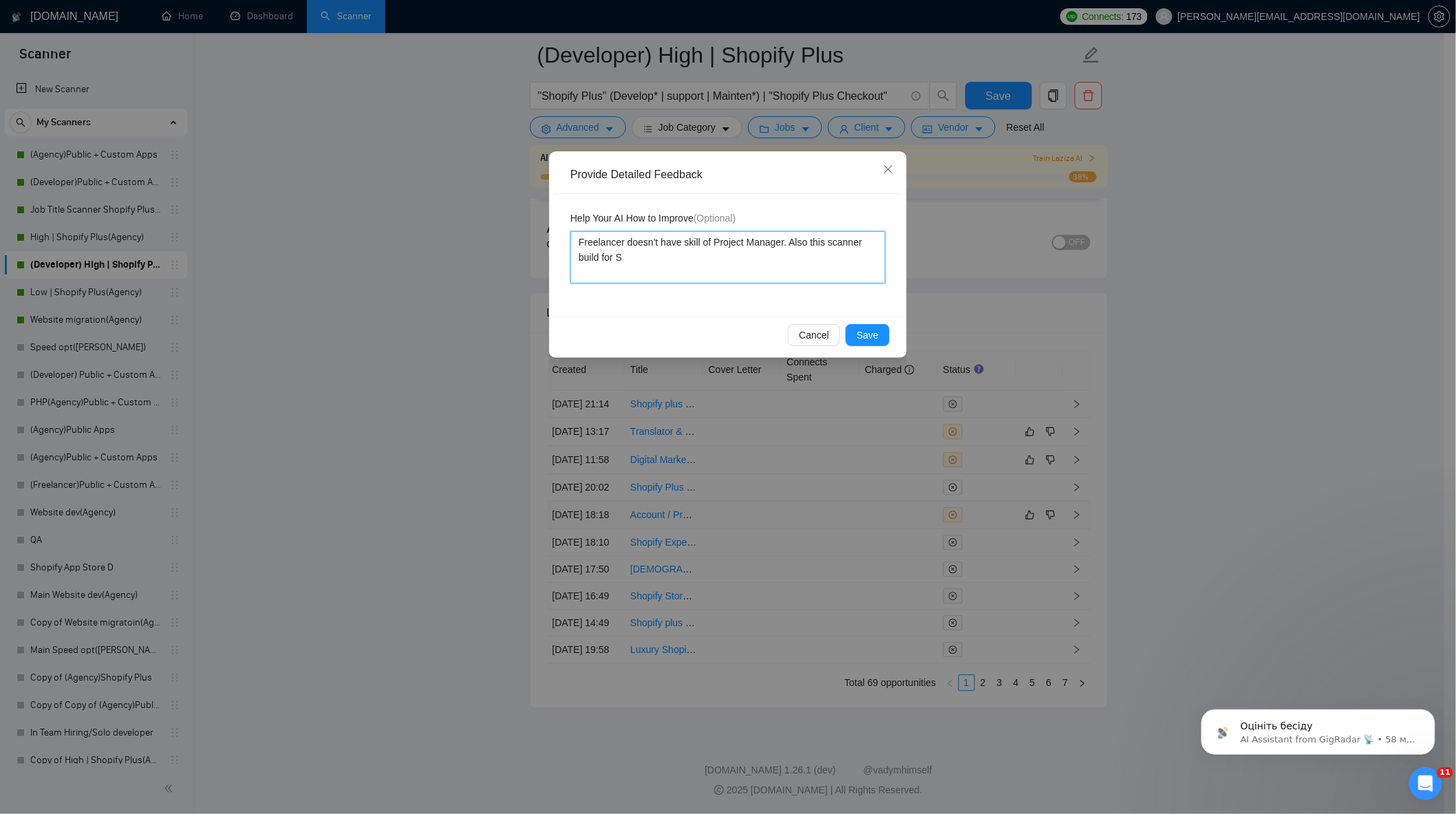
type textarea "Freelancer doesn't have skill of Project Manager. Also this scanner build for Sh"
type textarea "Freelancer doesn't have skill of Project Manager. Also this scanner build for S…"
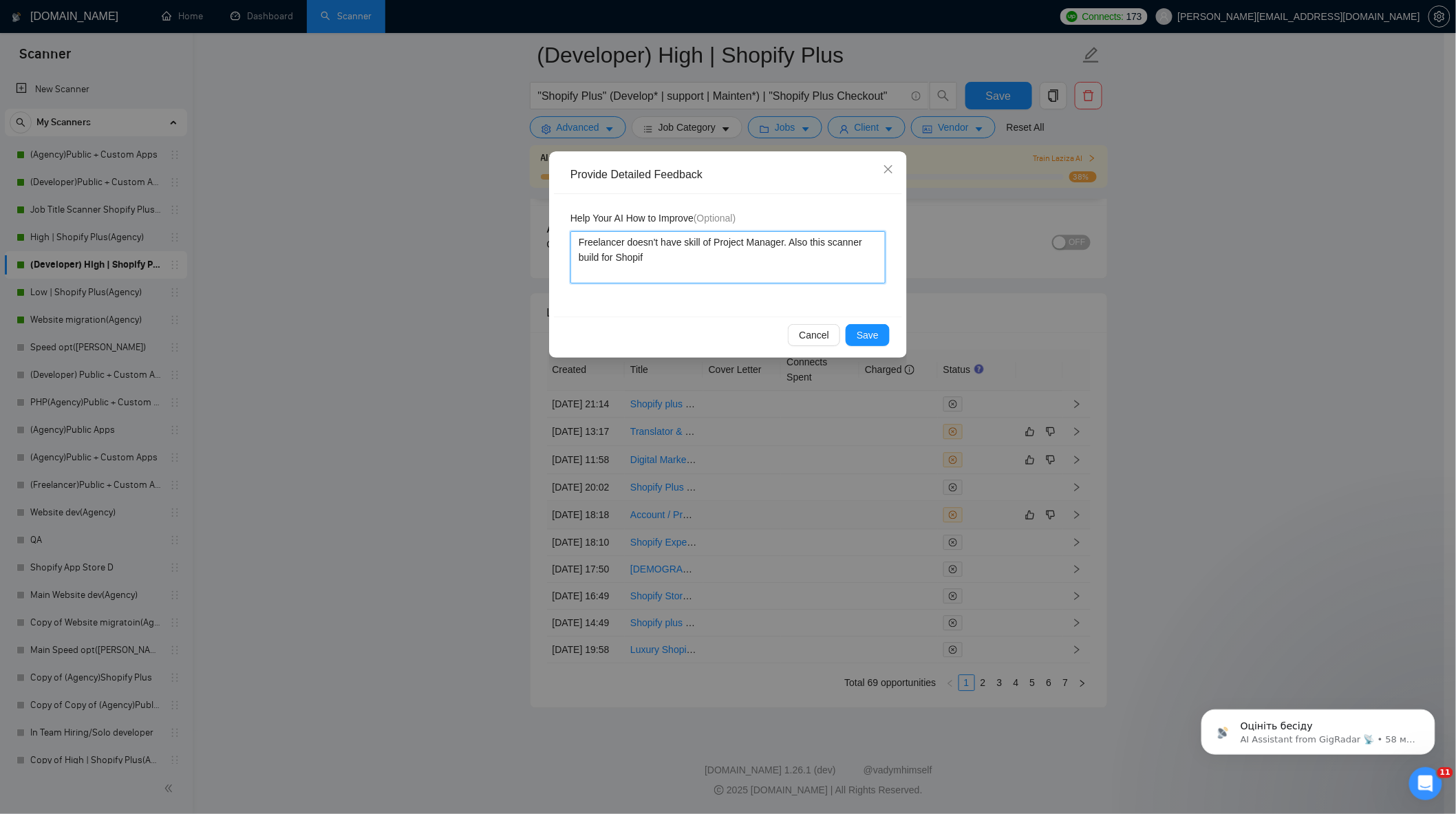
type textarea "Freelancer doesn't have skill of Project Manager. Also this scanner build for S…"
click at [852, 329] on button "Save" at bounding box center [867, 335] width 44 height 22
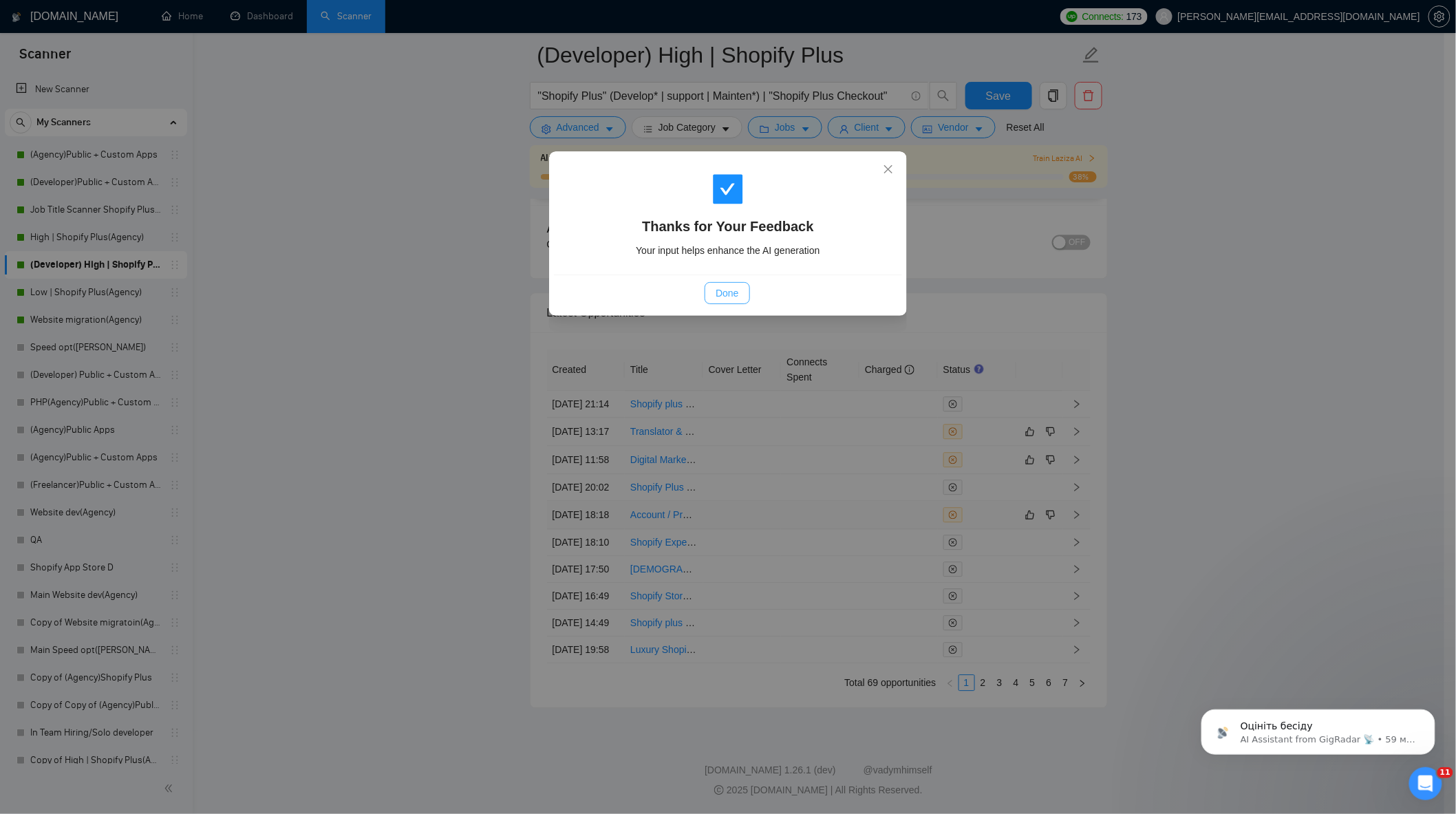
click at [732, 294] on span "Done" at bounding box center [726, 292] width 22 height 15
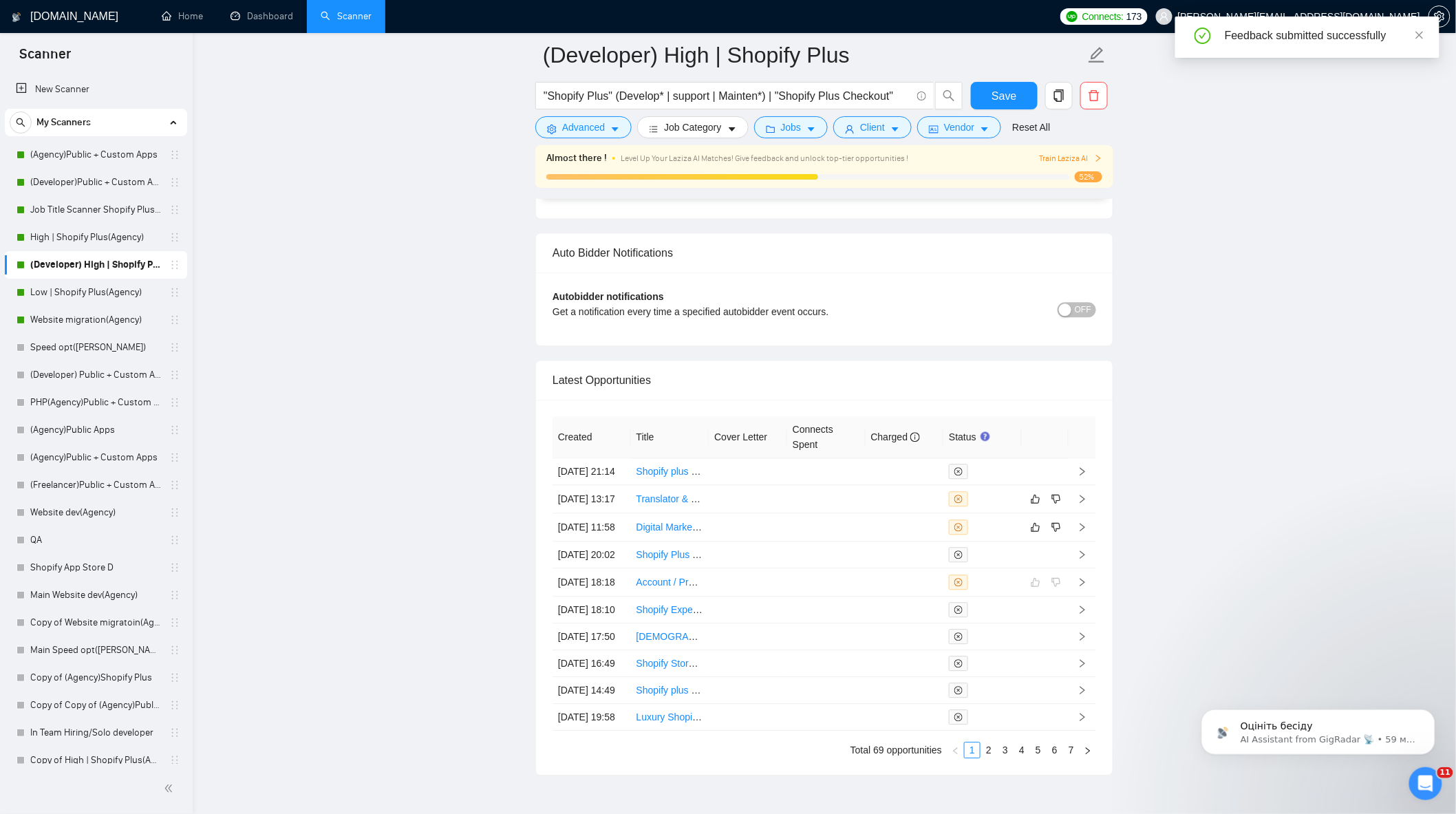
scroll to position [3322, 0]
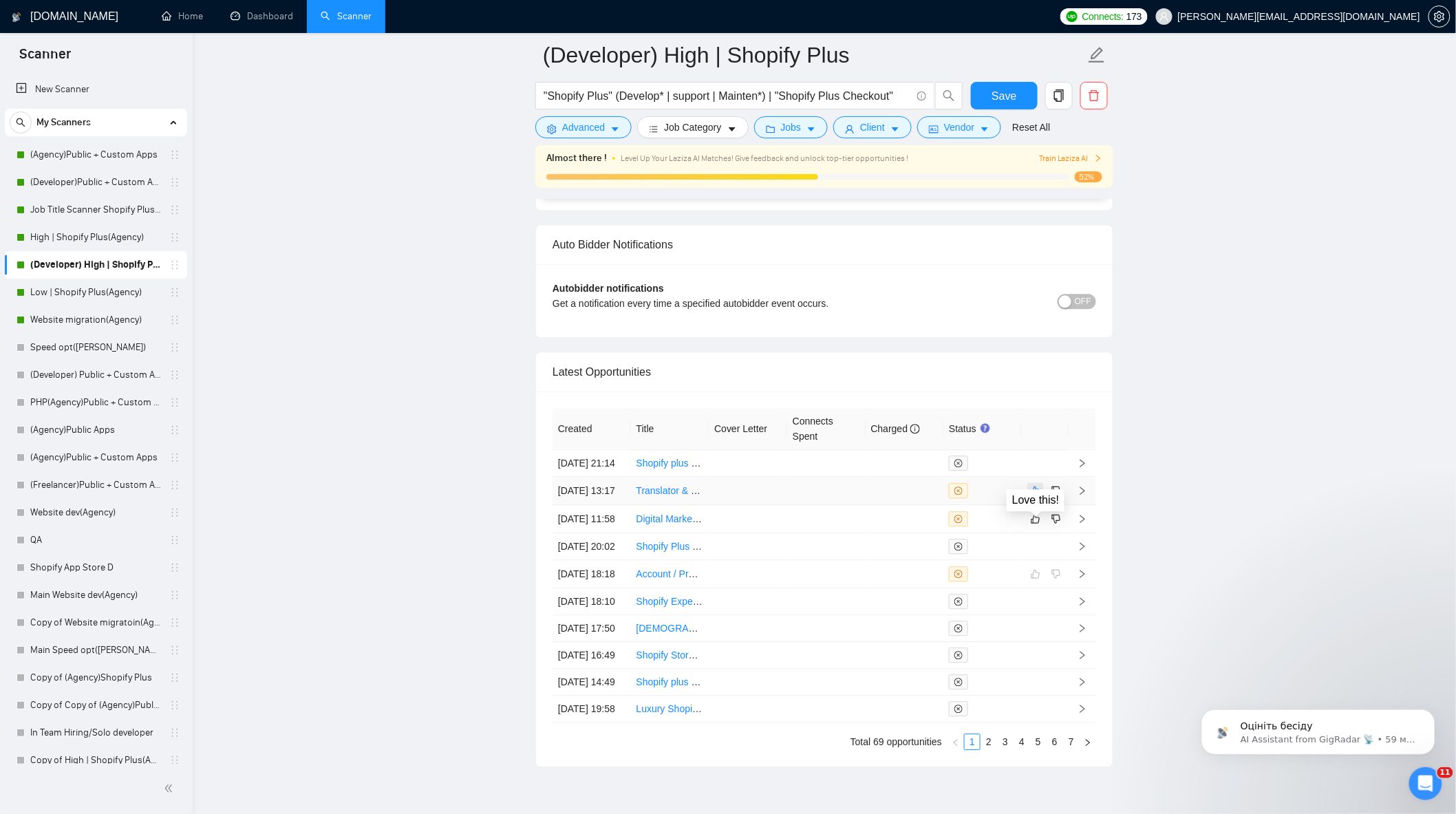
click at [1034, 496] on icon "like" at bounding box center [1036, 490] width 10 height 11
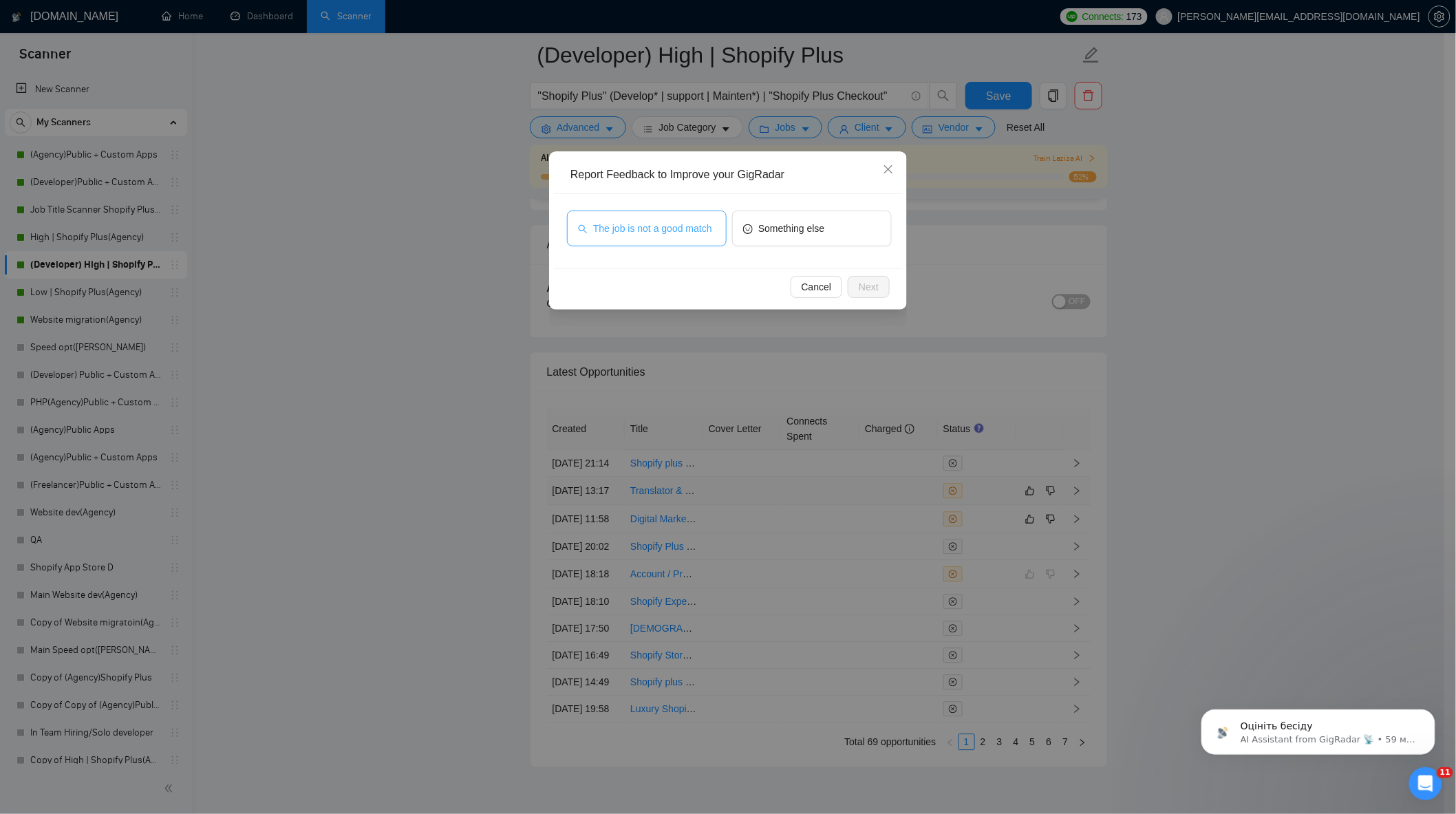
click at [659, 225] on span "The job is not a good match" at bounding box center [653, 228] width 119 height 15
click at [876, 285] on span "Next" at bounding box center [869, 286] width 20 height 15
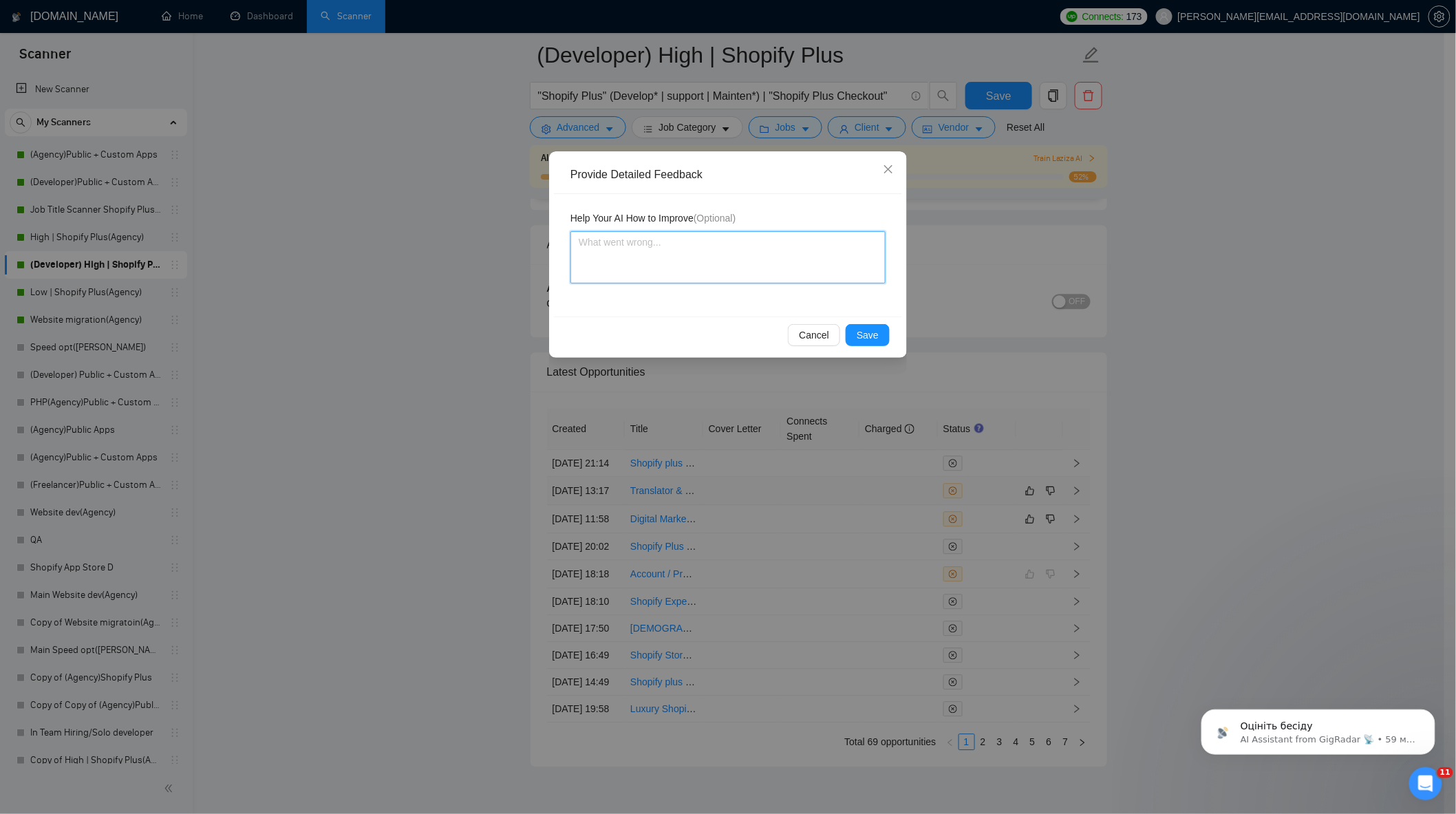
click at [703, 259] on textarea at bounding box center [728, 258] width 316 height 53
drag, startPoint x: 713, startPoint y: 276, endPoint x: 708, endPoint y: 259, distance: 17.7
click at [708, 259] on textarea "Our team not do jobs like translate on other languages websites, pages and etc.…" at bounding box center [728, 258] width 316 height 53
drag, startPoint x: 766, startPoint y: 259, endPoint x: 744, endPoint y: 258, distance: 22.0
click at [732, 258] on textarea "Our team not do jobs like translate on other languages websites, pages and etc.…" at bounding box center [728, 258] width 316 height 53
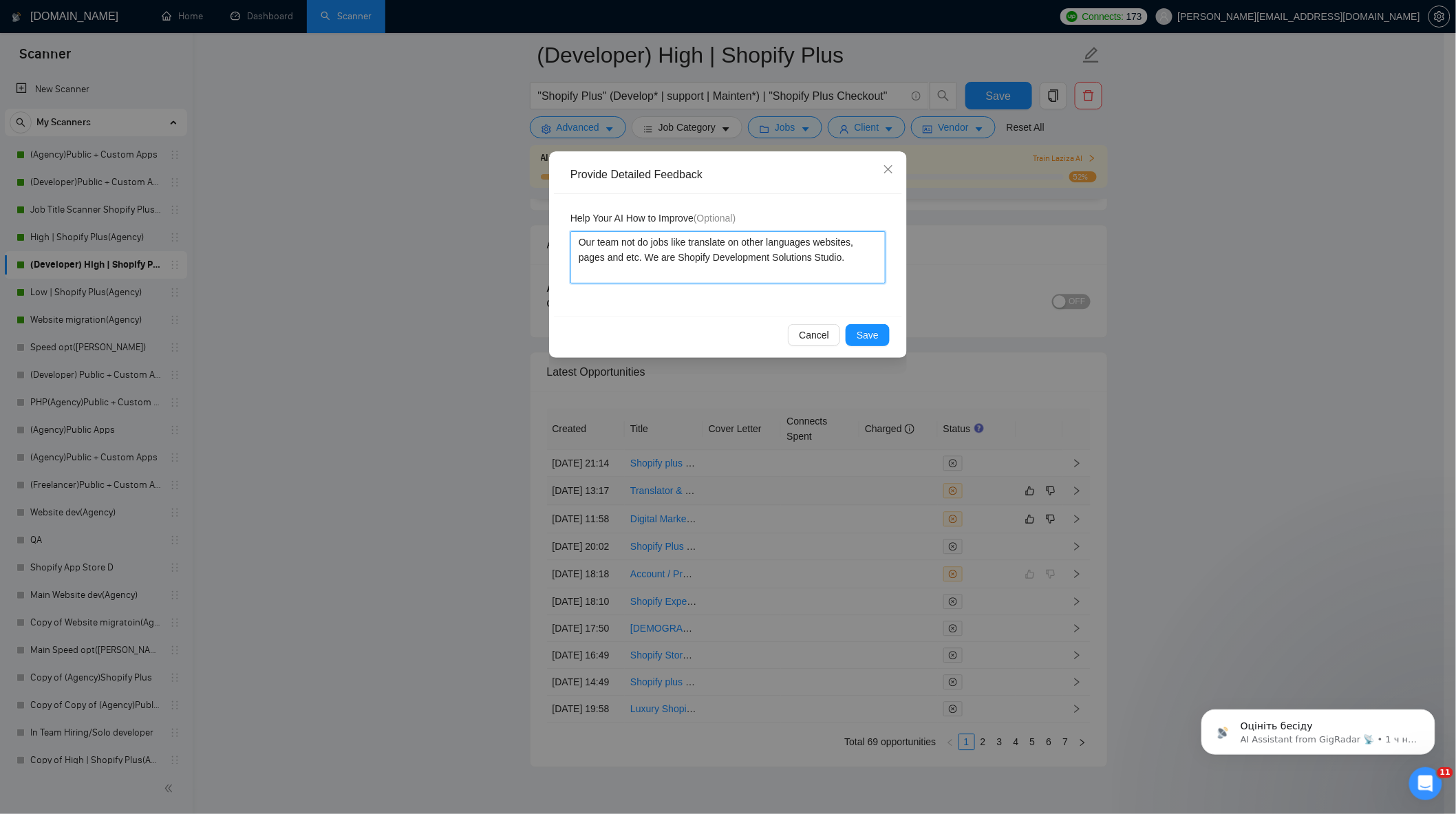
click at [846, 263] on textarea "Our team not do jobs like translate on other languages websites, pages and etc.…" at bounding box center [728, 258] width 316 height 53
click at [880, 331] on button "Save" at bounding box center [867, 335] width 44 height 22
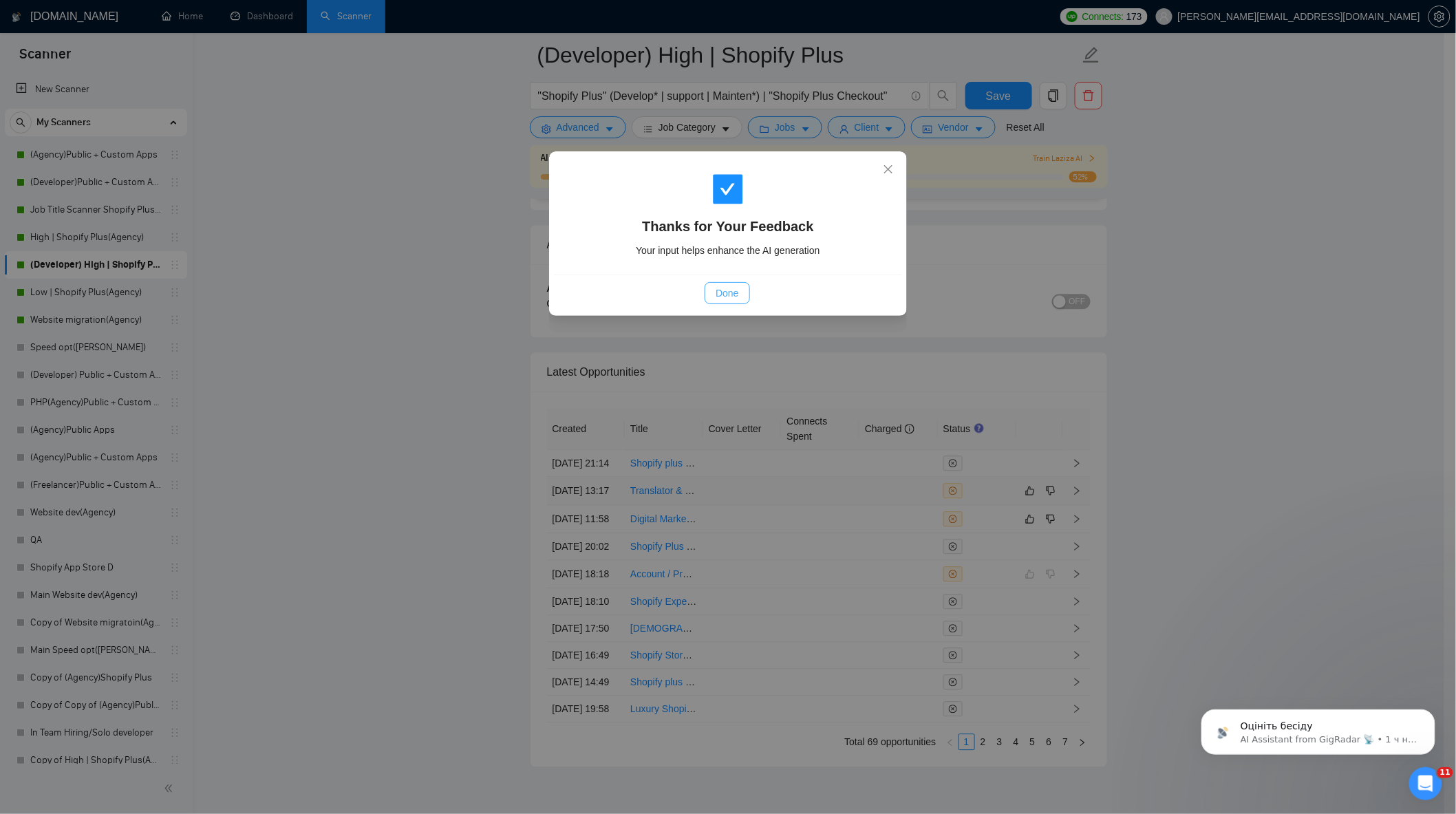
click at [725, 285] on span "Done" at bounding box center [726, 292] width 22 height 15
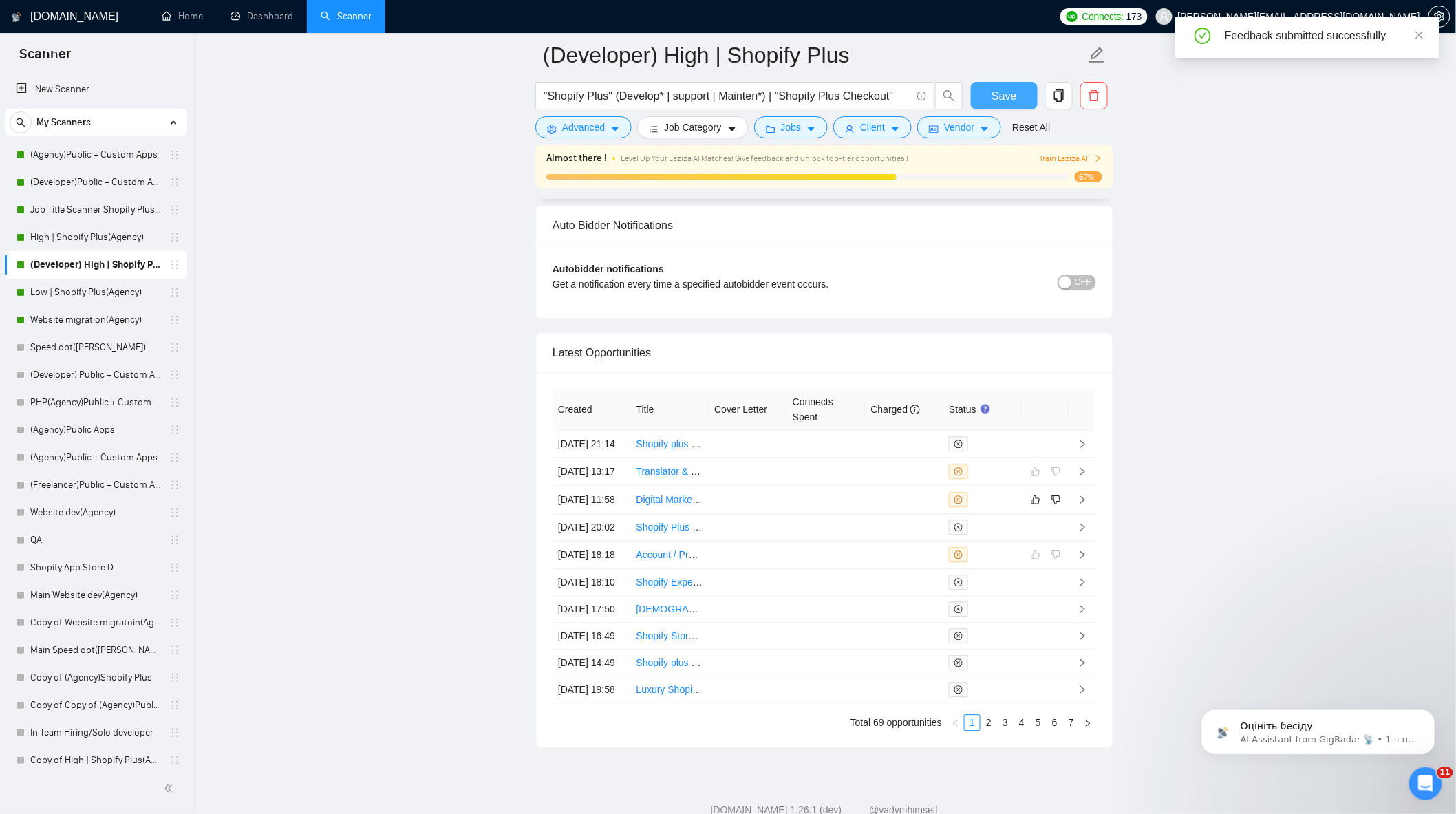
drag, startPoint x: 983, startPoint y: 93, endPoint x: 1188, endPoint y: 184, distance: 224.3
click at [983, 92] on button "Save" at bounding box center [1005, 96] width 66 height 27
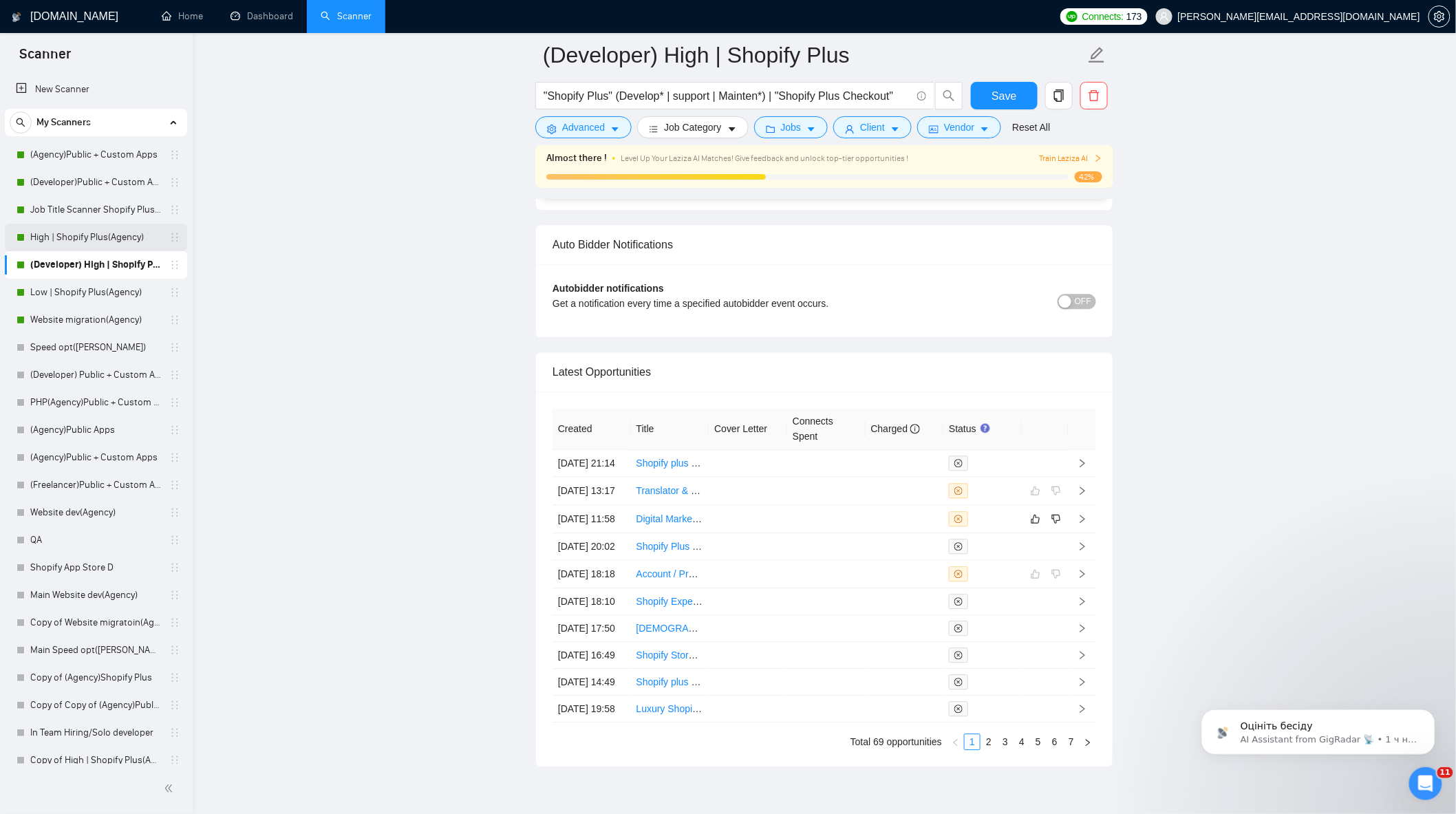
click at [134, 234] on link "High | Shopify Plus(Agency)" at bounding box center [96, 237] width 131 height 27
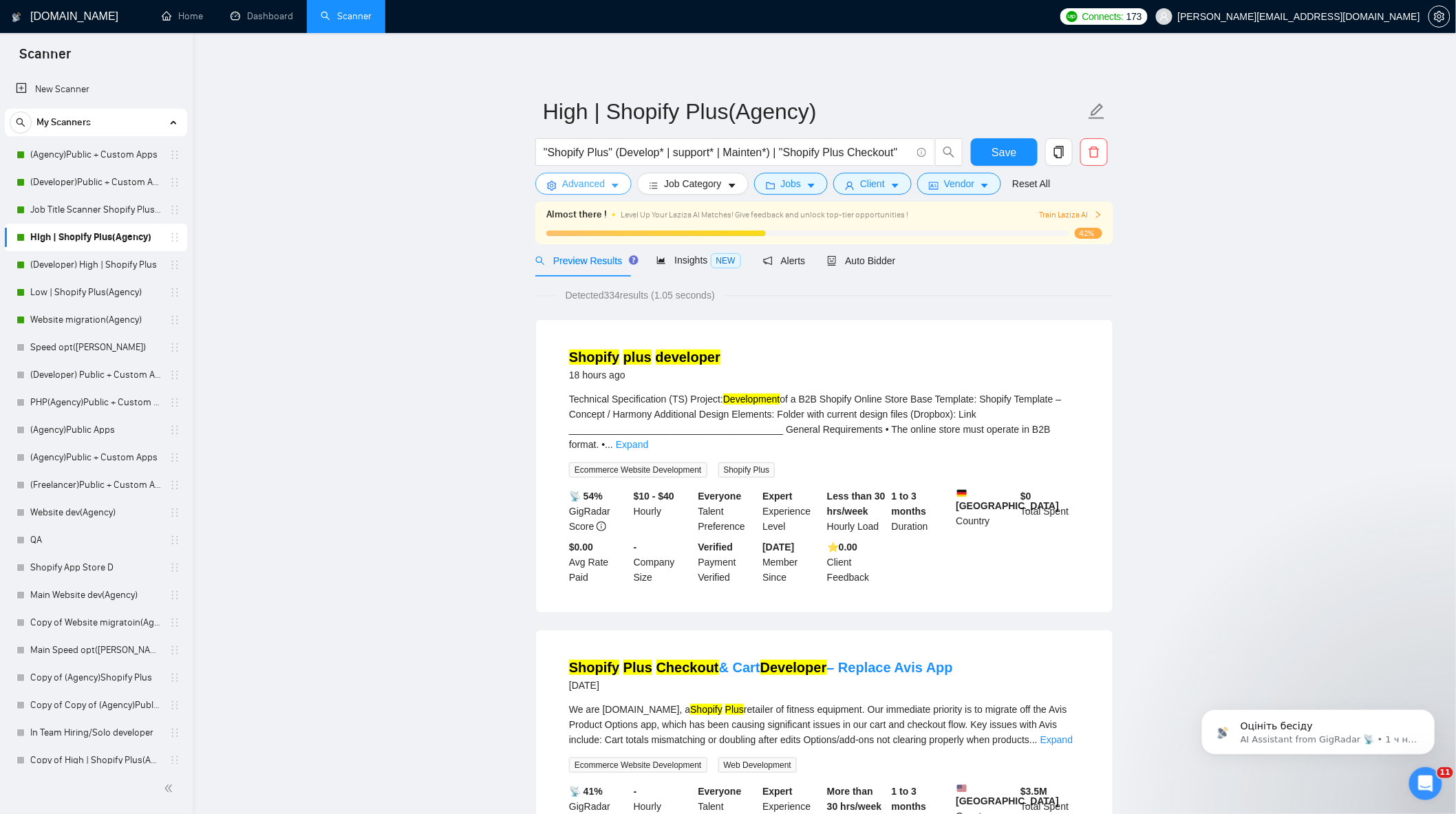
click at [589, 188] on span "Advanced" at bounding box center [583, 183] width 43 height 15
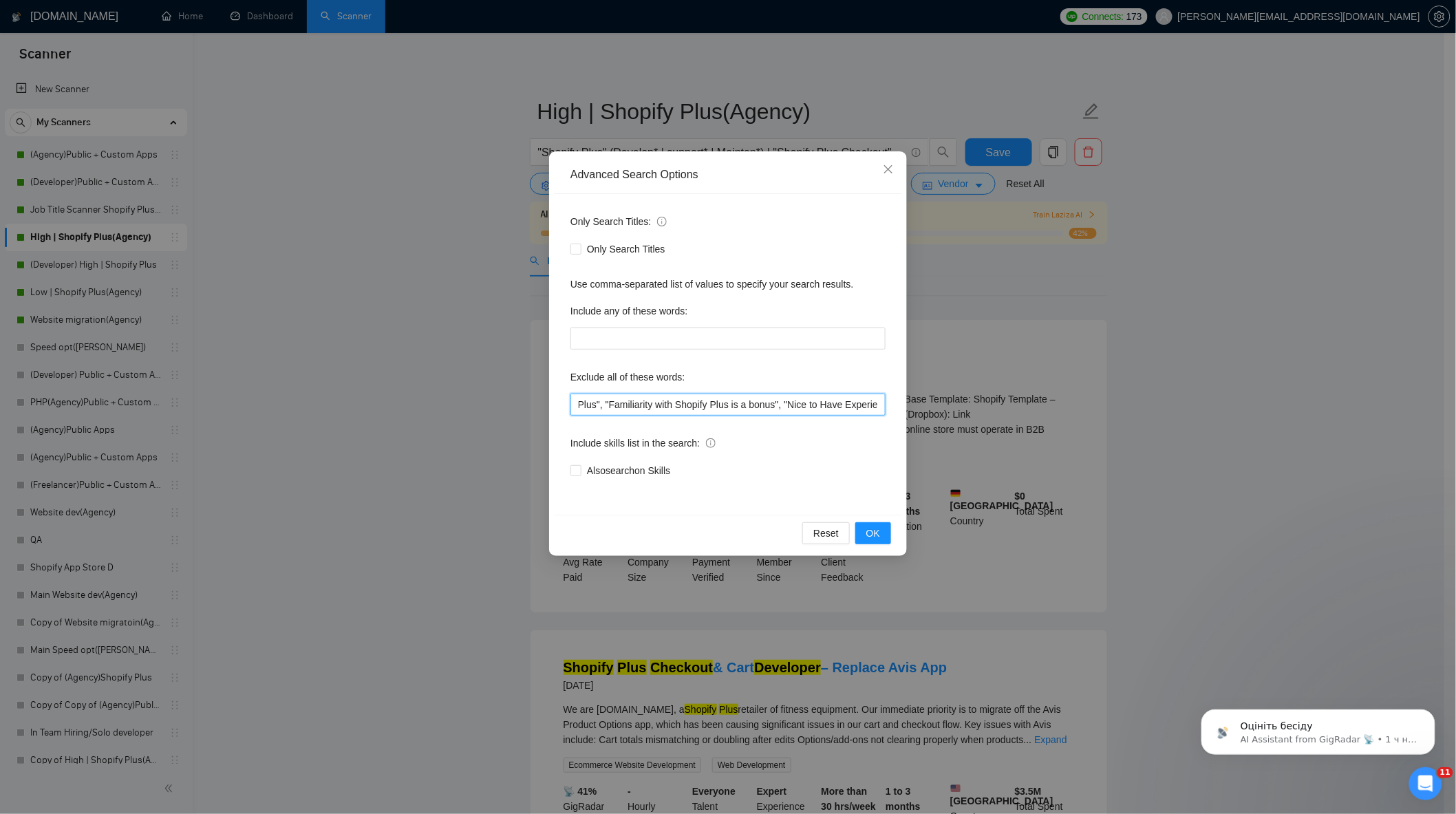
scroll to position [0, 2739]
drag, startPoint x: 707, startPoint y: 405, endPoint x: 1196, endPoint y: 416, distance: 489.1
click at [1196, 416] on div "Advanced Search Options Only Search Titles: Only Search Titles Use comma-separa…" at bounding box center [728, 407] width 1456 height 814
click at [762, 400] on input ""no agency", "Join our team", "only freelancer", "to join our remote-first team…" at bounding box center [728, 405] width 316 height 22
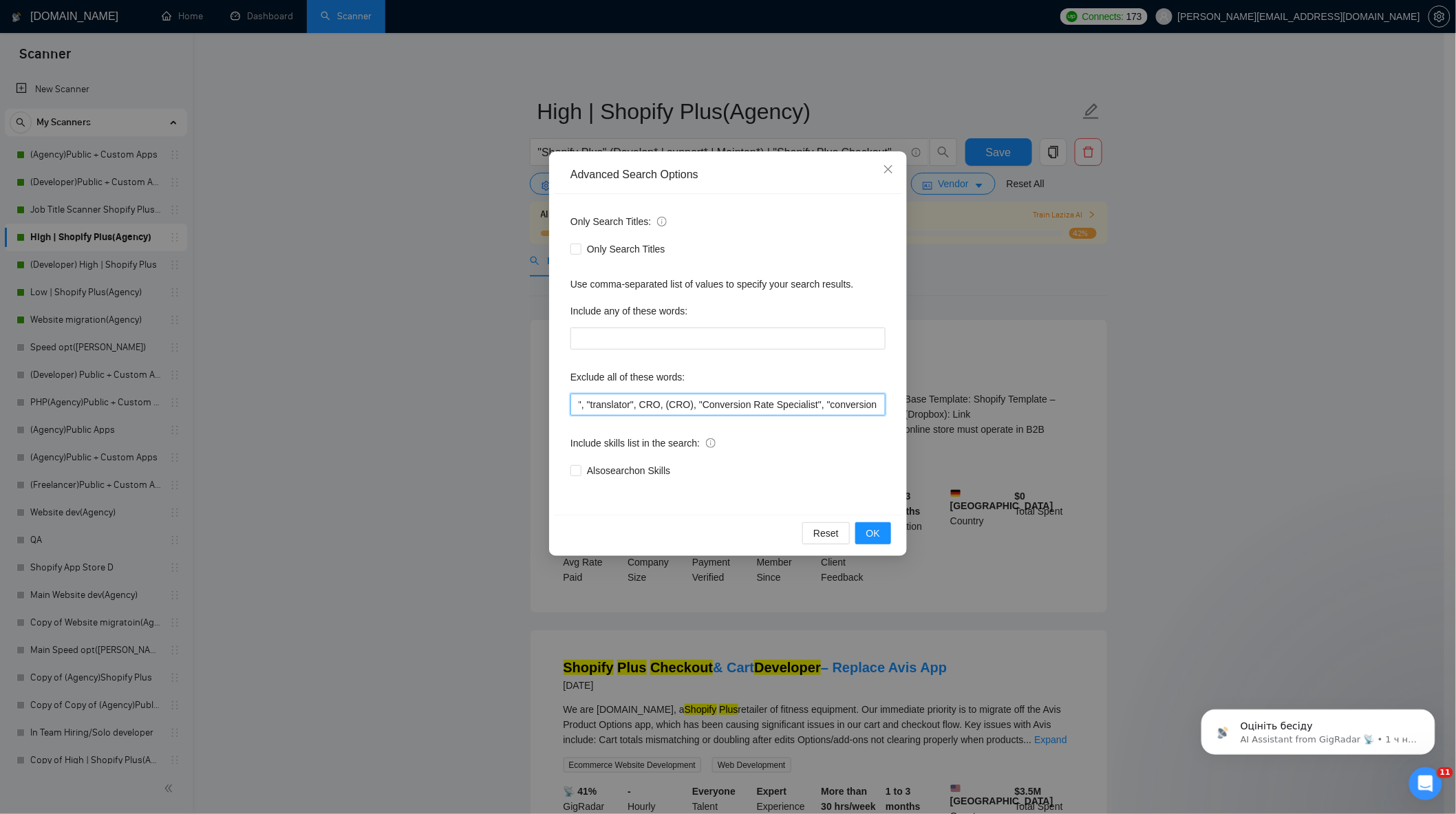
drag, startPoint x: 878, startPoint y: 404, endPoint x: 626, endPoint y: 402, distance: 252.0
click at [626, 402] on input ""no agency", "Join our team", "only freelancer", "to join our remote-first team…" at bounding box center [728, 405] width 316 height 22
click at [271, 390] on div "Advanced Search Options Only Search Titles: Only Search Titles Use comma-separa…" at bounding box center [728, 407] width 1456 height 814
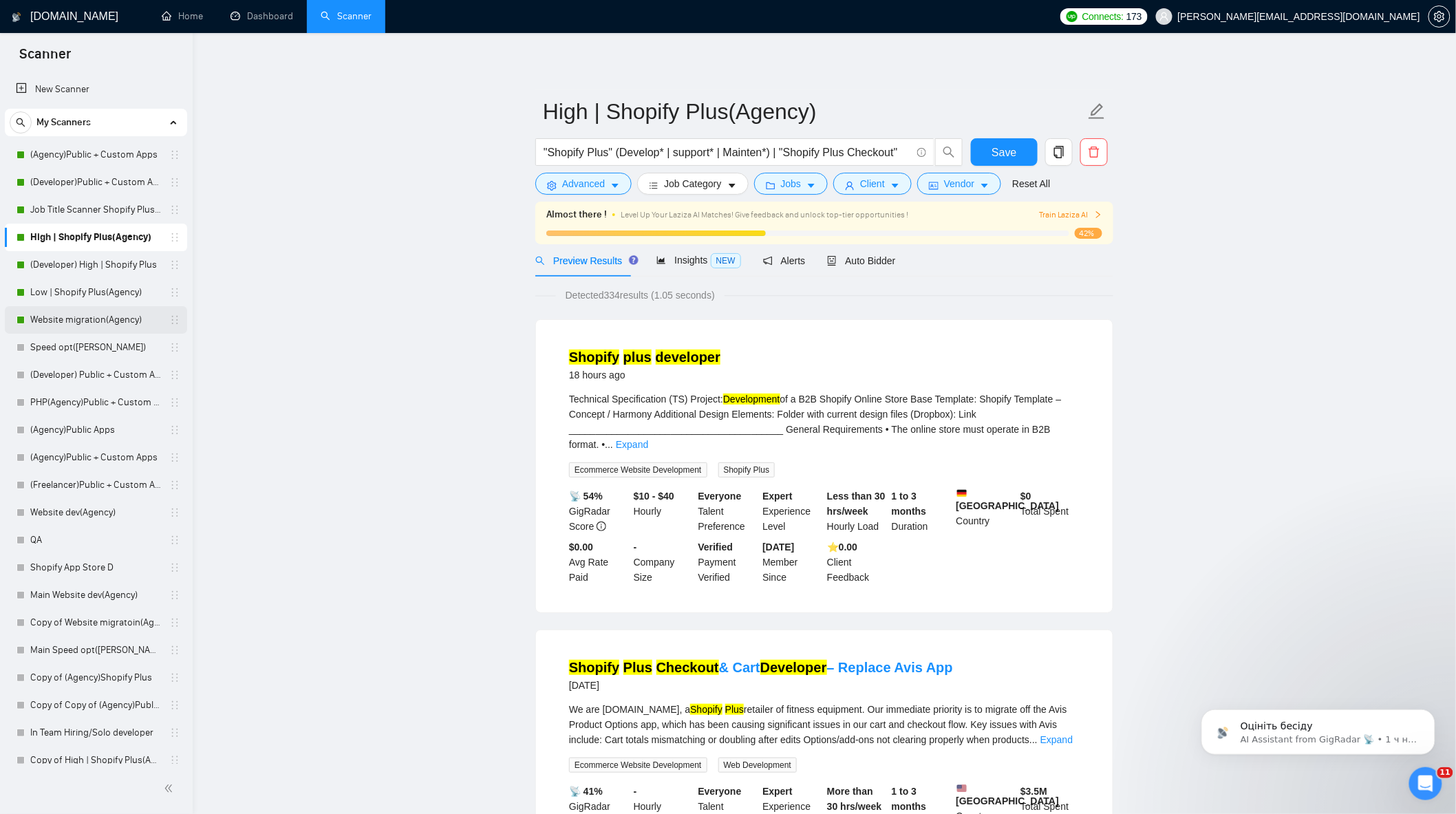
click at [117, 326] on link "Website migration(Agency)" at bounding box center [96, 320] width 131 height 27
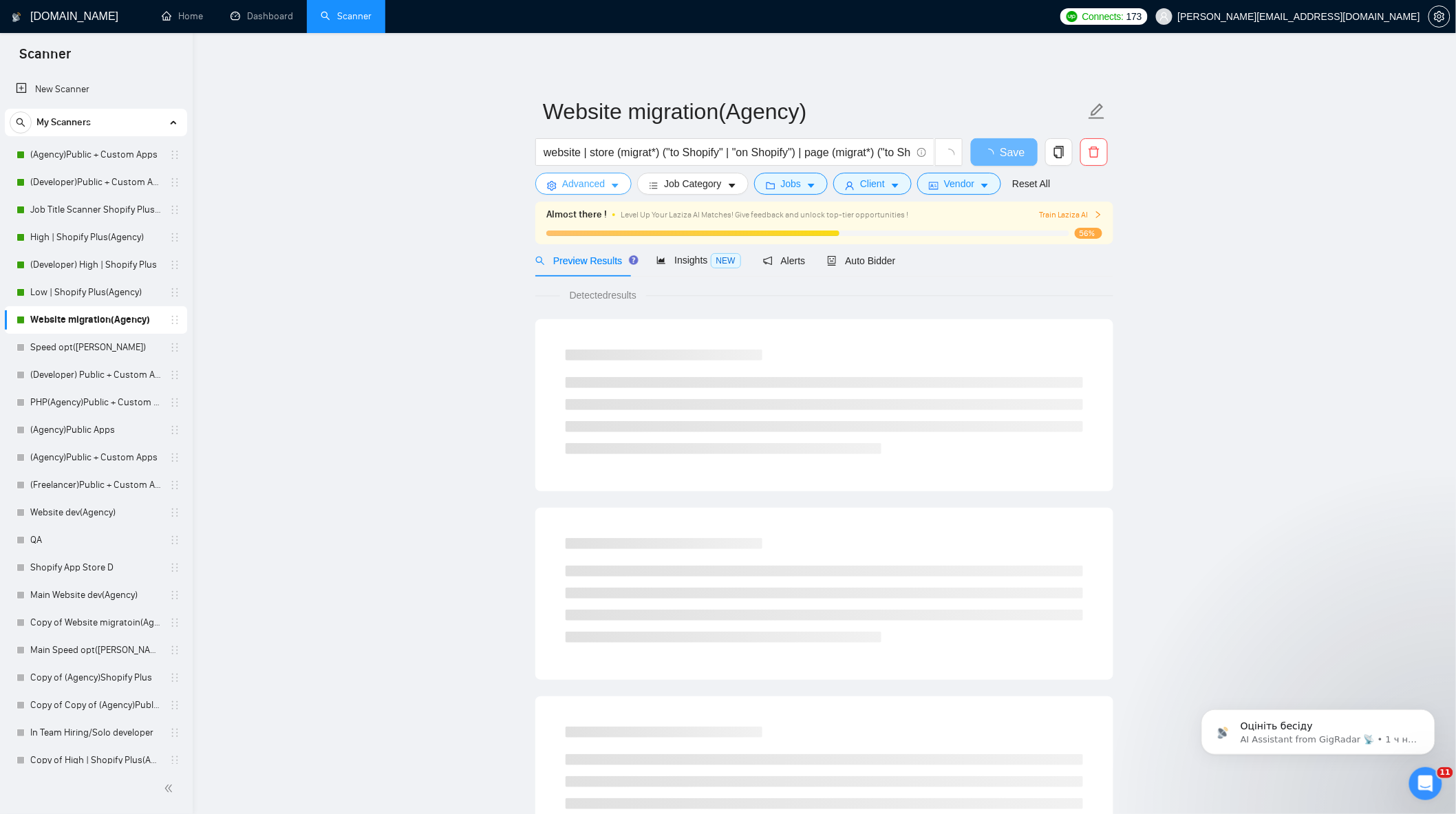
click at [603, 188] on span "Advanced" at bounding box center [583, 183] width 43 height 15
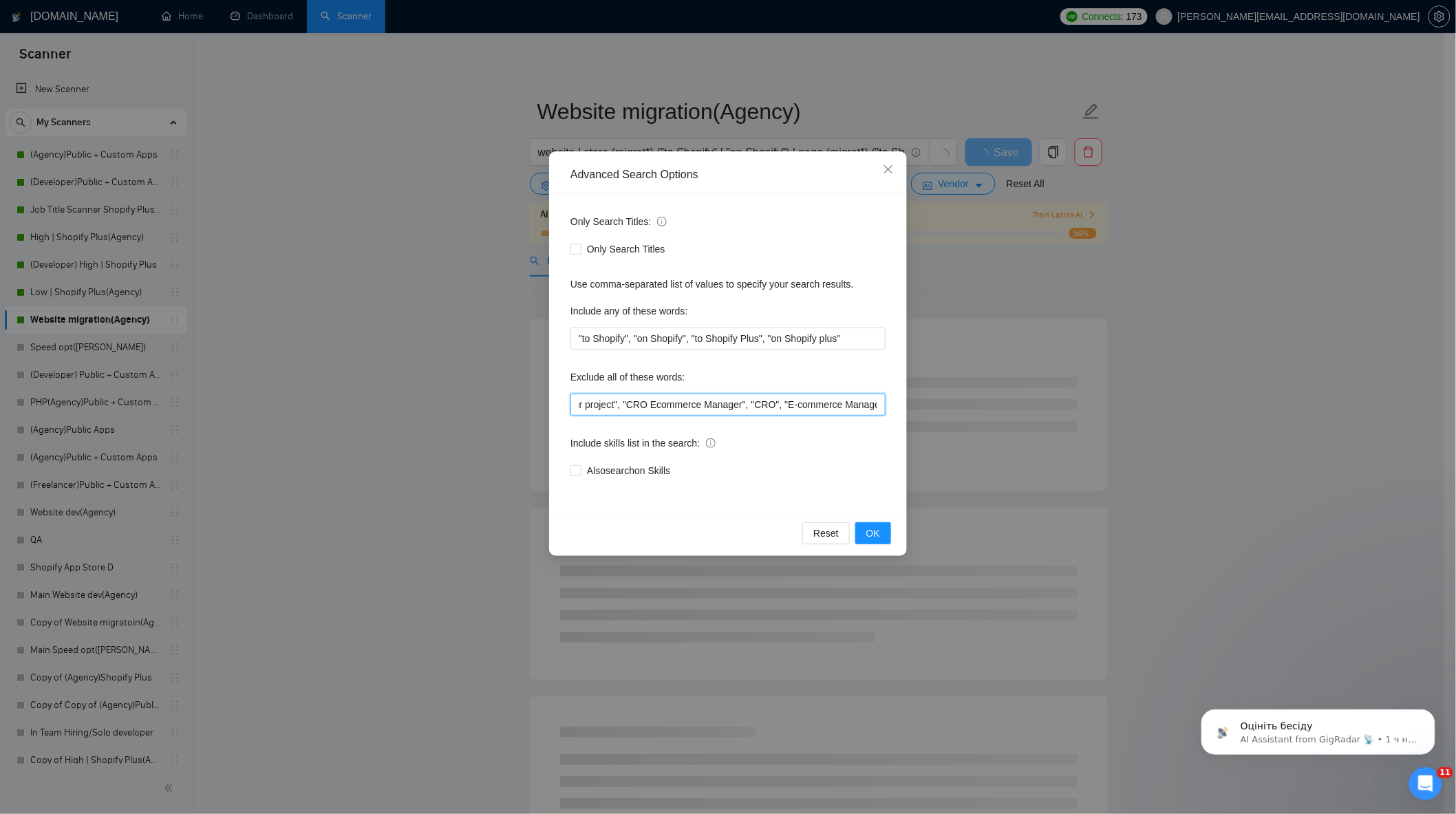
scroll to position [0, 1315]
drag, startPoint x: 751, startPoint y: 408, endPoint x: 1062, endPoint y: 394, distance: 311.3
click at [1145, 409] on div "Advanced Search Options Only Search Titles: Only Search Titles Use comma-separa…" at bounding box center [728, 407] width 1456 height 814
click at [855, 411] on input ""no agency", "Join our team", "only freelancer", "marketing specialist", "marke…" at bounding box center [728, 405] width 316 height 22
click at [880, 404] on input ""no agency", "Join our team", "only freelancer", "marketing specialist", "marke…" at bounding box center [728, 405] width 316 height 22
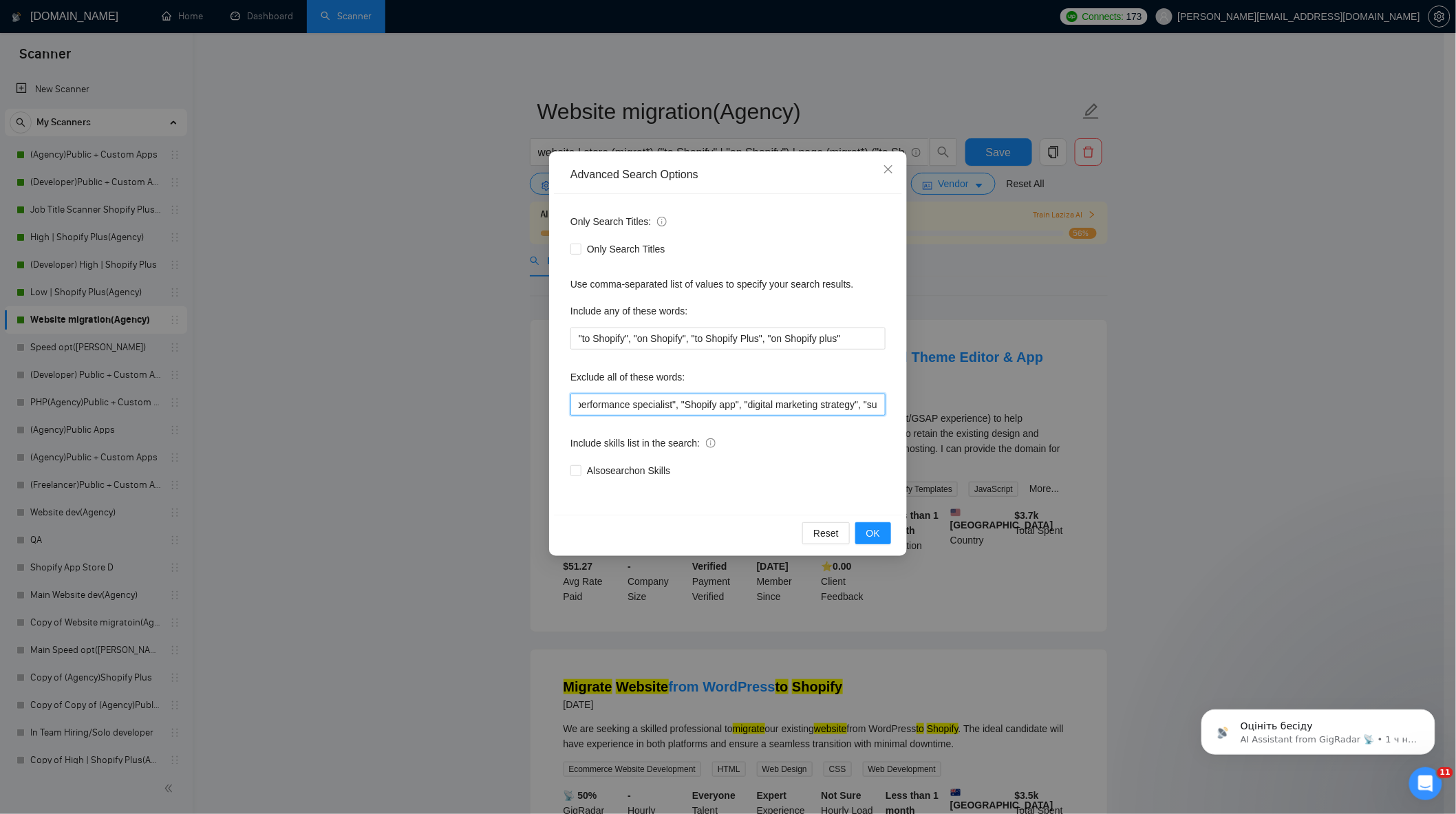
scroll to position [0, 1317]
paste input "CRO, (CRO), "Conversion Rate Specialist", "conversion expert", (CRO, CRO), "mar…"
click at [882, 525] on button "OK" at bounding box center [873, 533] width 36 height 22
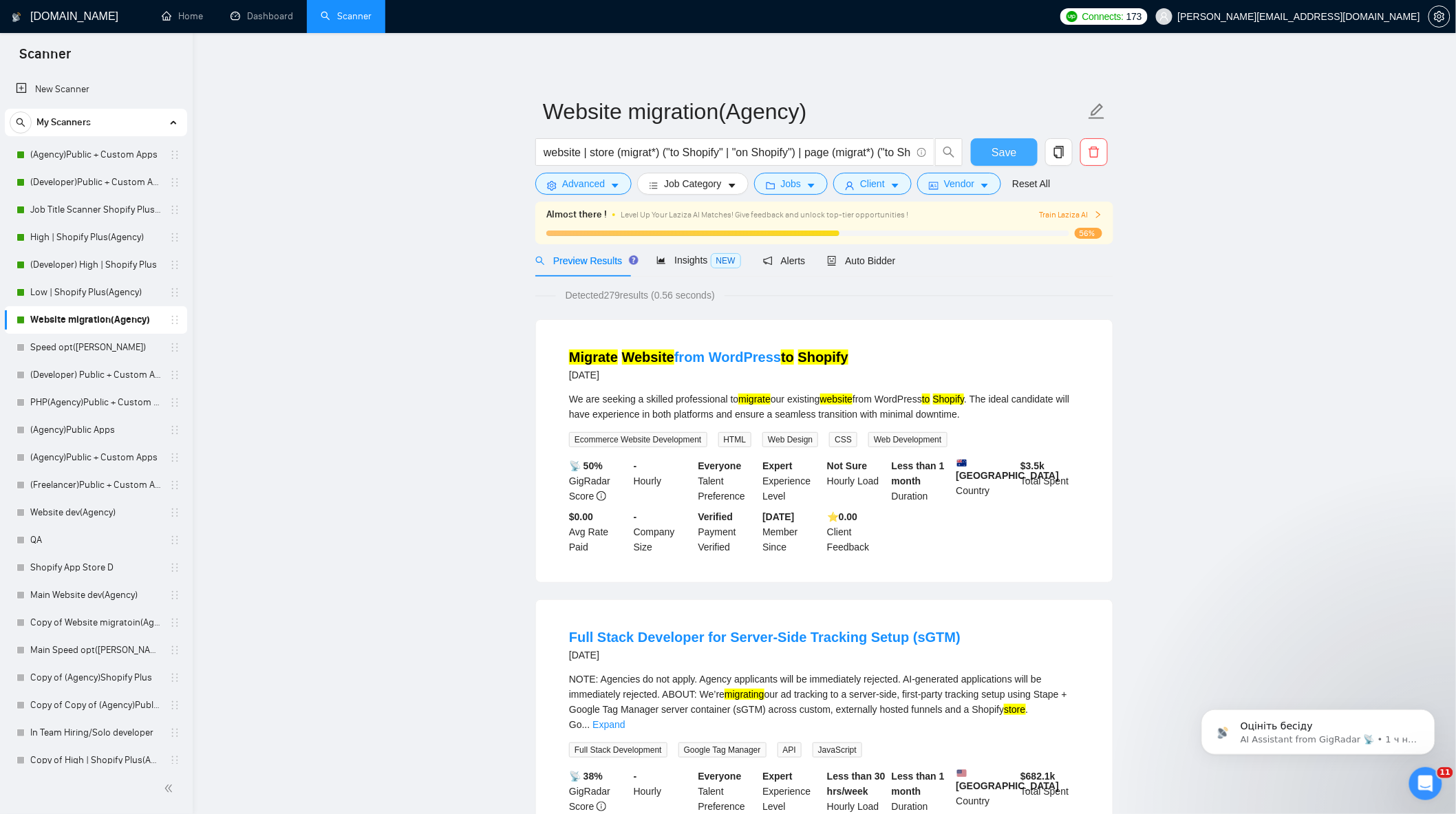
click at [1014, 150] on span "Save" at bounding box center [1004, 152] width 24 height 18
drag, startPoint x: 90, startPoint y: 289, endPoint x: 131, endPoint y: 294, distance: 41.3
click at [90, 289] on link "Low | Shopify Plus(Agency)" at bounding box center [96, 292] width 131 height 27
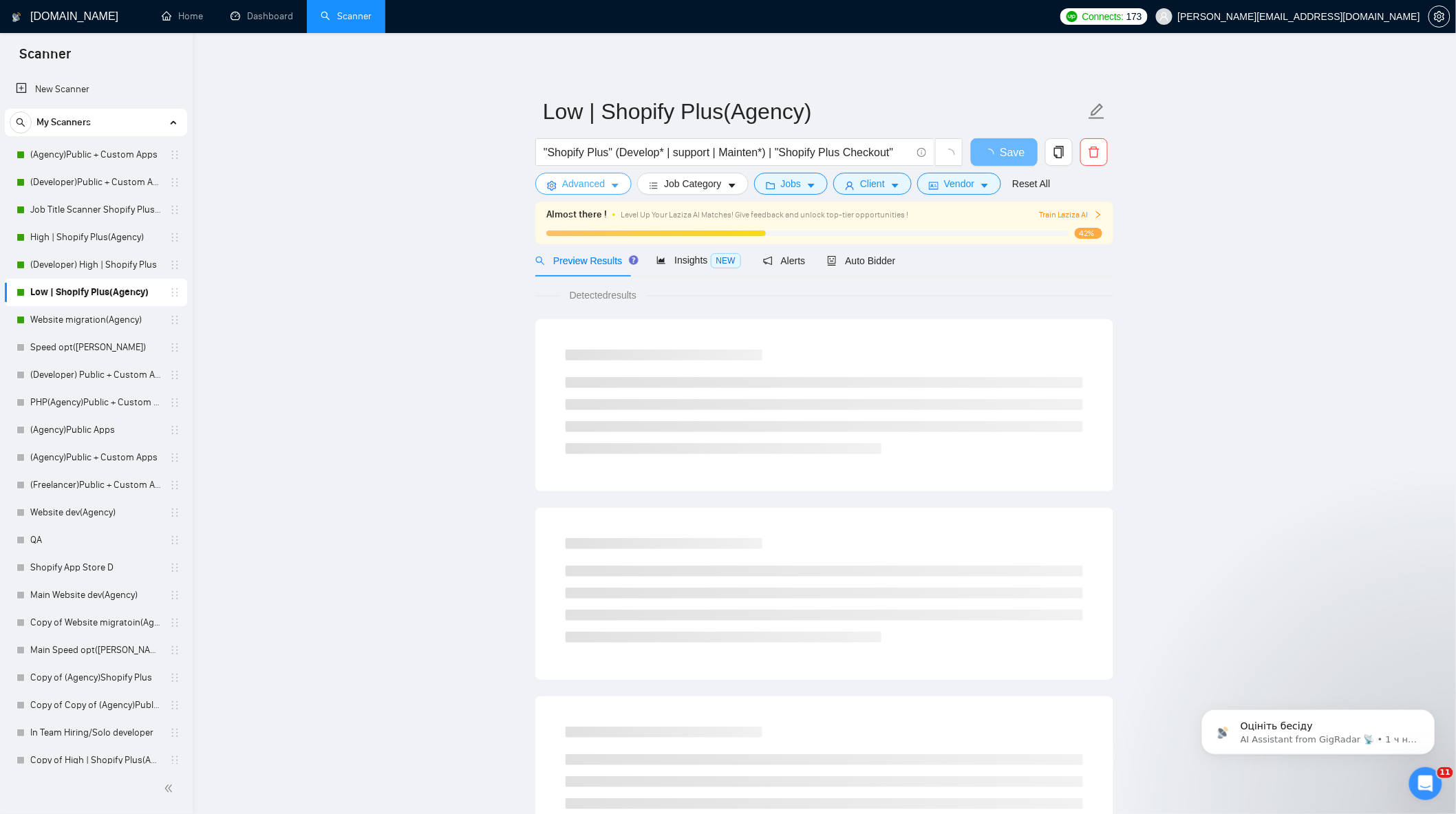
click at [594, 183] on span "Advanced" at bounding box center [583, 183] width 43 height 15
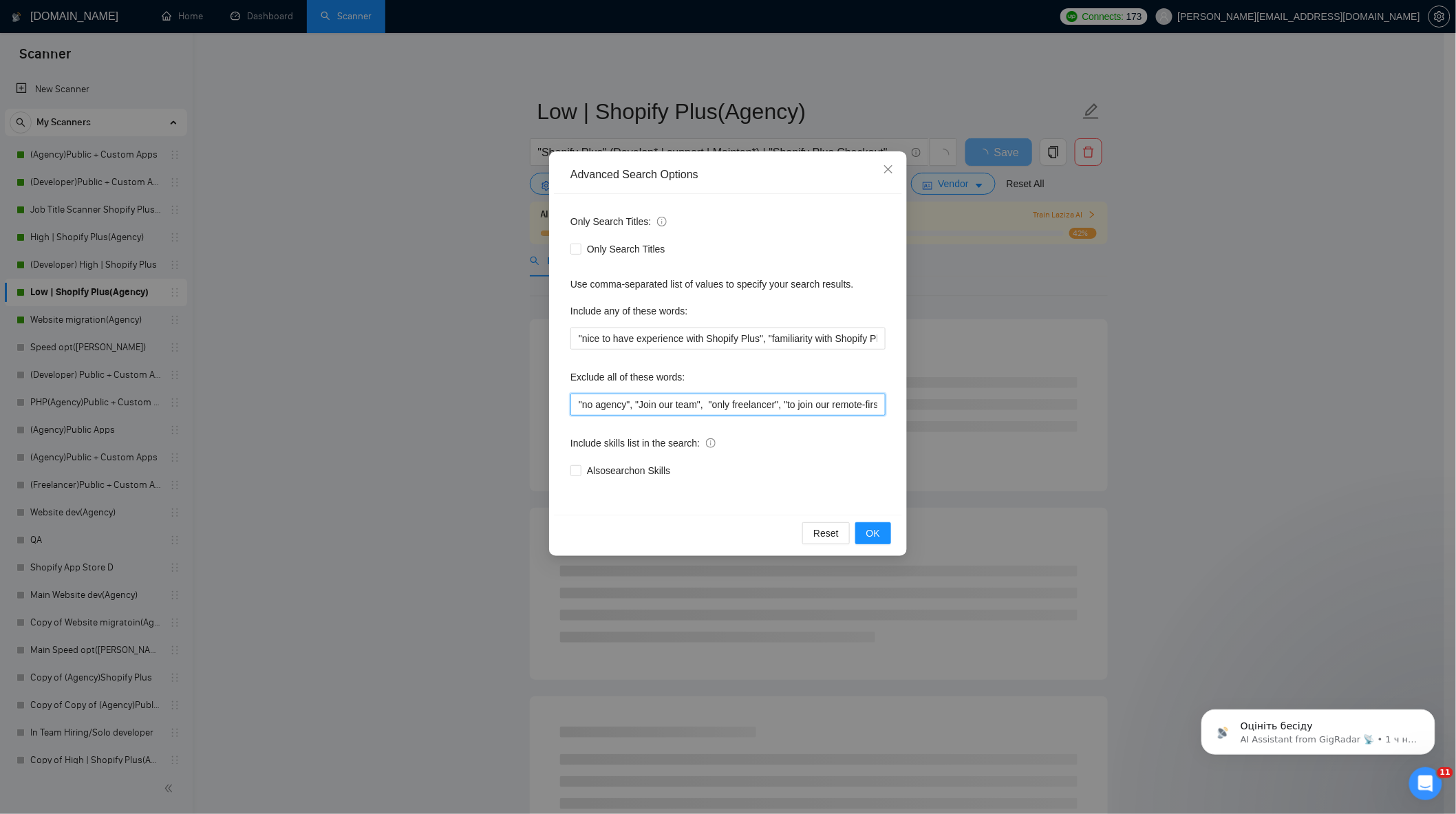
scroll to position [0, 332]
drag, startPoint x: 745, startPoint y: 405, endPoint x: 1164, endPoint y: 424, distance: 419.4
click at [1164, 424] on div "Advanced Search Options Only Search Titles: Only Search Titles Use comma-separa…" at bounding box center [728, 407] width 1456 height 814
click at [865, 403] on input ""no agency", "Join our team", "only freelancer", "to join our remote-first team…" at bounding box center [728, 405] width 316 height 22
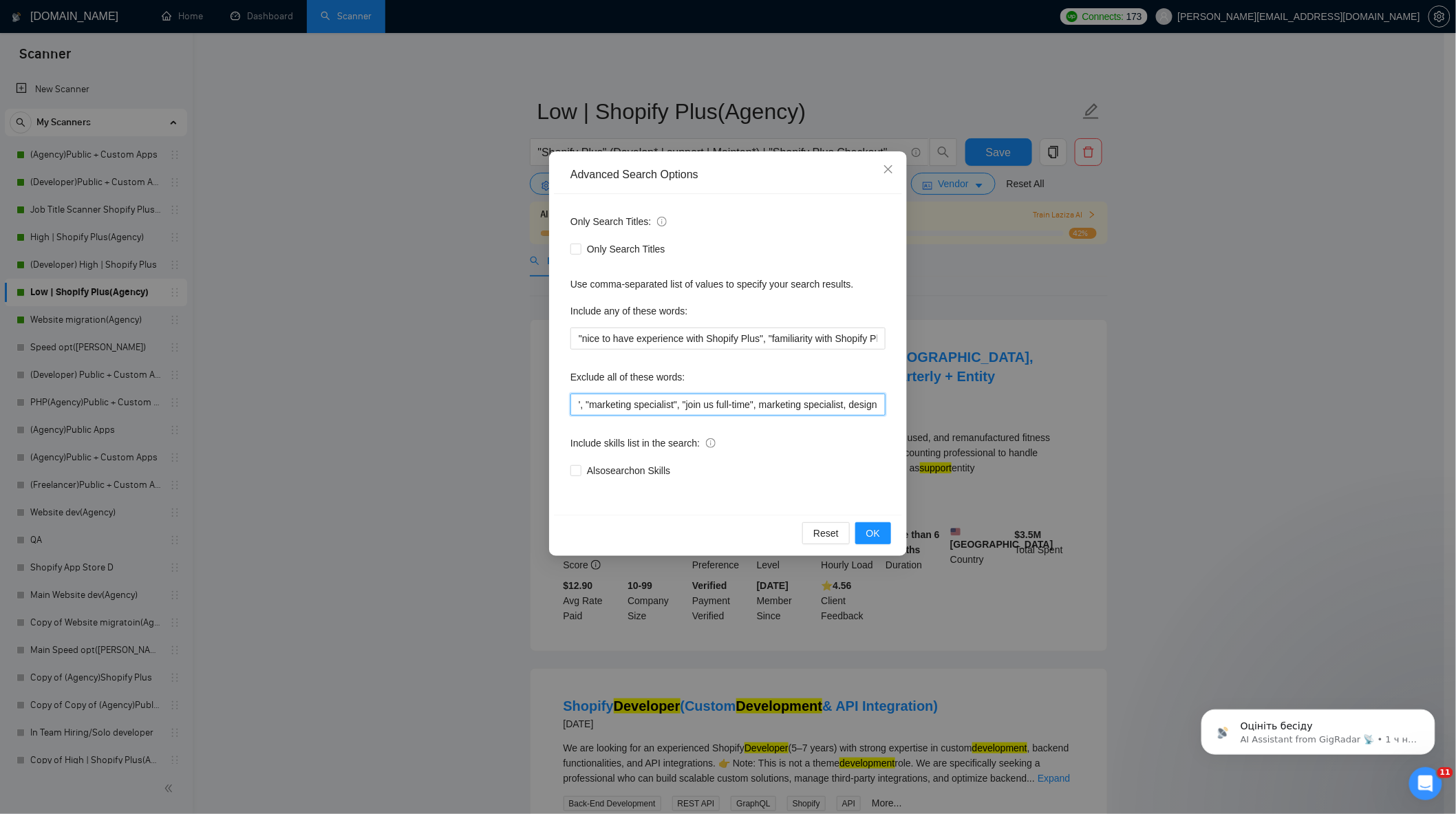
click at [878, 404] on input ""no agency", "Join our team", "only freelancer", "to join our remote-first team…" at bounding box center [728, 405] width 316 height 22
paste input "CRO, (CRO), "Conversion Rate Specialist", "conversion expert", (CRO, CRO), "mar…"
click at [876, 541] on button "OK" at bounding box center [873, 533] width 36 height 22
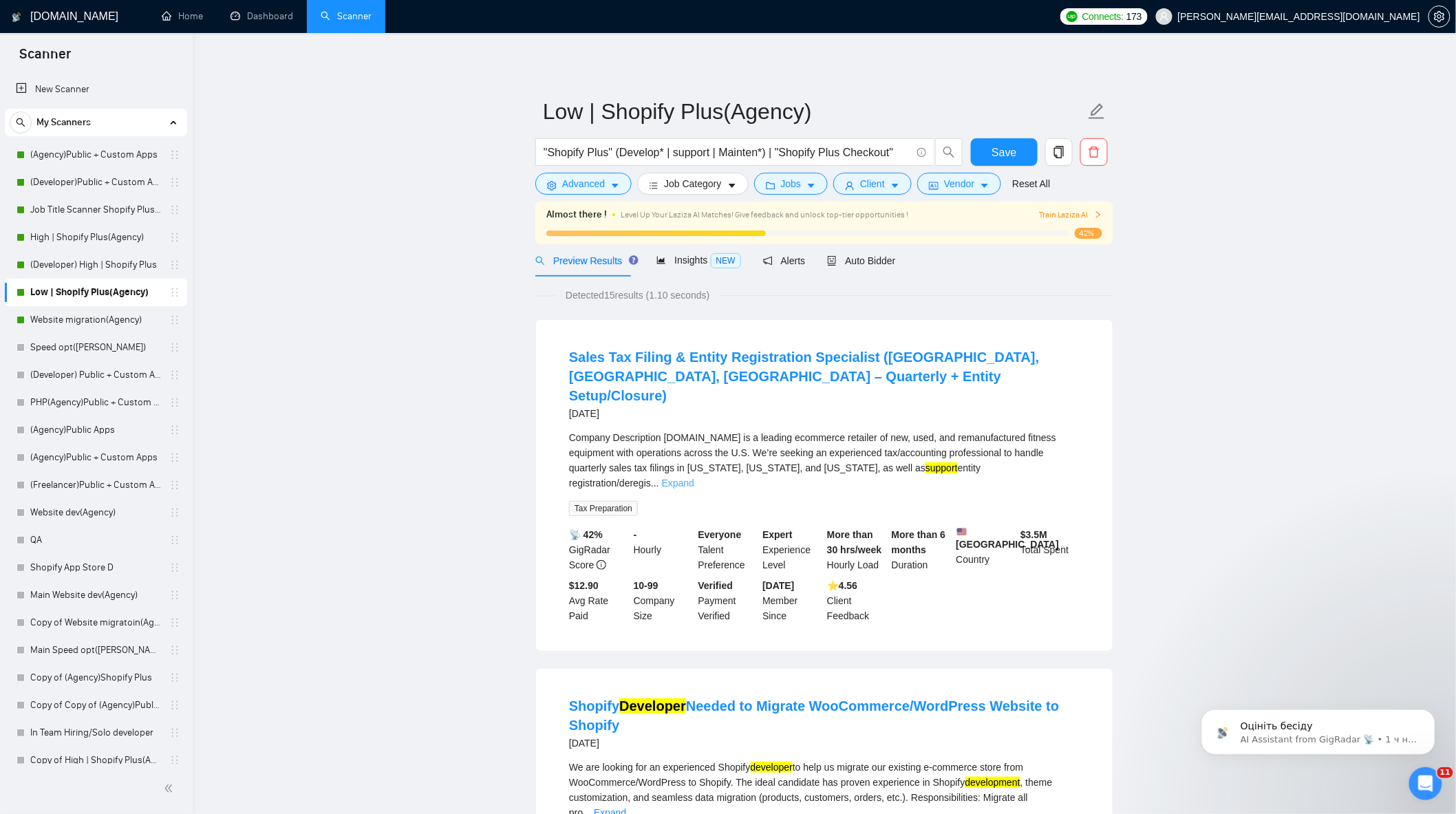
click at [695, 478] on link "Expand" at bounding box center [677, 483] width 32 height 11
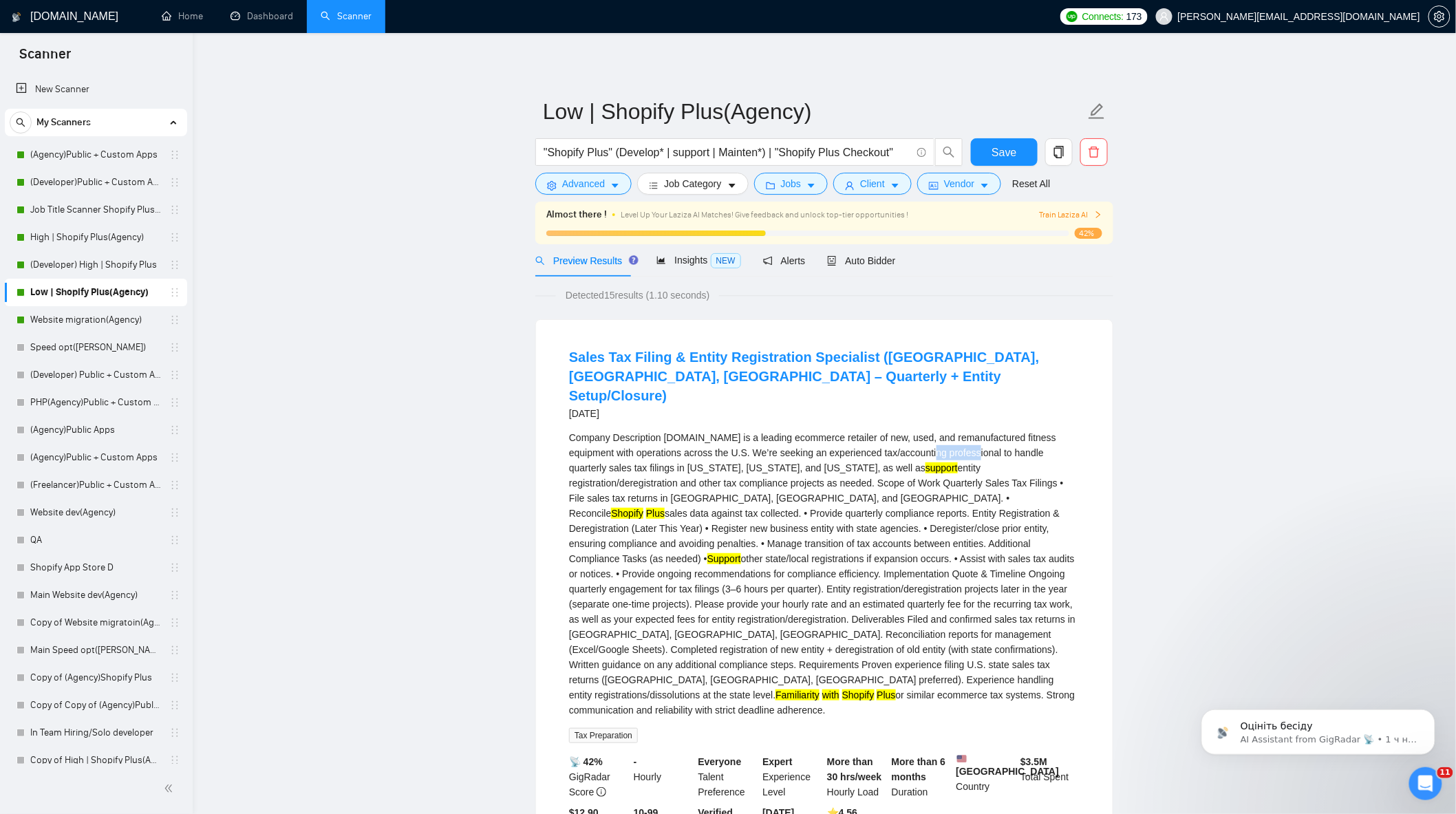
drag, startPoint x: 897, startPoint y: 434, endPoint x: 944, endPoint y: 438, distance: 47.2
click at [944, 438] on div "Company Description [DOMAIN_NAME] is a leading ecommerce retailer of new, used,…" at bounding box center [824, 574] width 511 height 287
click at [971, 436] on div "Company Description [DOMAIN_NAME] is a leading ecommerce retailer of new, used,…" at bounding box center [824, 574] width 511 height 287
click at [606, 186] on button "Advanced" at bounding box center [583, 184] width 97 height 22
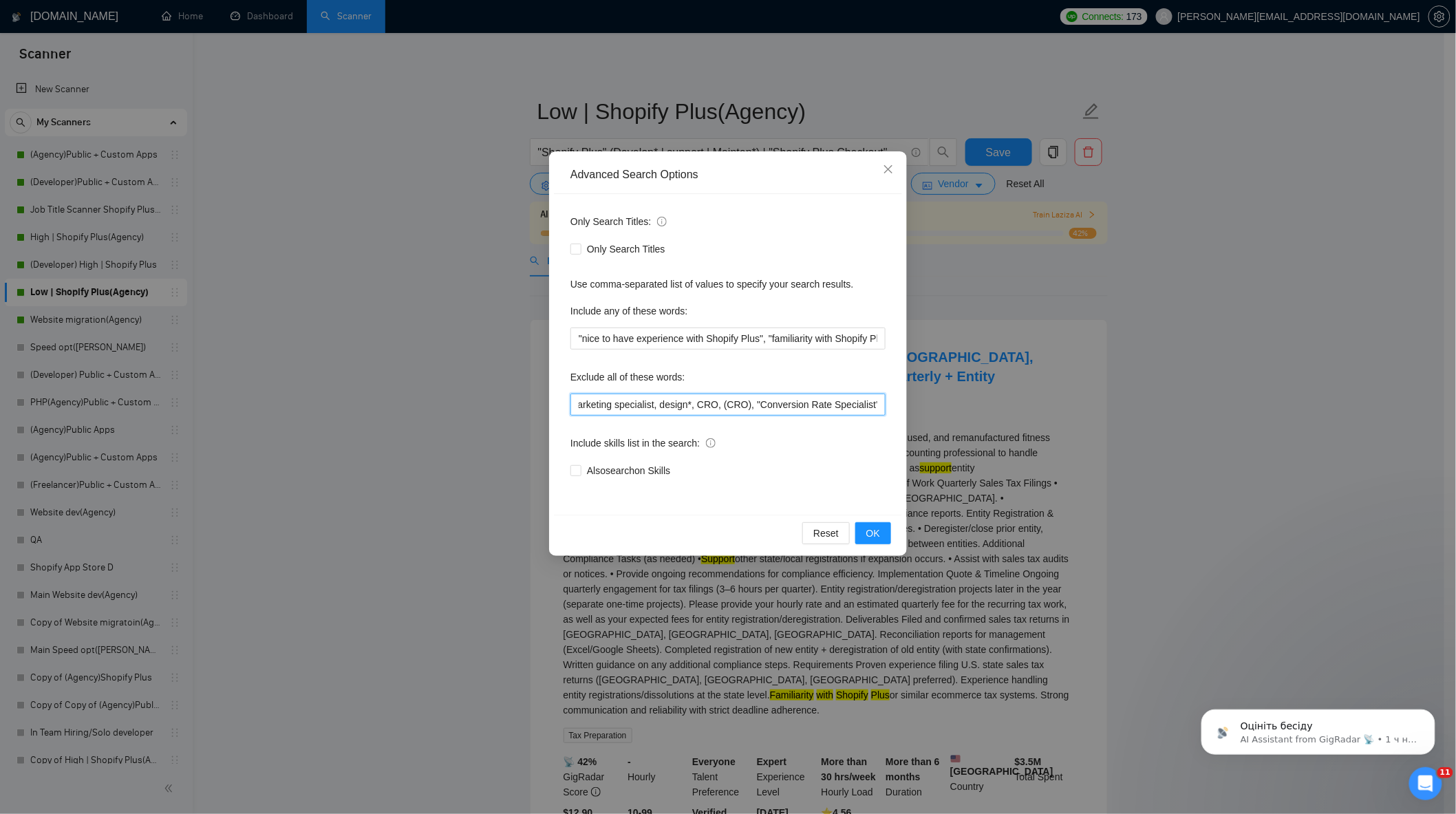
scroll to position [0, 946]
drag, startPoint x: 741, startPoint y: 406, endPoint x: 1138, endPoint y: 432, distance: 397.9
click at [1138, 432] on div "Advanced Search Options Only Search Titles: Only Search Titles Use comma-separa…" at bounding box center [728, 407] width 1456 height 814
click at [847, 408] on input ""no agency", "Join our team", "only freelancer", "to join our remote-first team…" at bounding box center [728, 405] width 316 height 22
click at [870, 406] on input ""no agency", "Join our team", "only freelancer", "to join our remote-first team…" at bounding box center [728, 405] width 316 height 22
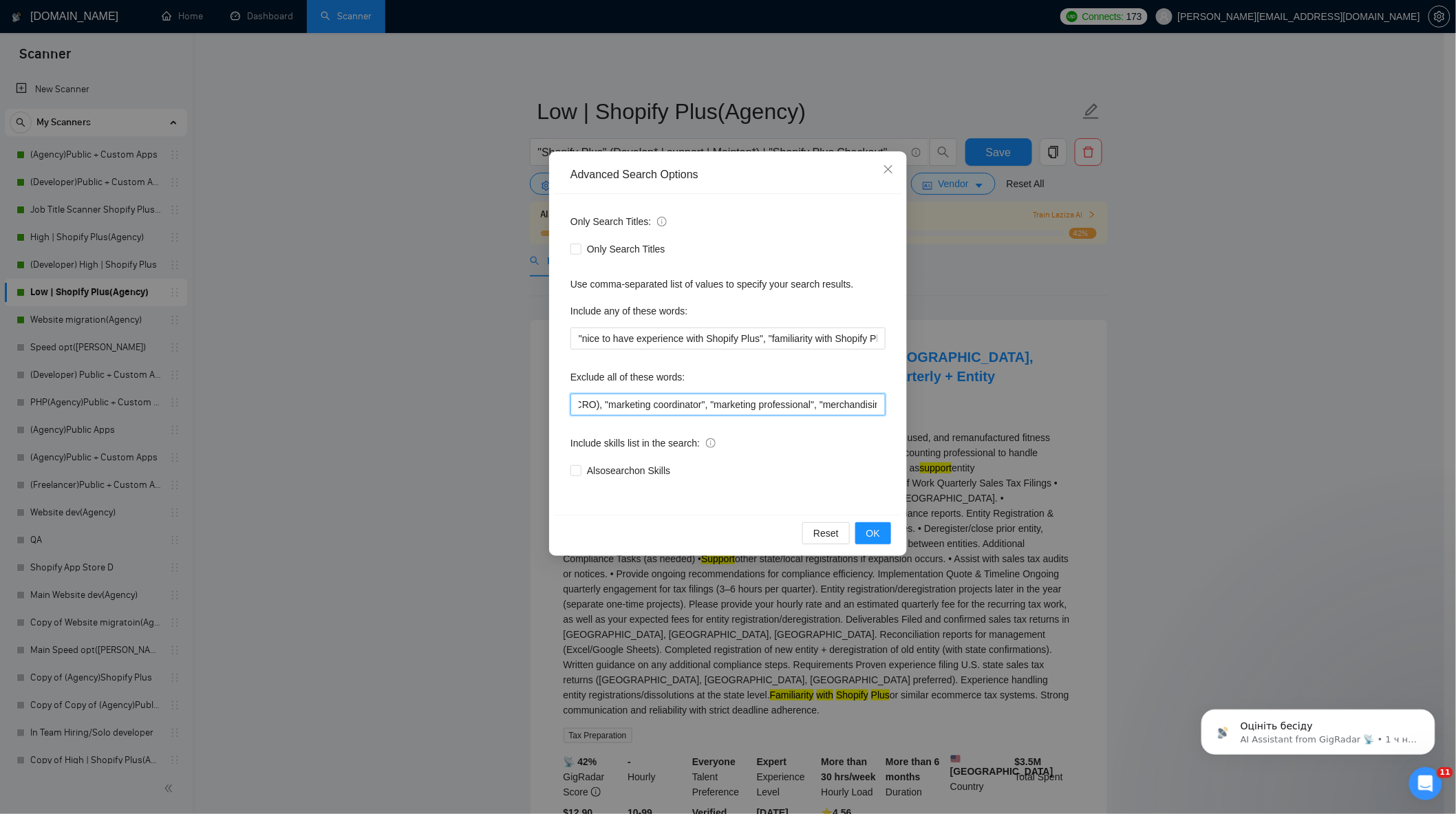
click at [878, 408] on input ""no agency", "Join our team", "only freelancer", "to join our remote-first team…" at bounding box center [728, 405] width 316 height 22
click at [862, 532] on button "OK" at bounding box center [873, 533] width 36 height 22
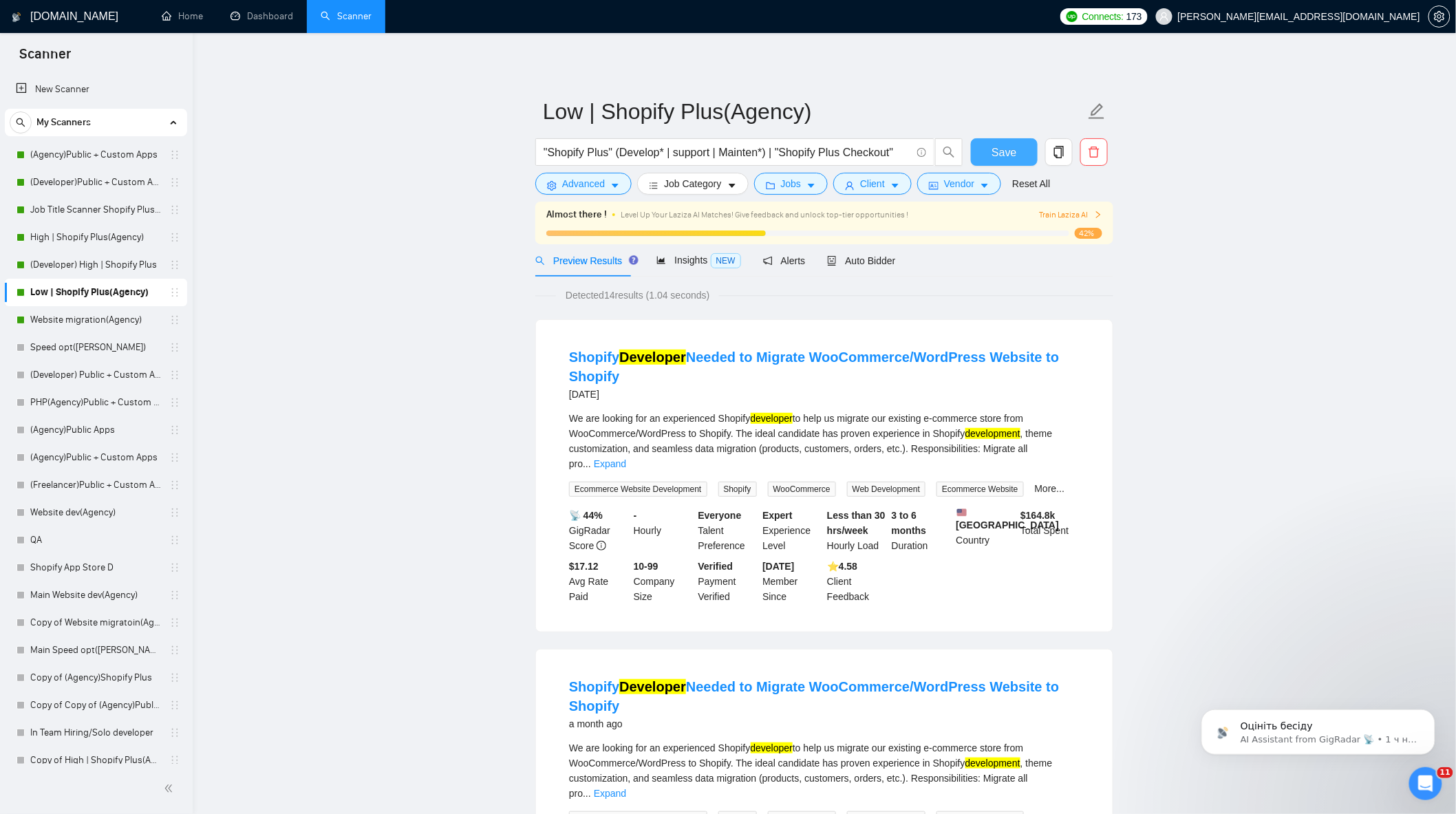
click at [1006, 139] on button "Save" at bounding box center [1005, 152] width 66 height 27
click at [108, 321] on link "Website migration(Agency)" at bounding box center [96, 320] width 131 height 27
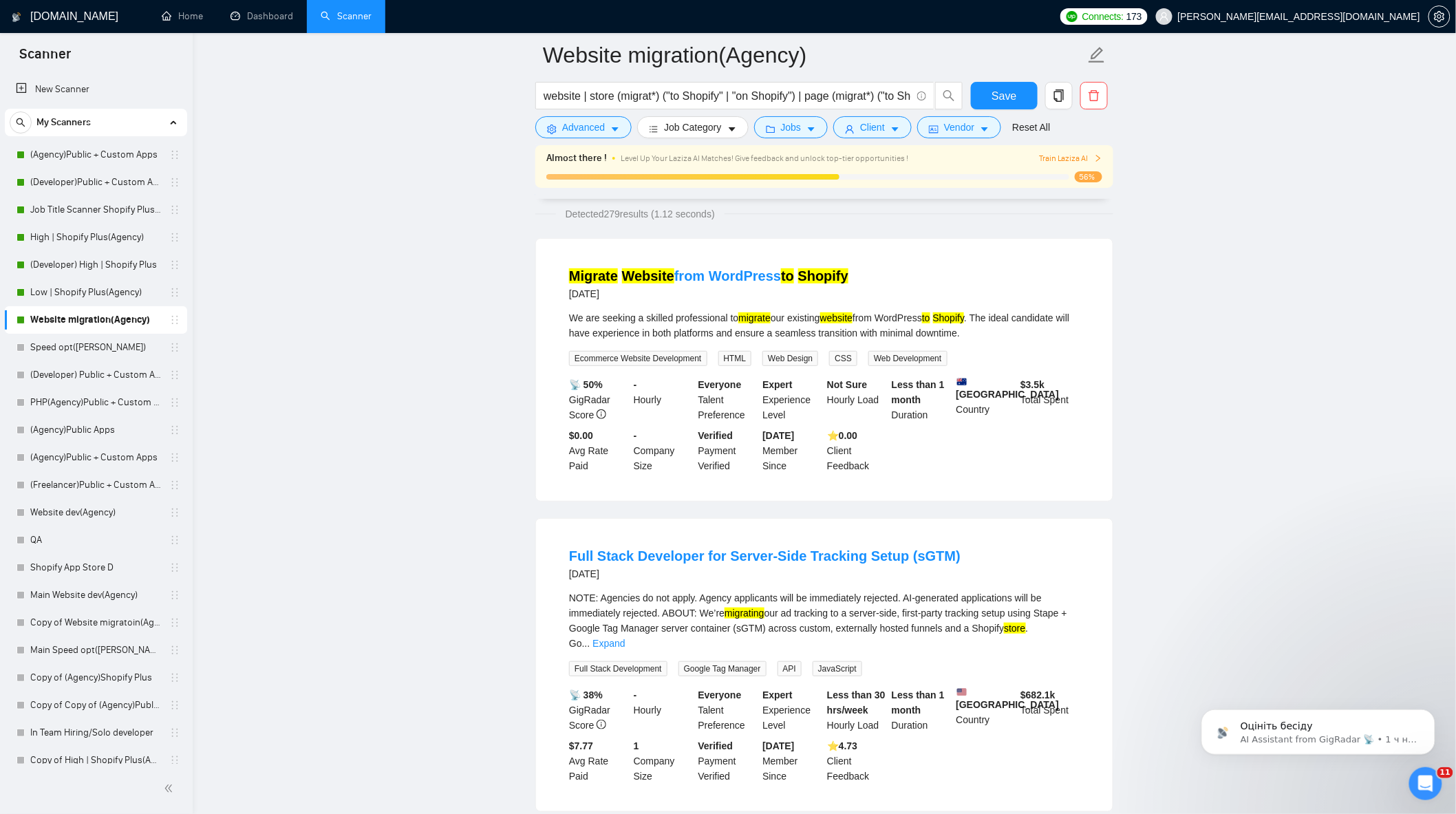
scroll to position [306, 0]
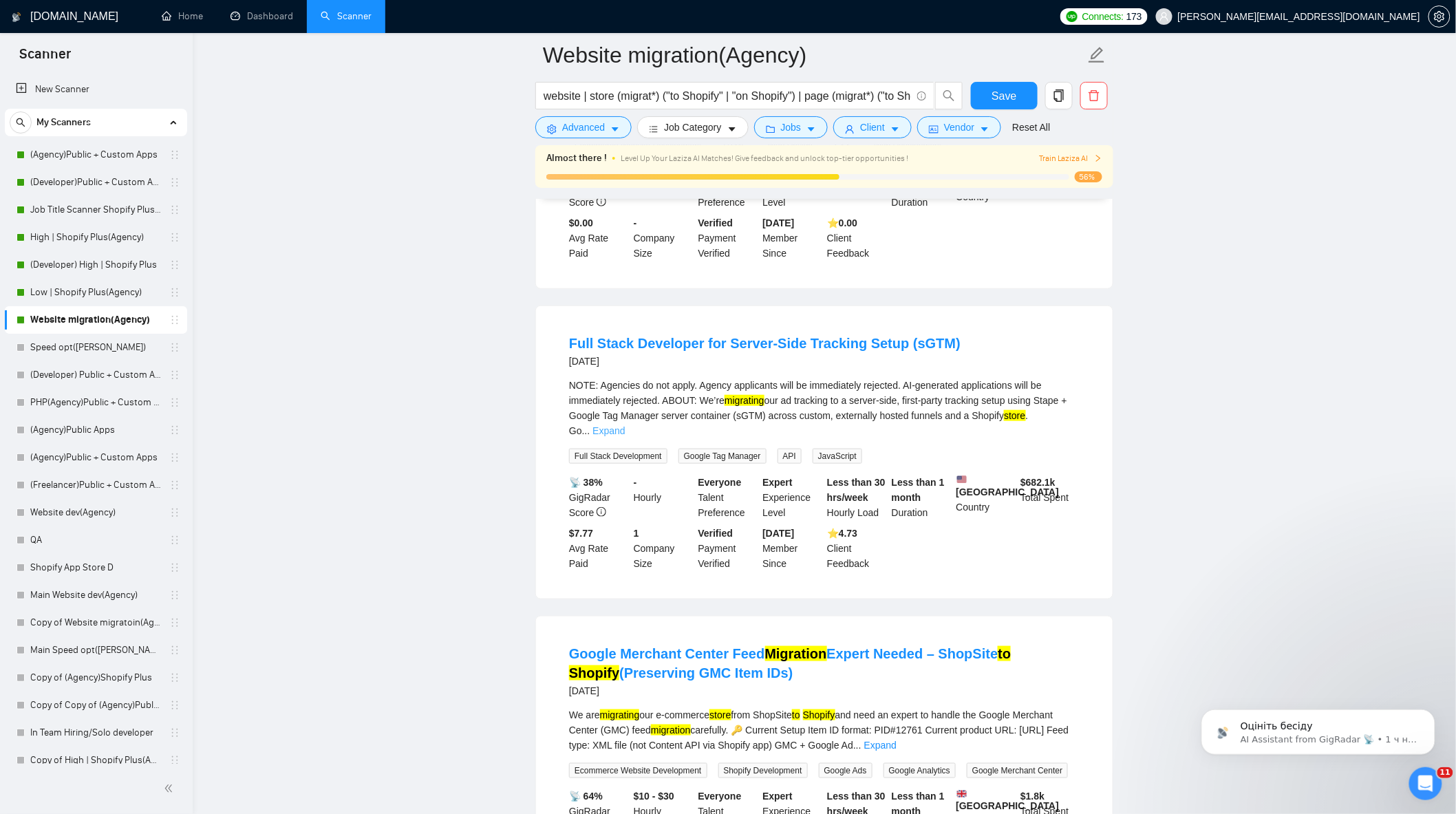
click at [624, 425] on link "Expand" at bounding box center [608, 430] width 32 height 11
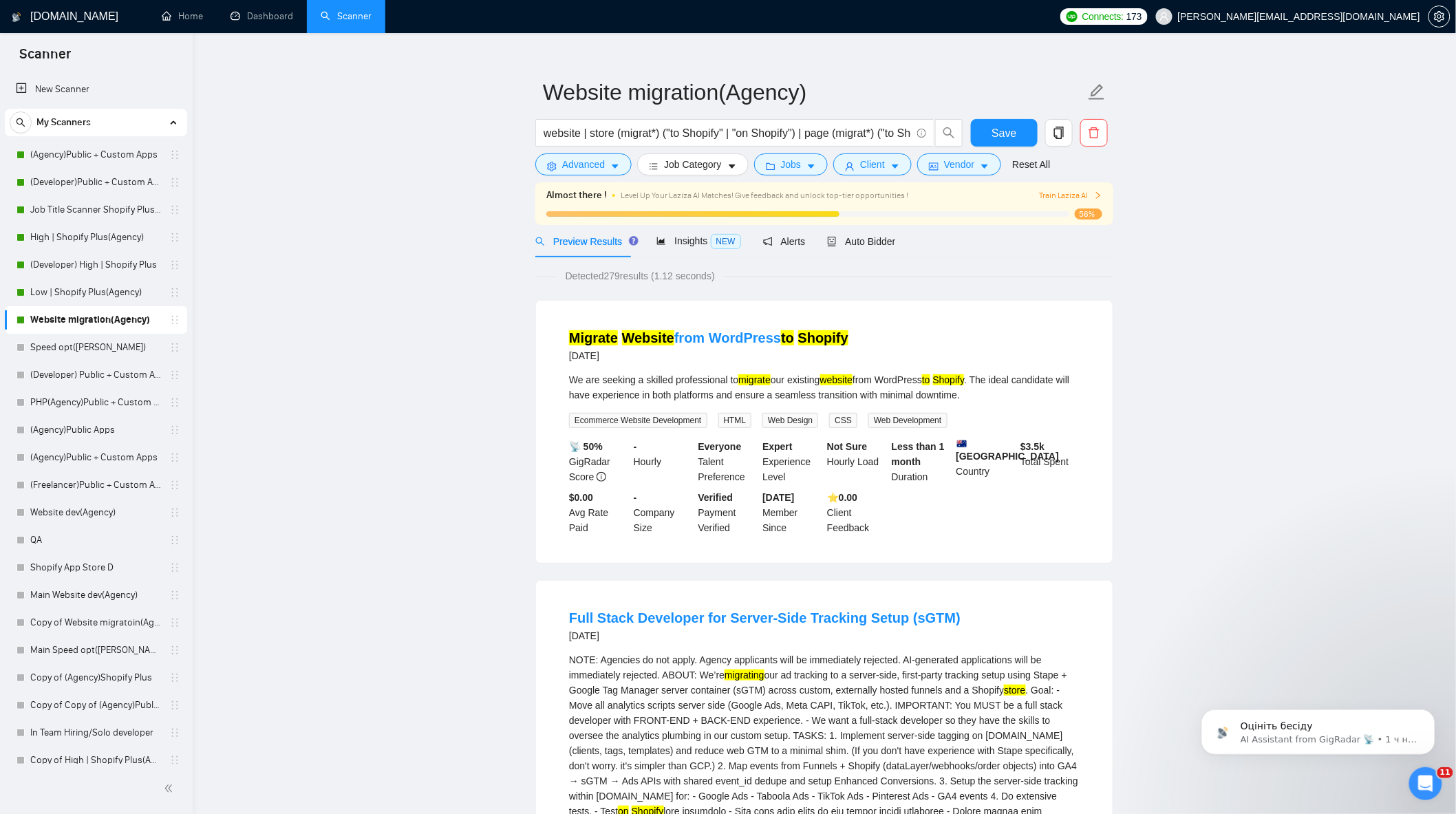
scroll to position [0, 0]
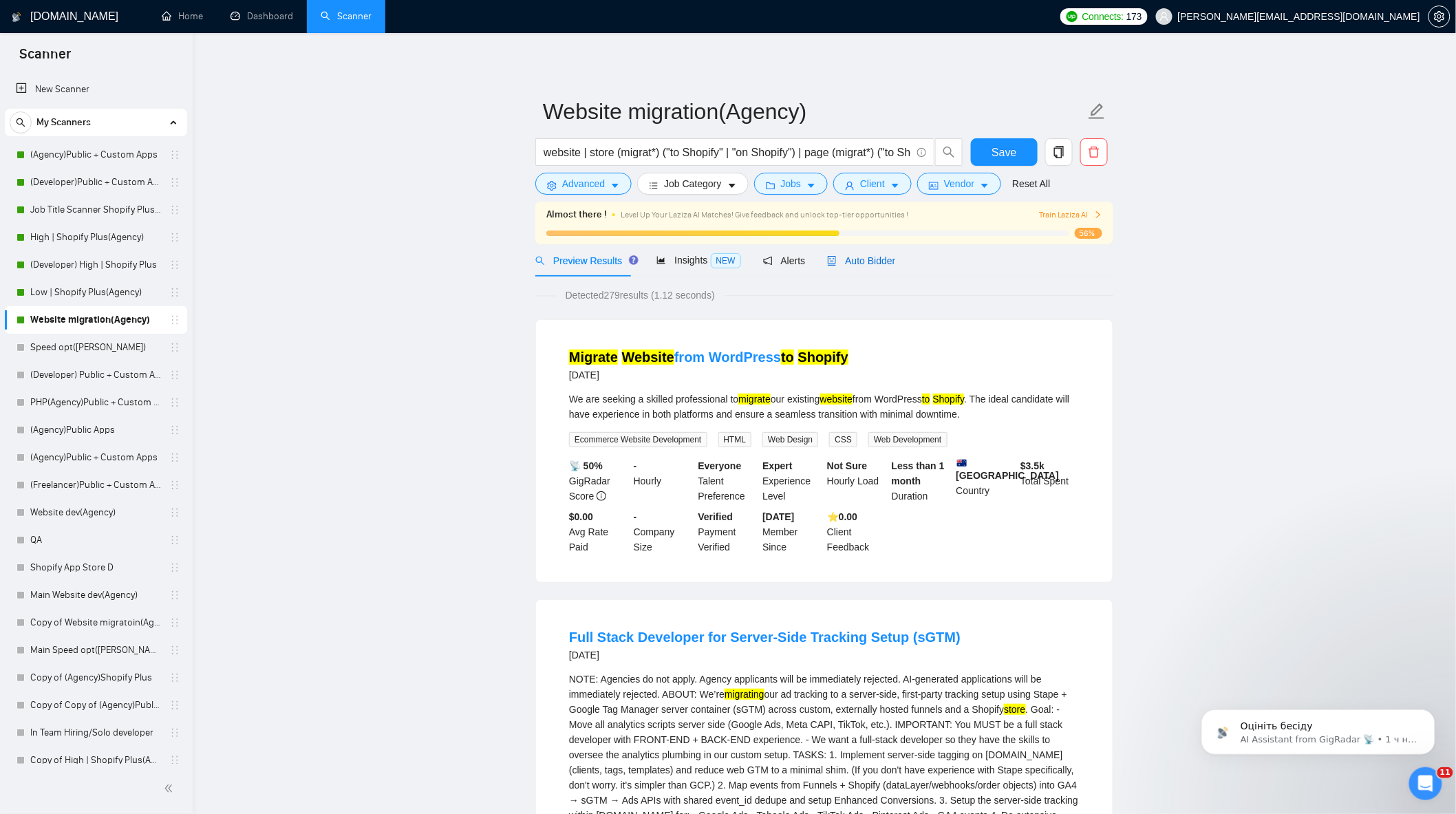
click at [856, 255] on span "Auto Bidder" at bounding box center [861, 260] width 68 height 11
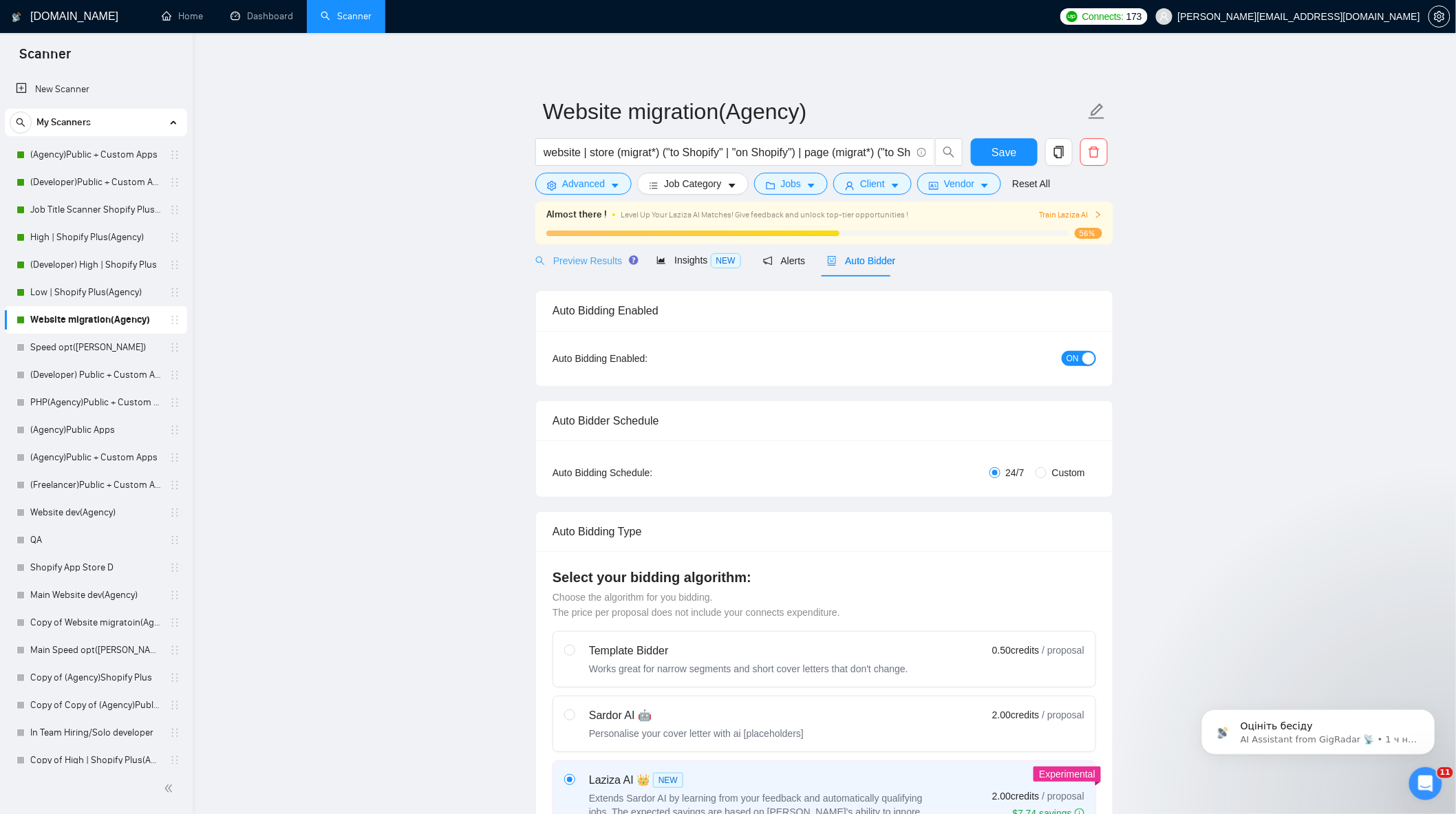
click at [580, 251] on div "Preview Results" at bounding box center [584, 260] width 99 height 32
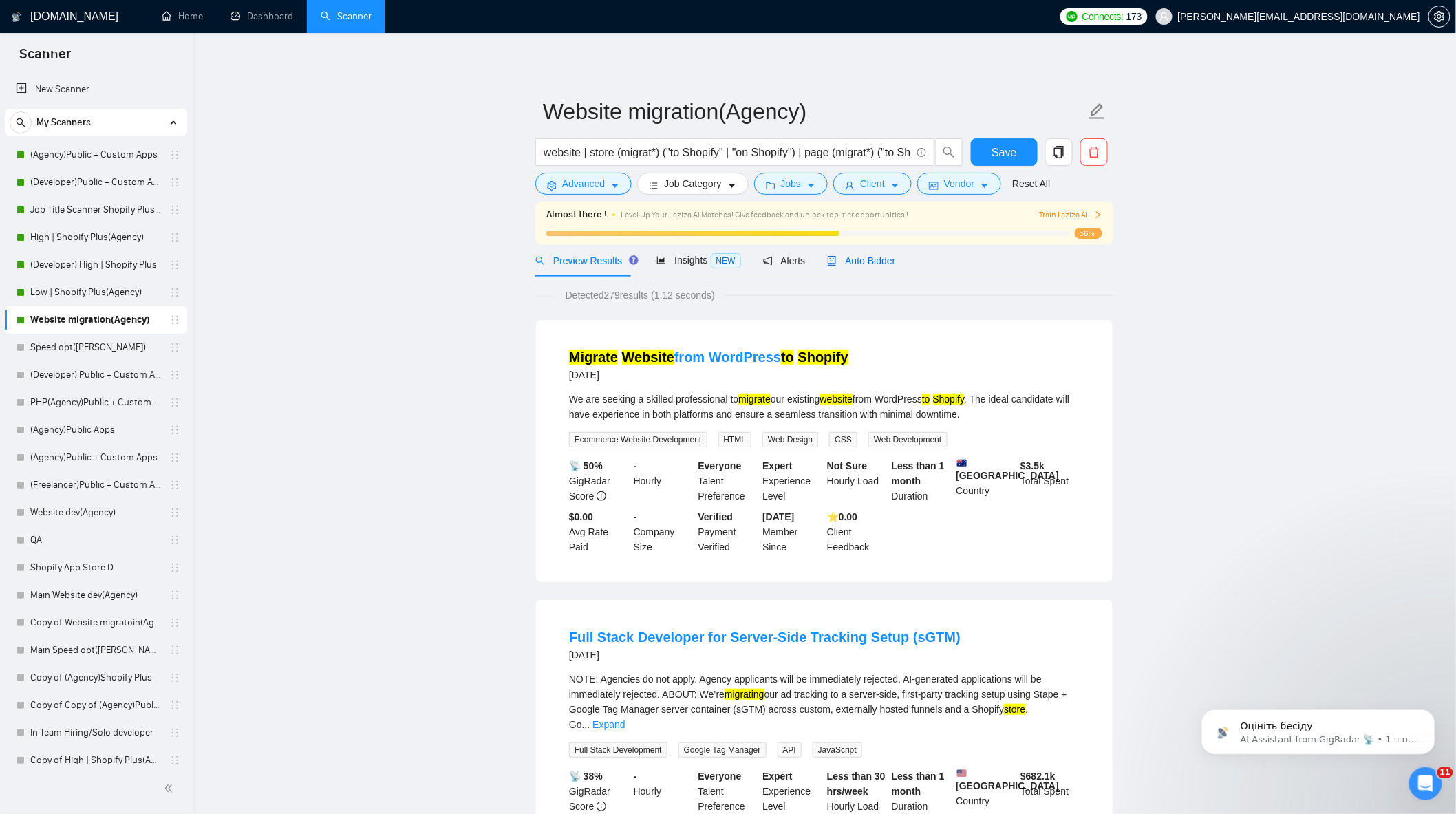
click at [876, 265] on span "Auto Bidder" at bounding box center [861, 260] width 68 height 11
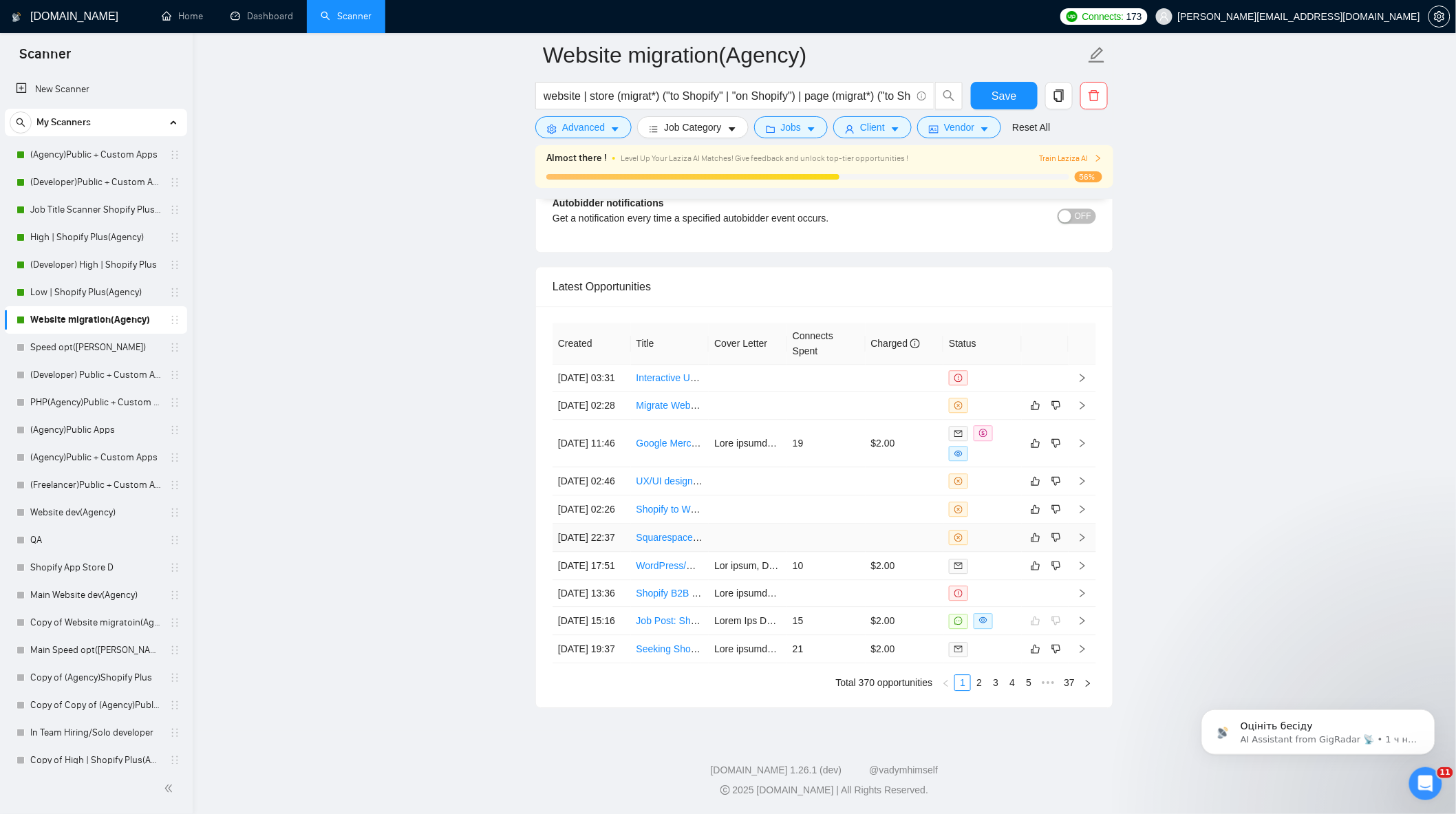
scroll to position [3570, 0]
click at [671, 438] on link "Google Merchant Center Feed Migration Expert Needed – ShopSite to Shopify (Pres…" at bounding box center [863, 443] width 453 height 11
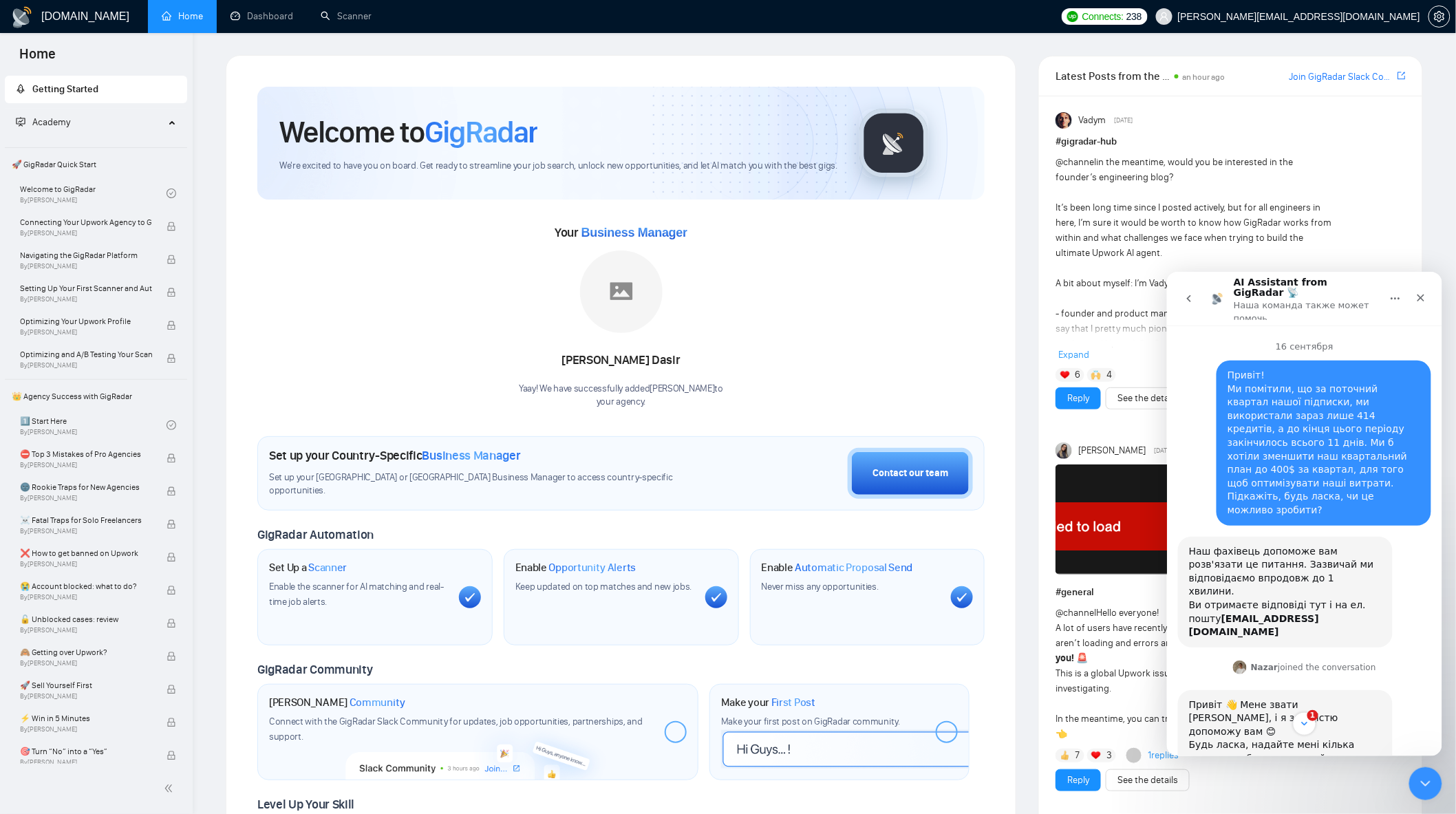
scroll to position [2930, 0]
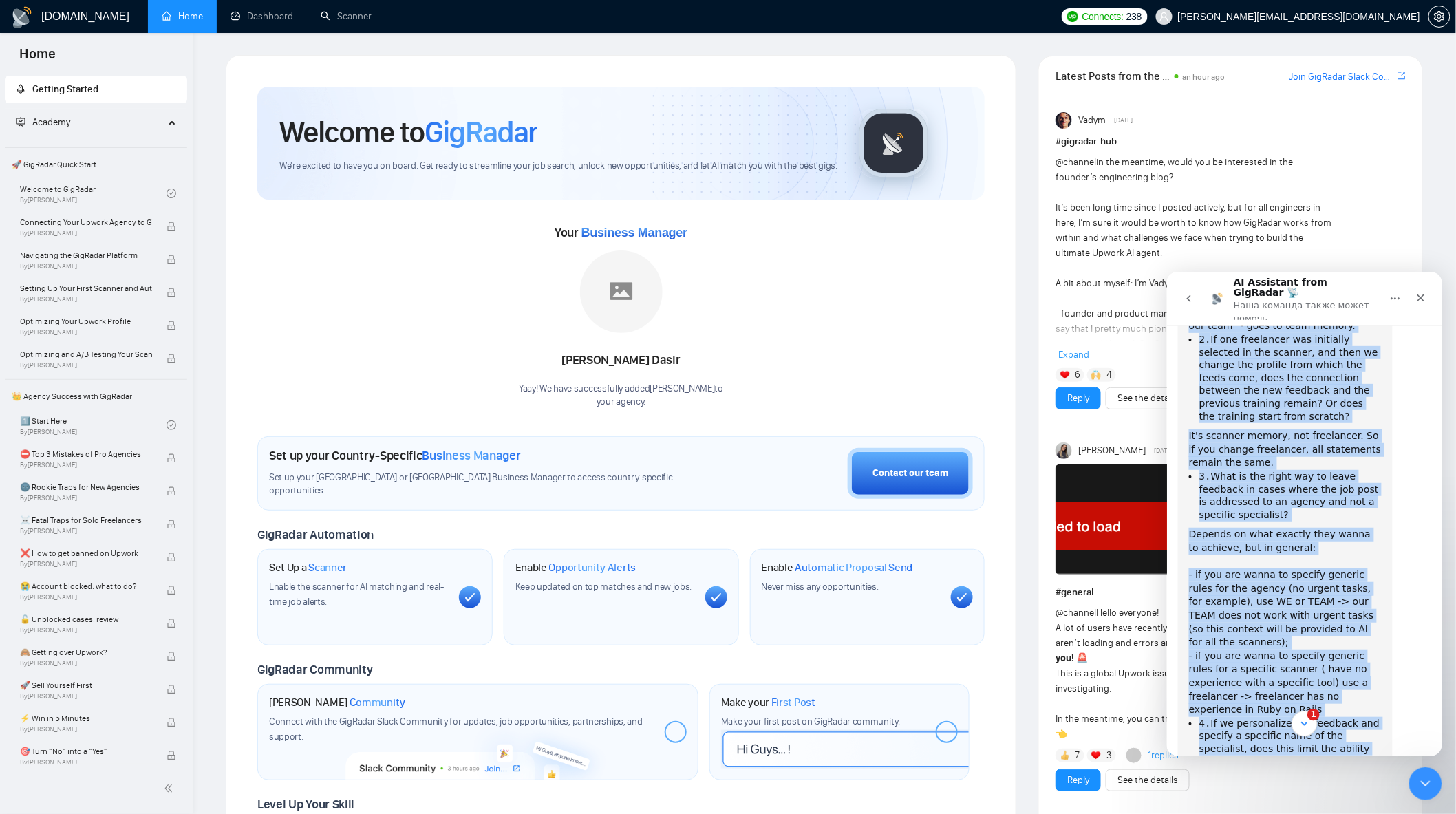
click at [1302, 719] on icon "Scroll to bottom" at bounding box center [1304, 723] width 13 height 13
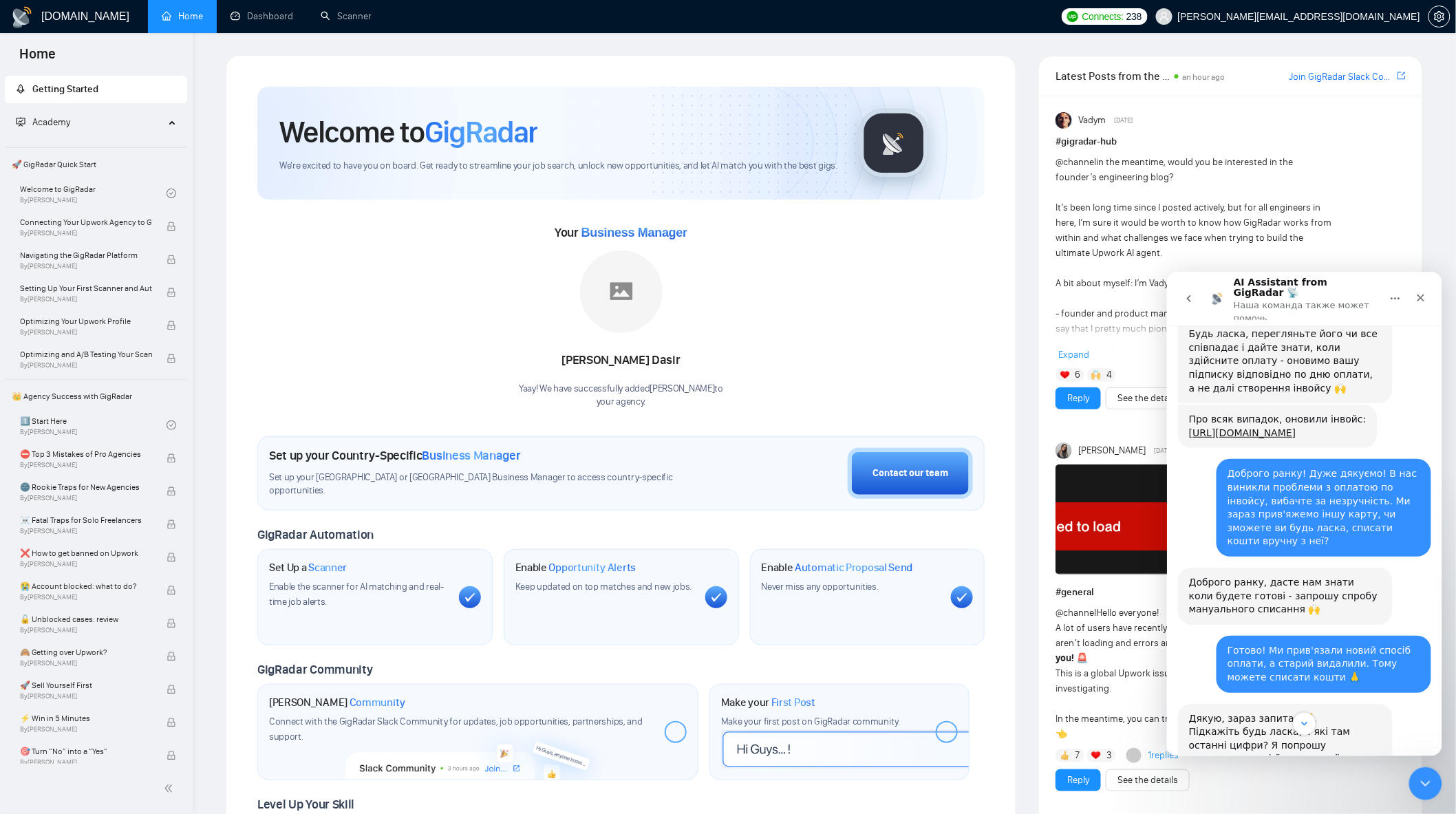
scroll to position [7308, 0]
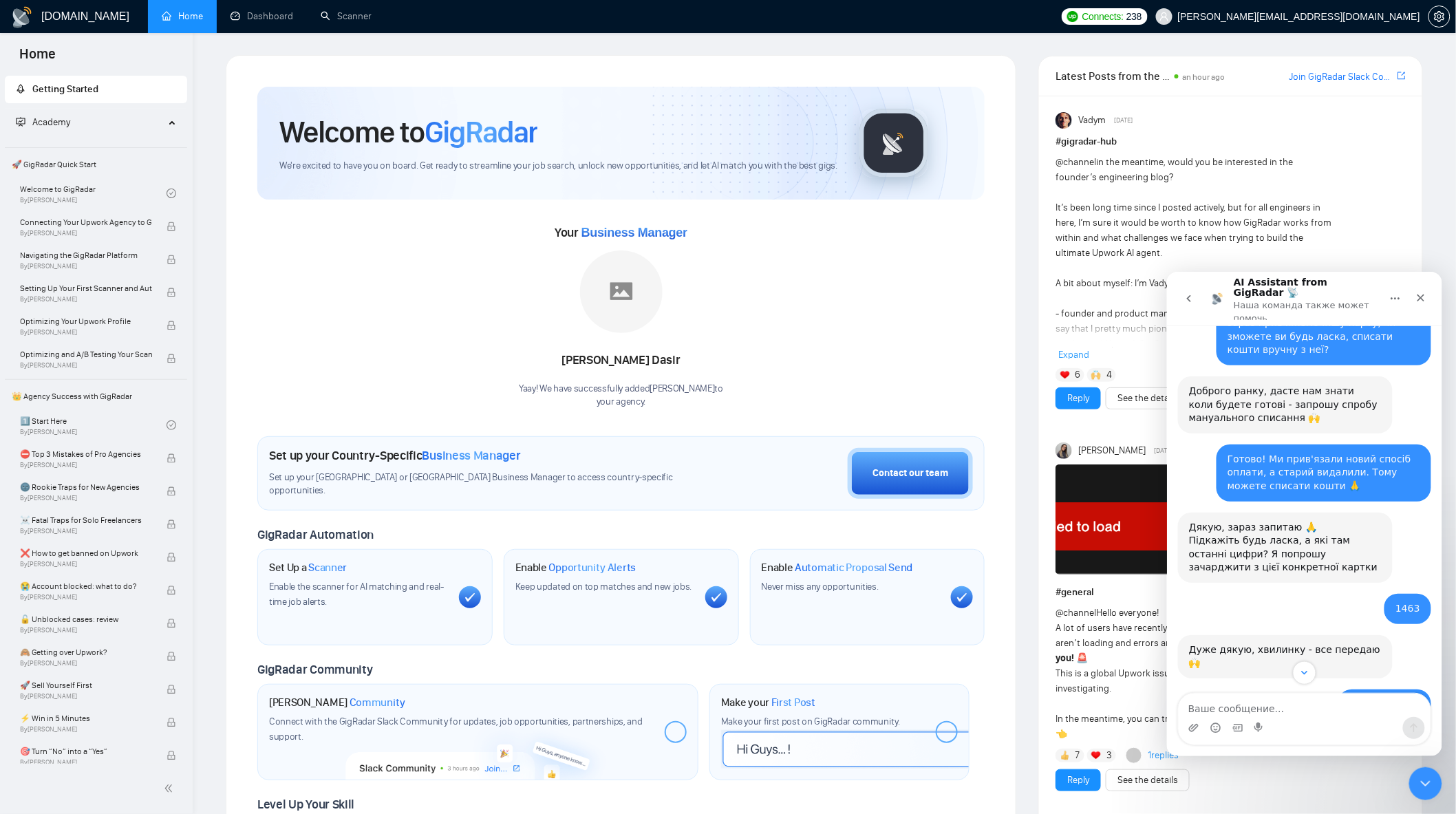
scroll to position [7545, 0]
